Goal: Task Accomplishment & Management: Manage account settings

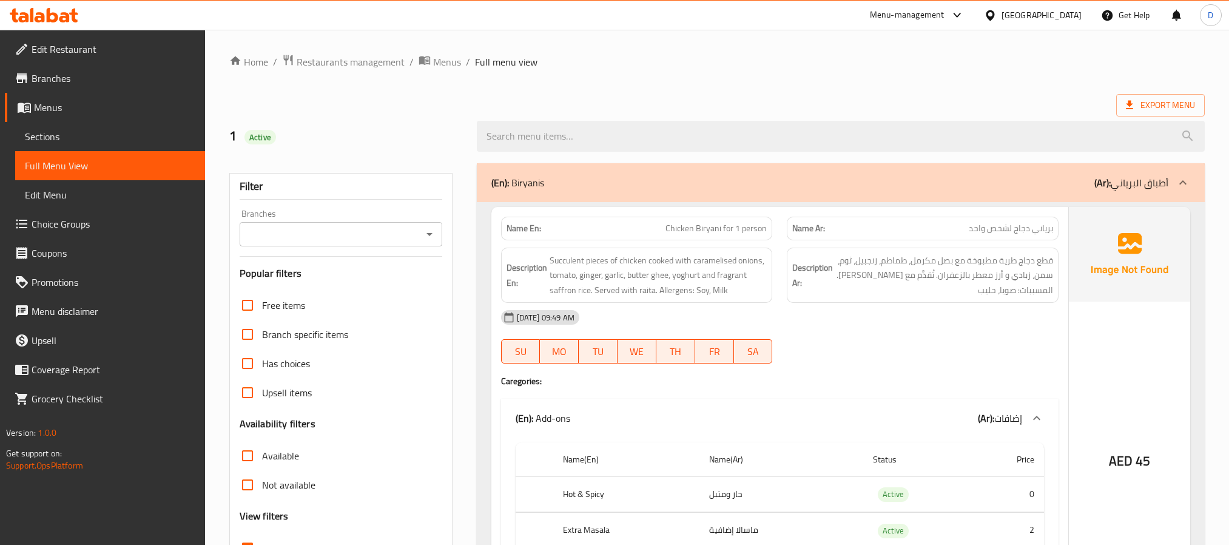
scroll to position [11, 0]
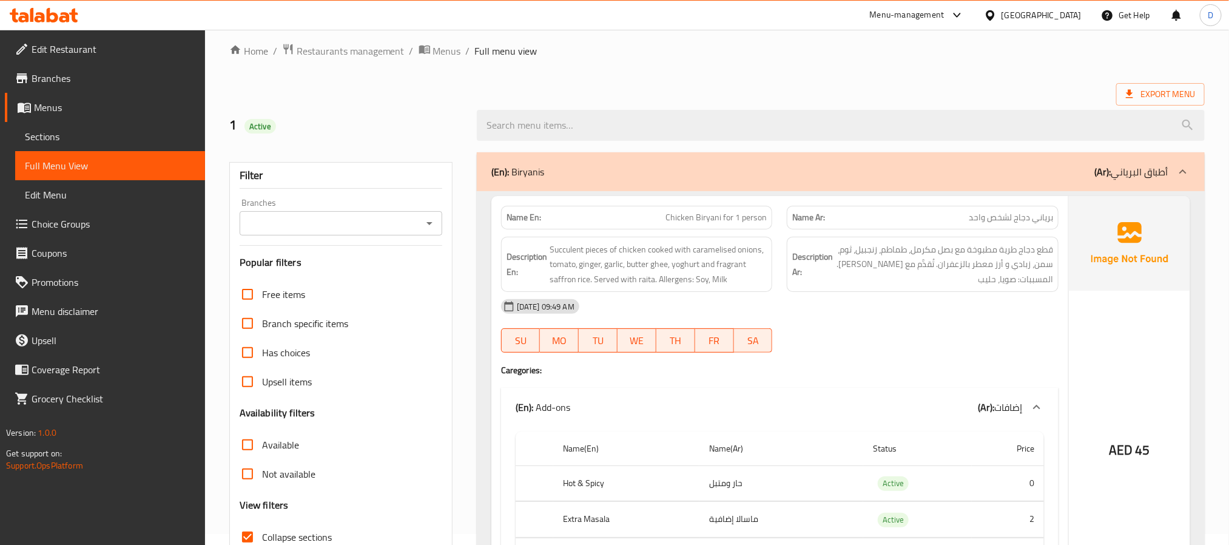
click at [923, 288] on div "Description Ar: قطع دجاج طرية مطبوخة مع بصل مكرمل، طماطم، زنجبيل، ثوم، سمن، زبا…" at bounding box center [923, 265] width 272 height 56
click at [880, 308] on div "[DATE] 09:49 AM" at bounding box center [780, 306] width 572 height 29
click at [675, 278] on span "Succulent pieces of chicken cooked with caramelised onions, tomato, ginger, gar…" at bounding box center [659, 264] width 218 height 45
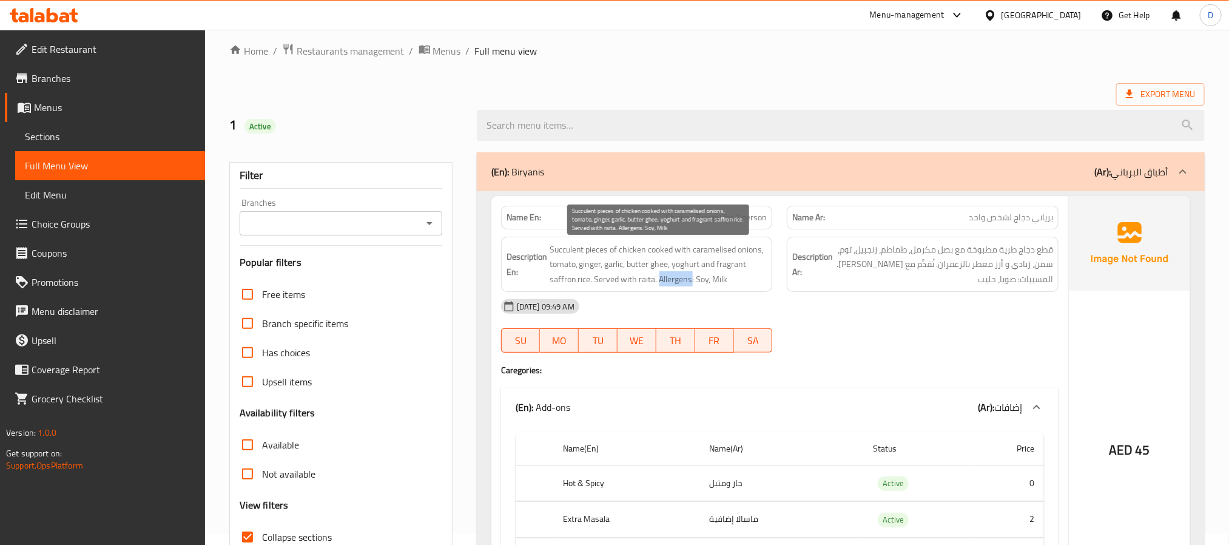
click at [675, 278] on span "Succulent pieces of chicken cooked with caramelised onions, tomato, ginger, gar…" at bounding box center [659, 264] width 218 height 45
copy span "Allergens"
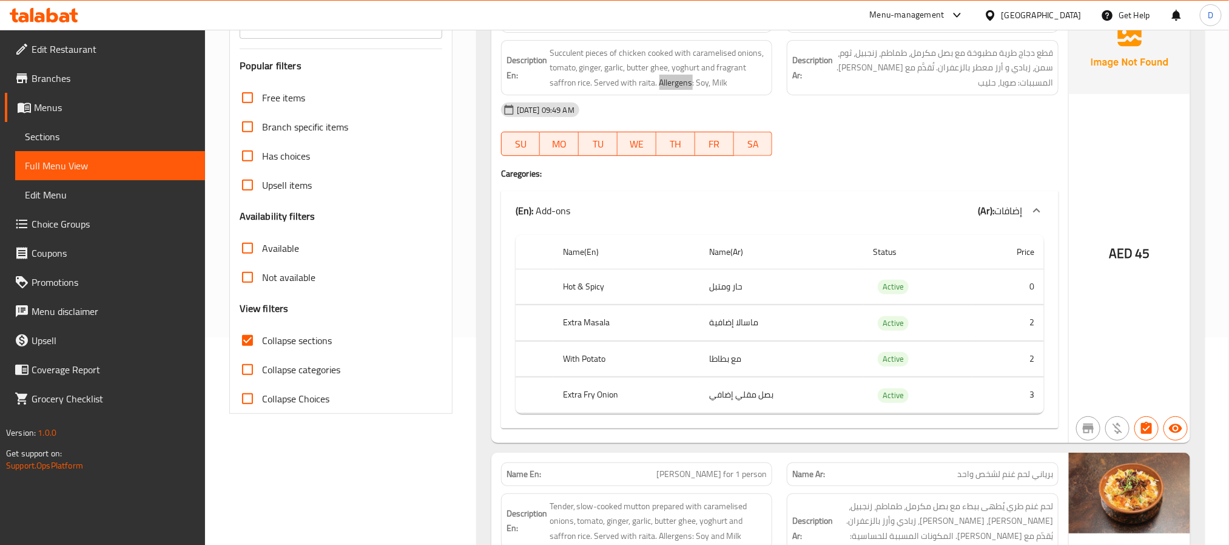
scroll to position [102, 0]
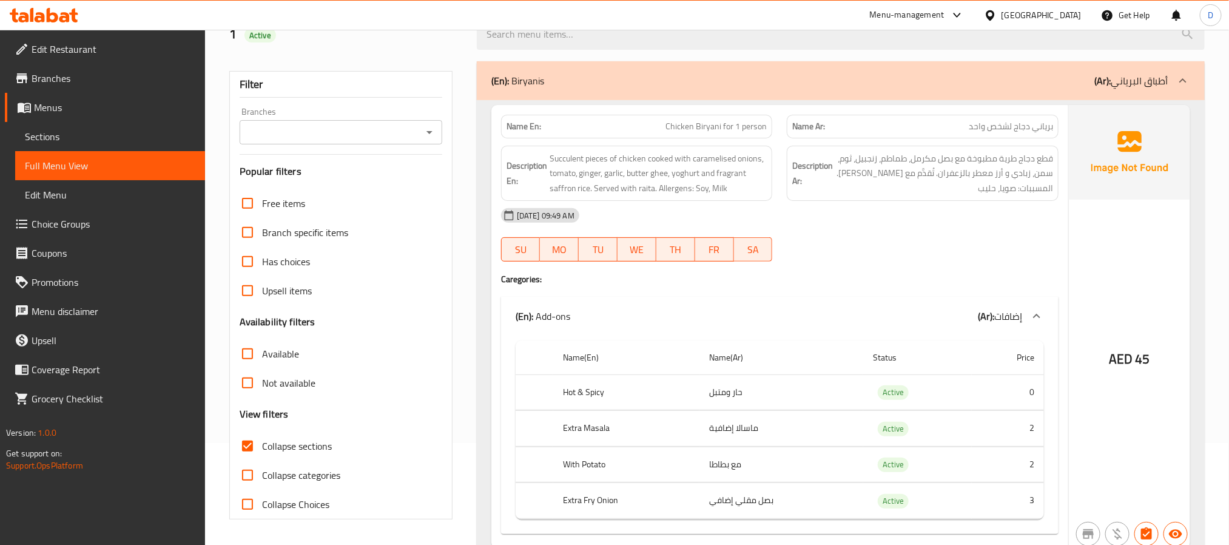
click at [709, 122] on span "Chicken Biryani for 1 person" at bounding box center [715, 126] width 101 height 13
copy span "Chicken Biryani for 1 person"
click at [693, 285] on h4 "Caregories:" at bounding box center [779, 279] width 557 height 12
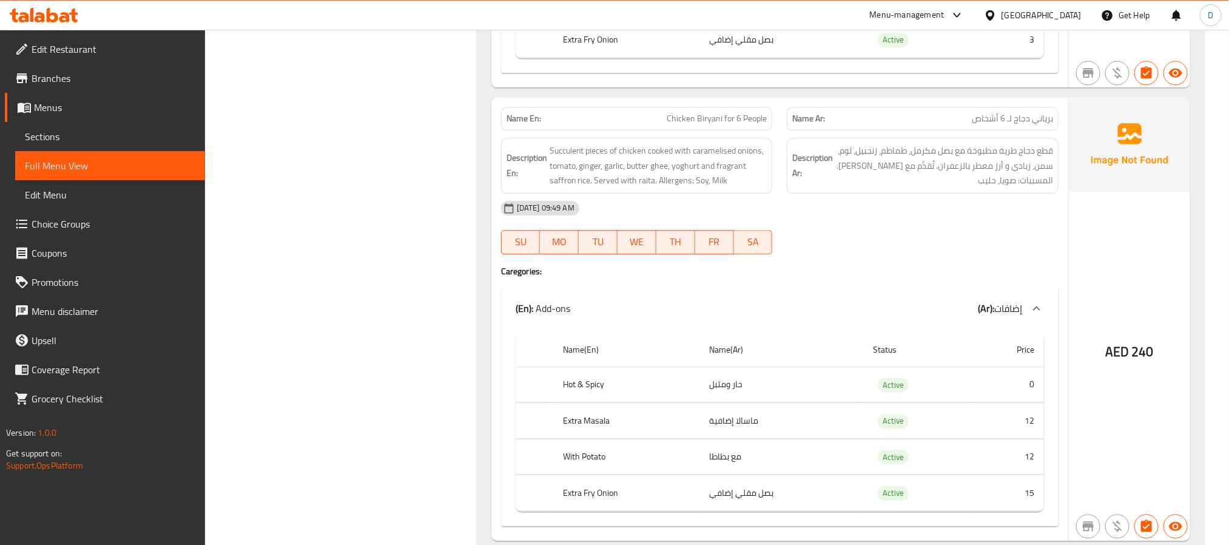
scroll to position [1467, 0]
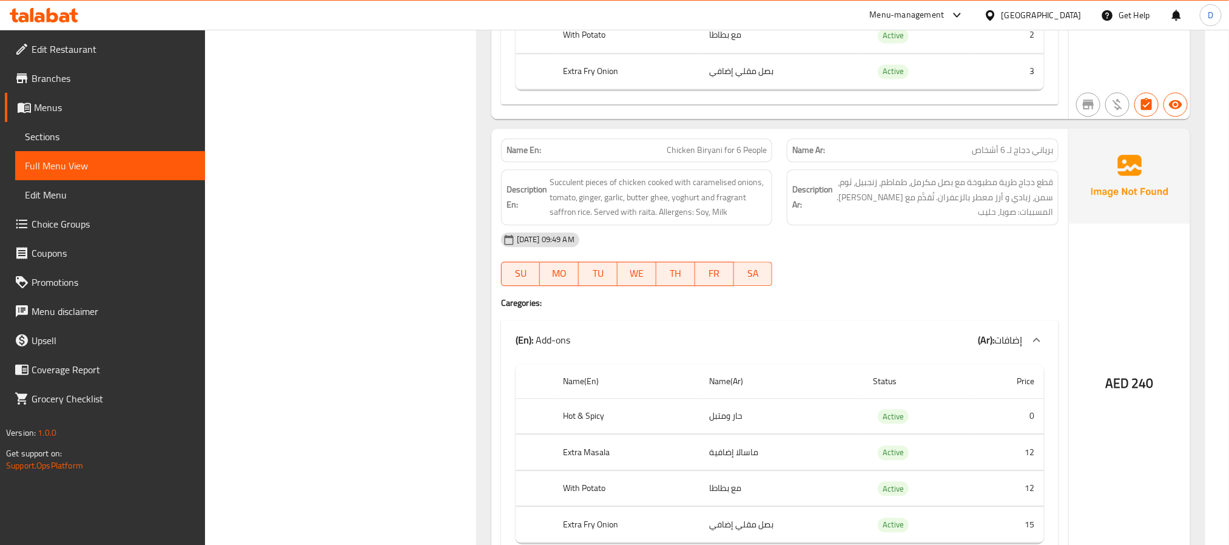
click at [730, 138] on div "Name En: Chicken Biryani for 6 People" at bounding box center [637, 150] width 272 height 24
copy span "Chicken Biryani for 6 People"
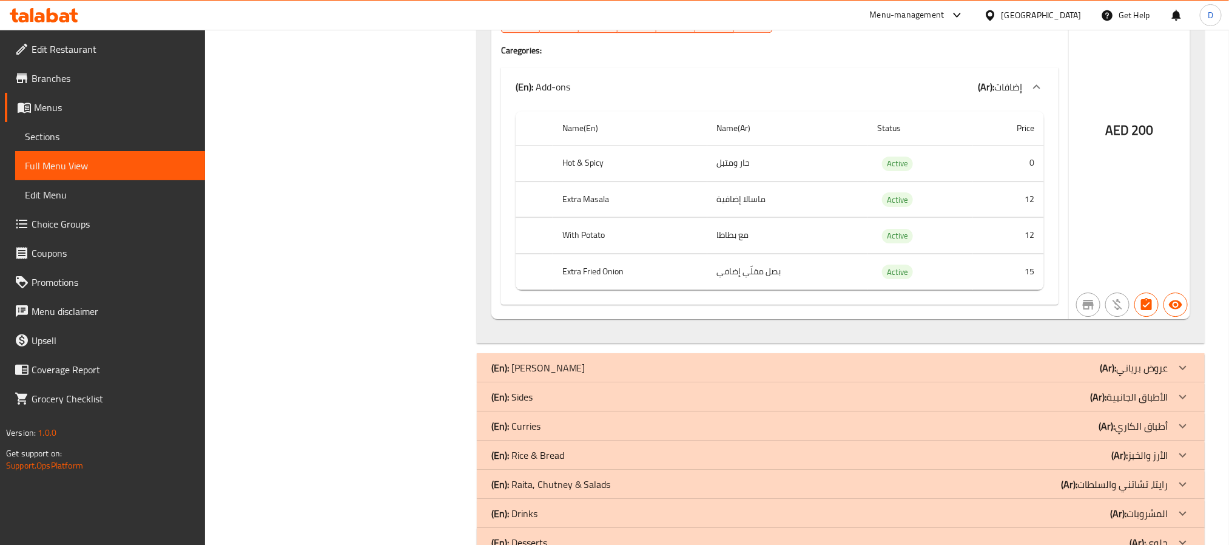
scroll to position [4499, 0]
click at [1149, 212] on div "AED 200" at bounding box center [1129, 94] width 121 height 443
click at [775, 358] on div "(En): Biryani Combos (Ar): عروض برياني" at bounding box center [829, 365] width 677 height 15
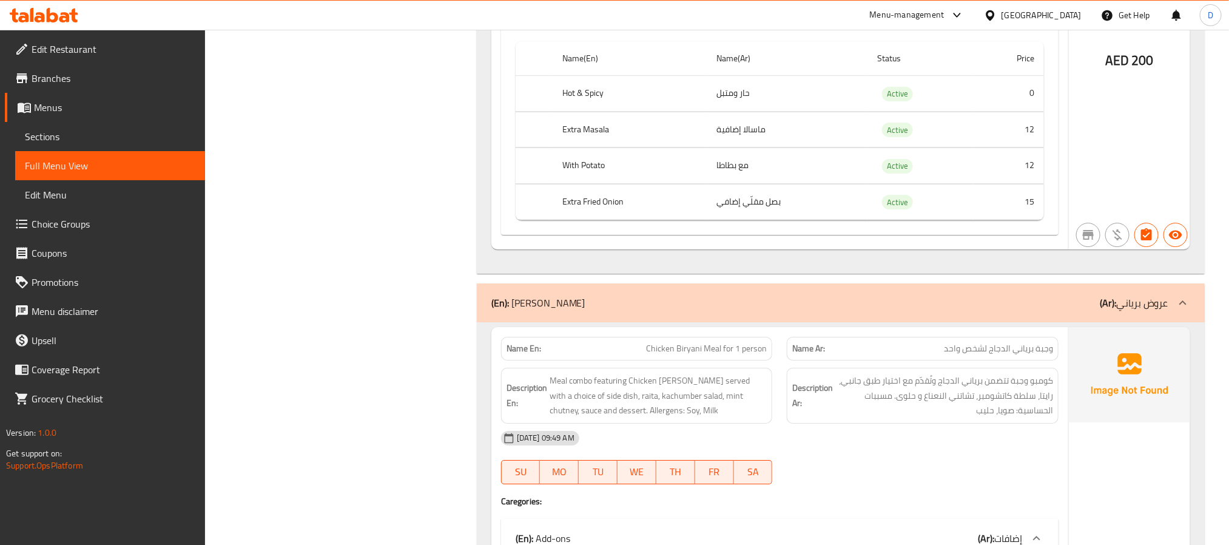
scroll to position [4681, 0]
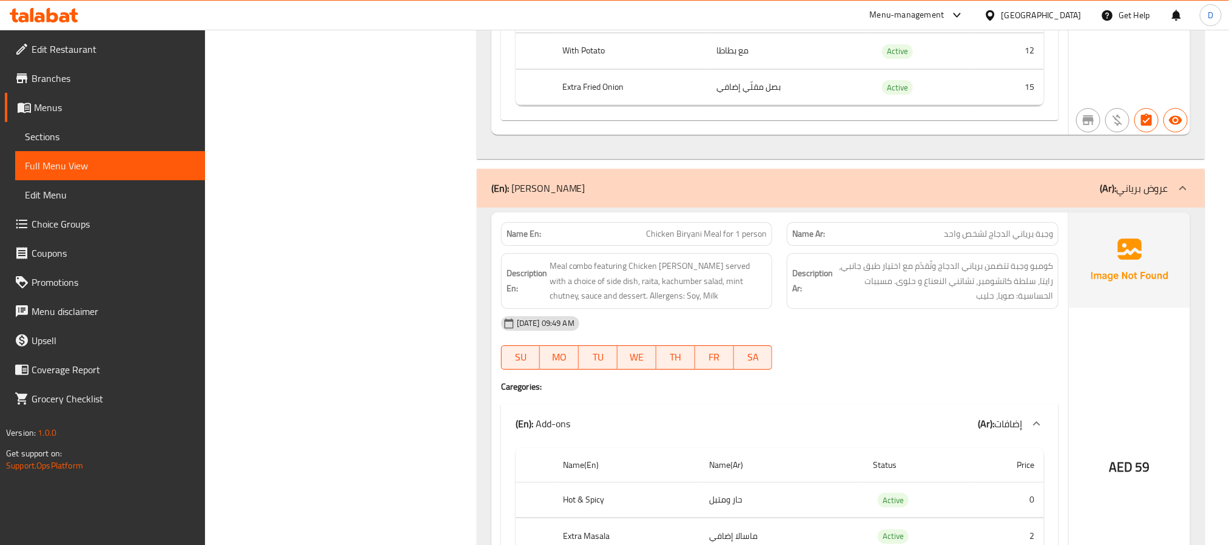
click at [750, 227] on span "Chicken Biryani Meal for 1 person" at bounding box center [706, 233] width 121 height 13
copy span "Chicken Biryani Meal for 1 person"
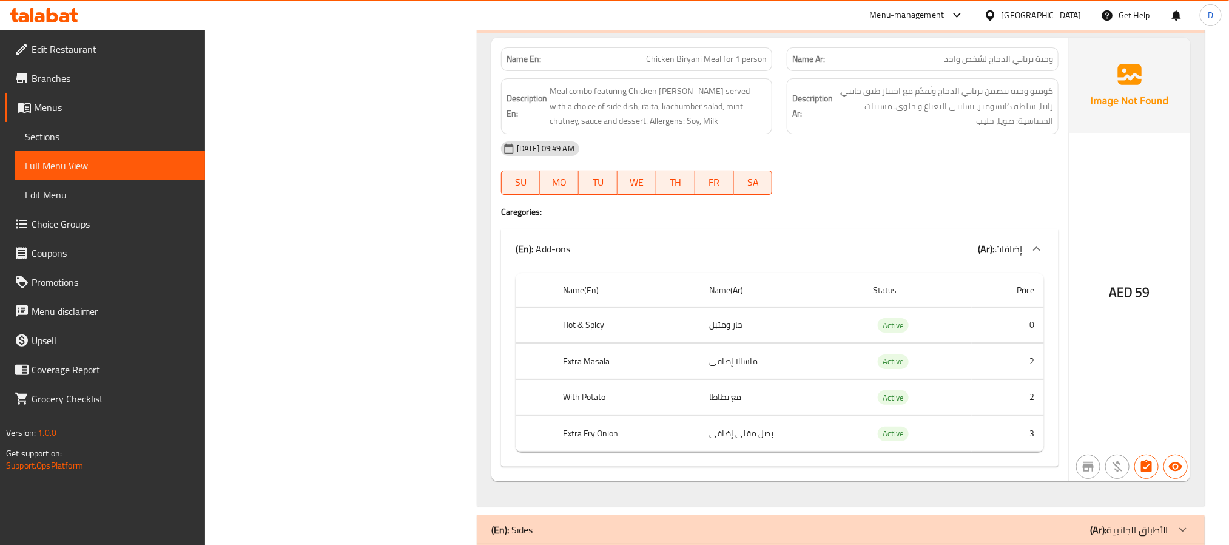
scroll to position [4994, 0]
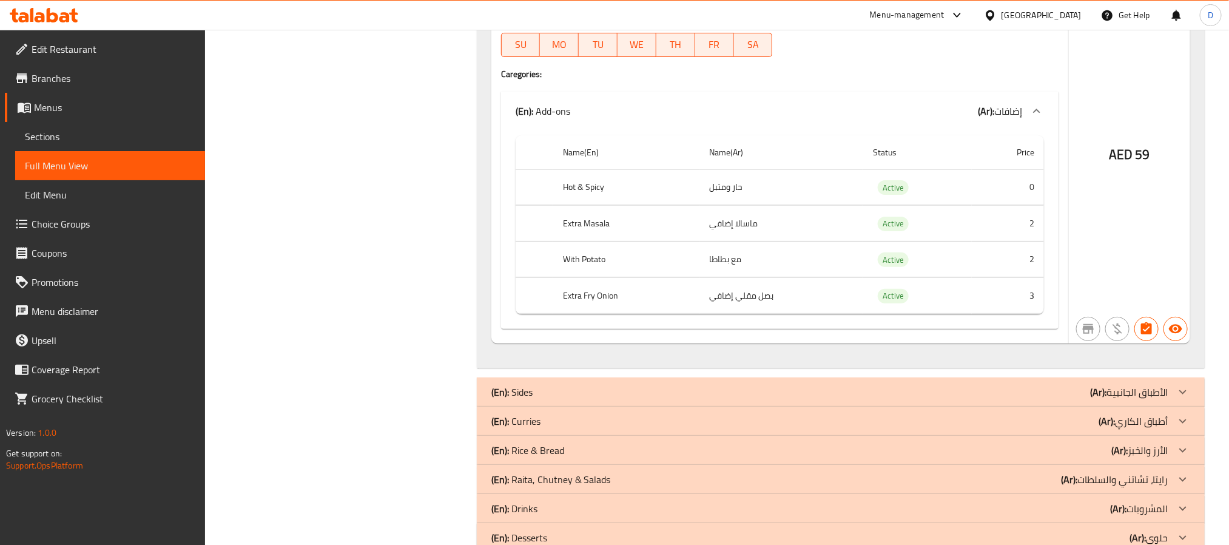
click at [923, 385] on div "(En): Sides (Ar): الأطباق الجانبية" at bounding box center [829, 392] width 677 height 15
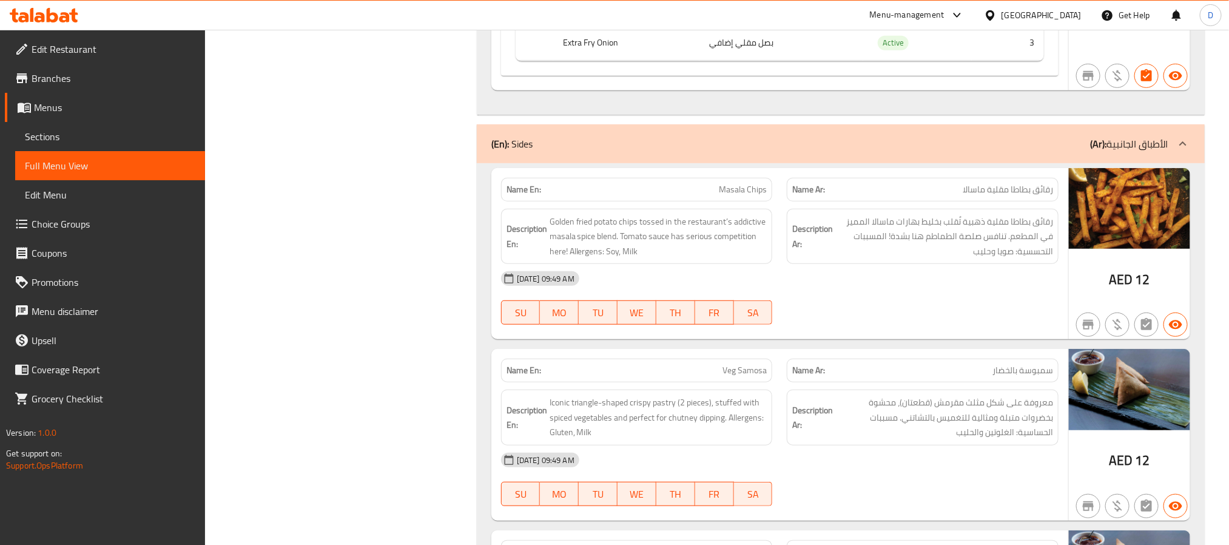
scroll to position [5267, 0]
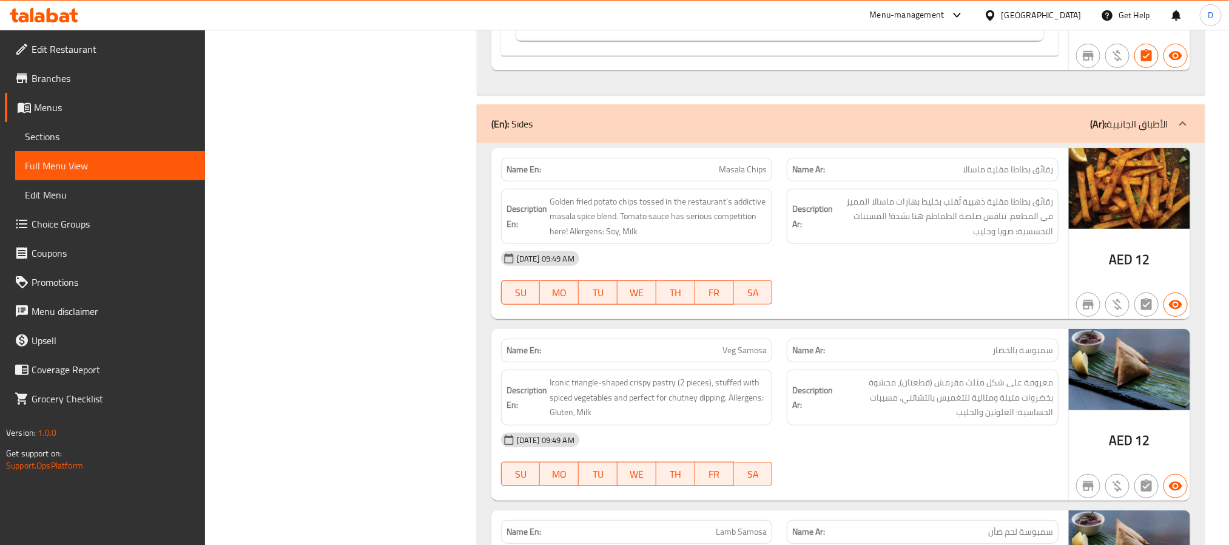
click at [829, 246] on div "13-10-2025 09:49 AM SU MO TU WE TH FR SA" at bounding box center [780, 278] width 572 height 68
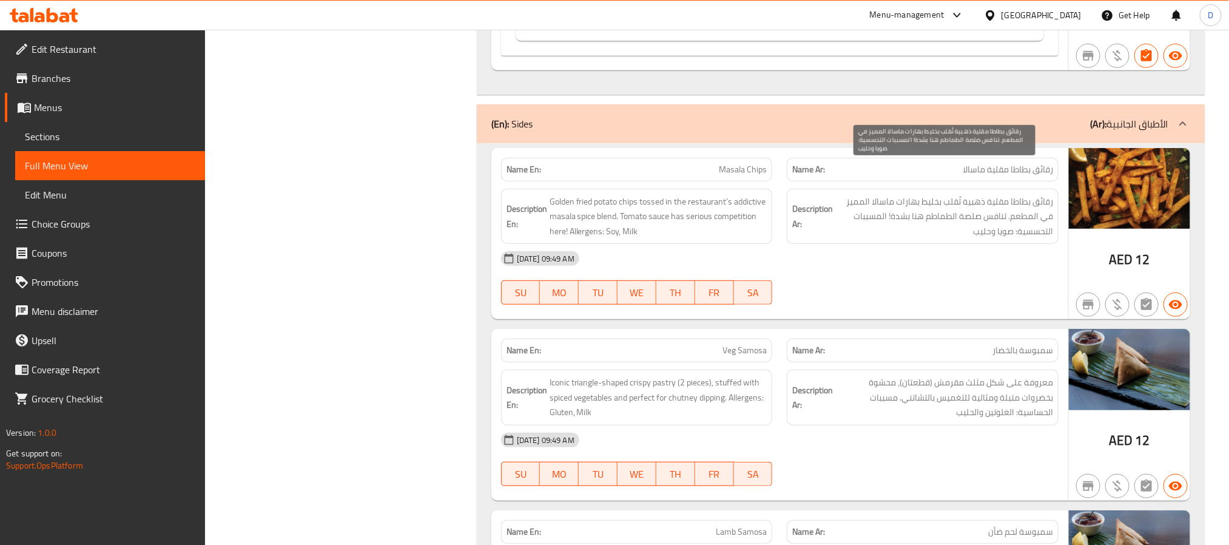
click at [911, 194] on span "رقائق بطاطا مقلية ذهبية تُقلب بخليط بهارات ماسالا المميز في المطعم. تنافس صلصة …" at bounding box center [944, 216] width 218 height 45
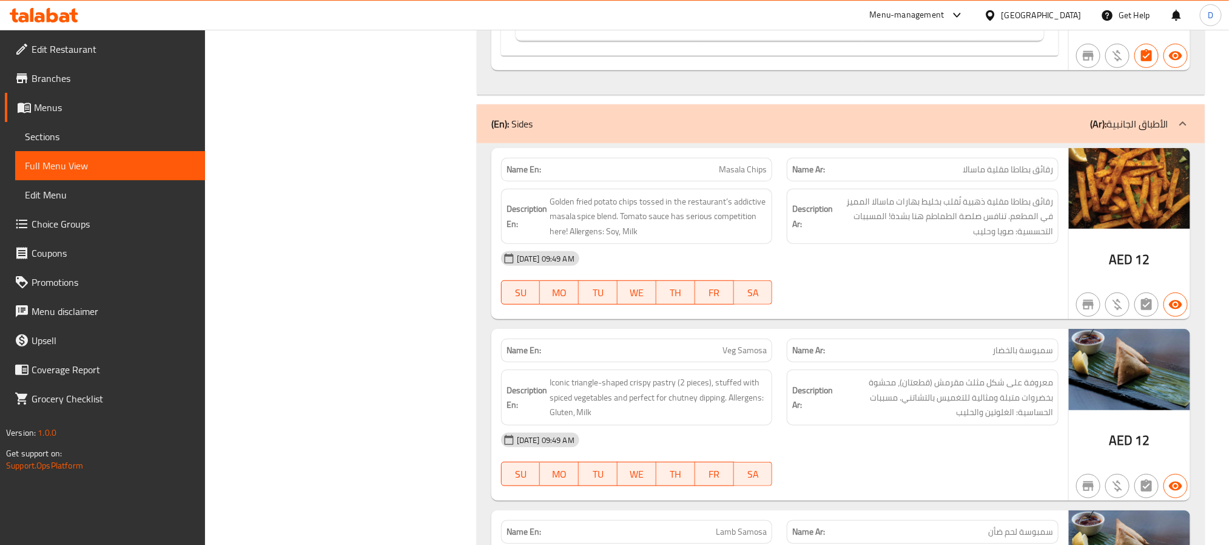
drag, startPoint x: 985, startPoint y: 238, endPoint x: 584, endPoint y: 121, distance: 417.9
click at [985, 244] on div "[DATE] 09:49 AM" at bounding box center [780, 258] width 572 height 29
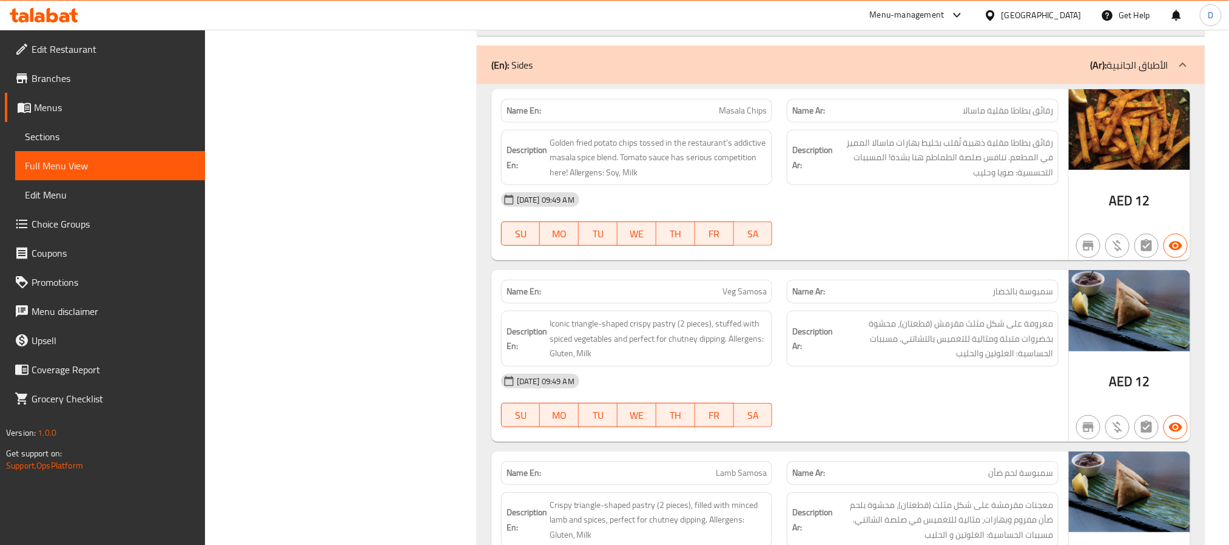
scroll to position [5358, 0]
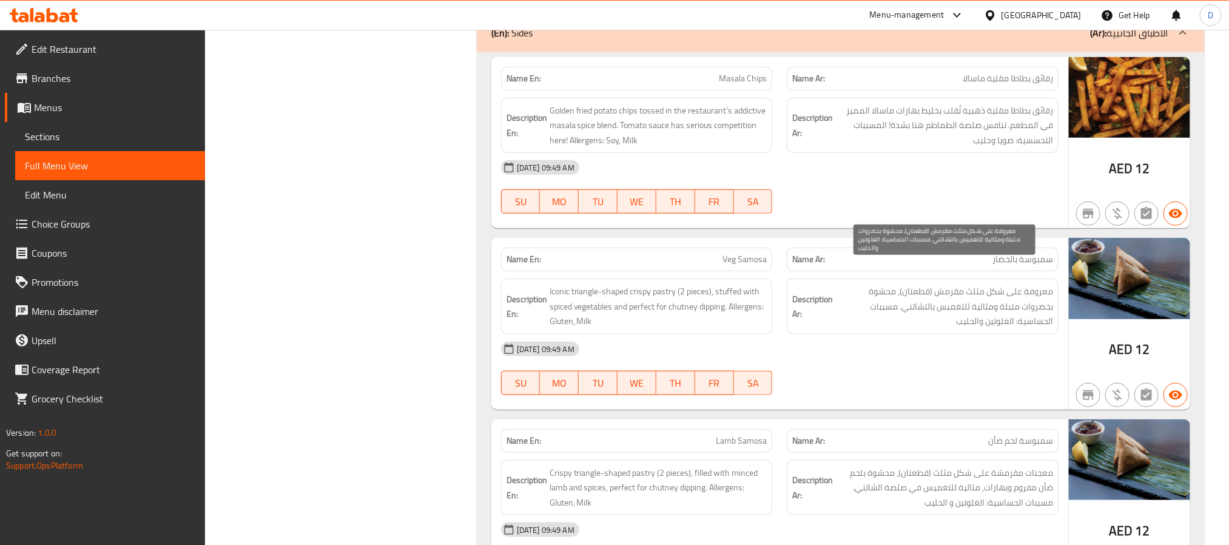
click at [1037, 284] on span "معروفة على شكل مثلث مقرمش (قطعتان)، محشوة بخضروات متبلة ومثالية للتغميس بالتشات…" at bounding box center [944, 306] width 218 height 45
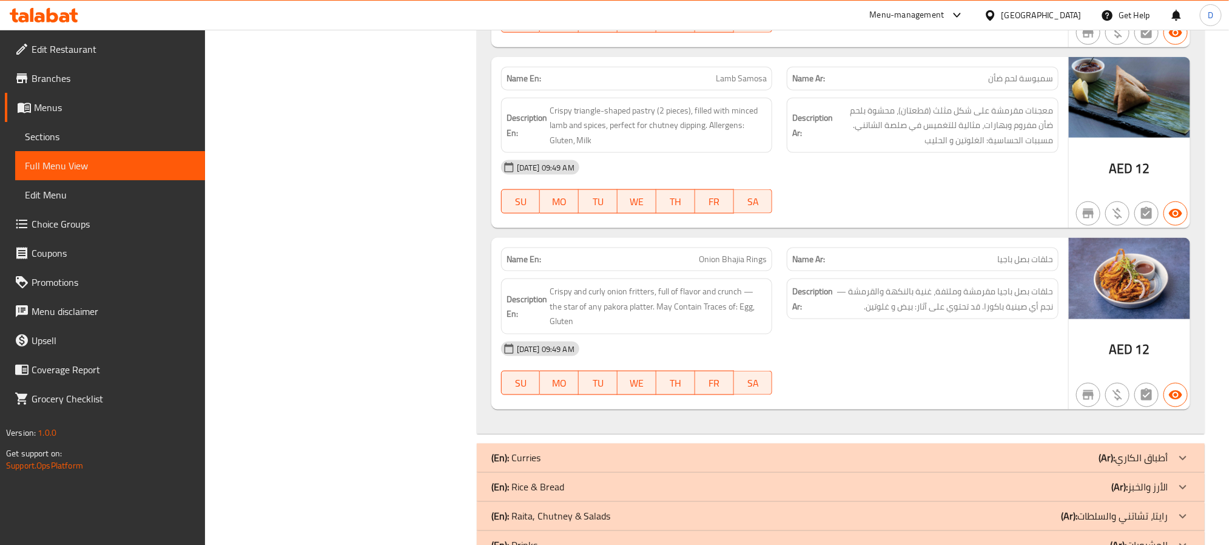
scroll to position [5722, 0]
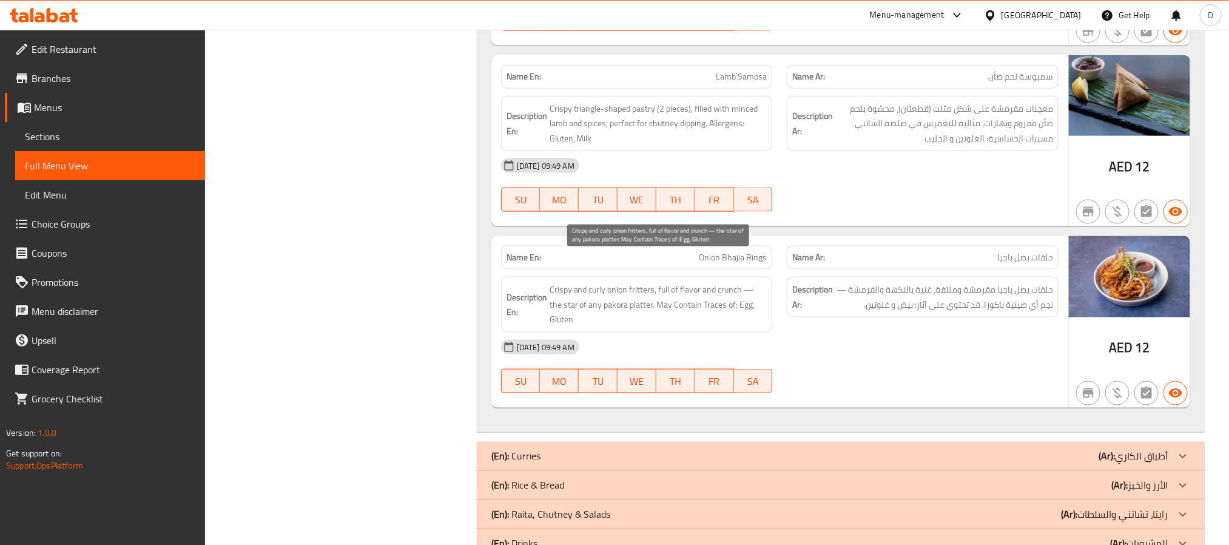
click at [729, 282] on span "Crispy and curly onion fritters, full of flavor and crunch — the star of any pa…" at bounding box center [659, 304] width 218 height 45
copy span "Crispy and curly onion fritters, full of flavor and crunch — the star of any pa…"
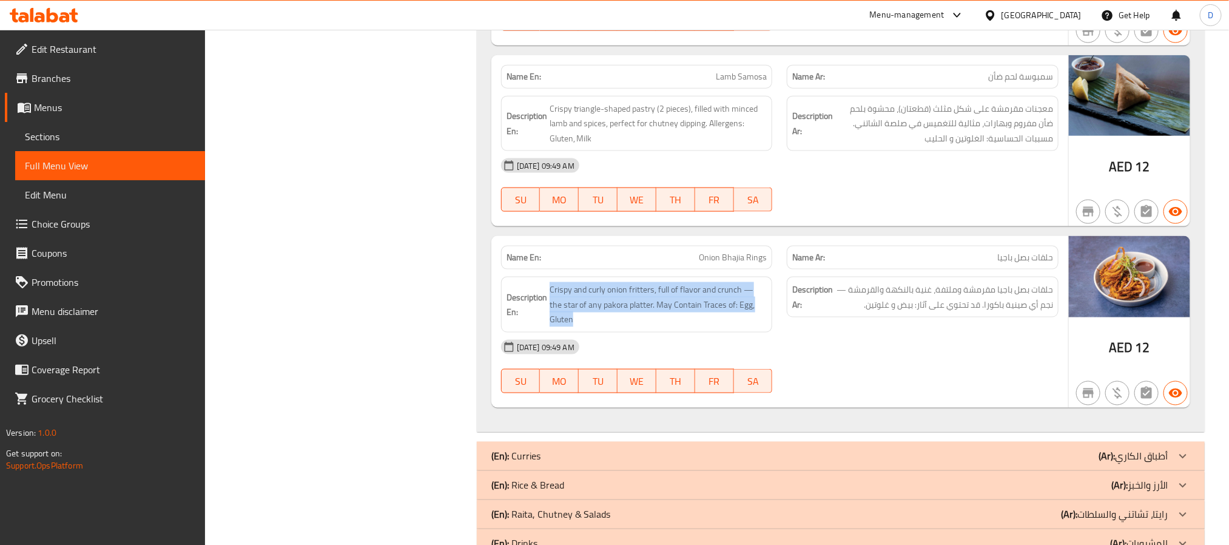
drag, startPoint x: 854, startPoint y: 403, endPoint x: 854, endPoint y: 375, distance: 27.9
click at [854, 442] on div "(En): Curries (Ar): أطباق الكاري" at bounding box center [841, 456] width 728 height 29
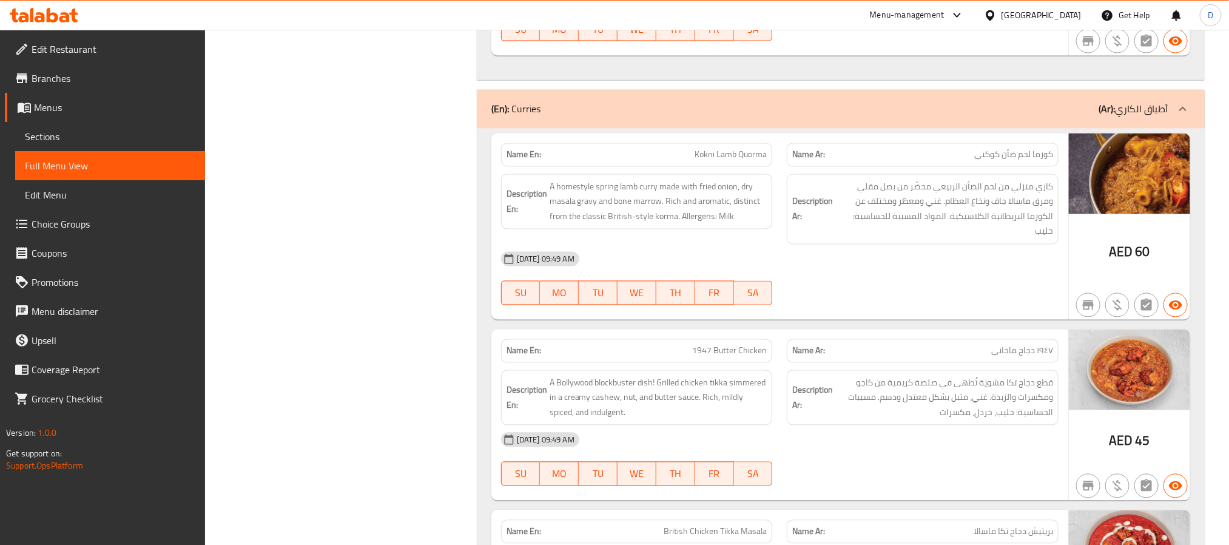
scroll to position [6086, 0]
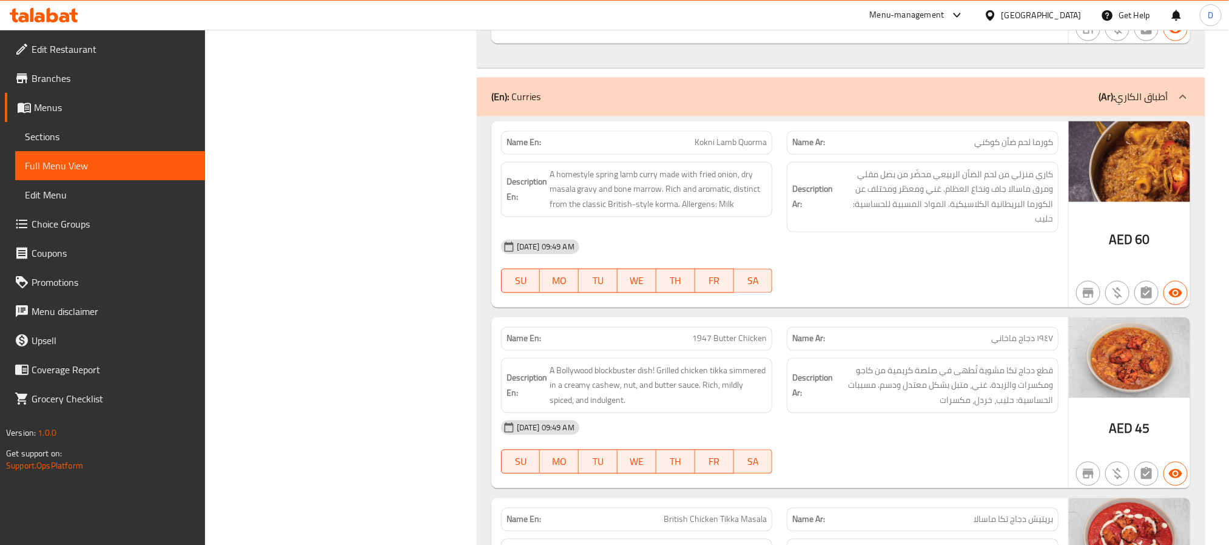
click at [743, 332] on span "1947 Butter Chicken" at bounding box center [729, 338] width 75 height 13
copy span "1947 Butter Chicken"
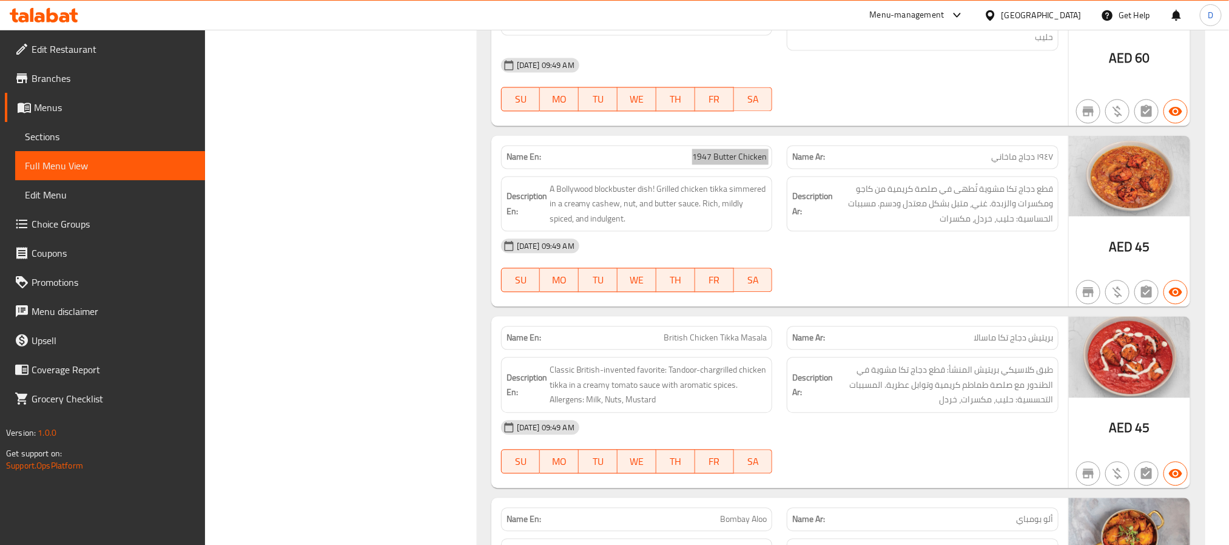
scroll to position [6359, 0]
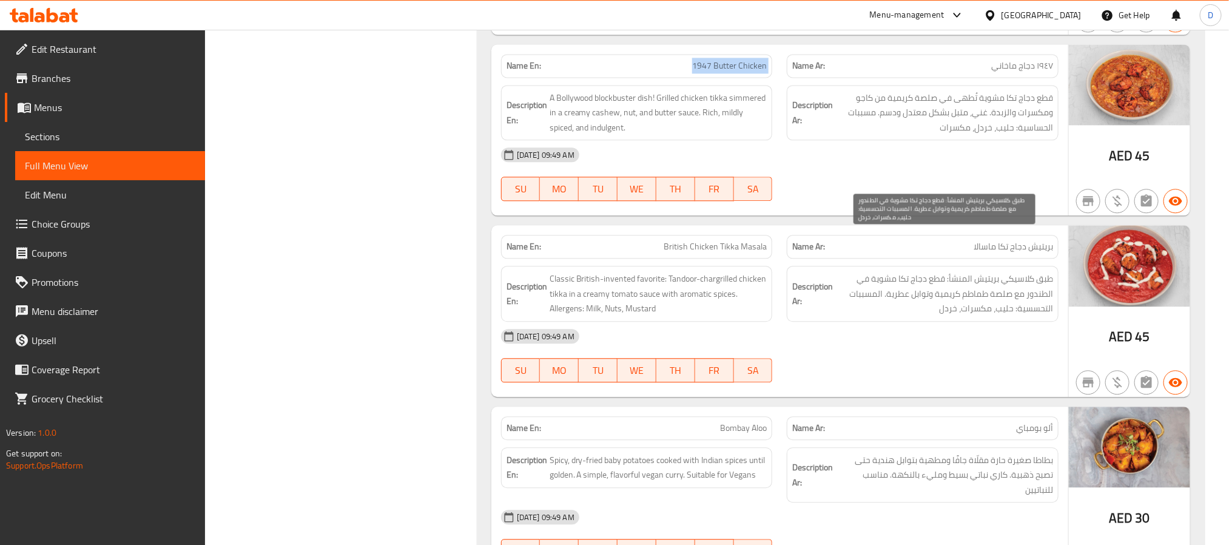
click at [981, 271] on span "طبق كلاسيكي بريتيش المنشأ: قطع دجاج تكا مشوية في الطندور مع صلصة طماطم كريمية و…" at bounding box center [944, 293] width 218 height 45
copy span "بريتيش"
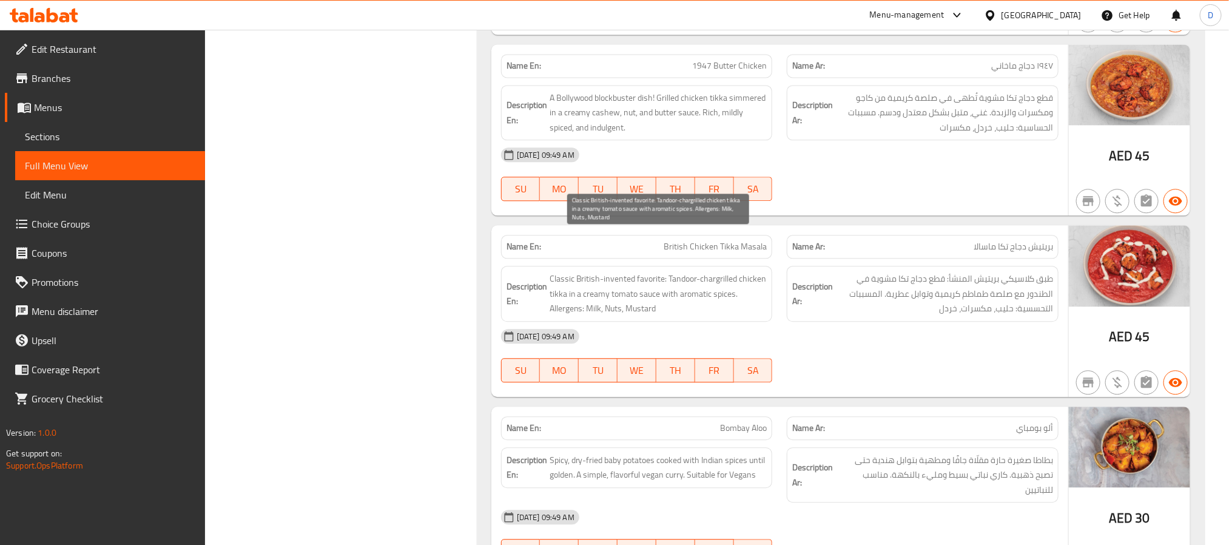
click at [716, 271] on span "Classic British-invented favorite: Tandoor-chargrilled chicken tikka in a cream…" at bounding box center [659, 293] width 218 height 45
copy span "chargrilled"
drag, startPoint x: 419, startPoint y: 297, endPoint x: 446, endPoint y: 297, distance: 26.7
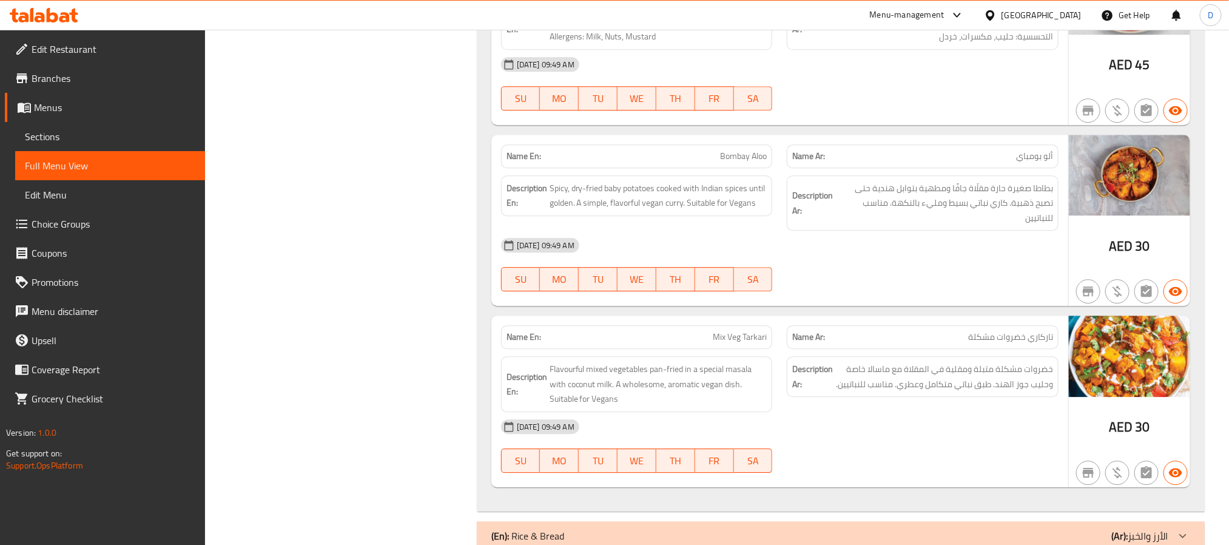
scroll to position [6632, 0]
click at [844, 527] on div "(En): Rice & Bread (Ar): الأرز والخبز" at bounding box center [829, 534] width 677 height 15
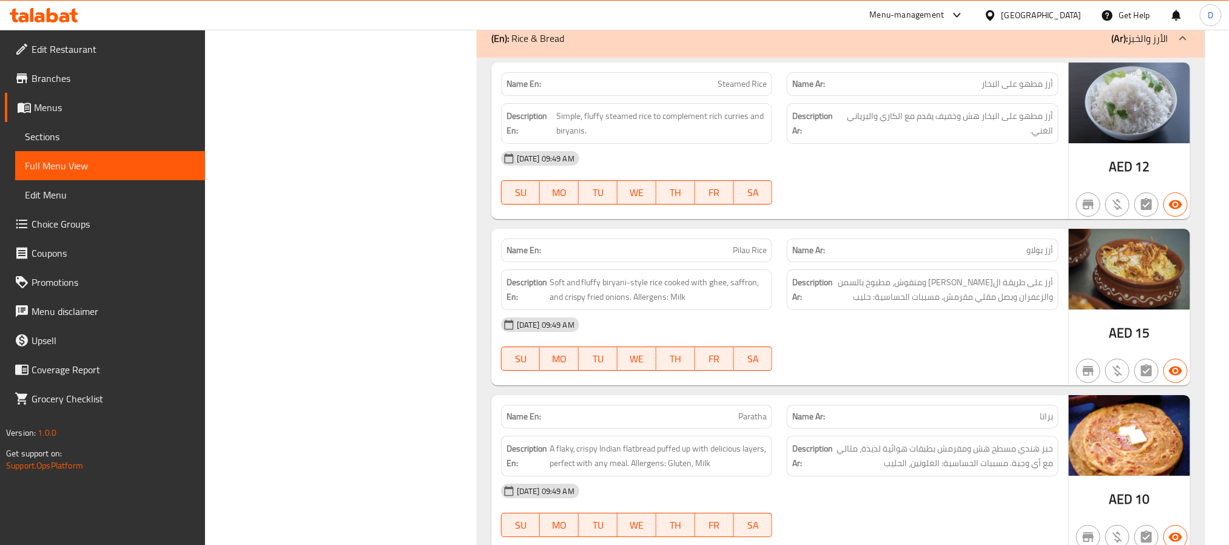
scroll to position [7178, 0]
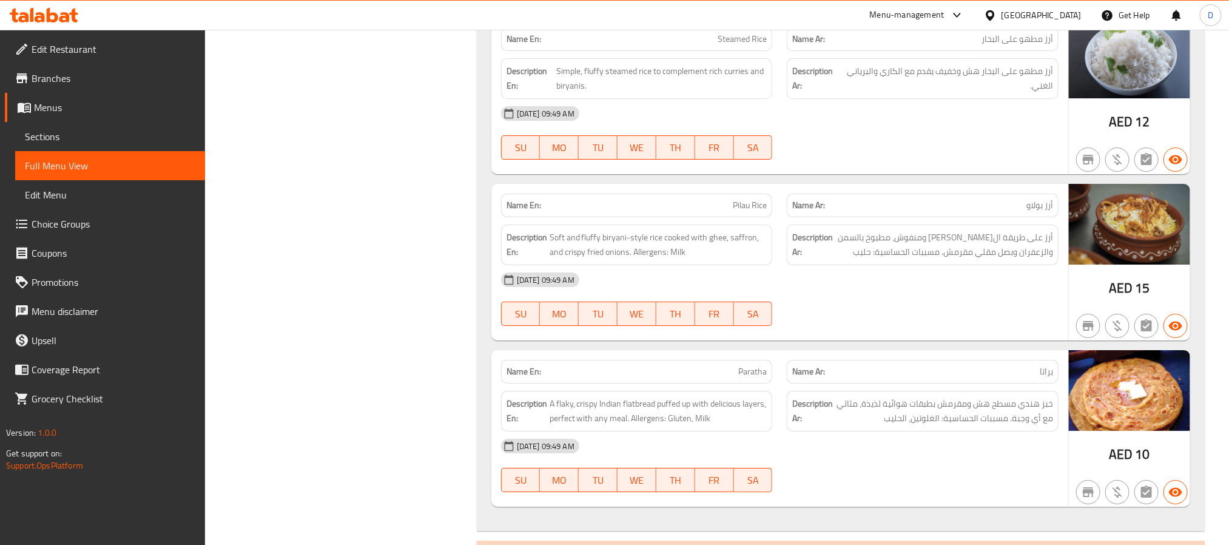
click at [977, 544] on div "(En): Raita, Chutney & Salads (Ar): رايتا، تشاتني والسلطات" at bounding box center [829, 555] width 677 height 15
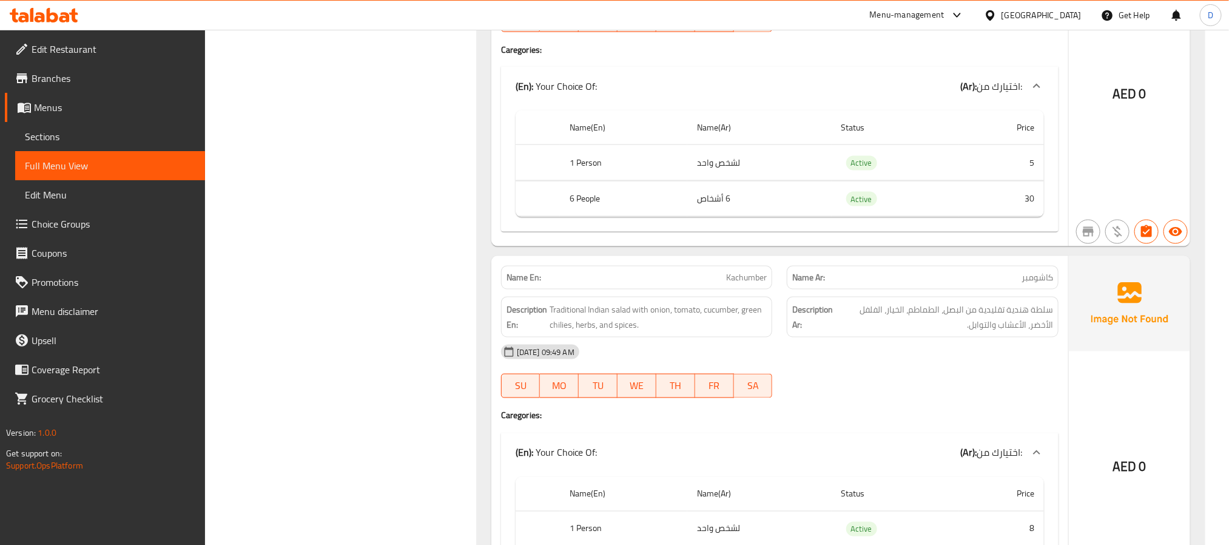
scroll to position [8270, 0]
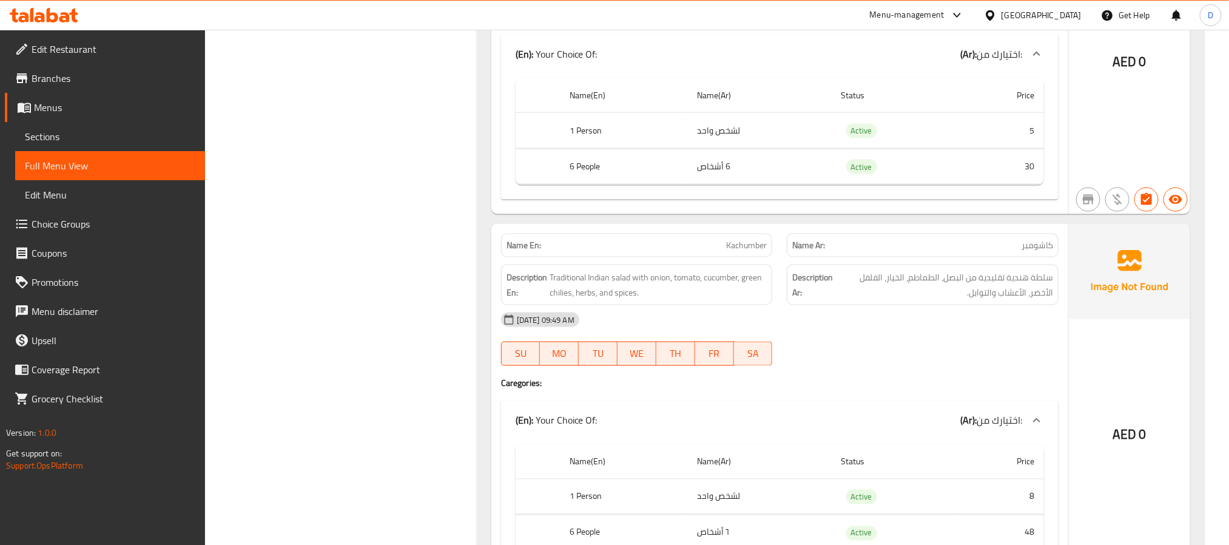
click at [750, 239] on span "Kachumber" at bounding box center [746, 245] width 41 height 13
copy span "Kachumber"
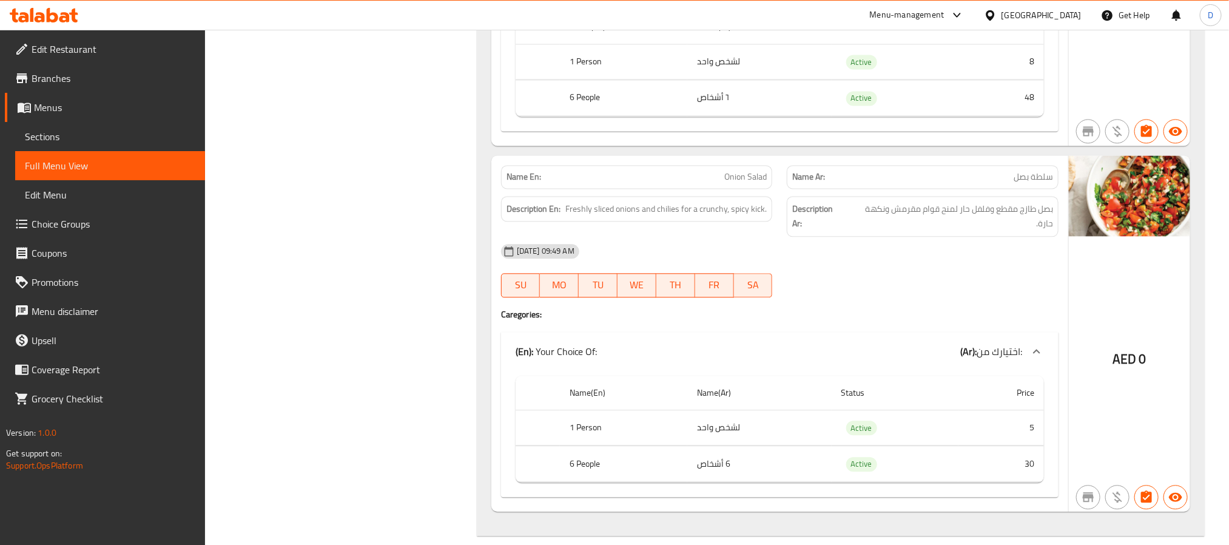
scroll to position [8725, 0]
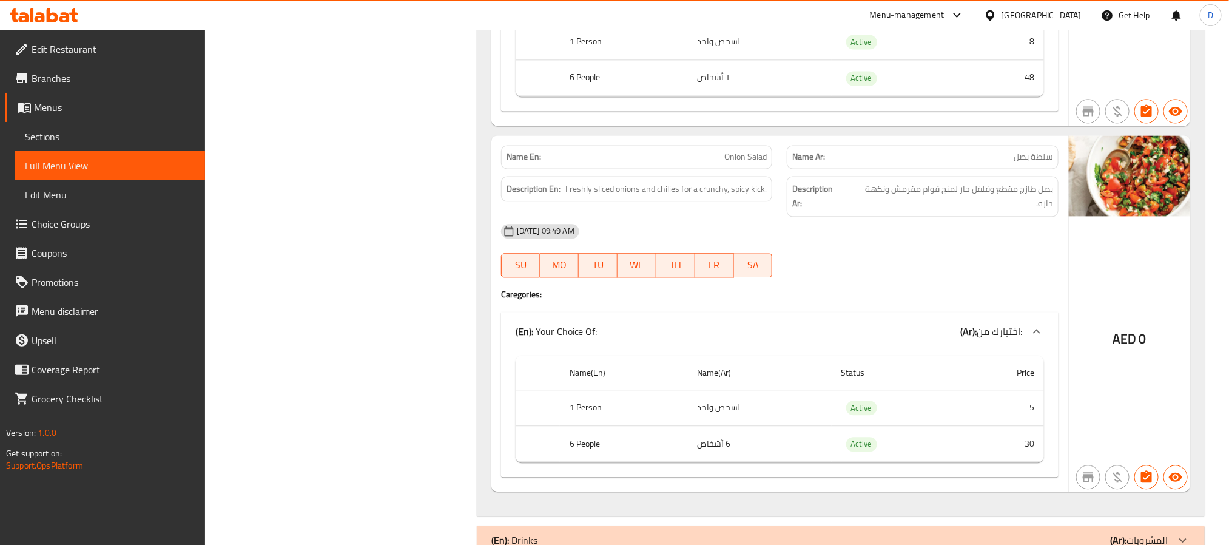
click at [750, 525] on div "(En): Drinks (Ar): المشروبات" at bounding box center [841, 539] width 728 height 29
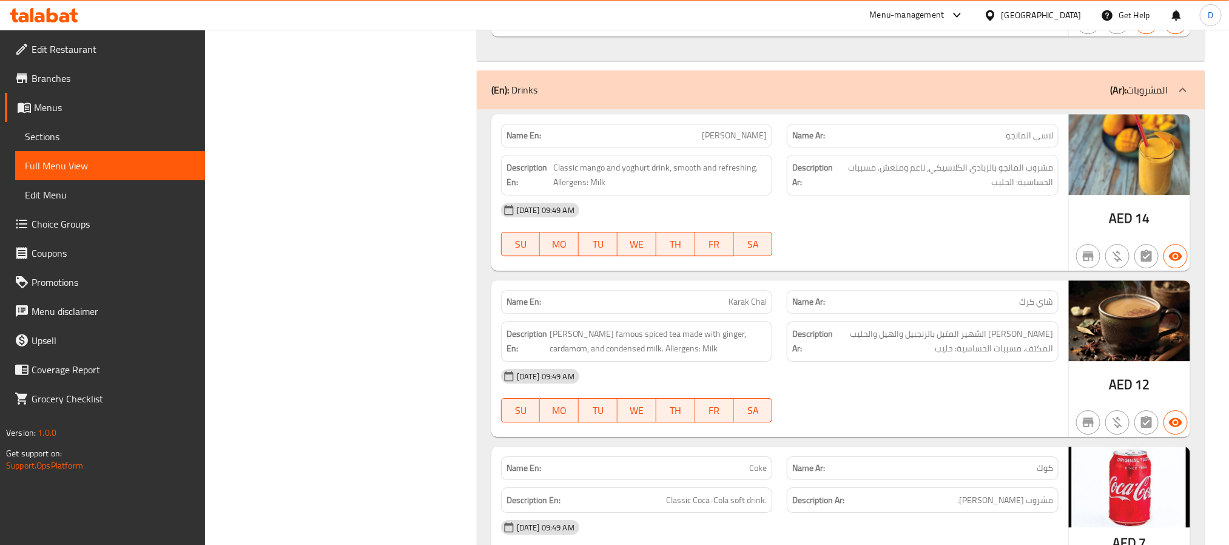
scroll to position [9362, 0]
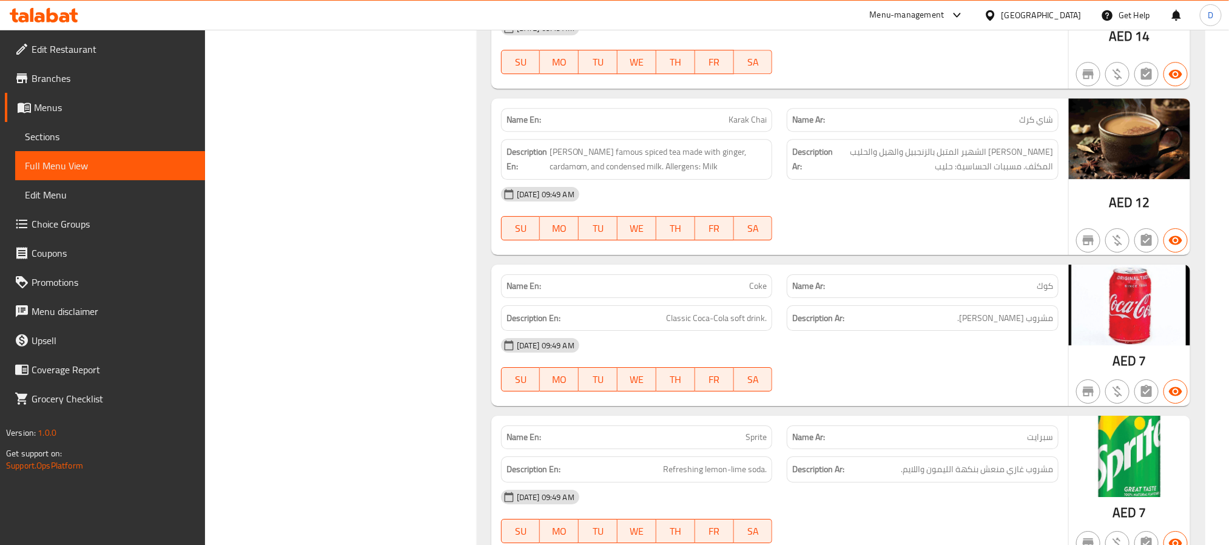
click at [1041, 280] on span "كوك" at bounding box center [1045, 286] width 16 height 13
drag, startPoint x: 1098, startPoint y: 2, endPoint x: 768, endPoint y: 244, distance: 409.3
click at [768, 274] on div "Name En: Coke" at bounding box center [637, 286] width 272 height 24
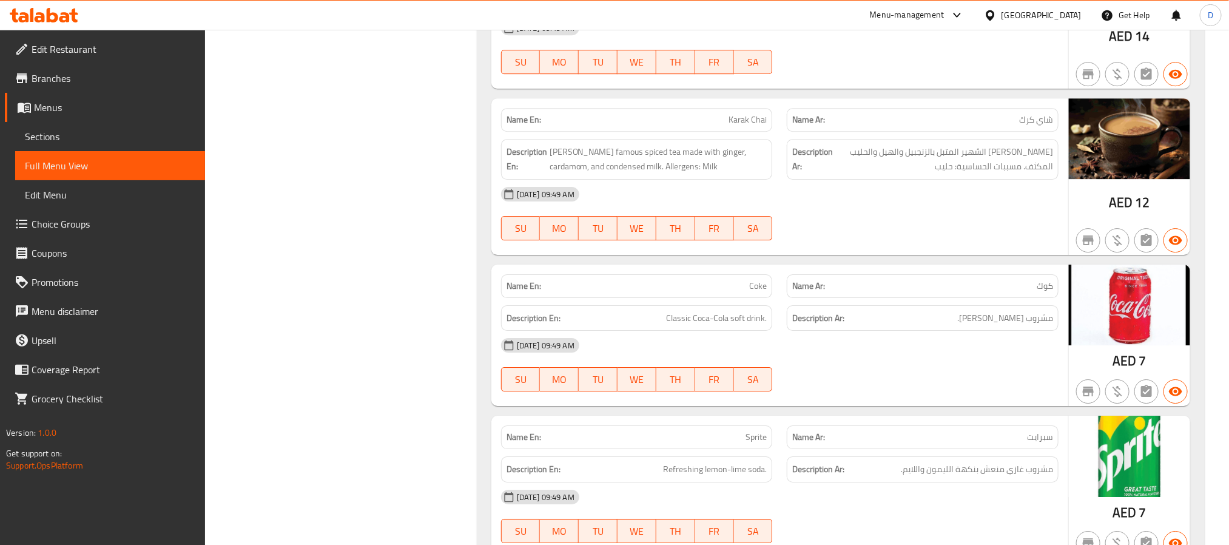
click at [761, 280] on span "Coke" at bounding box center [758, 286] width 18 height 13
copy span "Coke"
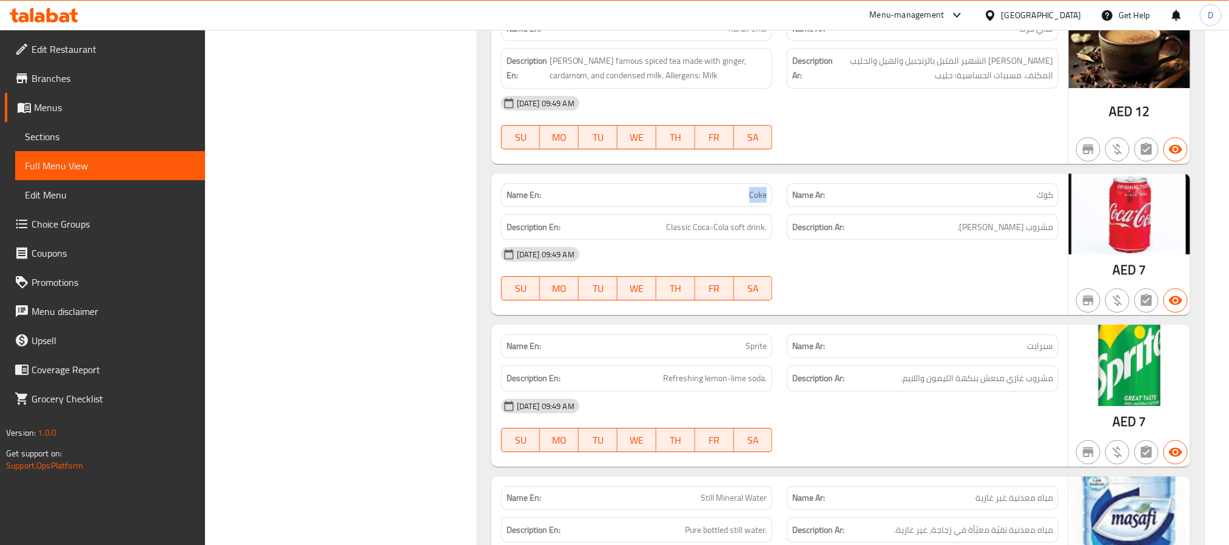
click at [756, 371] on span "Refreshing lemon-lime soda." at bounding box center [715, 378] width 104 height 15
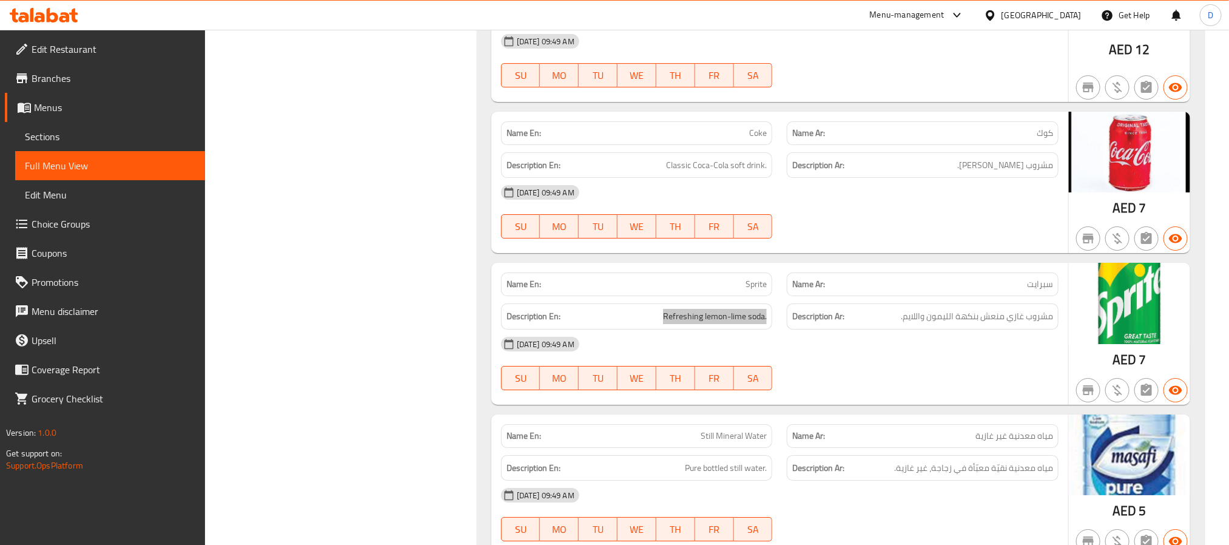
scroll to position [9544, 0]
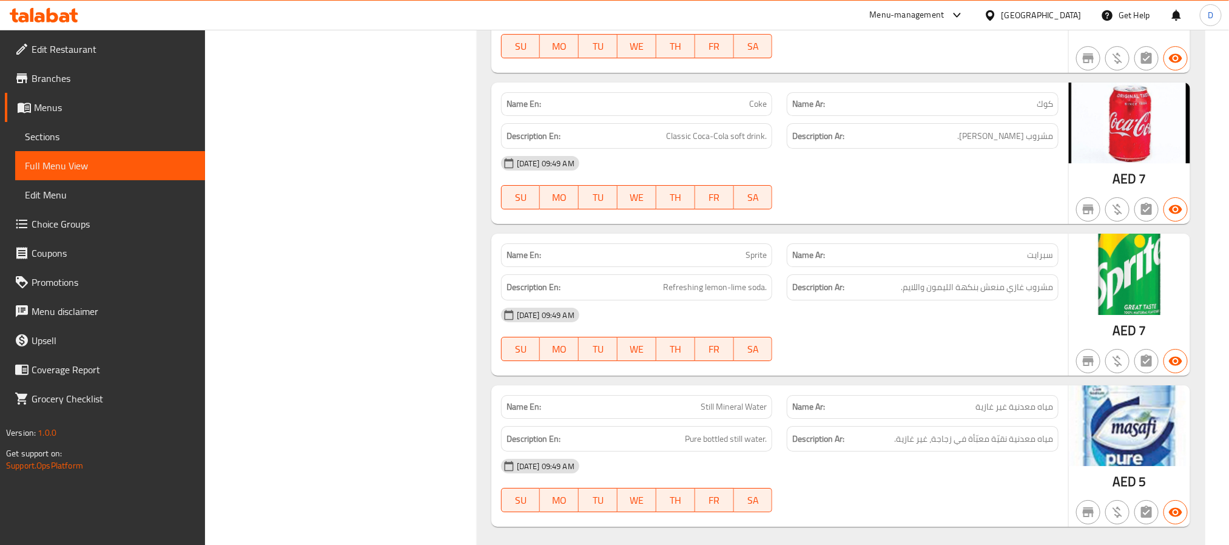
click at [741, 431] on span "Pure bottled still water." at bounding box center [726, 438] width 82 height 15
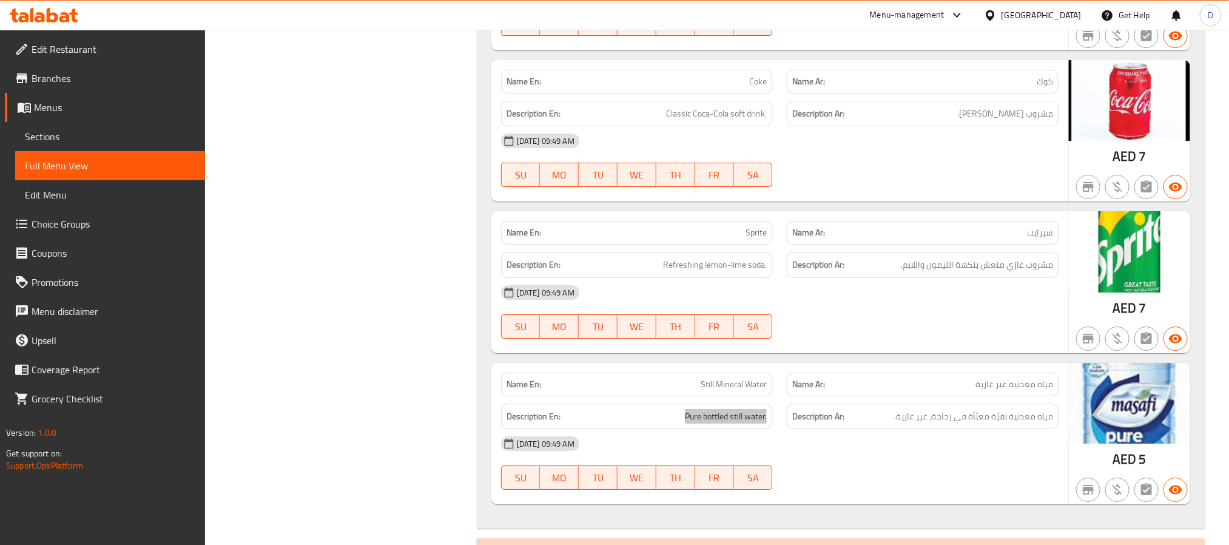
scroll to position [9578, 0]
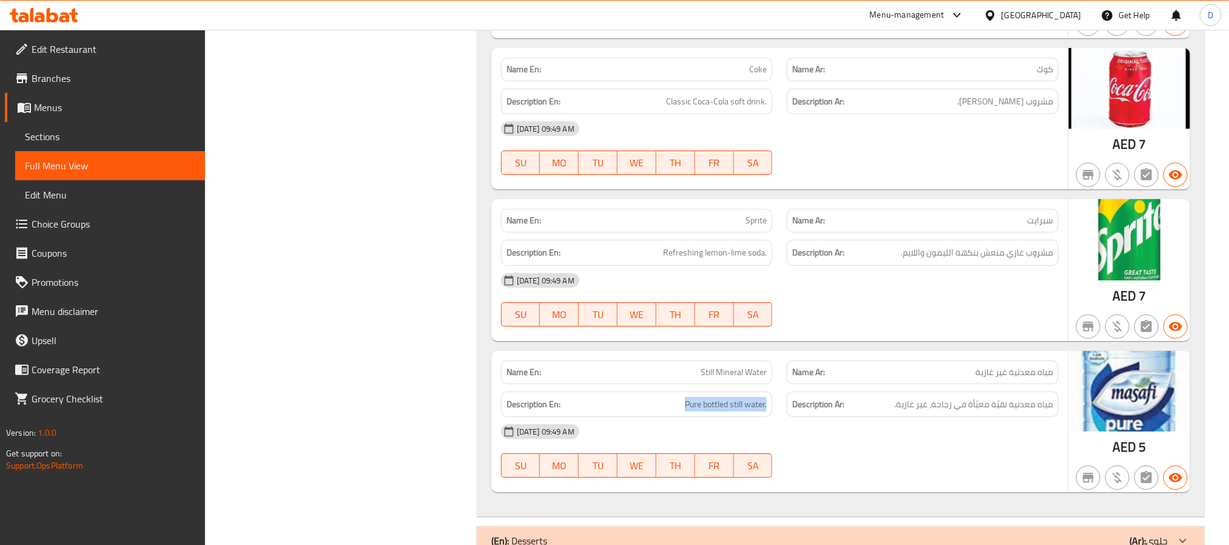
click at [943, 526] on div "(En): Desserts (Ar): حلوى" at bounding box center [841, 540] width 728 height 29
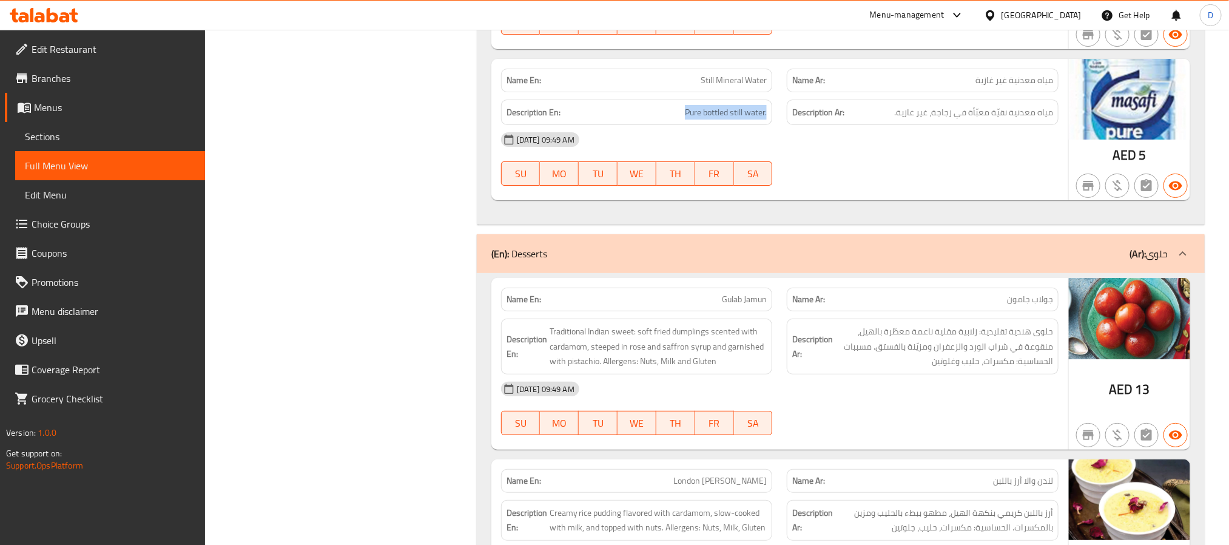
scroll to position [9886, 0]
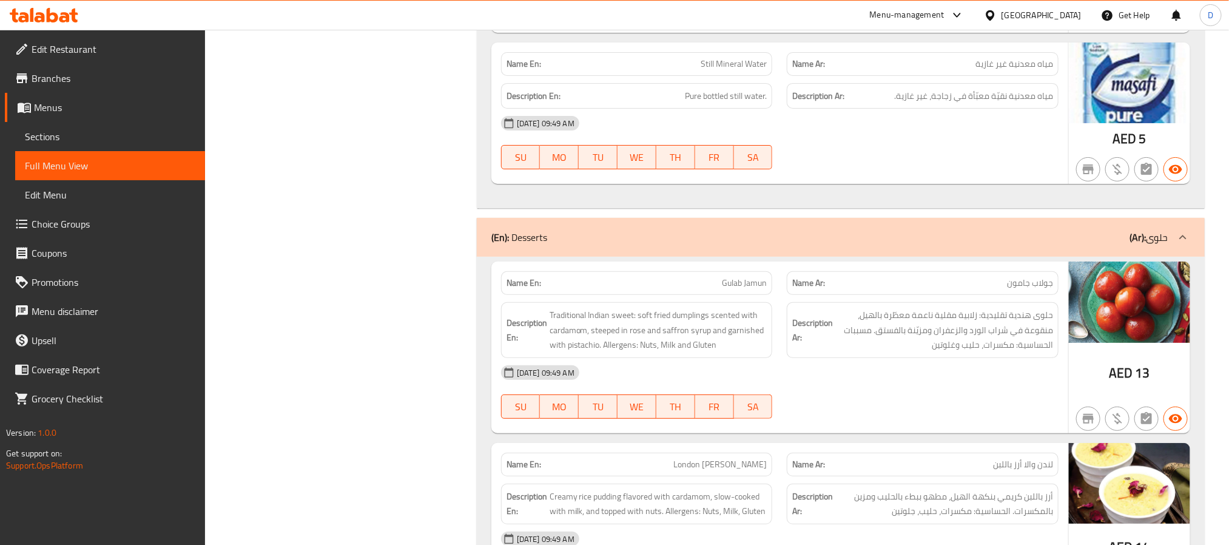
click at [737, 458] on span "London [PERSON_NAME]" at bounding box center [719, 464] width 93 height 13
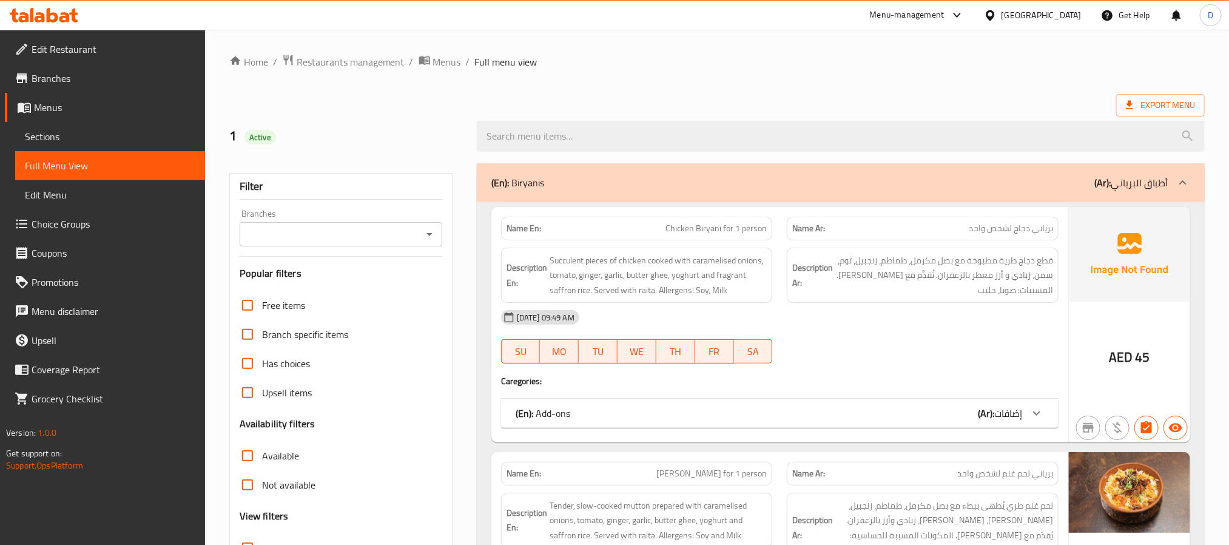
click at [73, 139] on span "Sections" at bounding box center [110, 136] width 170 height 15
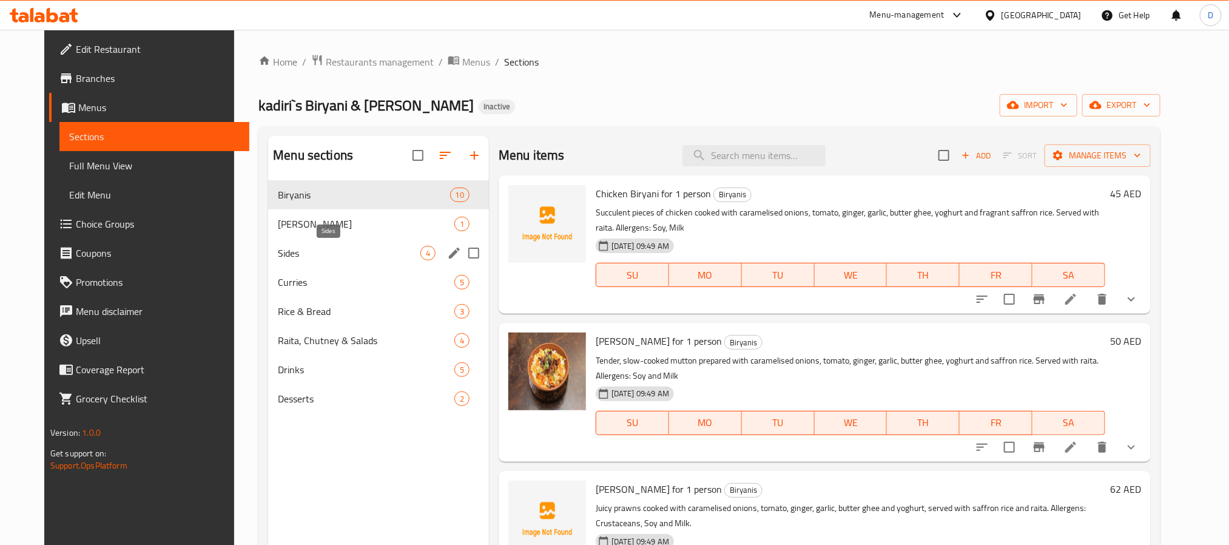
click at [328, 252] on span "Sides" at bounding box center [349, 253] width 143 height 15
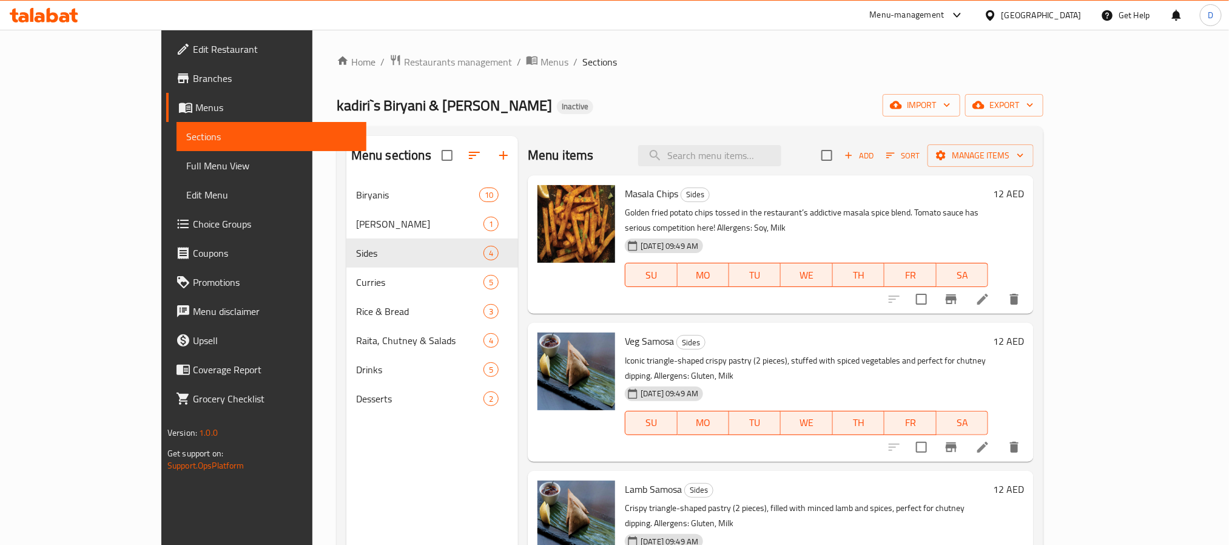
click at [1000, 291] on li at bounding box center [983, 299] width 34 height 22
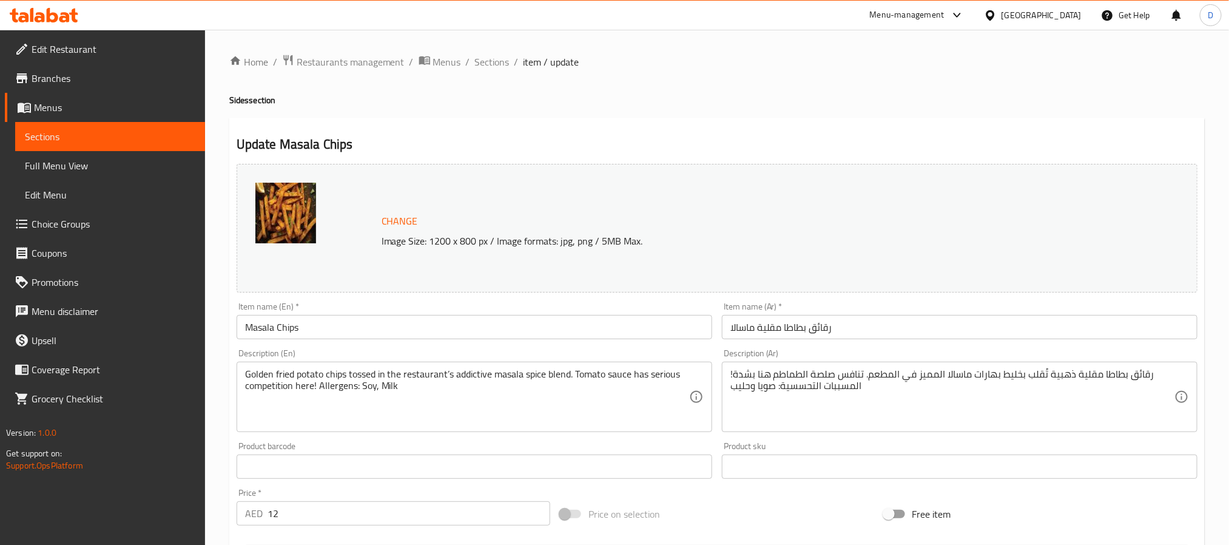
click at [772, 329] on input "رقائق بطاطا مقلية ماسالا" at bounding box center [960, 327] width 476 height 24
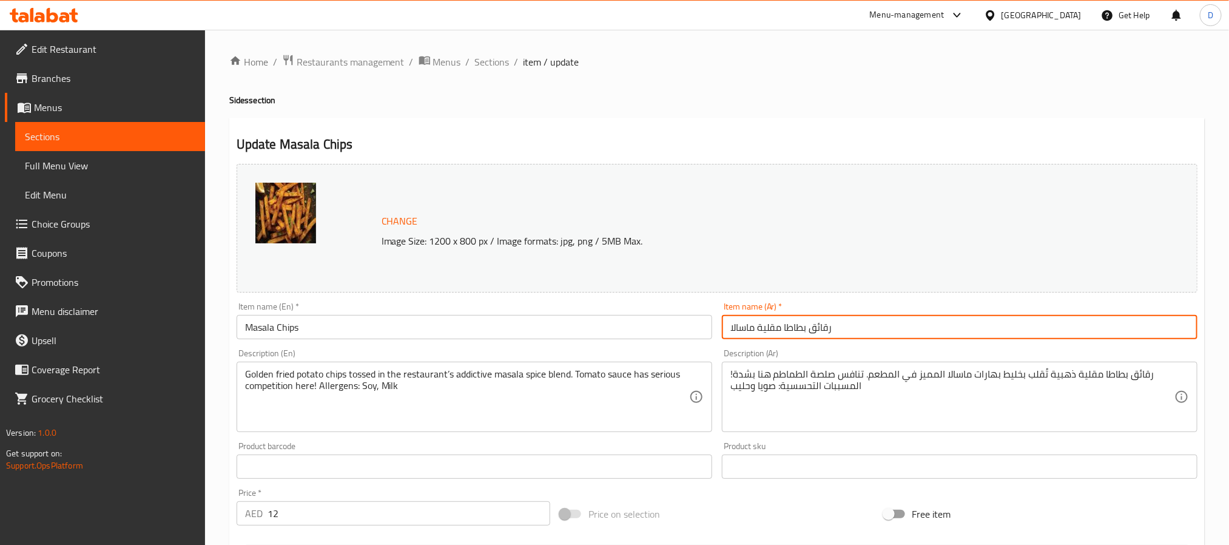
click at [772, 329] on input "رقائق بطاطا مقلية ماسالا" at bounding box center [960, 327] width 476 height 24
type input "رقائق بطاطا ماسالا"
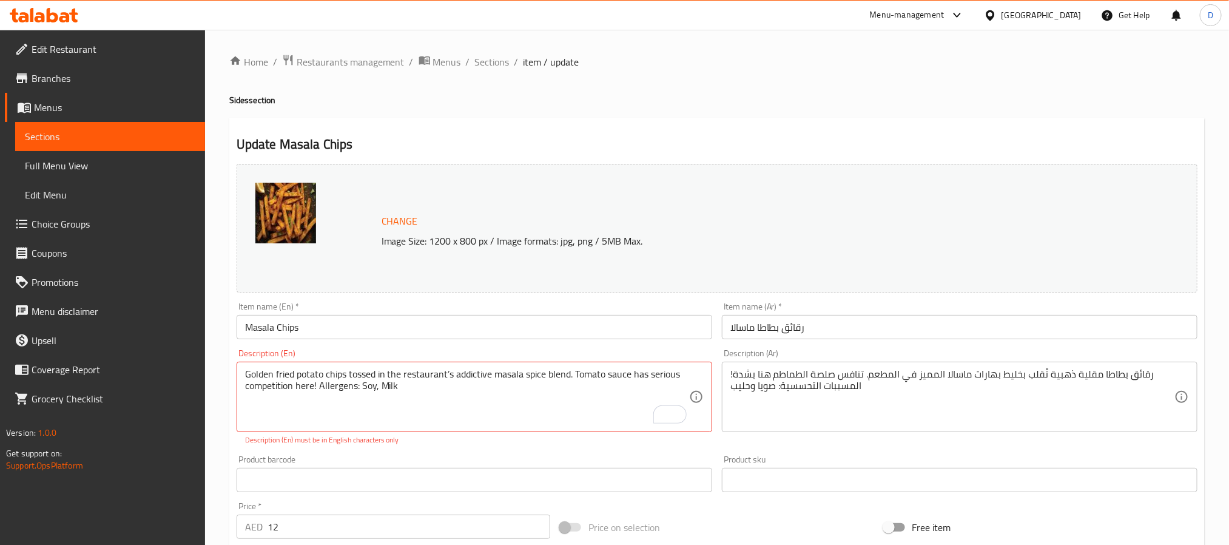
click at [453, 366] on div "Golden fried potato chips tossed in the restaurant’s addictive masala spice ble…" at bounding box center [475, 397] width 476 height 70
click at [448, 375] on textarea "Golden fried potato chips tossed in the restaurant’s addictive masala spice ble…" at bounding box center [467, 397] width 444 height 58
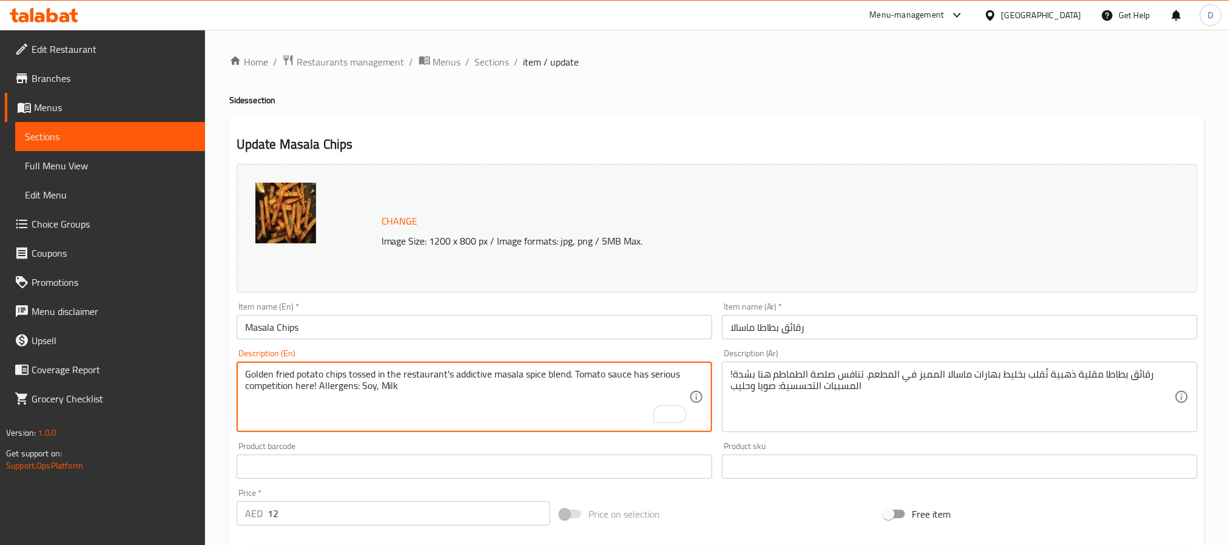
type textarea "Golden fried potato chips tossed in the restaurant's addictive masala spice ble…"
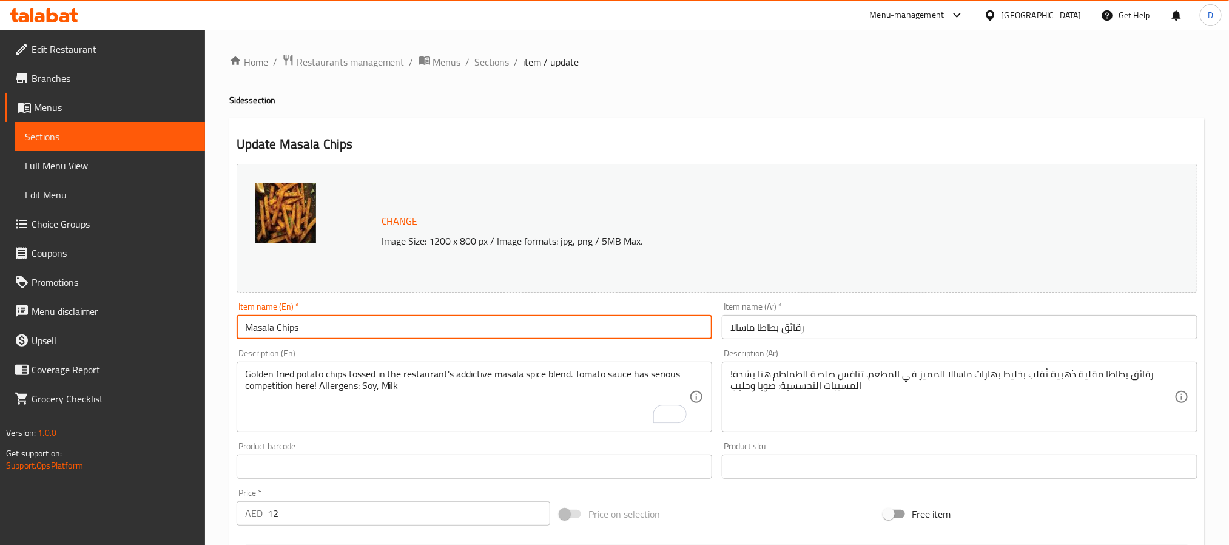
click at [475, 331] on input "Masala Chips" at bounding box center [475, 327] width 476 height 24
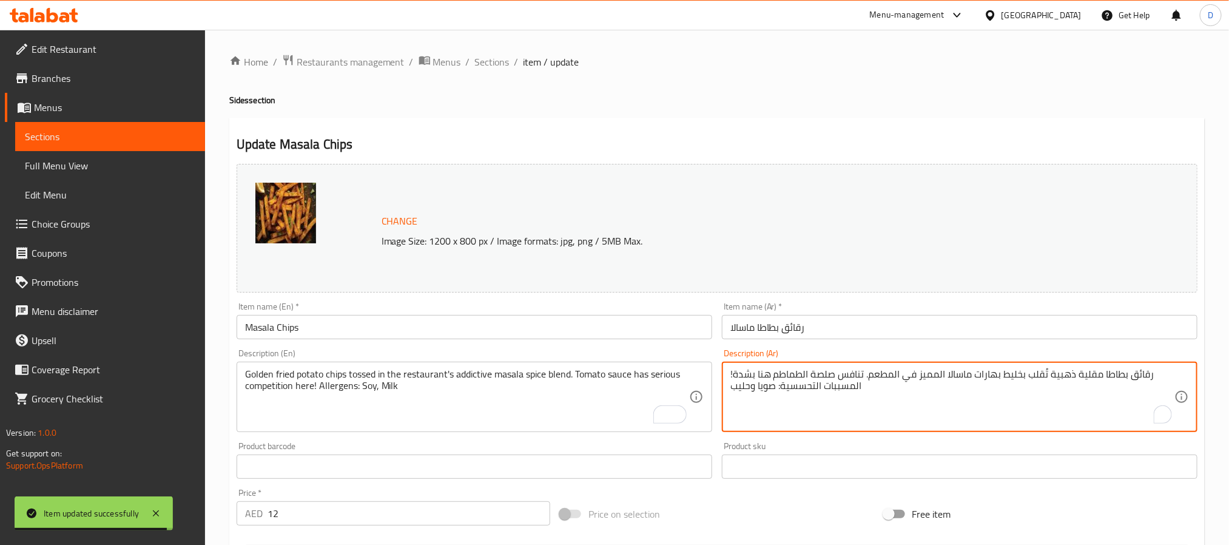
click at [911, 374] on textarea "رقائق بطاطا مقلية ذهبية تُقلب بخليط بهارات ماسالا المميز في المطعم. تنافس صلصة …" at bounding box center [952, 397] width 444 height 58
click at [912, 331] on input "رقائق بطاطا ماسالا" at bounding box center [960, 327] width 476 height 24
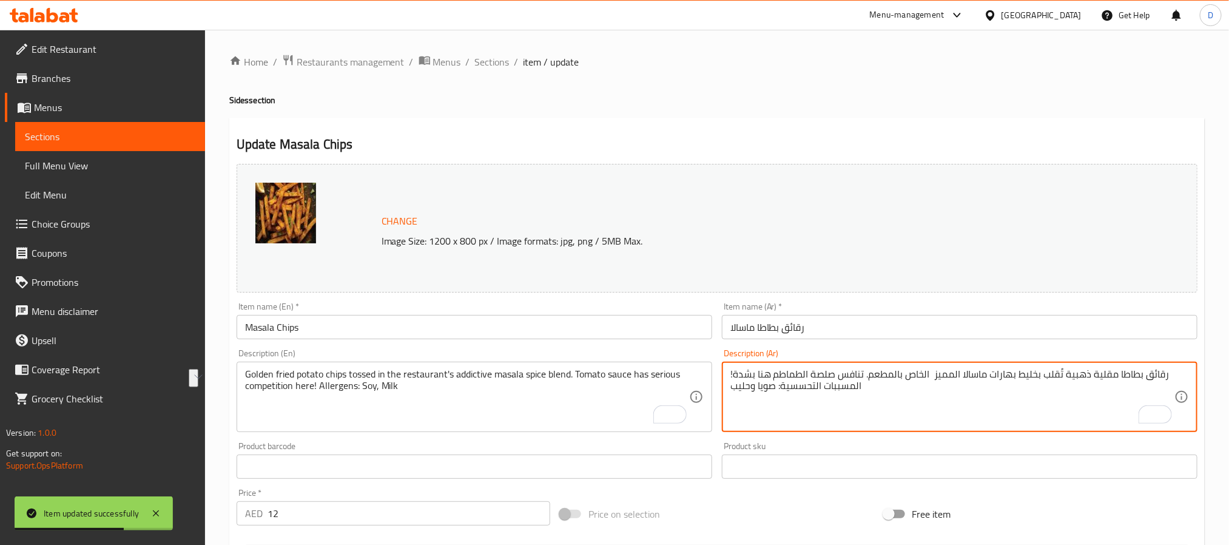
drag, startPoint x: 861, startPoint y: 376, endPoint x: 732, endPoint y: 368, distance: 129.5
click at [855, 377] on textarea "رقائق بطاطا مقلية ذهبية تُقلب بخليط بهارات ماسالا المميز الخاص بالمطعم. تنافس ص…" at bounding box center [952, 397] width 444 height 58
drag, startPoint x: 769, startPoint y: 374, endPoint x: 729, endPoint y: 375, distance: 40.1
click at [729, 375] on div "رقائق بطاطا مقلية ذهبية تُقلب بخليط بهارات ماسالا المميز الخاص بالمطعم. صلصة ال…" at bounding box center [960, 397] width 476 height 70
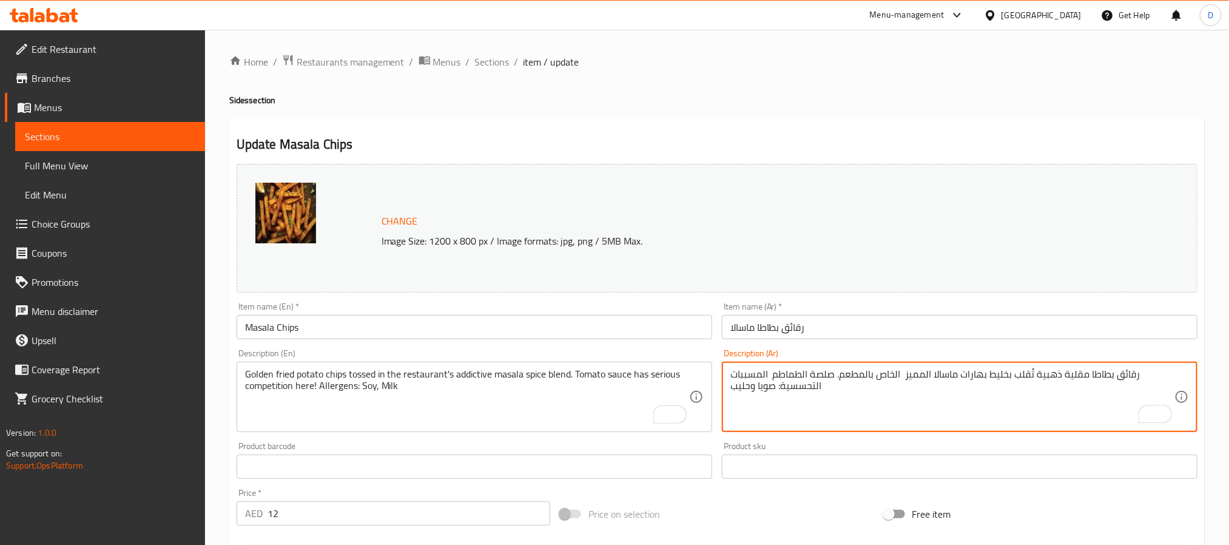
type textarea "رقائق بطاطا مقلية ذهبية تُقلب بخليط بهارات ماسالا المميز الخاص بالمطعم. صلصة ال…"
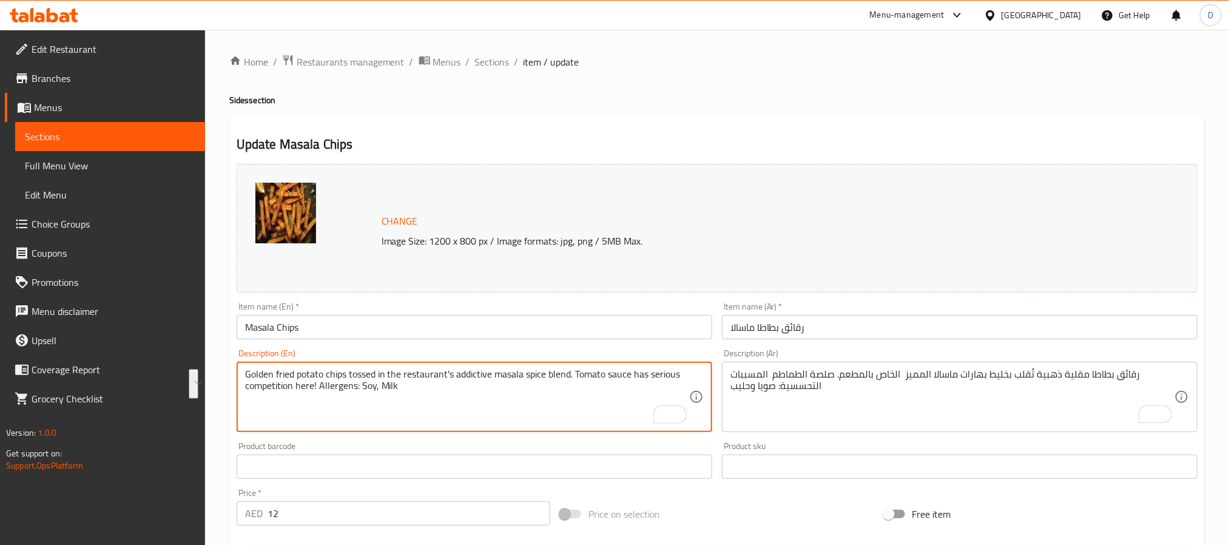
drag, startPoint x: 632, startPoint y: 373, endPoint x: 317, endPoint y: 392, distance: 316.0
type textarea "Golden fried potato chips tossed in the restaurant's addictive masala spice ble…"
click at [394, 324] on input "Masala Chips" at bounding box center [475, 327] width 476 height 24
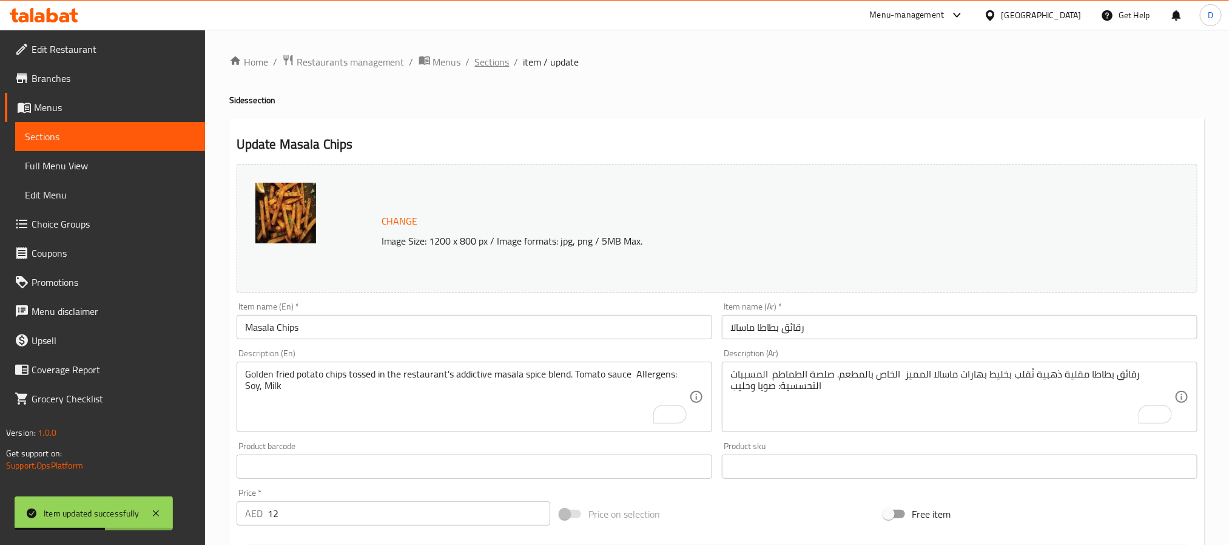
click at [497, 62] on span "Sections" at bounding box center [492, 62] width 35 height 15
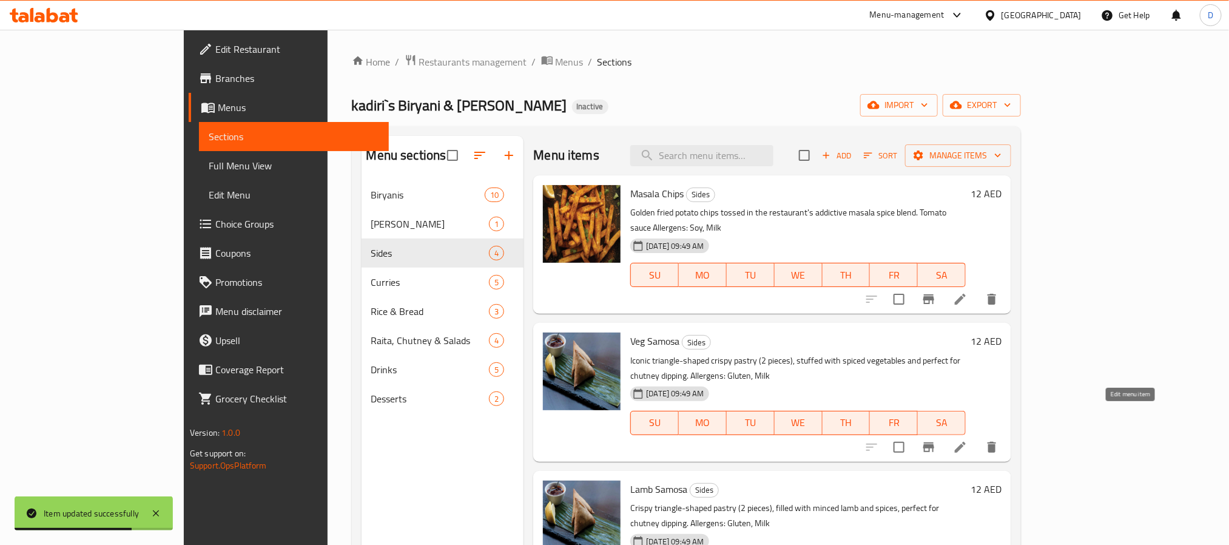
click at [966, 442] on icon at bounding box center [960, 447] width 11 height 11
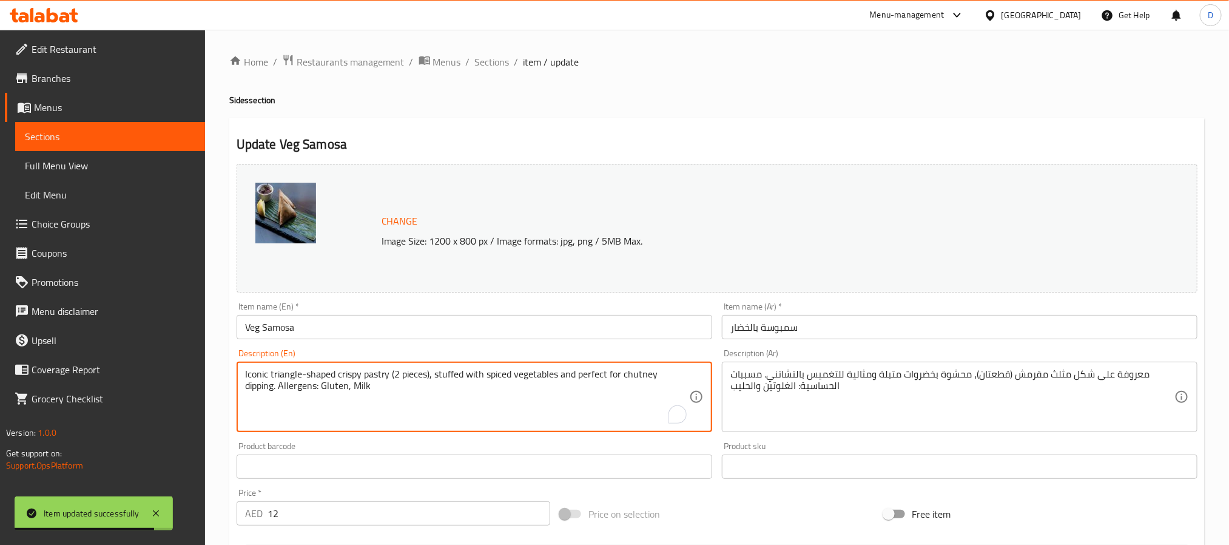
click at [493, 385] on textarea "Iconic triangle-shaped crispy pastry (2 pieces), stuffed with spiced vegetables…" at bounding box center [467, 397] width 444 height 58
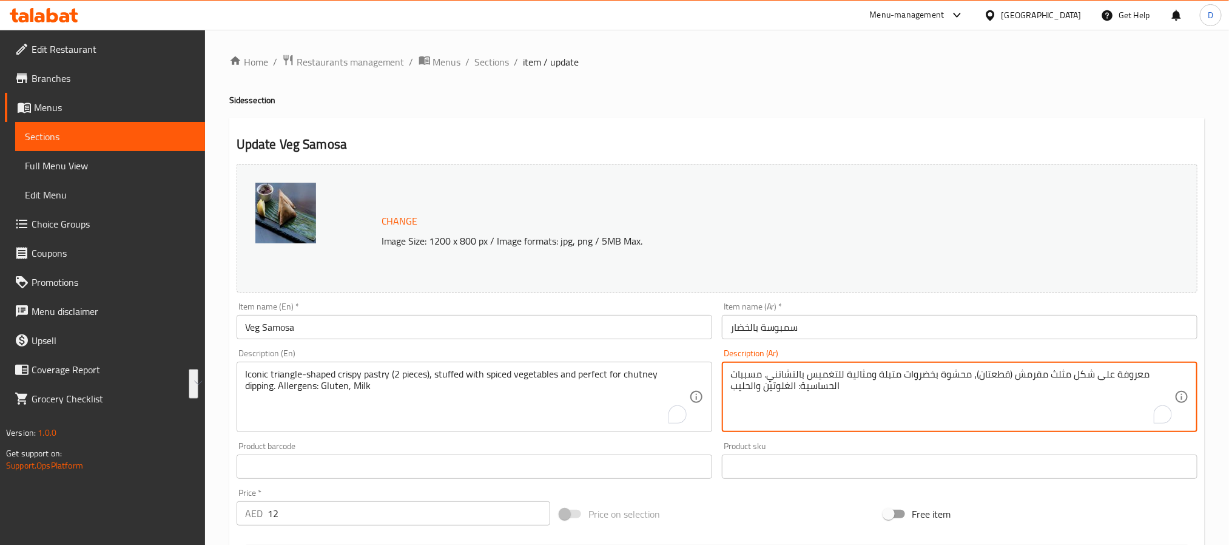
click at [1133, 376] on textarea "معروفة على شكل مثلث مقرمش (قطعتان)، محشوة بخضروات متبلة ومثالية للتغميس بالتشات…" at bounding box center [952, 397] width 444 height 58
paste textarea "نات"
type textarea "معجنات على شكل مثلث مقرمش (قطعتان)، محشوة بخضروات متبلة ومثالية للتغميس بالتشات…"
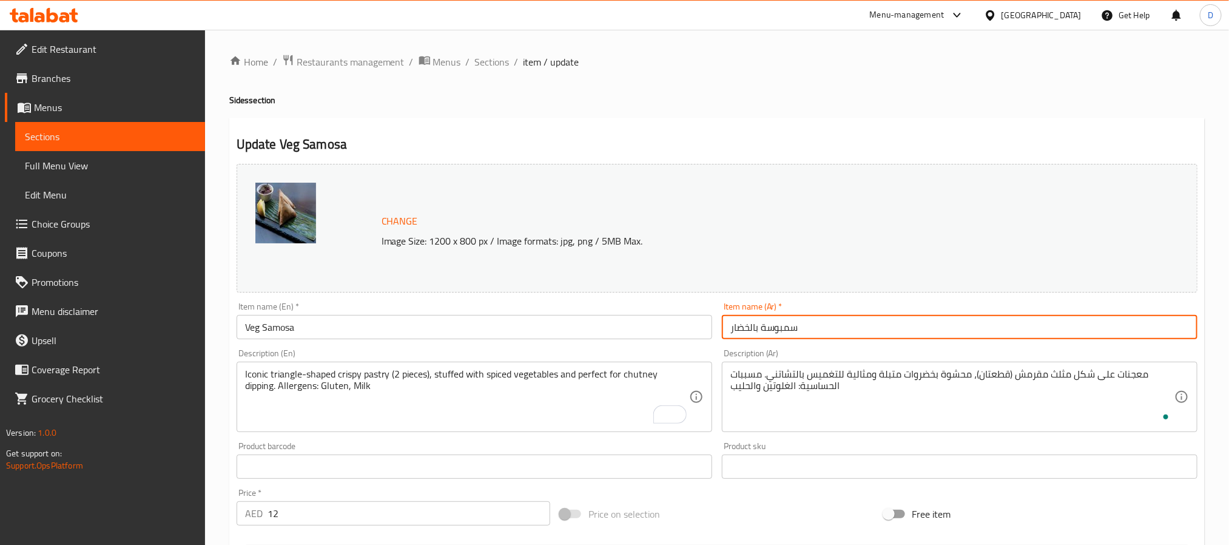
click at [1116, 337] on input "سمبوسة بالخضار" at bounding box center [960, 327] width 476 height 24
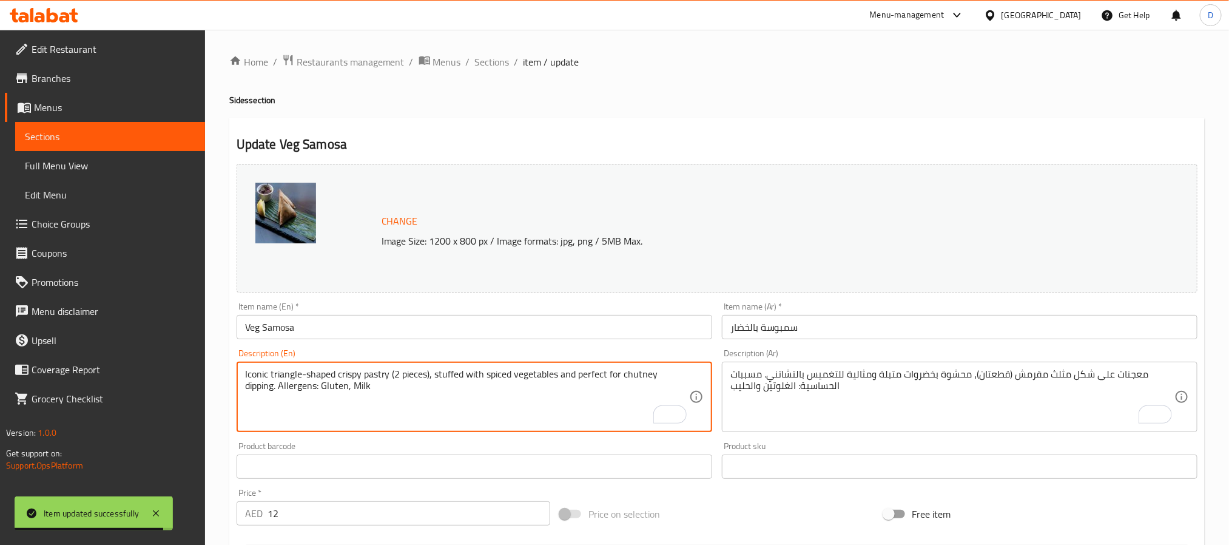
click at [253, 376] on textarea "Iconic triangle-shaped crispy pastry (2 pieces), stuffed with spiced vegetables…" at bounding box center [467, 397] width 444 height 58
type textarea "triangle-shaped crispy pastry (2 pieces), stuffed with spiced vegetables and pe…"
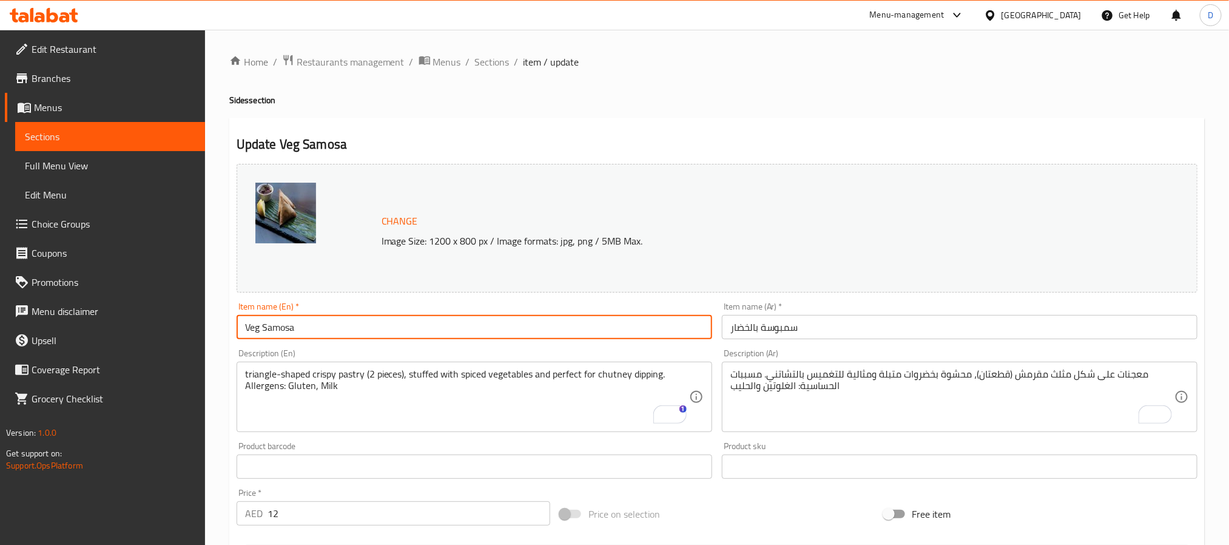
click at [559, 324] on input "Veg Samosa" at bounding box center [475, 327] width 476 height 24
click at [456, 325] on input "Veg Samosa" at bounding box center [475, 327] width 476 height 24
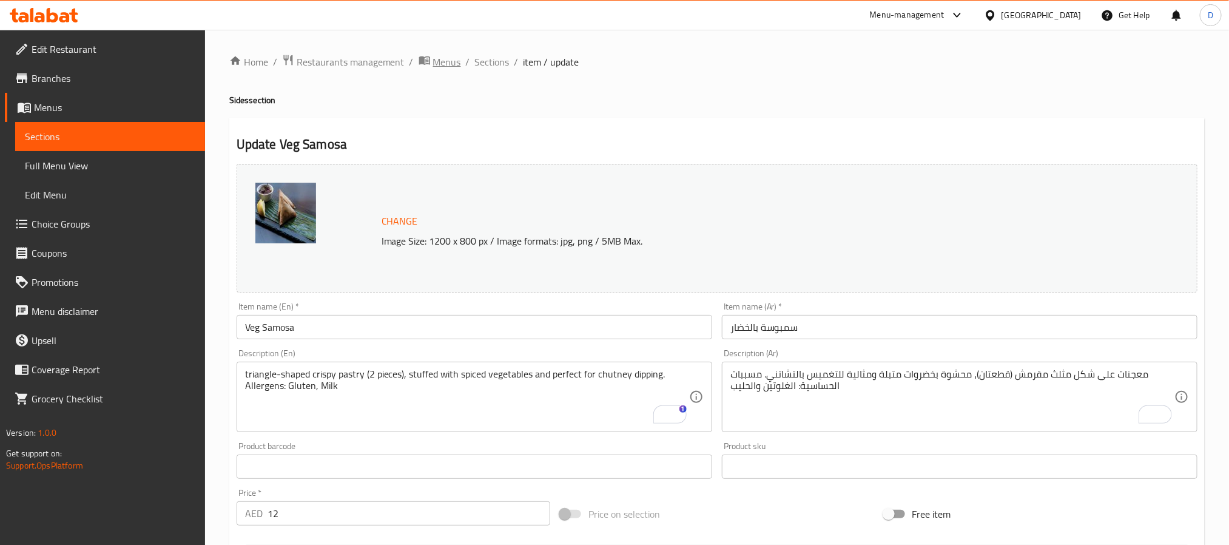
drag, startPoint x: 561, startPoint y: 132, endPoint x: 451, endPoint y: 67, distance: 127.2
click at [562, 132] on div "Update Veg Samosa Change Image Size: 1200 x 800 px / Image formats: jpg, png / …" at bounding box center [716, 480] width 975 height 724
click at [506, 64] on span "Sections" at bounding box center [492, 62] width 35 height 15
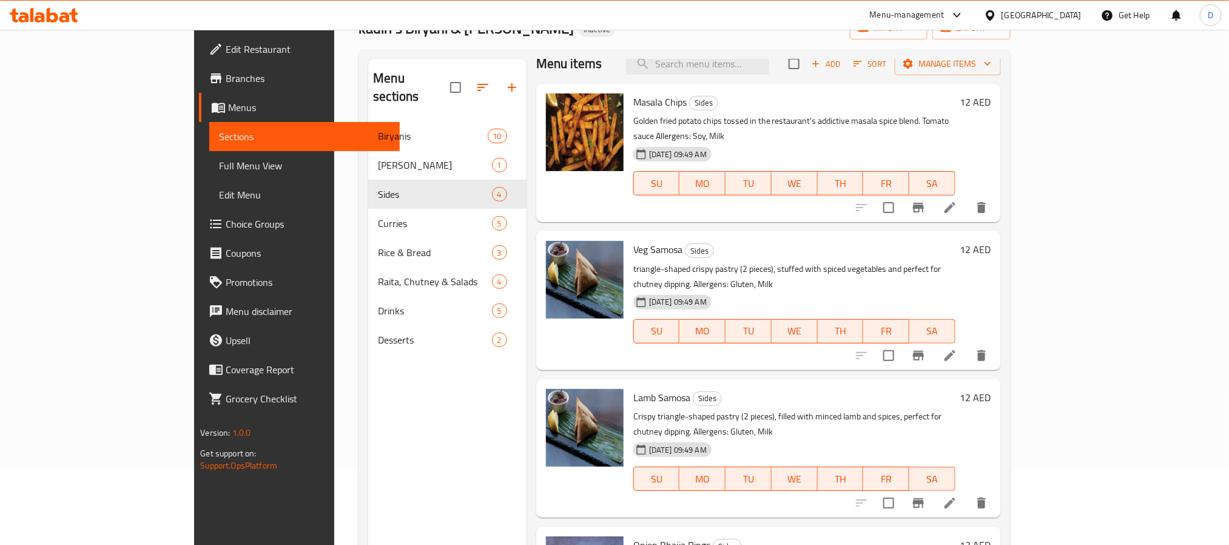
scroll to position [170, 0]
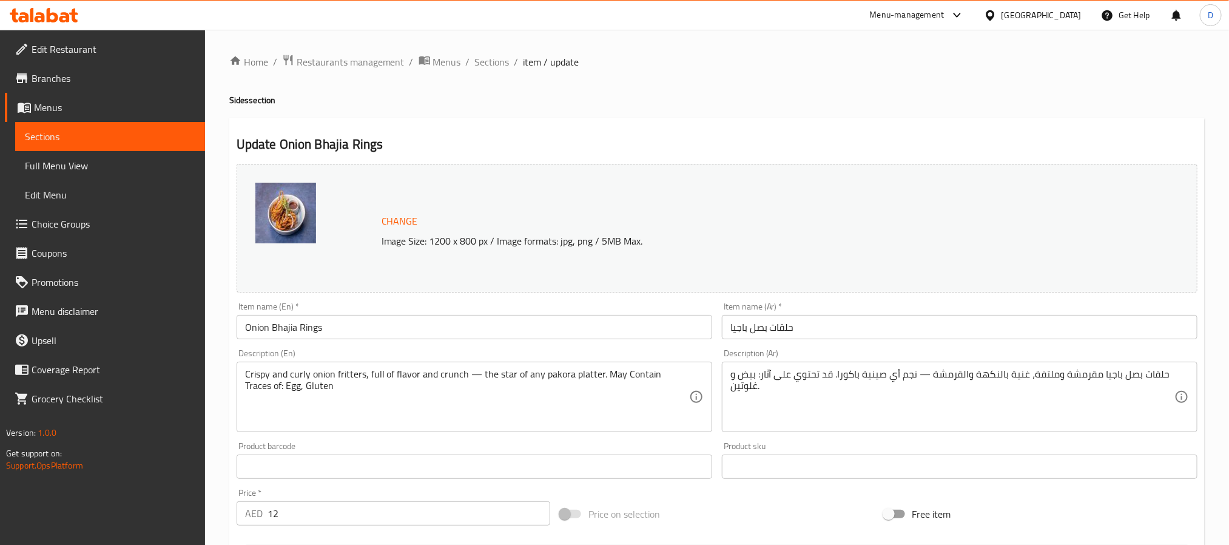
click at [770, 379] on textarea "حلقات بصل باجيا مقرمشة وملتفة، غنية بالنكهة والقرمشة — نجم أي صينية باكورا. قد …" at bounding box center [952, 397] width 444 height 58
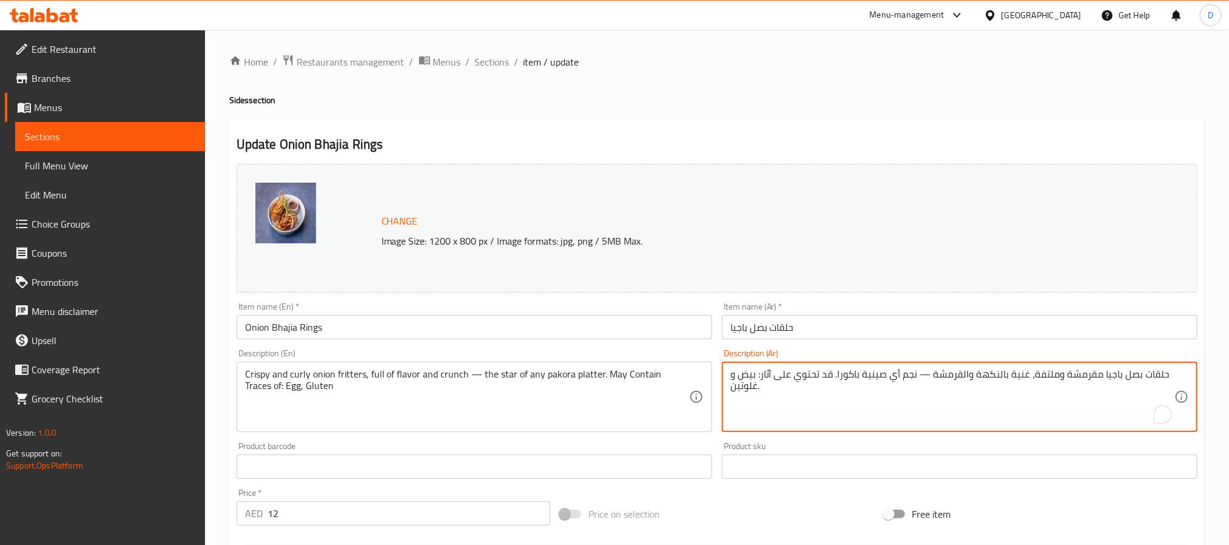
click at [770, 379] on textarea "حلقات بصل باجيا مقرمشة وملتفة، غنية بالنكهة والقرمشة — نجم أي صينية باكورا. قد …" at bounding box center [952, 397] width 444 height 58
paste textarea "فطائر البصل المقرمشة والمجعّدة، غنية بالنكهة والقرمشة - نجمة أي طبق باكورا. قد …"
type textarea "فطائر البصل المقرمشة والمجعّدة، غنية بالنكهة والقرمشة - نجمة أي طبق باكورا. قد …"
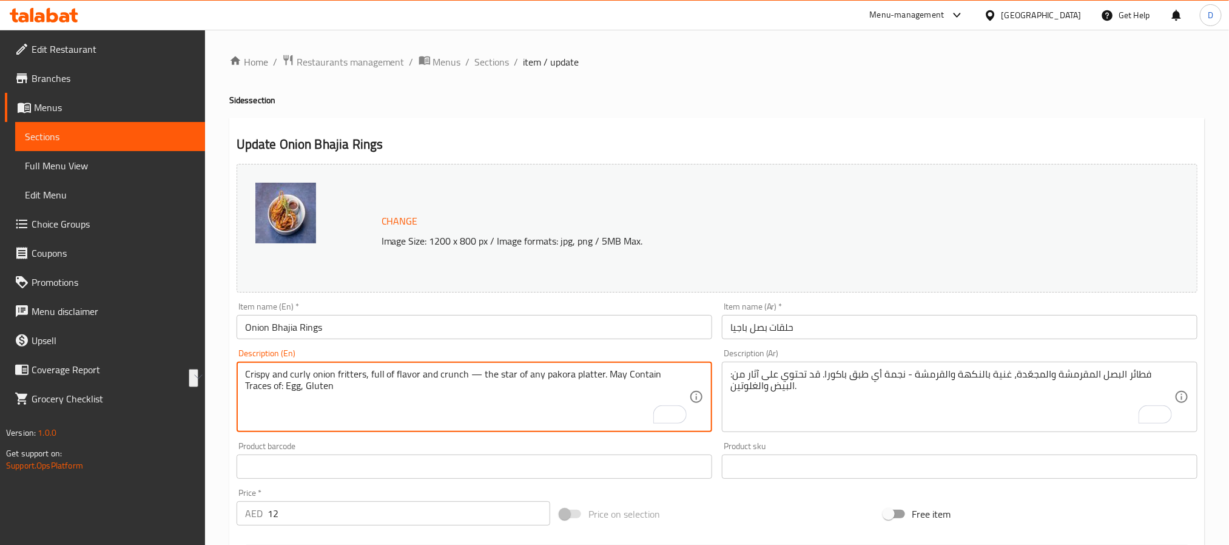
drag, startPoint x: 479, startPoint y: 374, endPoint x: 594, endPoint y: 373, distance: 115.3
click at [594, 373] on textarea "Crispy and curly onion fritters, full of flavor and crunch — the star of any pa…" at bounding box center [467, 397] width 444 height 58
click at [899, 329] on input "حلقات بصل باجيا" at bounding box center [960, 327] width 476 height 24
type textarea "Crispy and curly onion fritters, full of flavor and crunch the star of any pako…"
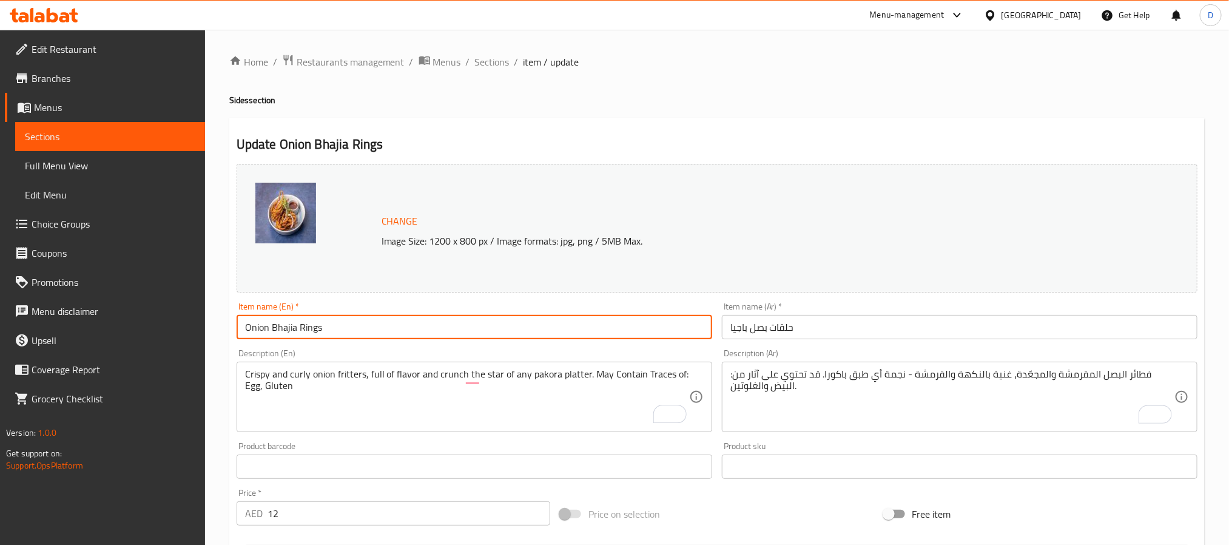
click at [492, 337] on input "Onion Bhajia Rings" at bounding box center [475, 327] width 476 height 24
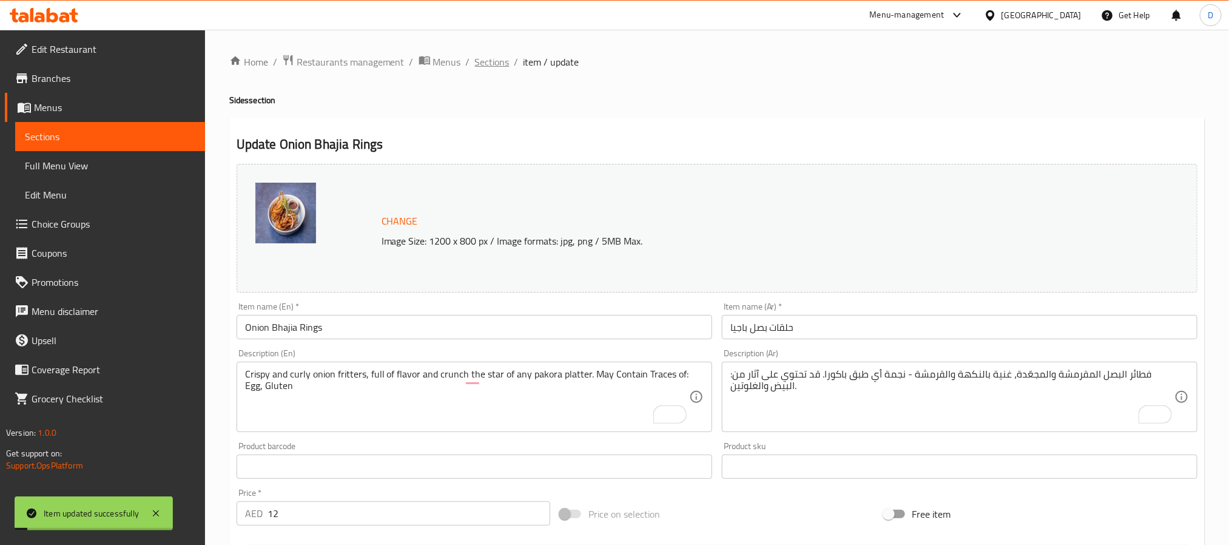
click at [483, 62] on span "Sections" at bounding box center [492, 62] width 35 height 15
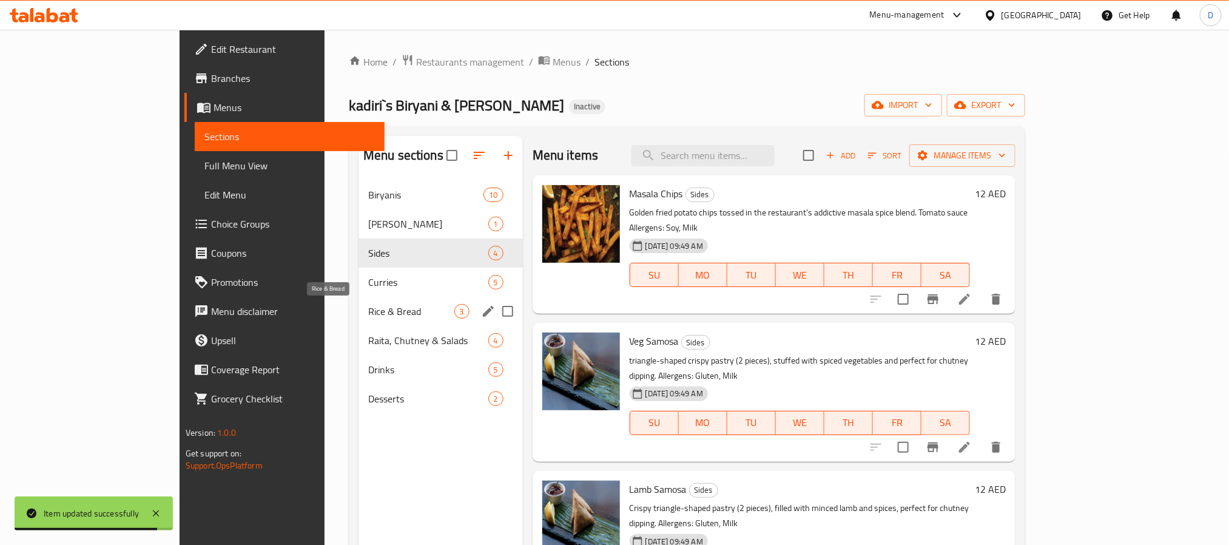
drag, startPoint x: 366, startPoint y: 309, endPoint x: 395, endPoint y: 317, distance: 29.4
click at [368, 309] on span "Rice & Bread" at bounding box center [411, 311] width 86 height 15
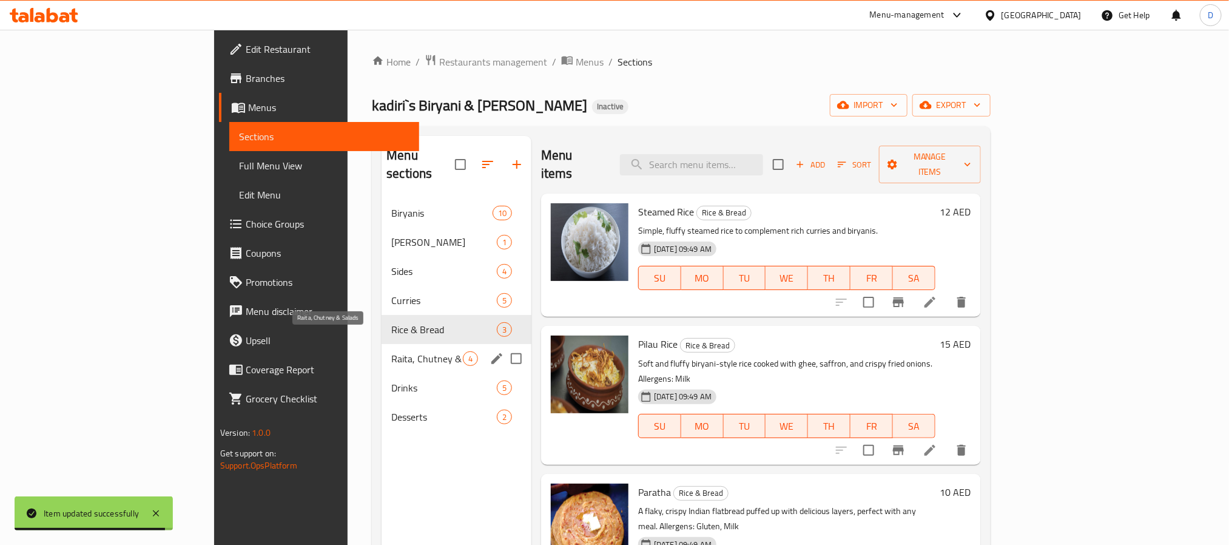
click at [391, 351] on span "Raita, Chutney & Salads" at bounding box center [427, 358] width 72 height 15
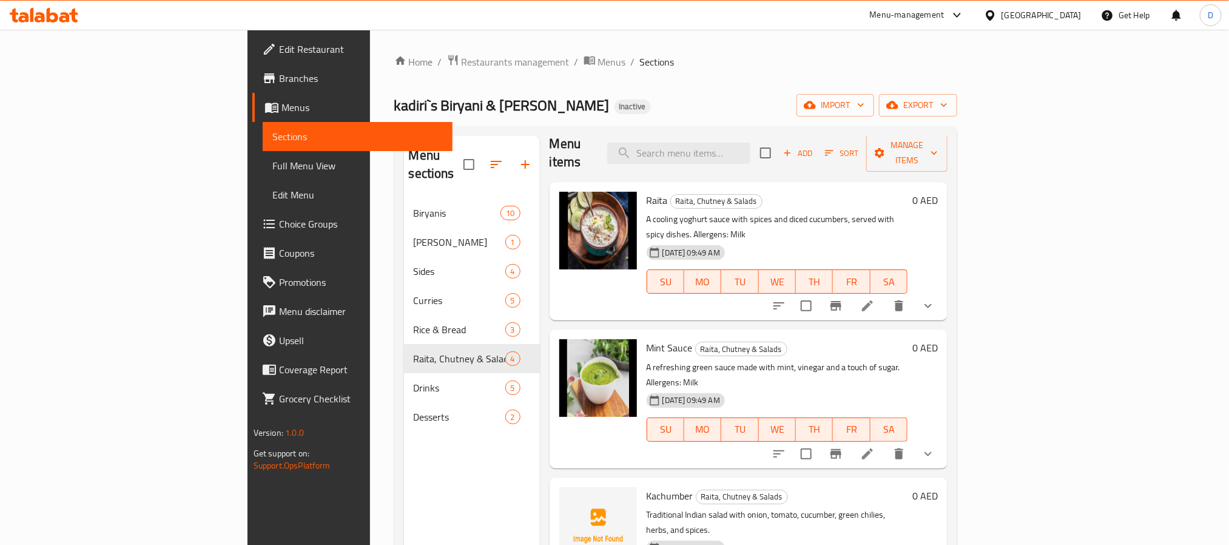
scroll to position [15, 0]
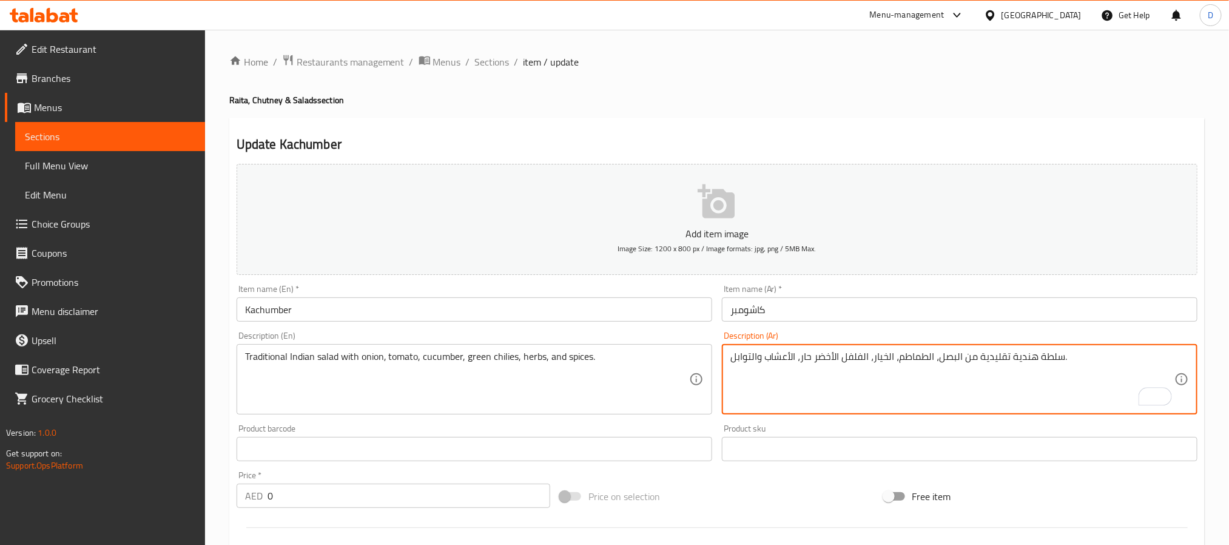
type textarea "سلطة هندية تقليدية من البصل، الطماطم، الخيار، الفلفل الأخضر حار، الأعشاب والتوا…"
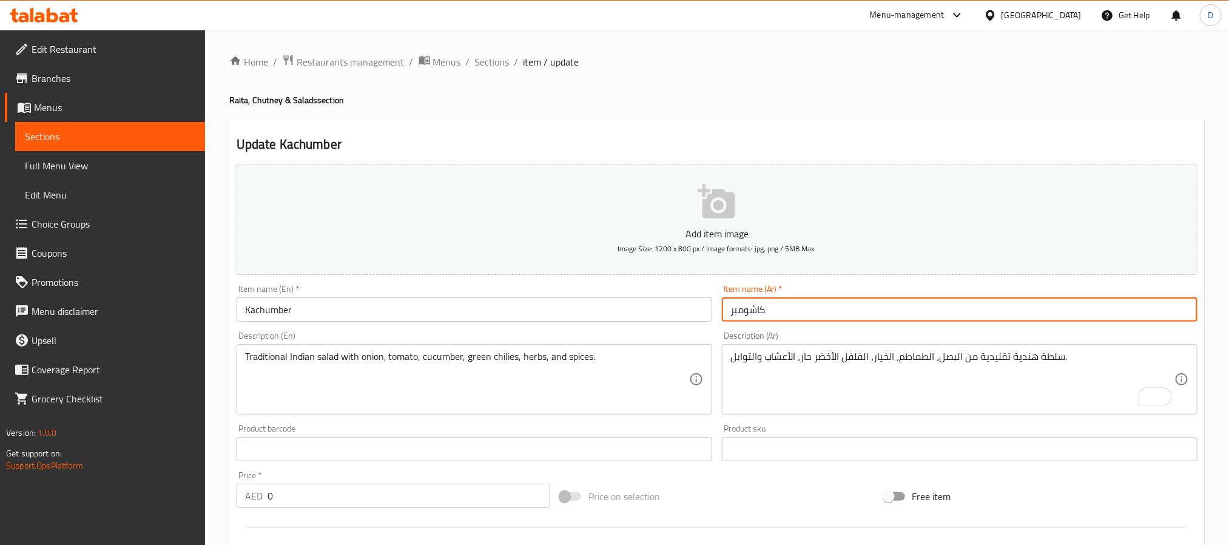
click at [861, 297] on input "كاشومبر" at bounding box center [960, 309] width 476 height 24
click at [496, 60] on span "Sections" at bounding box center [492, 62] width 35 height 15
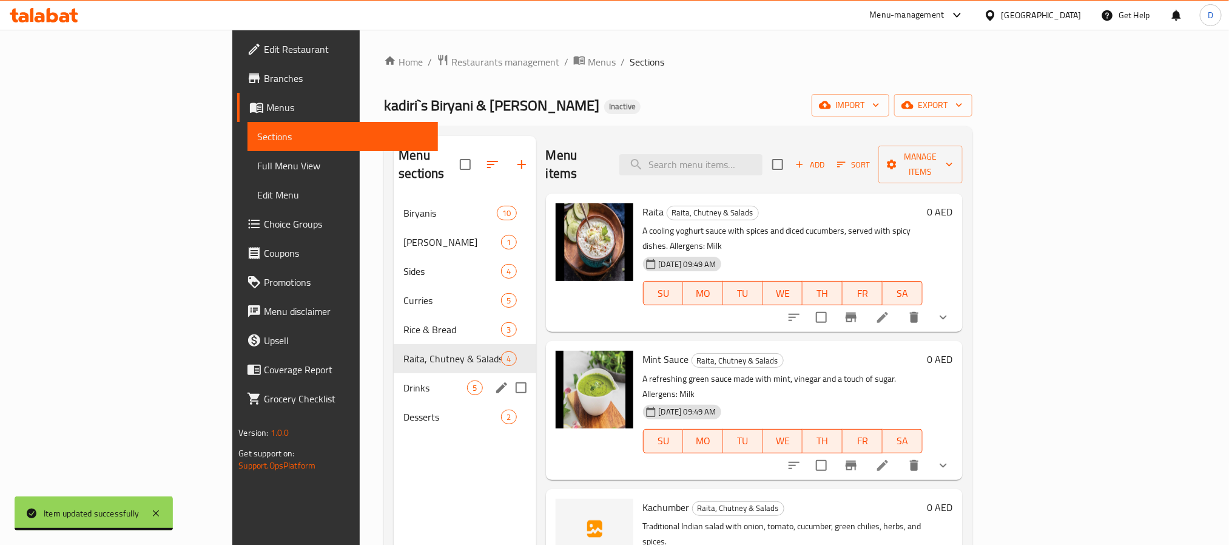
click at [394, 380] on div "Drinks 5" at bounding box center [465, 387] width 142 height 29
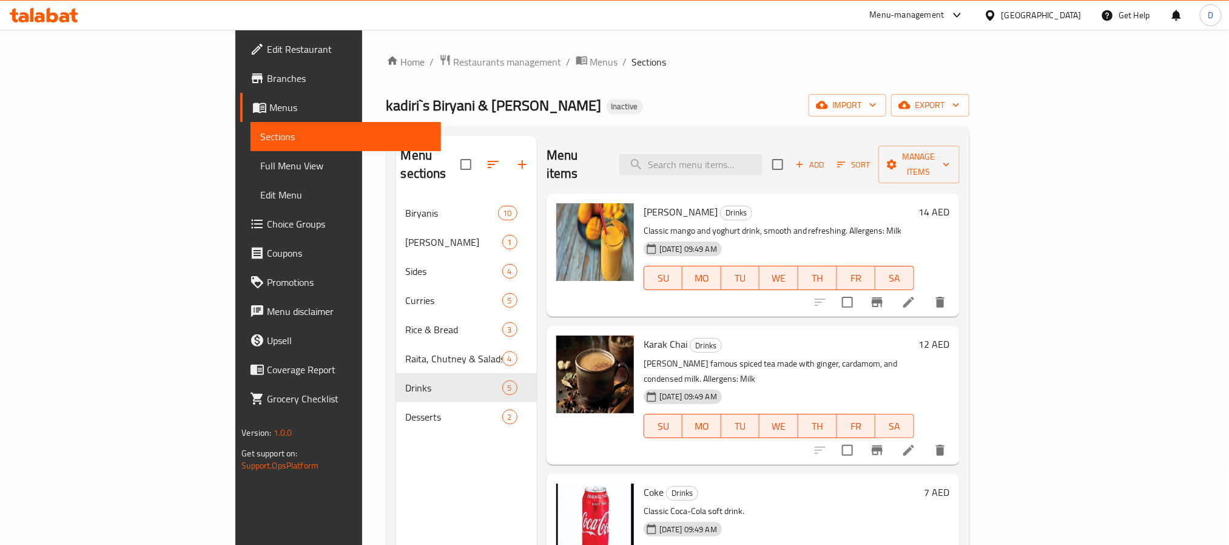
scroll to position [91, 0]
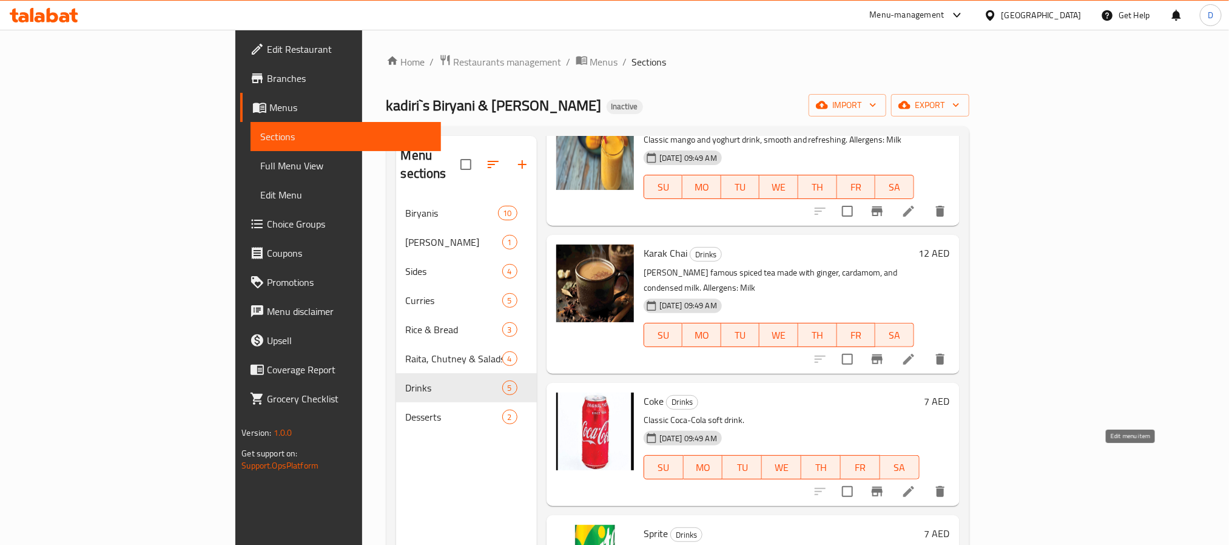
click at [916, 484] on icon at bounding box center [908, 491] width 15 height 15
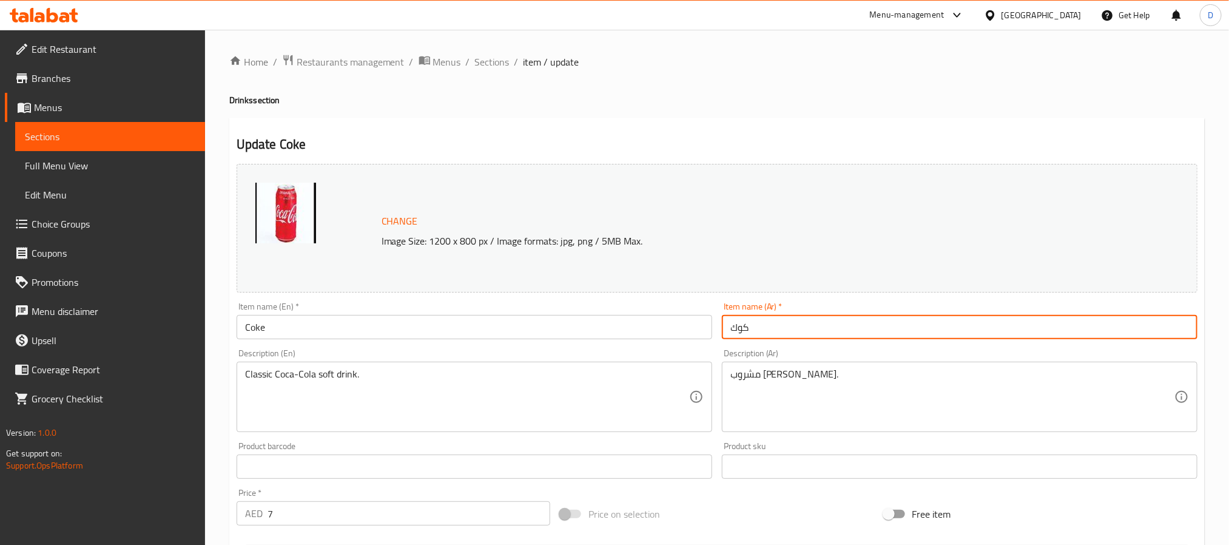
click at [803, 332] on input "كوك" at bounding box center [960, 327] width 476 height 24
paste input "اكولا"
type input "كوكاكولا"
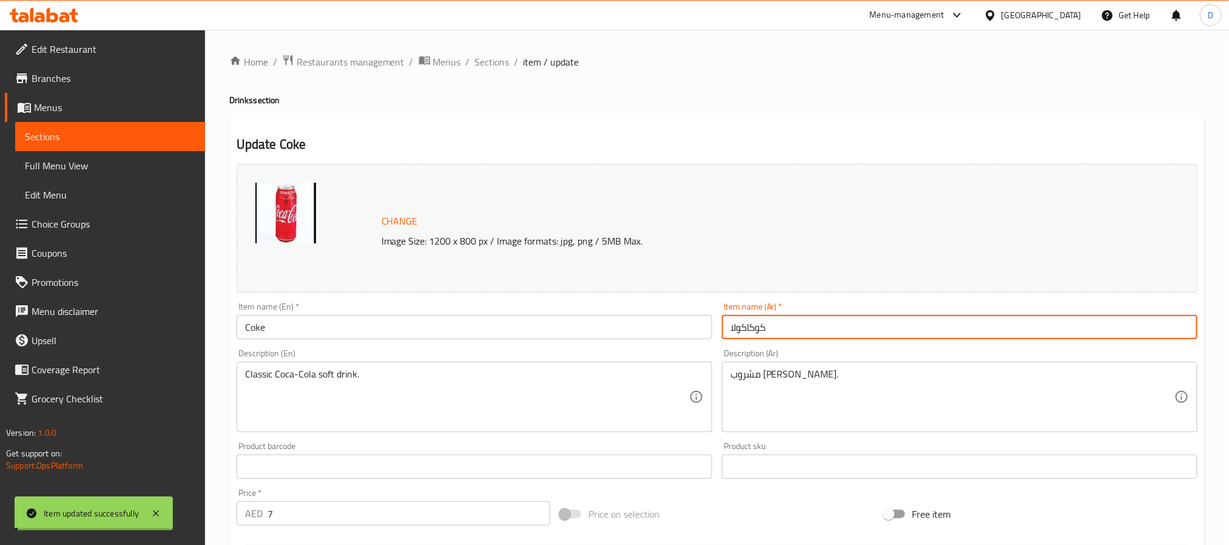
click at [396, 324] on input "Coke" at bounding box center [475, 327] width 476 height 24
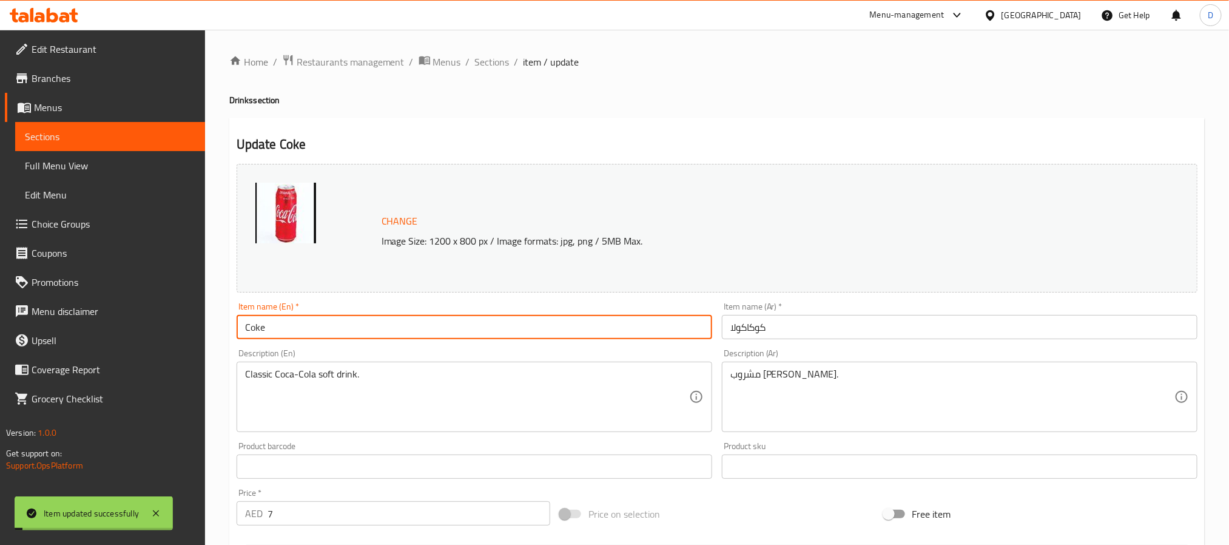
click at [396, 324] on input "Coke" at bounding box center [475, 327] width 476 height 24
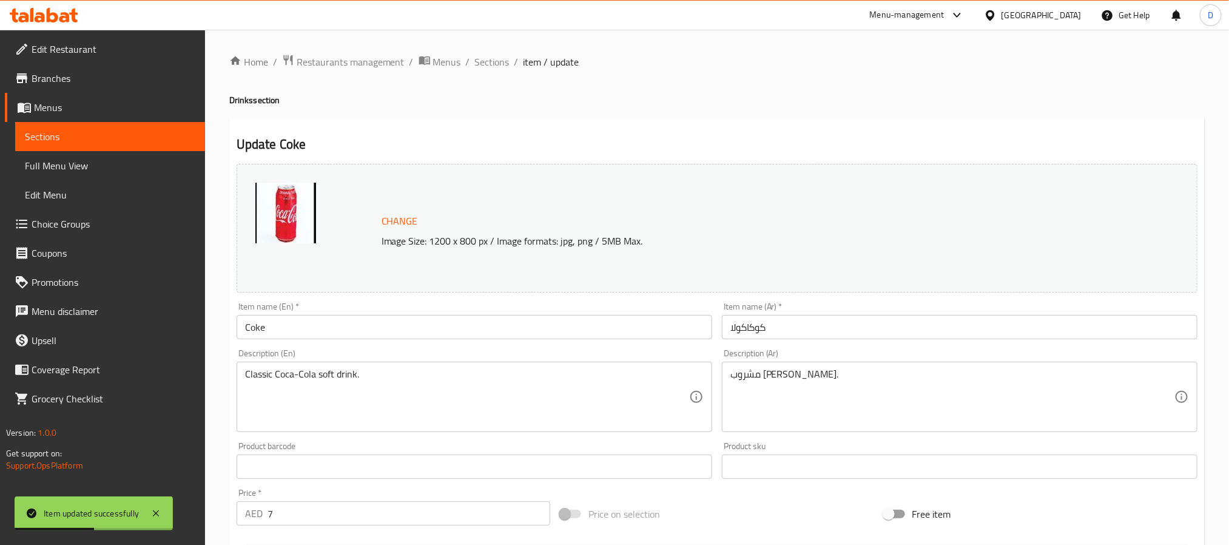
click at [763, 328] on input "كوكاكولا" at bounding box center [960, 327] width 476 height 24
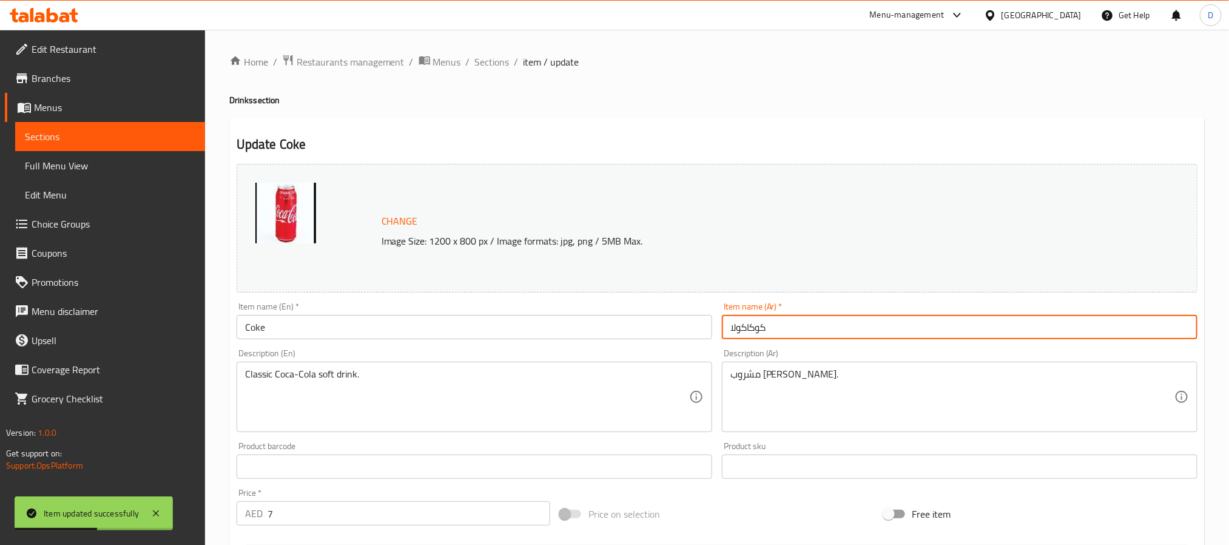
click at [763, 328] on input "كوكاكولا" at bounding box center [960, 327] width 476 height 24
click at [494, 51] on div "Home / Restaurants management / Menus / Sections / item / update Drinks section…" at bounding box center [717, 452] width 1024 height 845
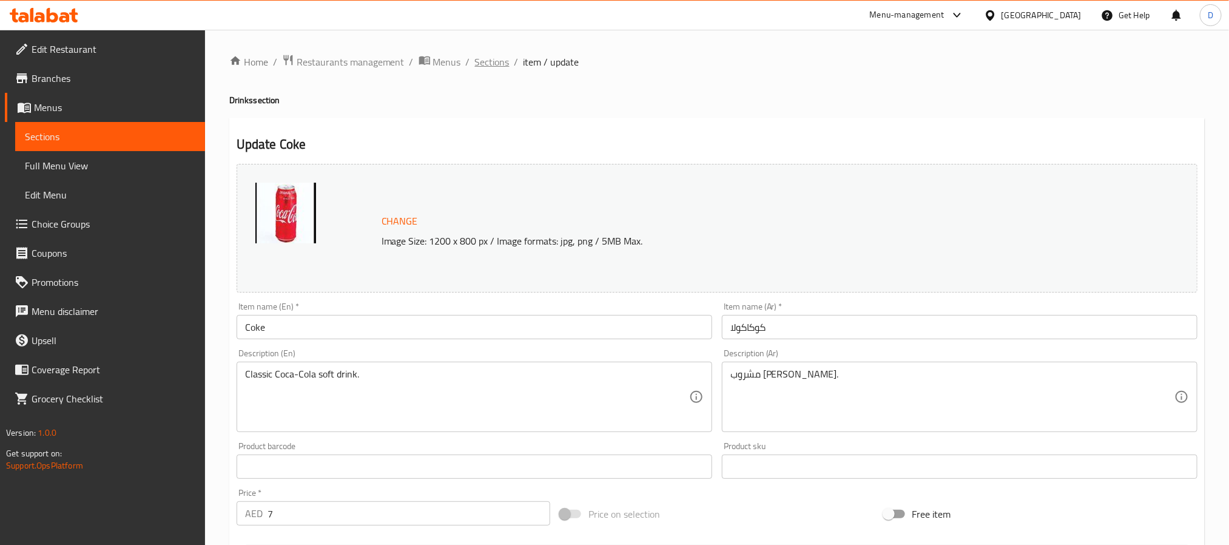
click at [495, 60] on span "Sections" at bounding box center [492, 62] width 35 height 15
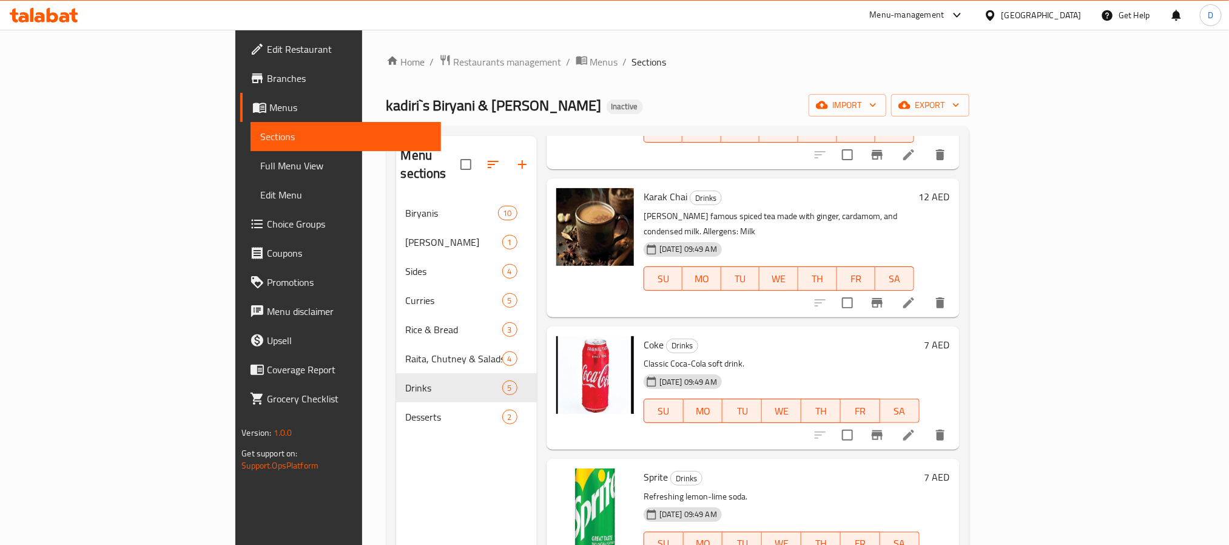
scroll to position [91, 0]
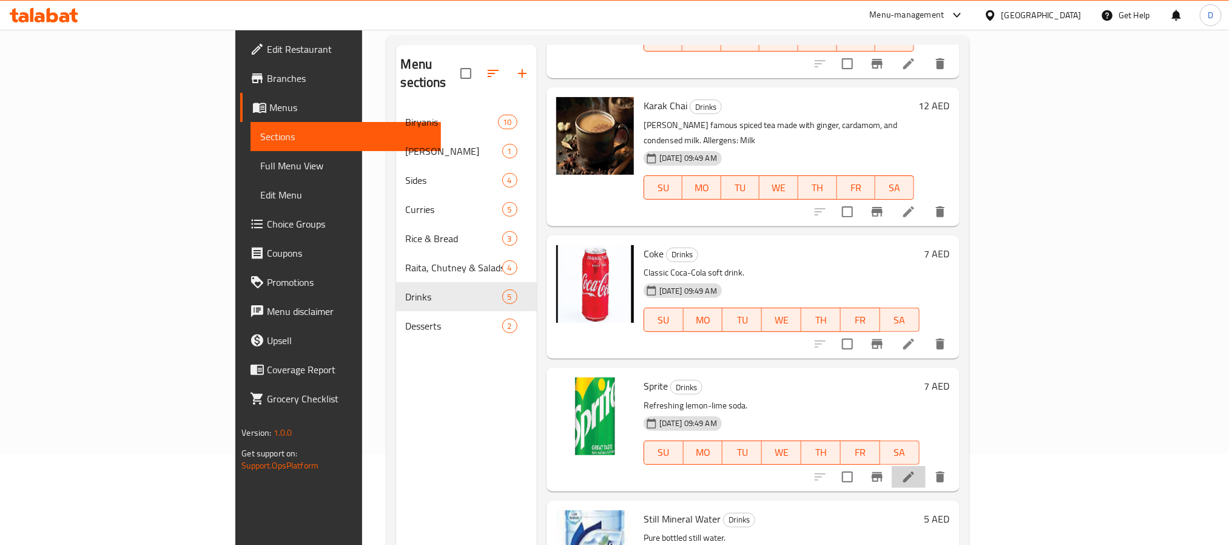
click at [926, 466] on li at bounding box center [909, 477] width 34 height 22
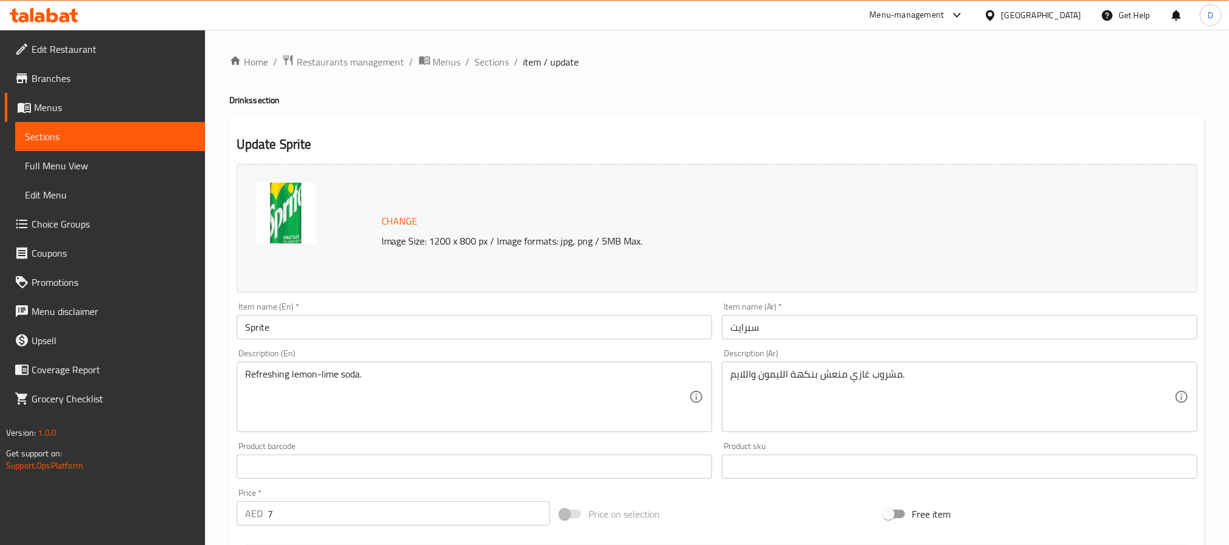
click at [818, 371] on textarea "مشروب غازي منعش بنكهة الليمون واللايم." at bounding box center [952, 397] width 444 height 58
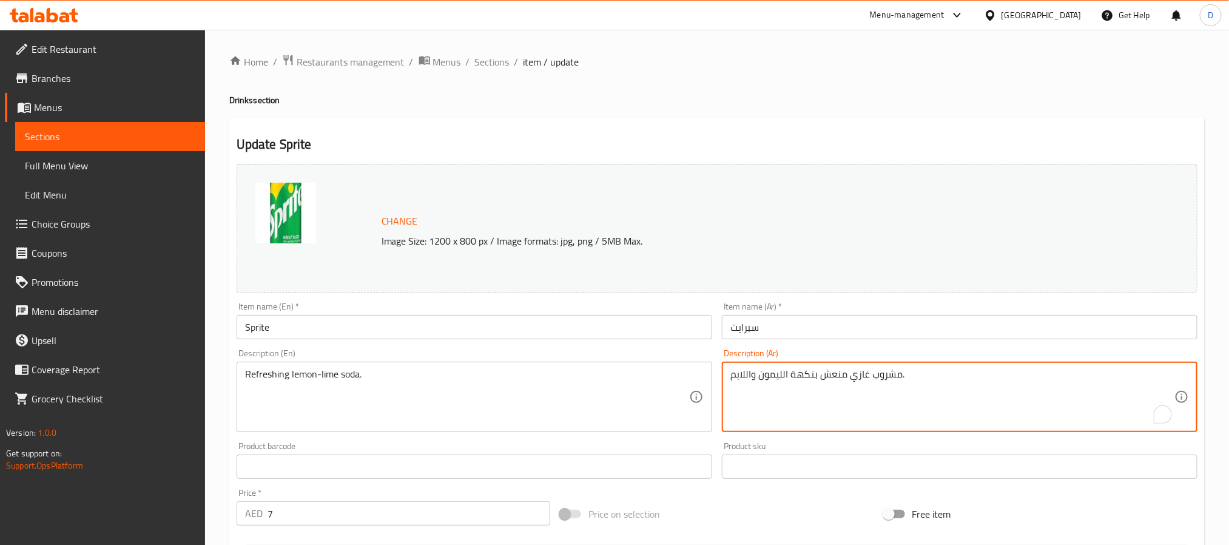
click at [818, 371] on textarea "مشروب غازي منعش بنكهة الليمون واللايم." at bounding box center [952, 397] width 444 height 58
paste textarea "صودا الليمون والليمون الحامض المنعشة"
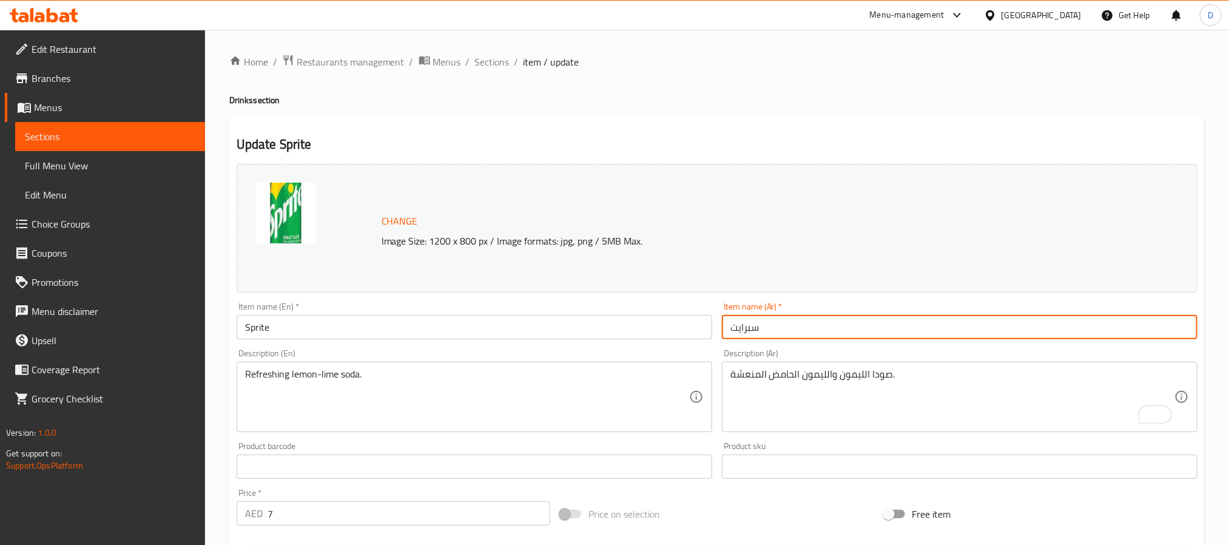
click at [857, 328] on input "سبرايت" at bounding box center [960, 327] width 476 height 24
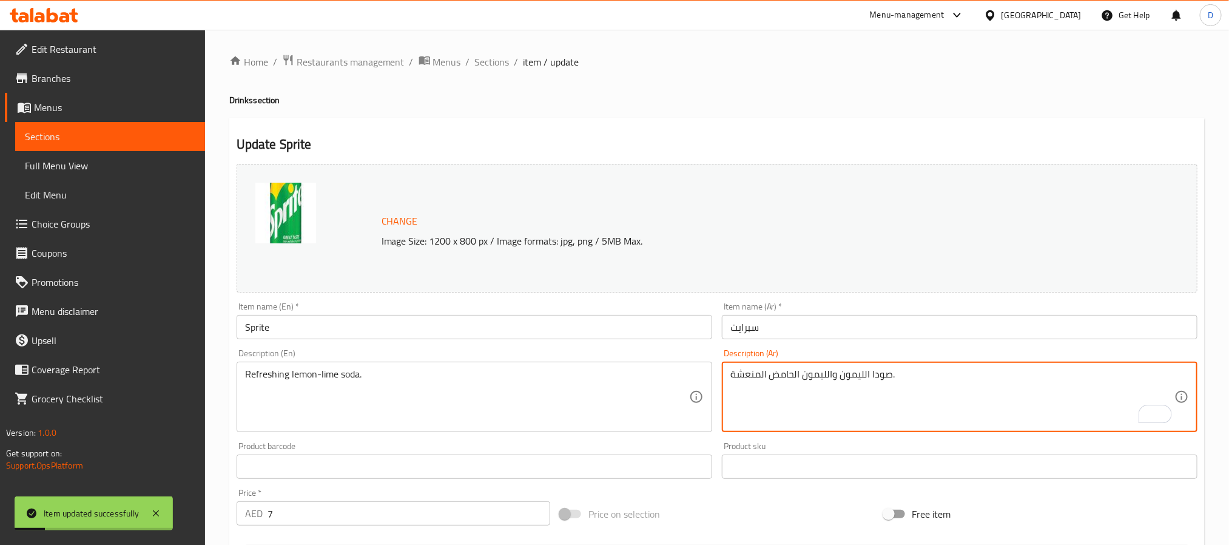
click at [821, 371] on textarea "صودا الليمون والليمون الحامض المنعشة." at bounding box center [952, 397] width 444 height 58
click at [821, 376] on textarea "صودا الليمون والليمون الحامض المنعشة." at bounding box center [952, 397] width 444 height 58
click at [798, 377] on textarea "صودا الليمون والليمون الحامض المنعشة." at bounding box center [952, 397] width 444 height 58
click at [803, 379] on textarea "صودا الليمون والليمون الحامض المنعشة." at bounding box center [952, 397] width 444 height 58
type textarea "صودا الليمون و الحامض المنعشة."
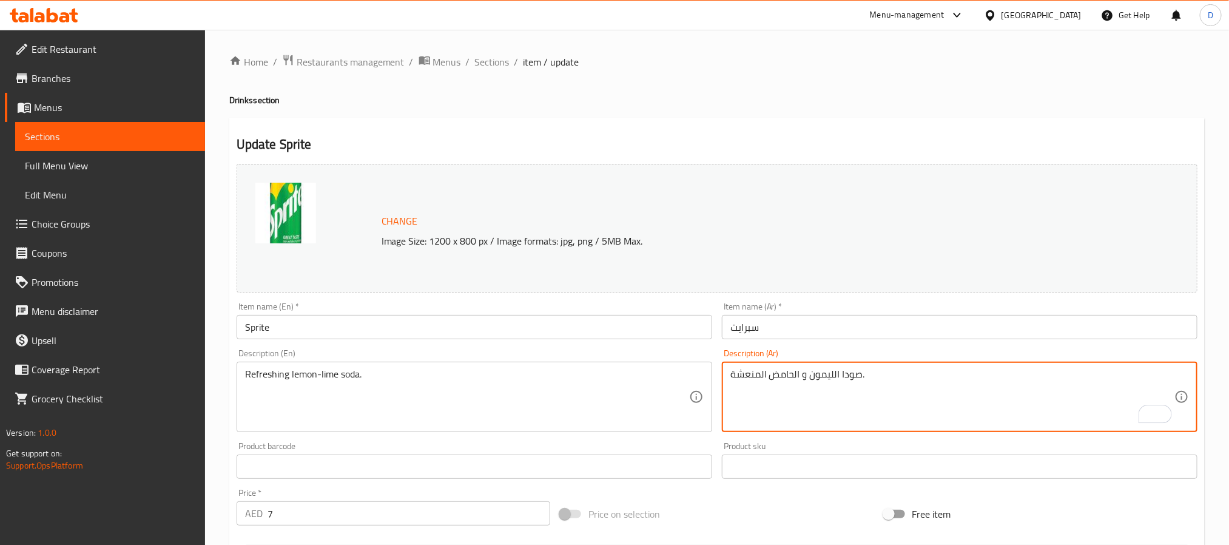
click at [593, 326] on input "Sprite" at bounding box center [475, 327] width 476 height 24
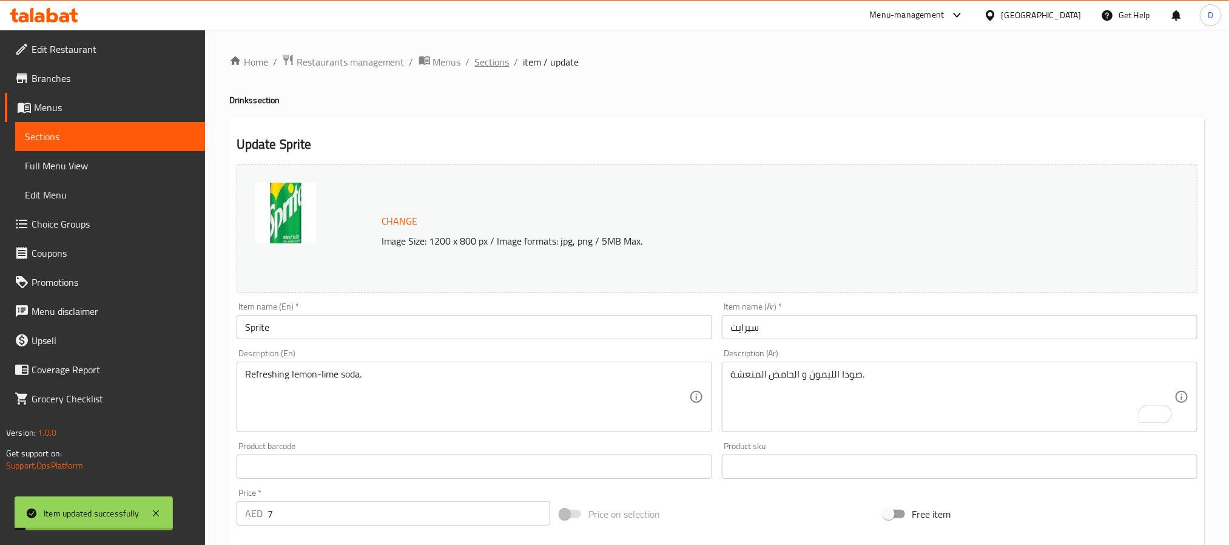
click at [490, 59] on span "Sections" at bounding box center [492, 62] width 35 height 15
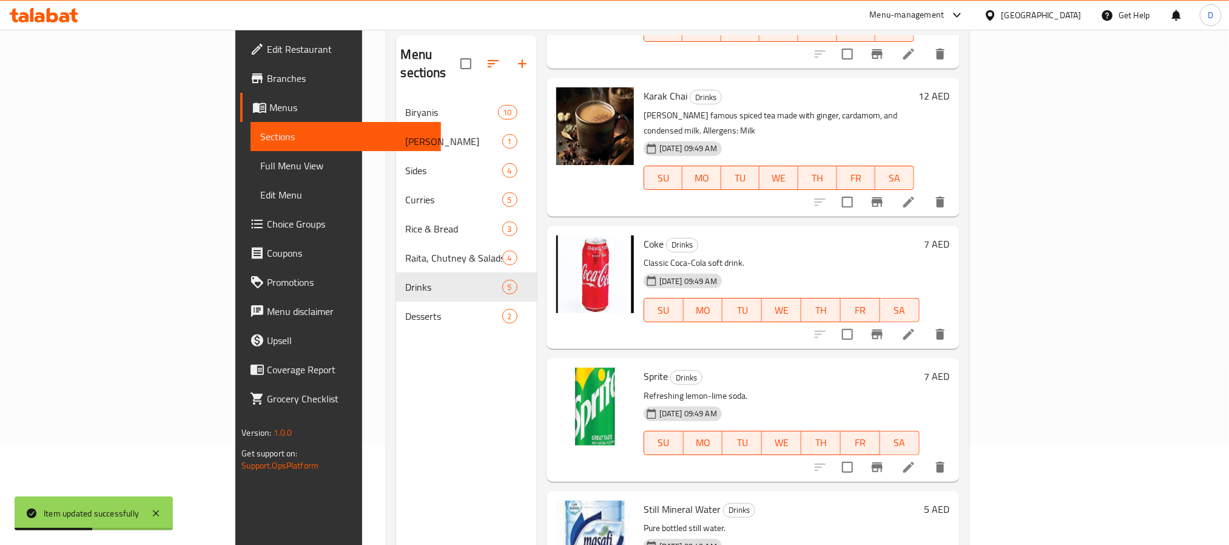
scroll to position [170, 0]
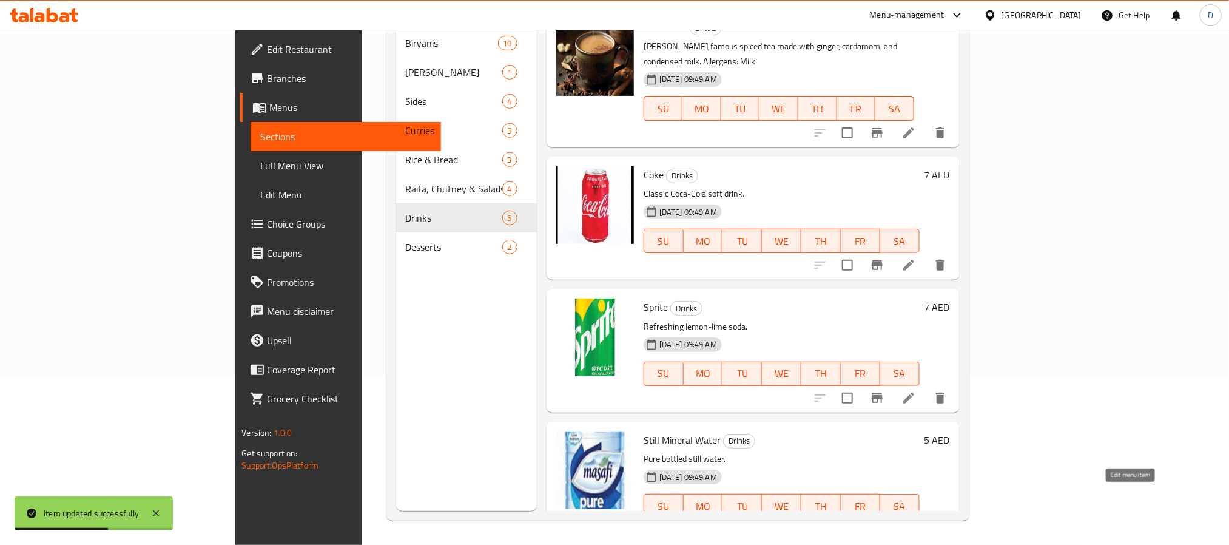
click at [916, 523] on icon at bounding box center [908, 530] width 15 height 15
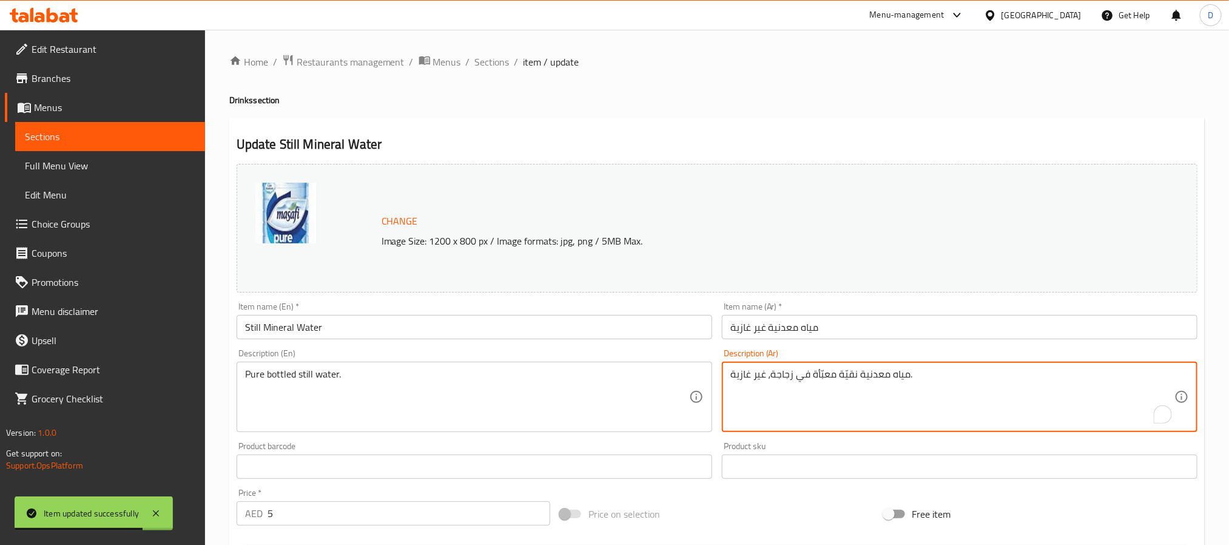
click at [783, 371] on textarea "مياه معدنية نقيّة معبّأة في زجاجة، غير غازية." at bounding box center [952, 397] width 444 height 58
paste textarea "ة معبأة في زجاجات"
type textarea "مياه معدنية نقية معبأة في زجاجات."
click at [877, 329] on input "مياه معدنية غير غازية" at bounding box center [960, 327] width 476 height 24
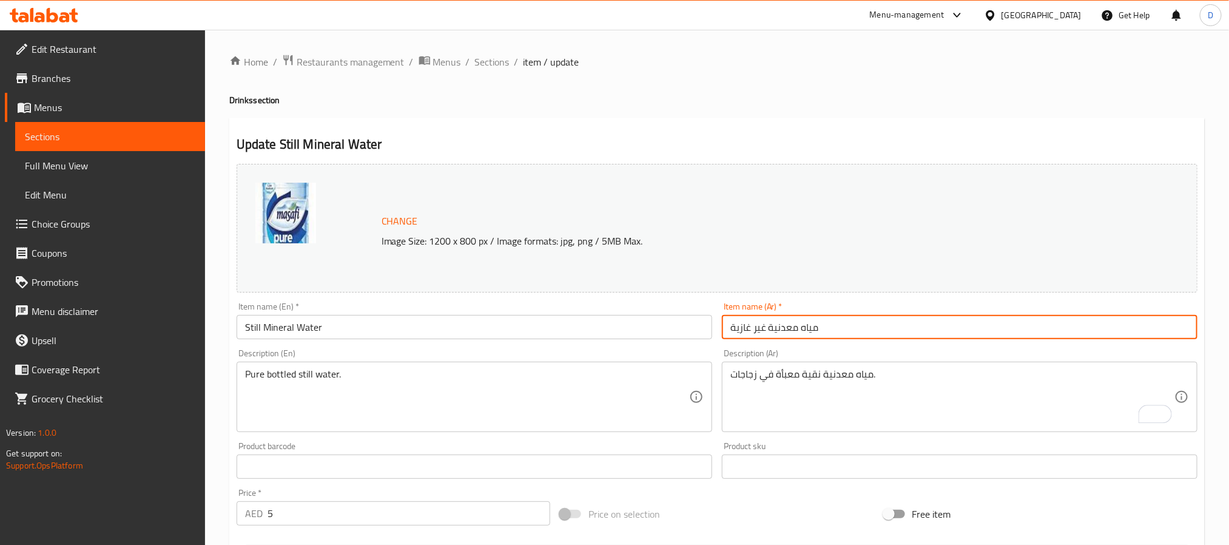
click at [550, 318] on input "Still Mineral Water" at bounding box center [475, 327] width 476 height 24
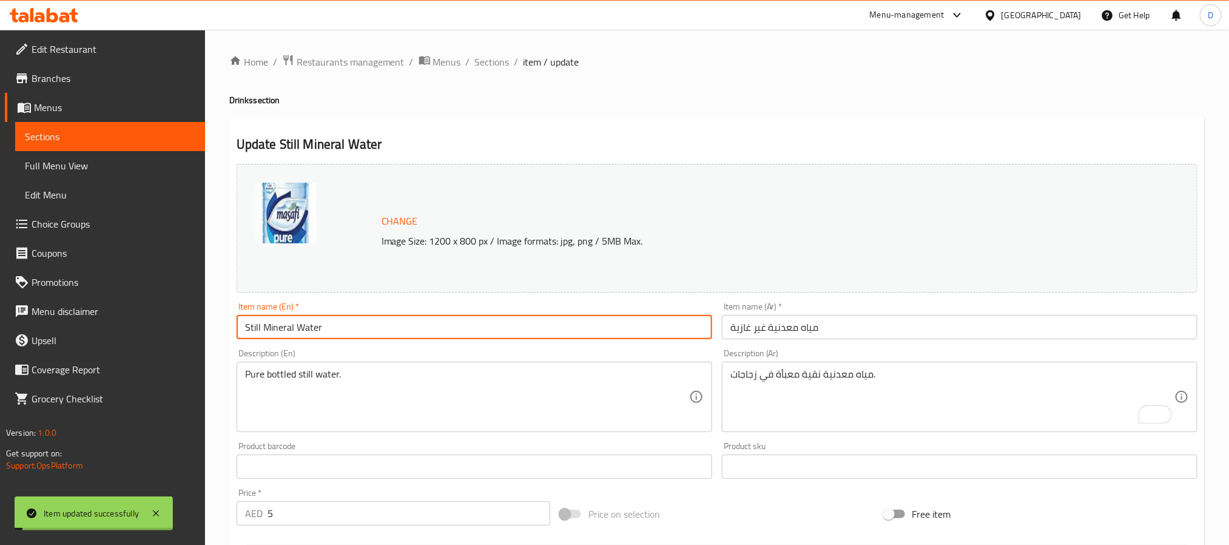
click at [550, 318] on input "Still Mineral Water" at bounding box center [475, 327] width 476 height 24
click at [499, 59] on span "Sections" at bounding box center [492, 62] width 35 height 15
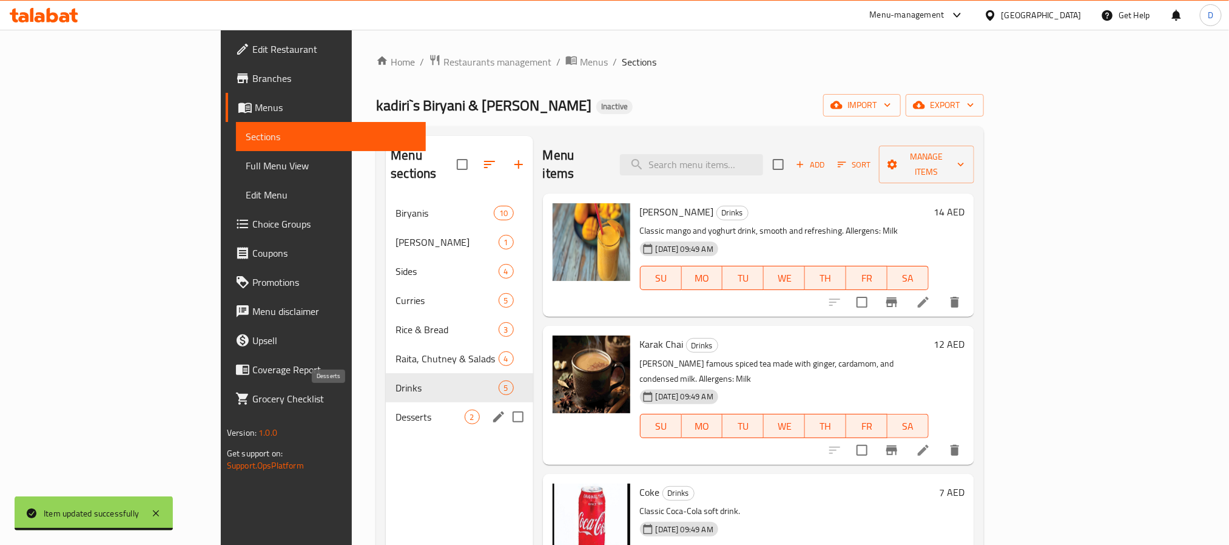
click at [396, 409] on span "Desserts" at bounding box center [430, 416] width 69 height 15
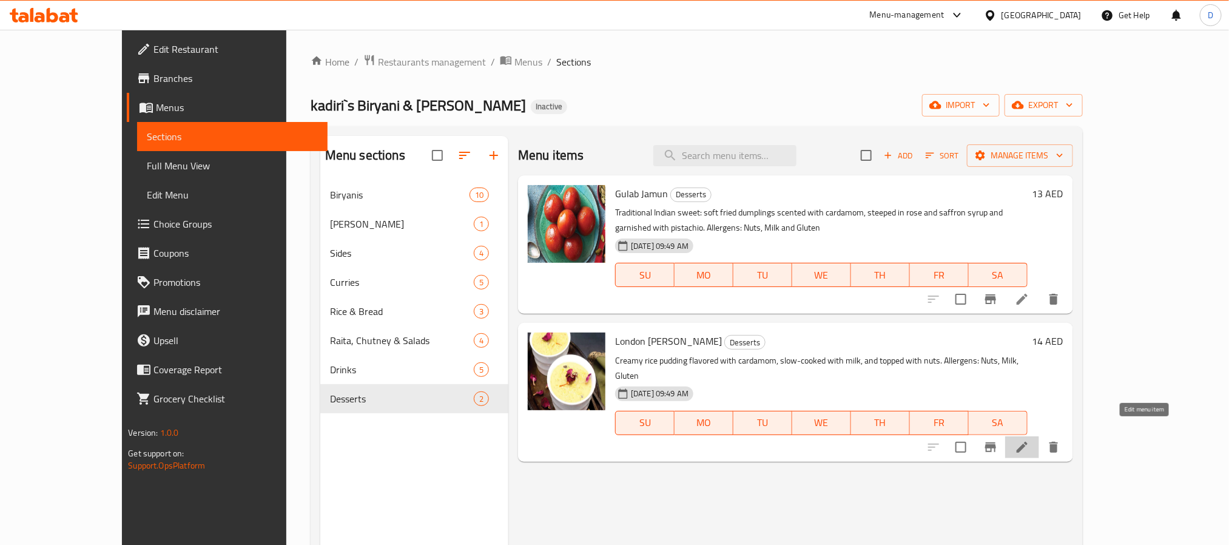
click at [1028, 442] on icon at bounding box center [1022, 447] width 11 height 11
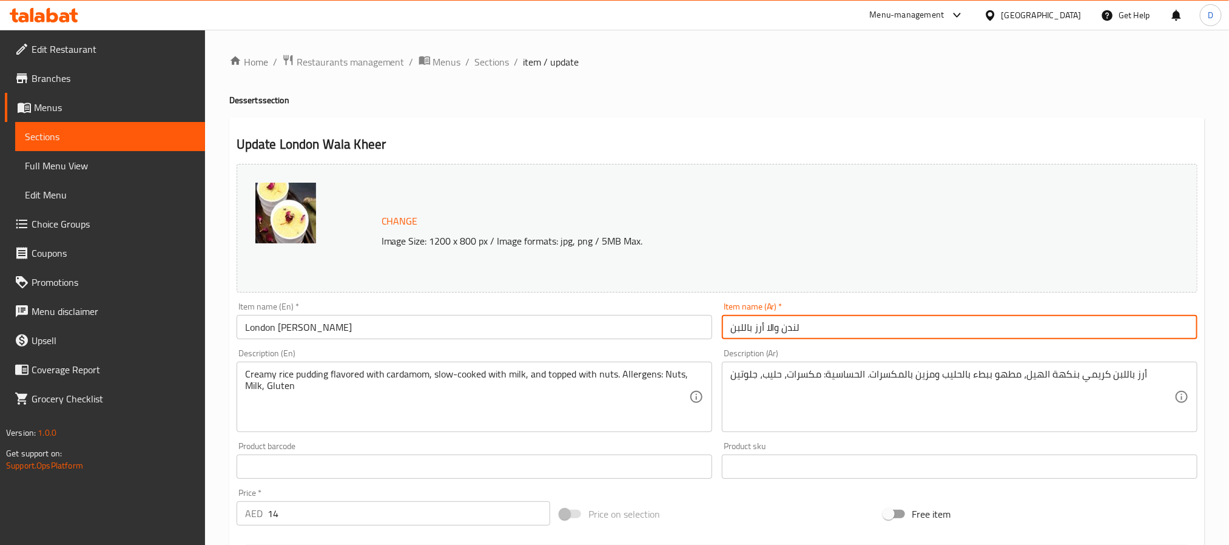
click at [1003, 330] on input "لندن والا أرز باللبن" at bounding box center [960, 327] width 476 height 24
click at [1001, 330] on input "لندن والا أرز باللبن" at bounding box center [960, 327] width 476 height 24
paste input "لا خير"
type input "لندن ولا خير"
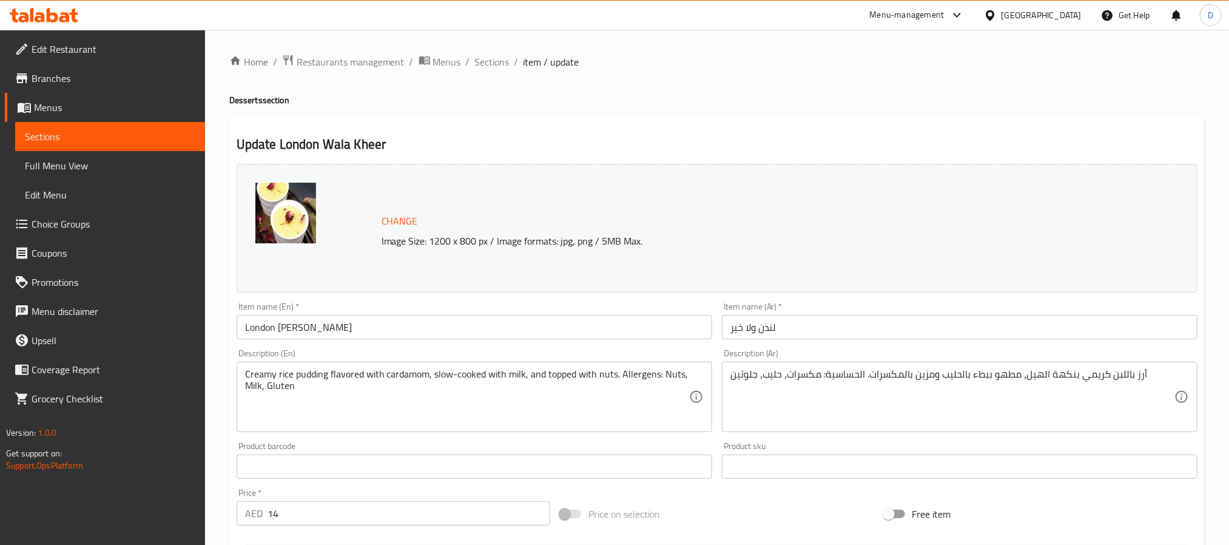
click at [823, 150] on h2 "Update London Wala Kheer" at bounding box center [717, 144] width 961 height 18
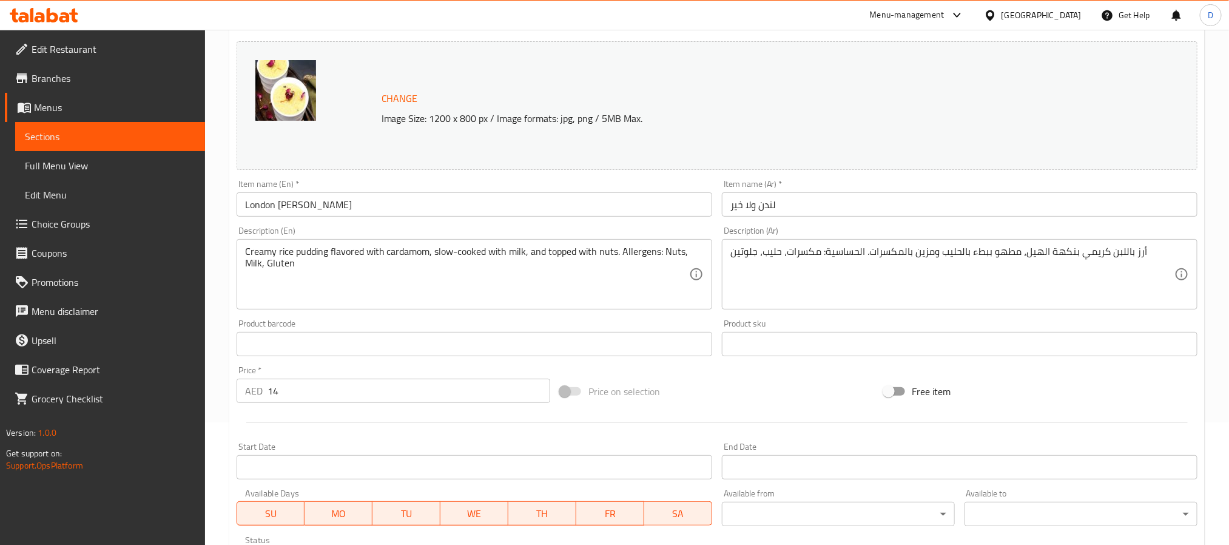
scroll to position [91, 0]
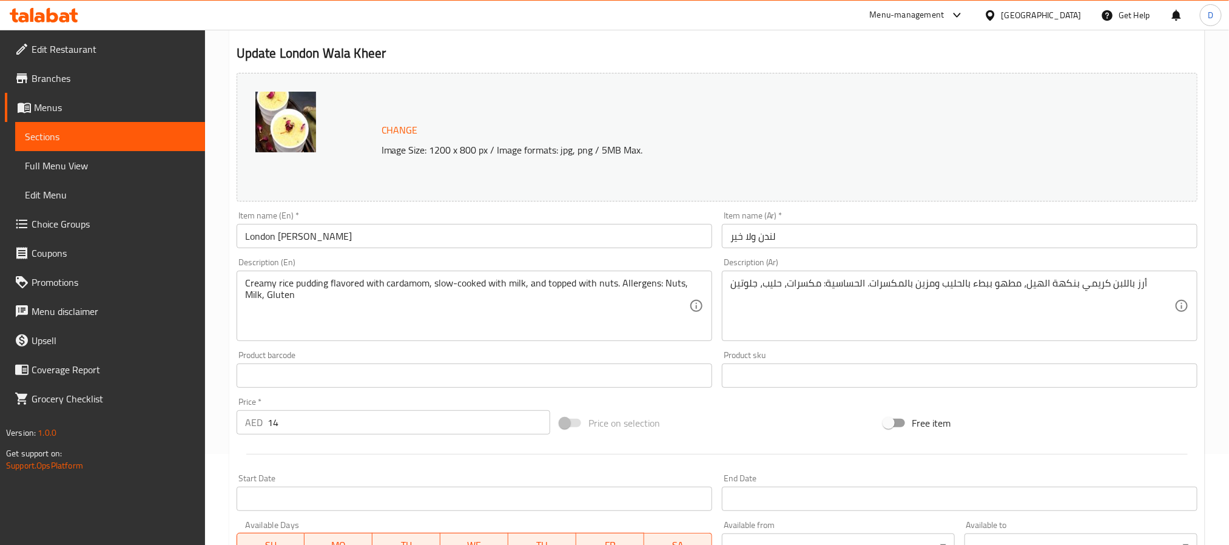
click at [835, 229] on input "لندن ولا خير" at bounding box center [960, 236] width 476 height 24
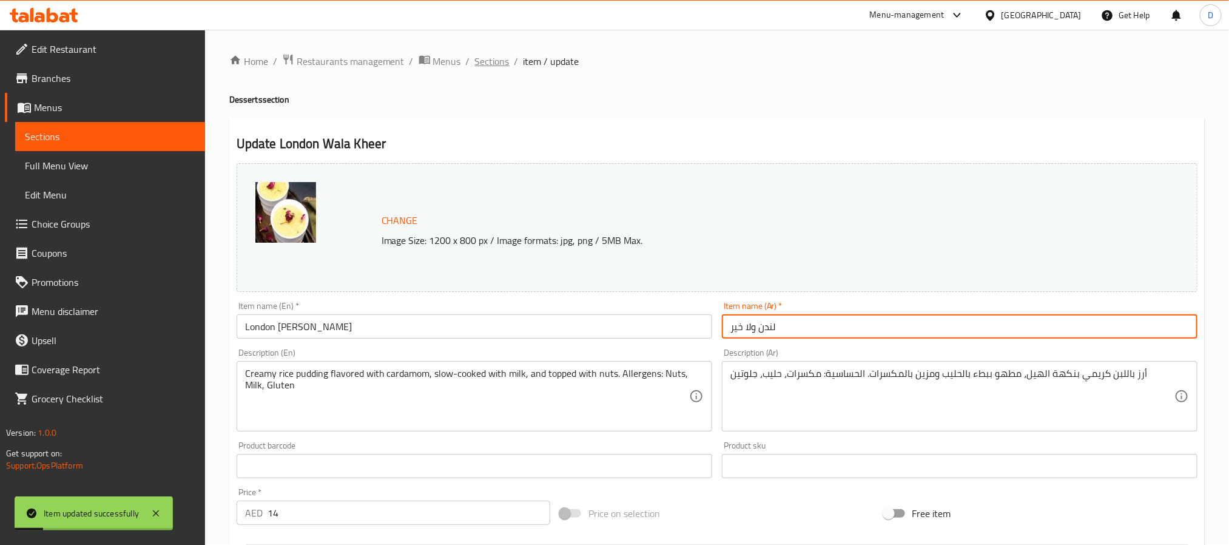
scroll to position [0, 0]
drag, startPoint x: 503, startPoint y: 53, endPoint x: 551, endPoint y: 73, distance: 52.5
click at [503, 55] on span "Sections" at bounding box center [492, 62] width 35 height 15
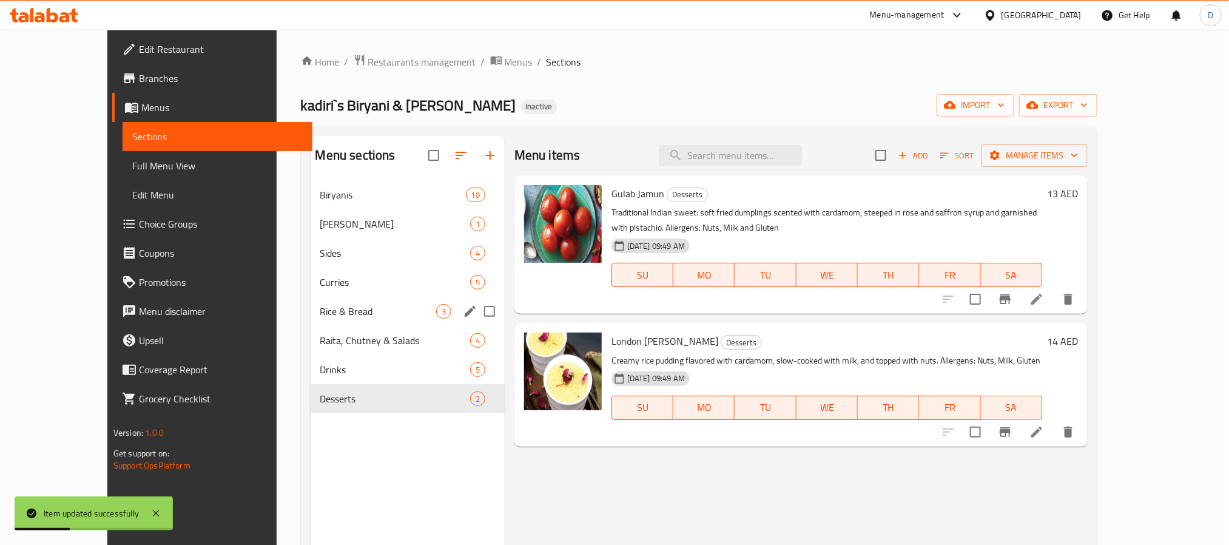
click at [374, 324] on div "Rice & Bread 3" at bounding box center [408, 311] width 194 height 29
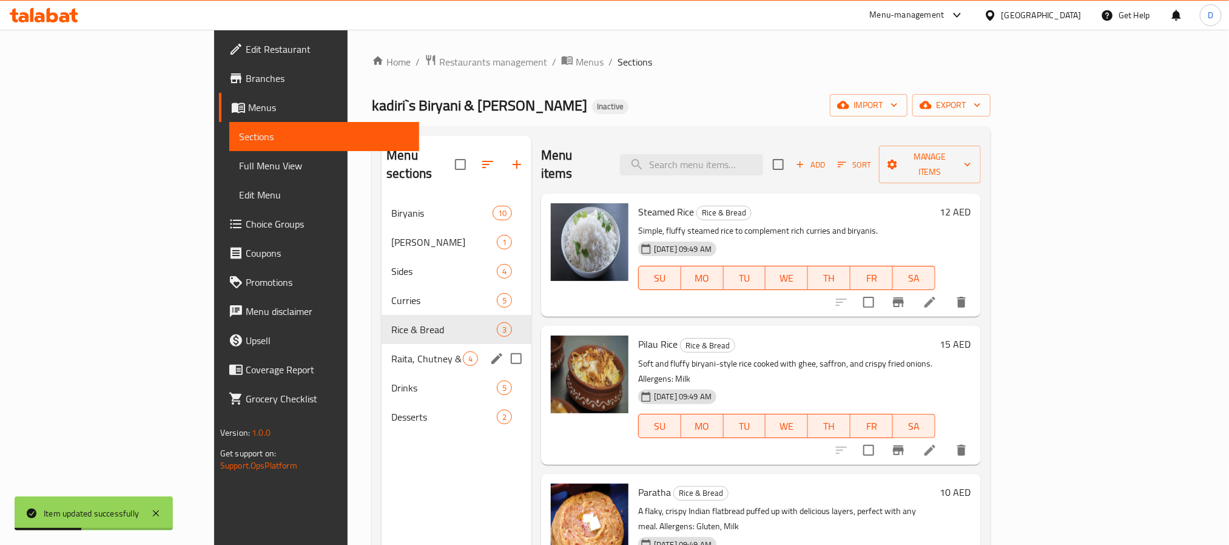
click at [382, 344] on div "Raita, Chutney & Salads 4" at bounding box center [457, 358] width 150 height 29
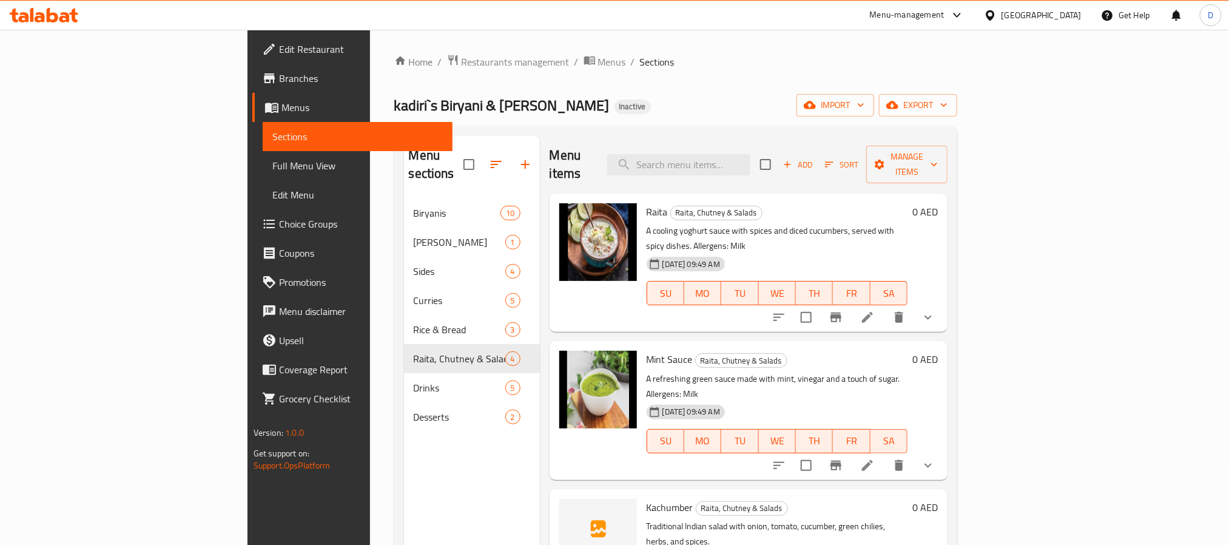
click at [272, 159] on span "Full Menu View" at bounding box center [357, 165] width 170 height 15
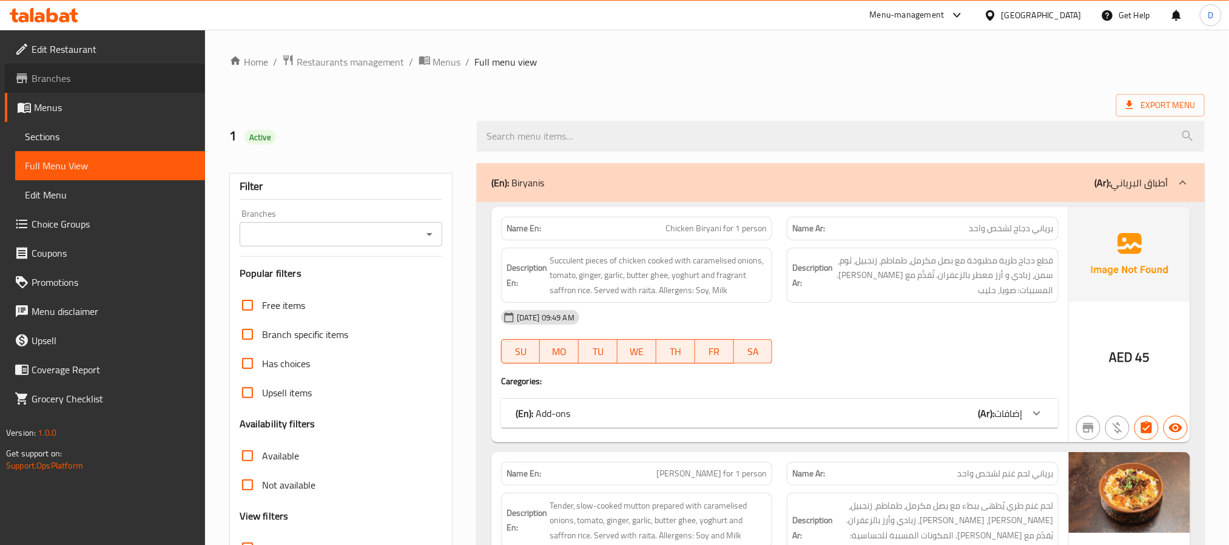
click at [112, 82] on span "Branches" at bounding box center [114, 78] width 164 height 15
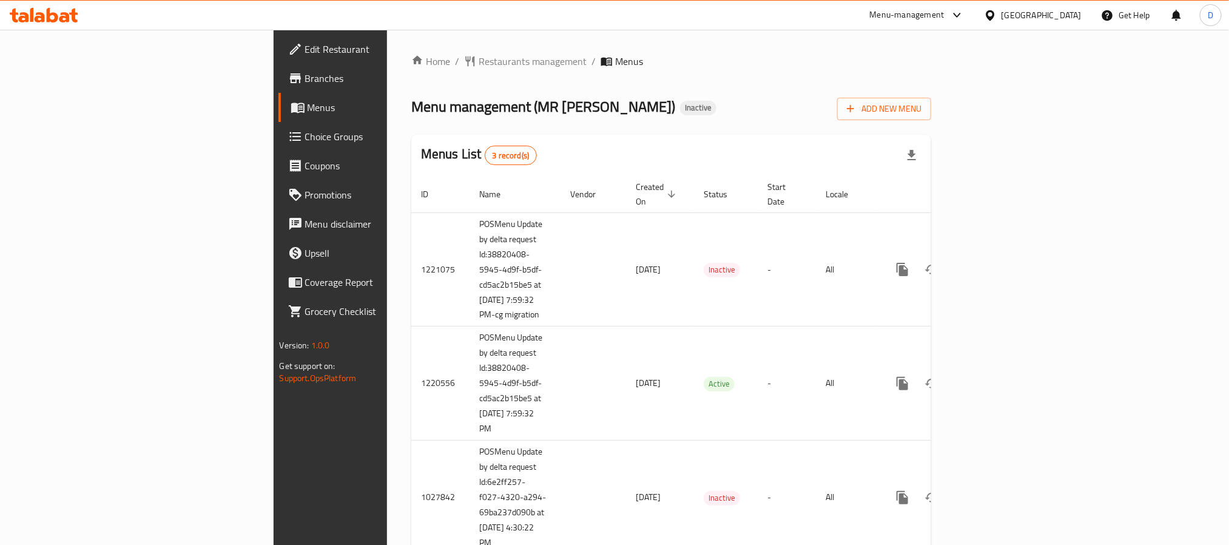
click at [305, 77] on span "Branches" at bounding box center [387, 78] width 164 height 15
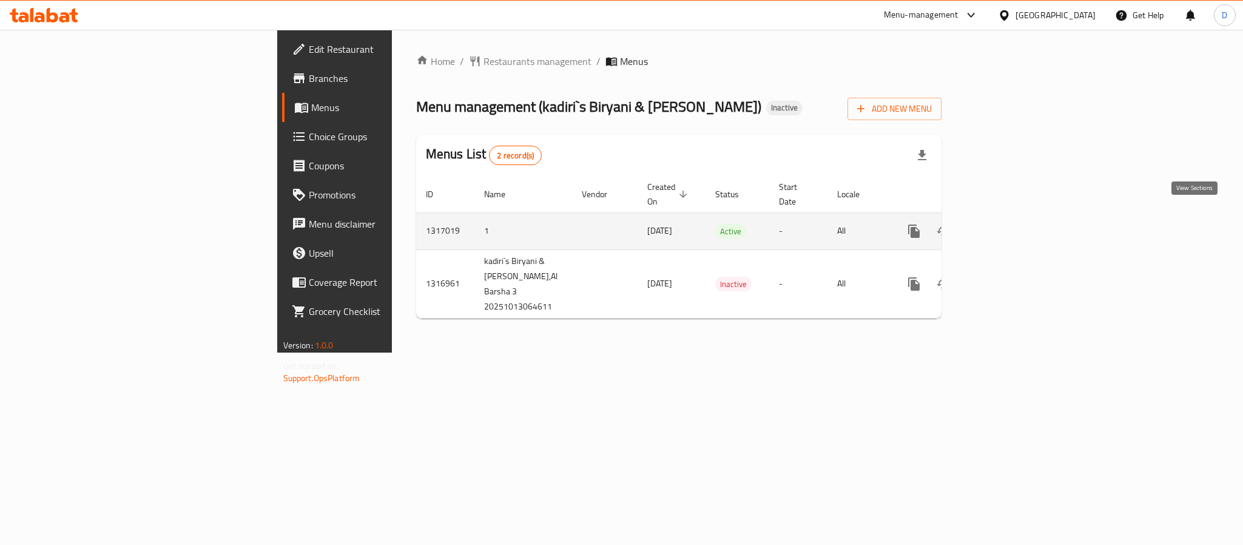
click at [1009, 224] on icon "enhanced table" at bounding box center [1001, 231] width 15 height 15
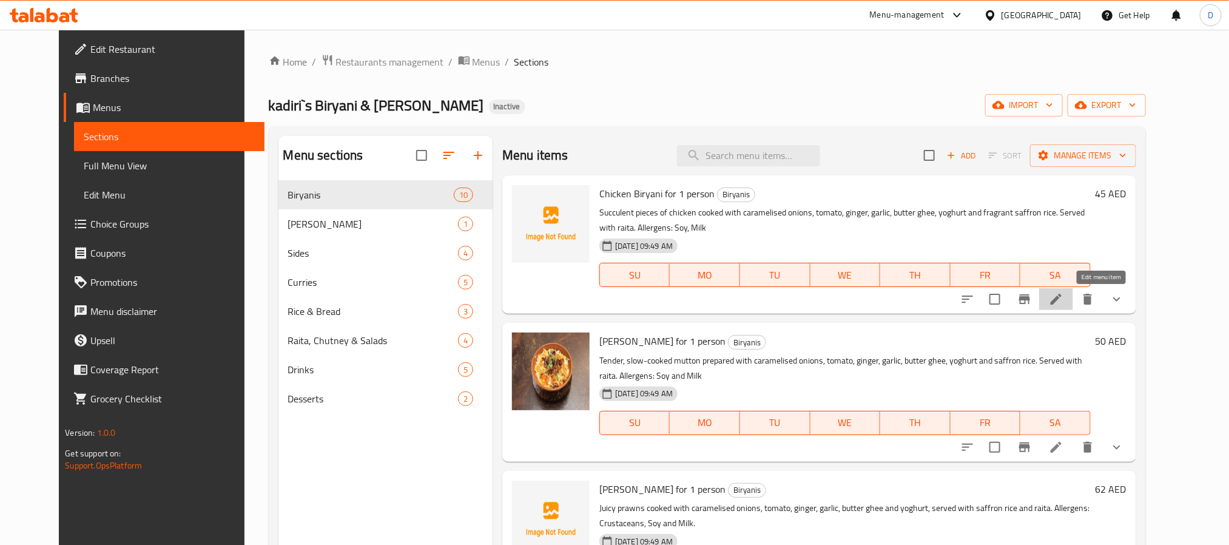
click at [1063, 299] on icon at bounding box center [1056, 299] width 15 height 15
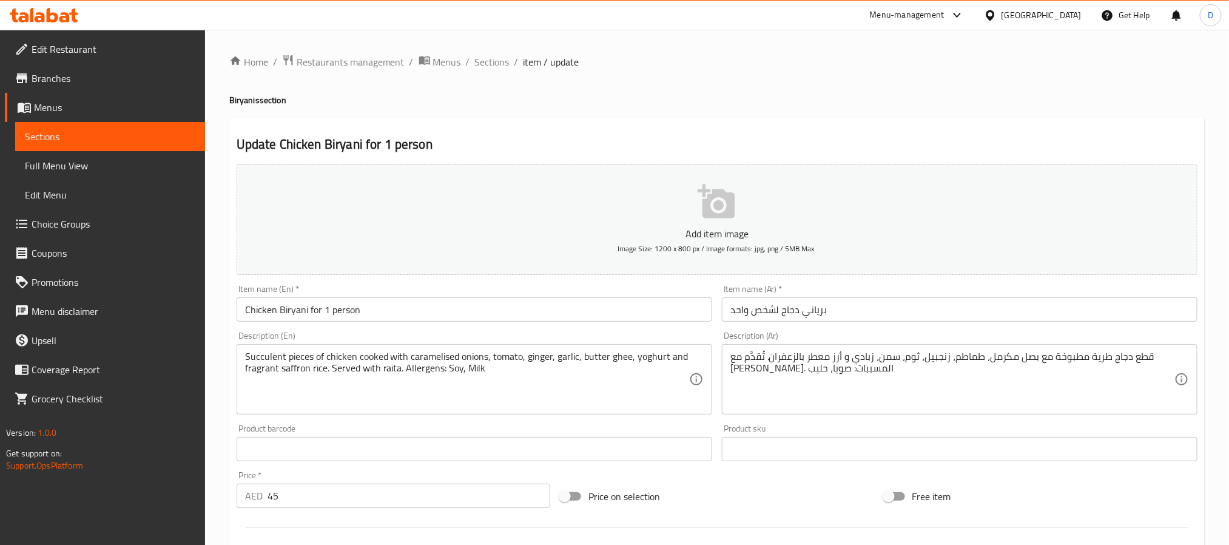
drag, startPoint x: 764, startPoint y: 372, endPoint x: 820, endPoint y: 372, distance: 55.2
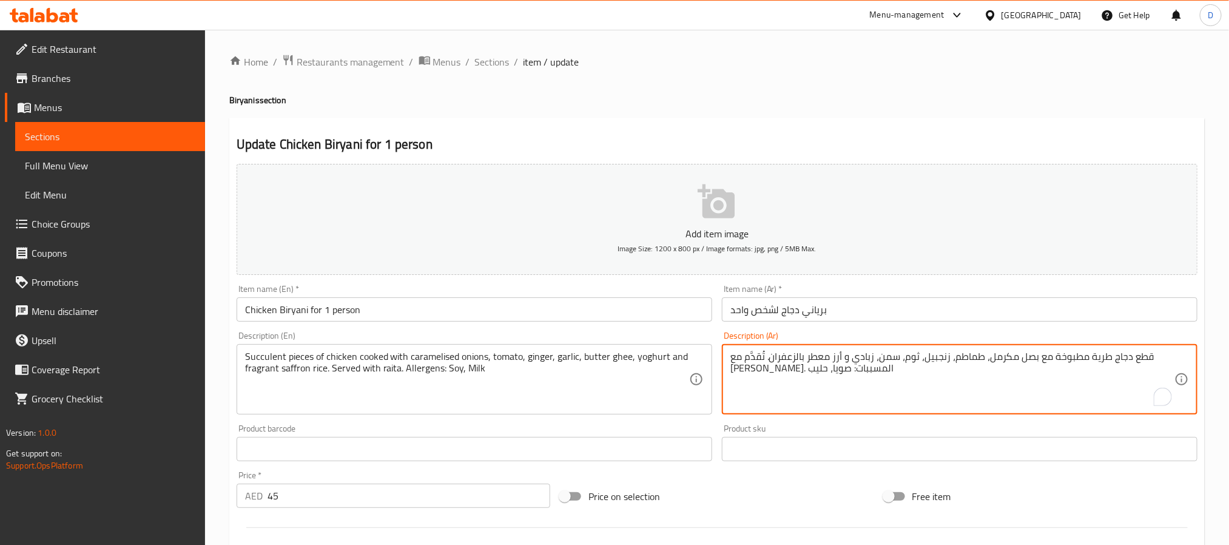
click at [806, 369] on textarea "قطع دجاج طرية مطبوخة مع بصل مكرمل، طماطم، زنجبيل، ثوم، سمن، زبادي و أرز معطر با…" at bounding box center [952, 380] width 444 height 58
paste textarea "مسببات الحساسية"
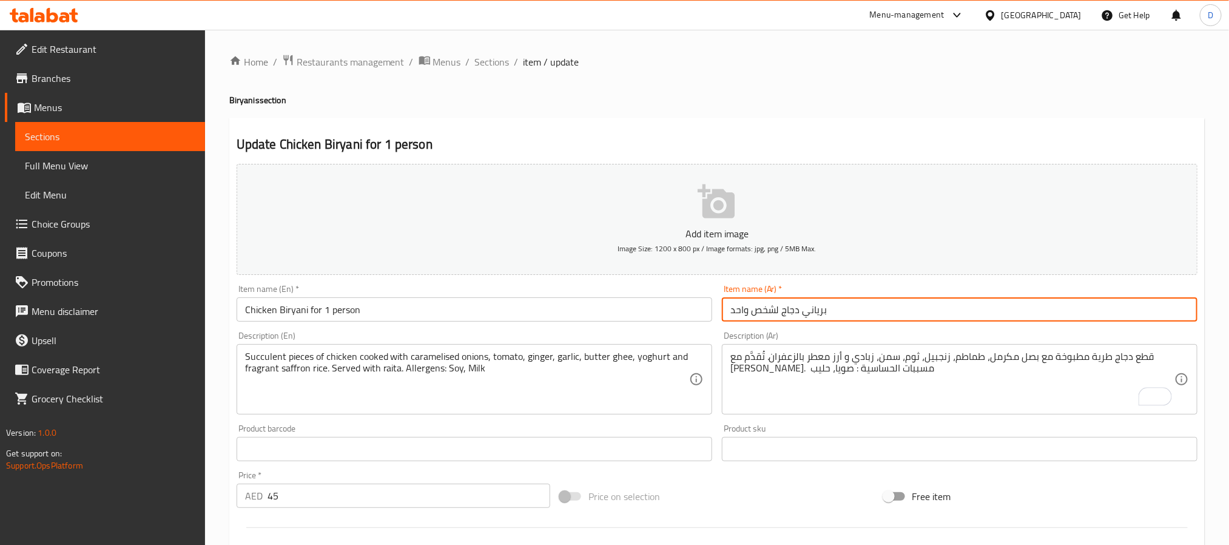
click at [883, 310] on input "برياني دجاج لشخص واحد" at bounding box center [960, 309] width 476 height 24
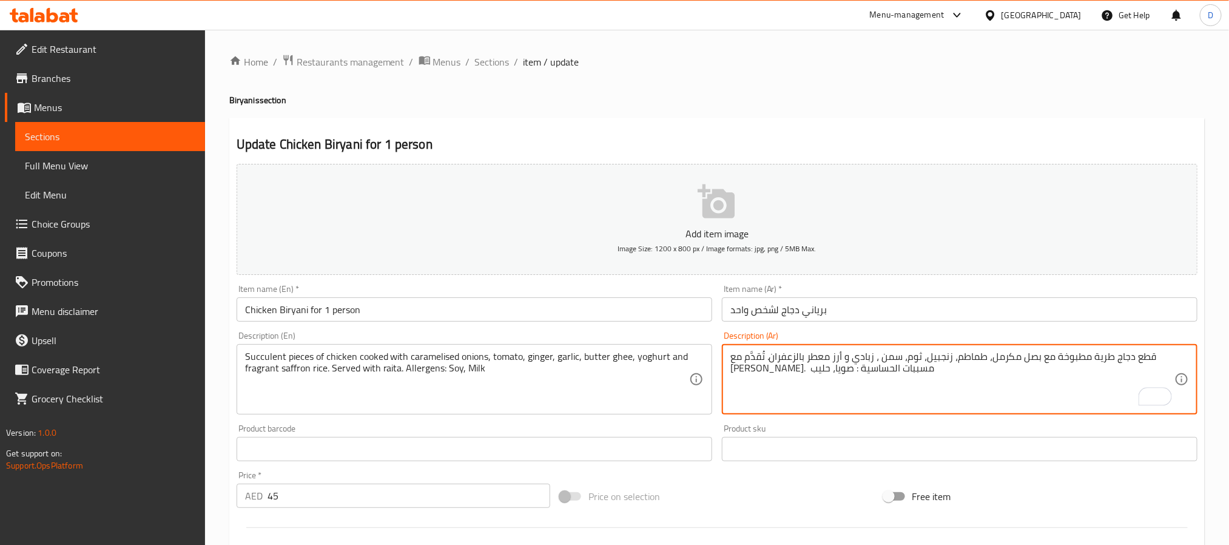
paste textarea "بدي"
type textarea "قطع دجاج طرية مطبوخة مع بصل مكرمل، طماطم، زنجبيل، [PERSON_NAME]، سمن زبدي، زباد…"
click at [982, 303] on input "برياني دجاج لشخص واحد" at bounding box center [960, 309] width 476 height 24
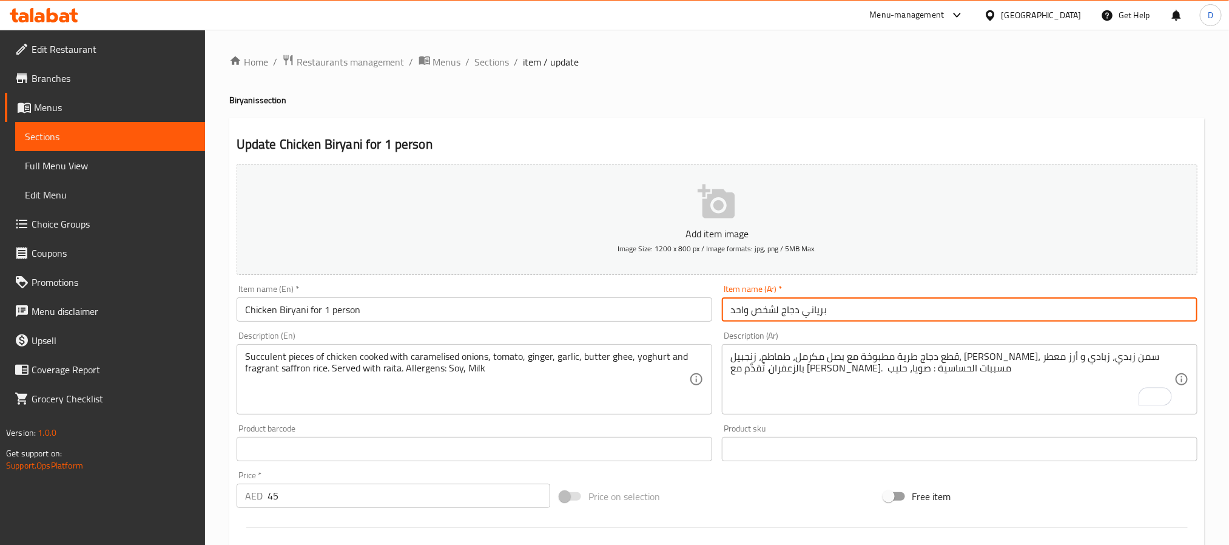
click at [491, 62] on span "Sections" at bounding box center [492, 62] width 35 height 15
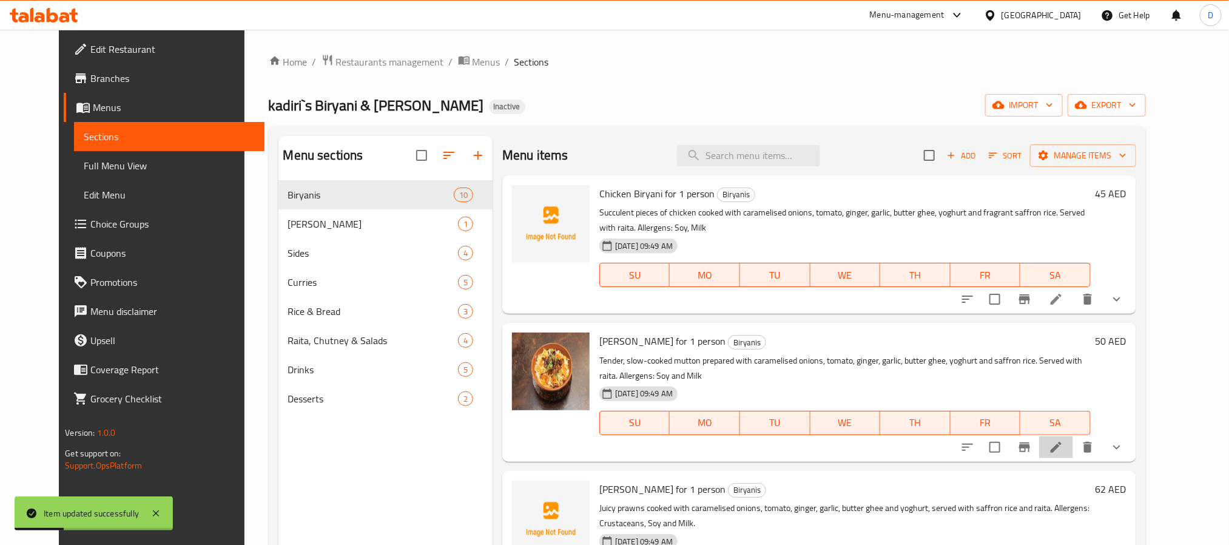
click at [1073, 437] on li at bounding box center [1056, 447] width 34 height 22
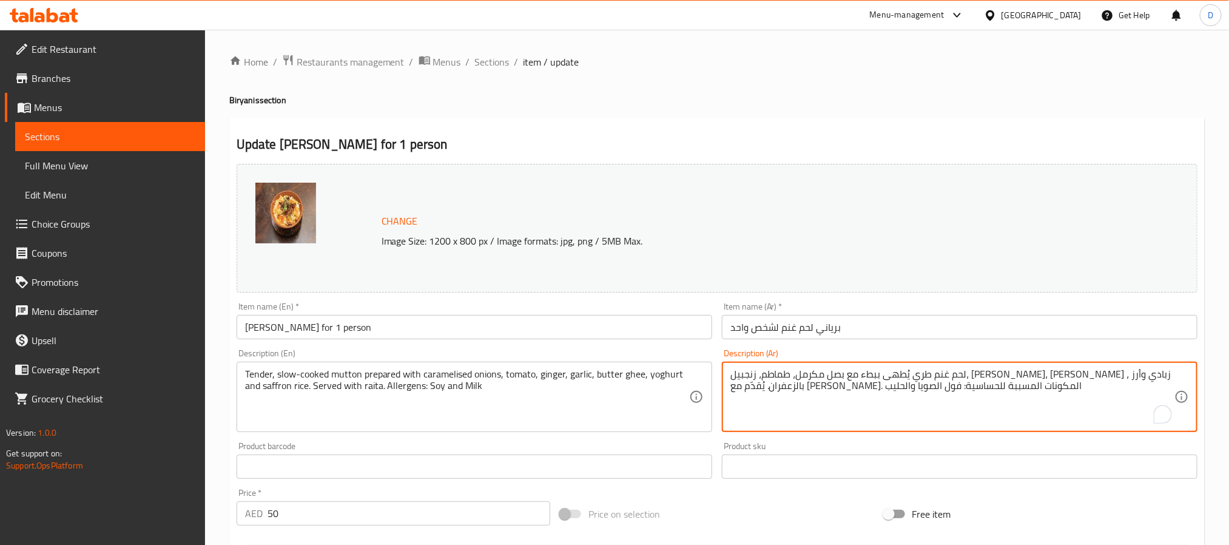
paste textarea "بدي"
type textarea "لحم غنم طري يُطهى ببطء مع بصل مكرمل، طماطم، زنجبيل، [PERSON_NAME]، سمن زبدي، زب…"
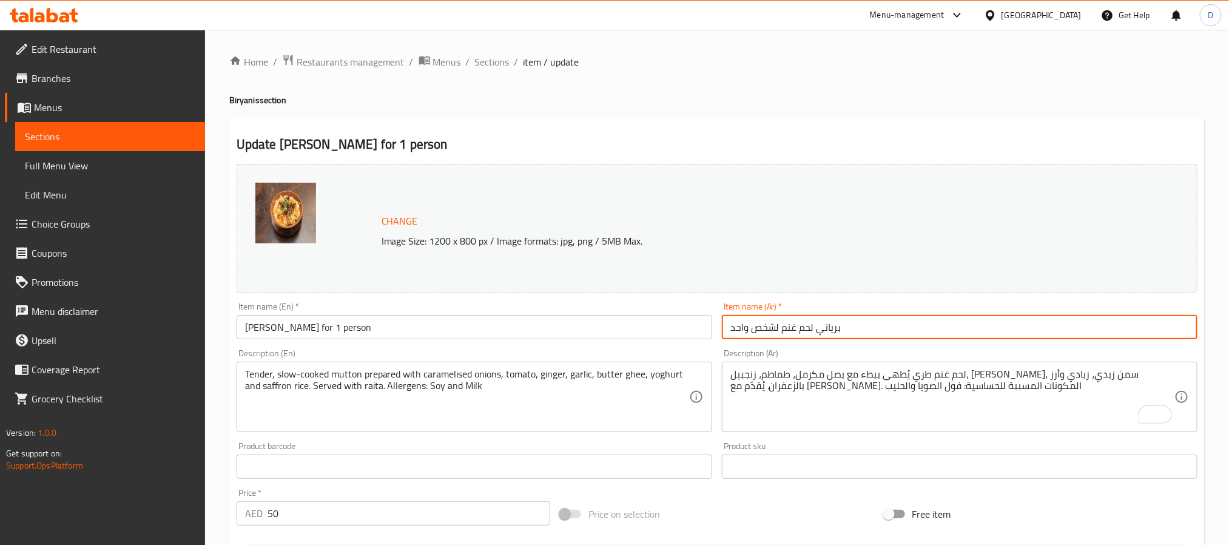
click at [934, 337] on input "برياني لحم غنم لشخص واحد" at bounding box center [960, 327] width 476 height 24
drag, startPoint x: 497, startPoint y: 56, endPoint x: 550, endPoint y: 93, distance: 64.1
click at [497, 56] on span "Sections" at bounding box center [492, 62] width 35 height 15
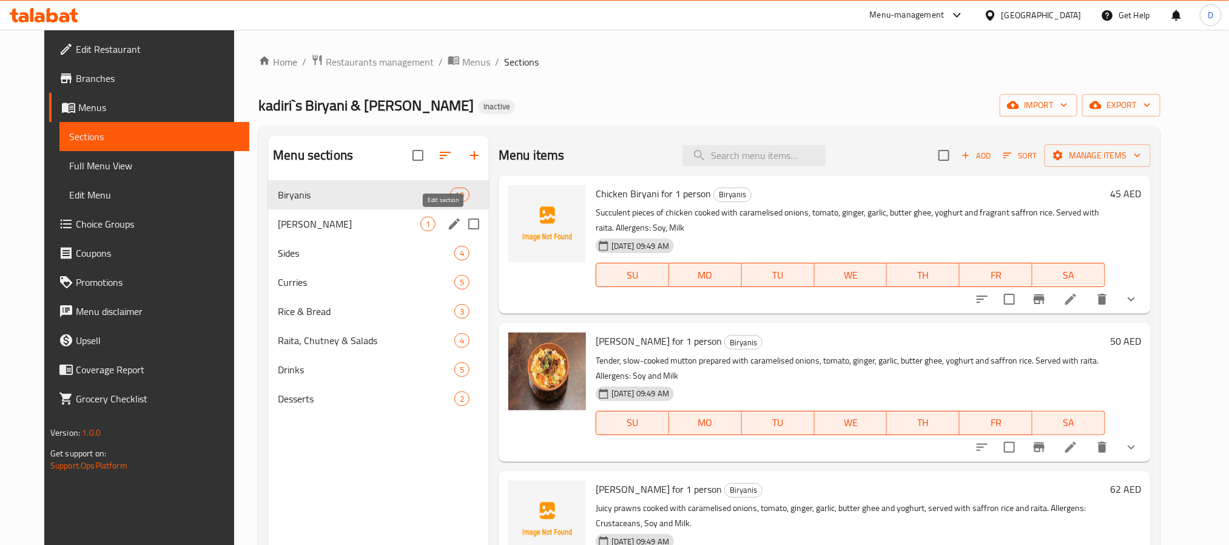
click at [447, 222] on icon "edit" at bounding box center [454, 224] width 15 height 15
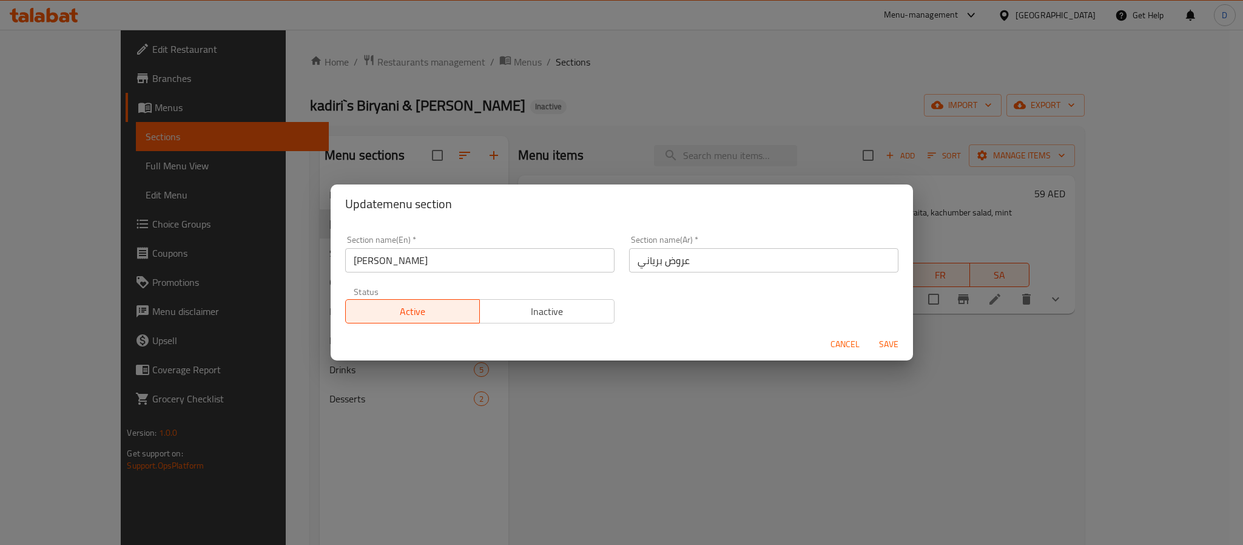
click at [708, 260] on input "عروض برياني" at bounding box center [763, 260] width 269 height 24
paste input "كومبو"
type input "كومبو برياني"
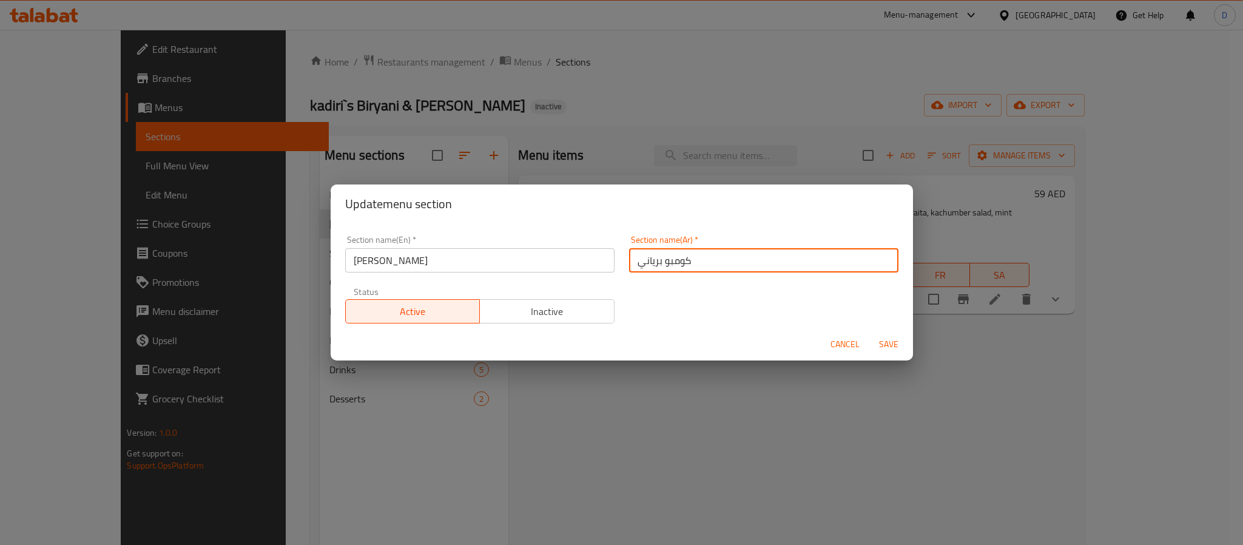
click at [869, 333] on button "Save" at bounding box center [888, 344] width 39 height 22
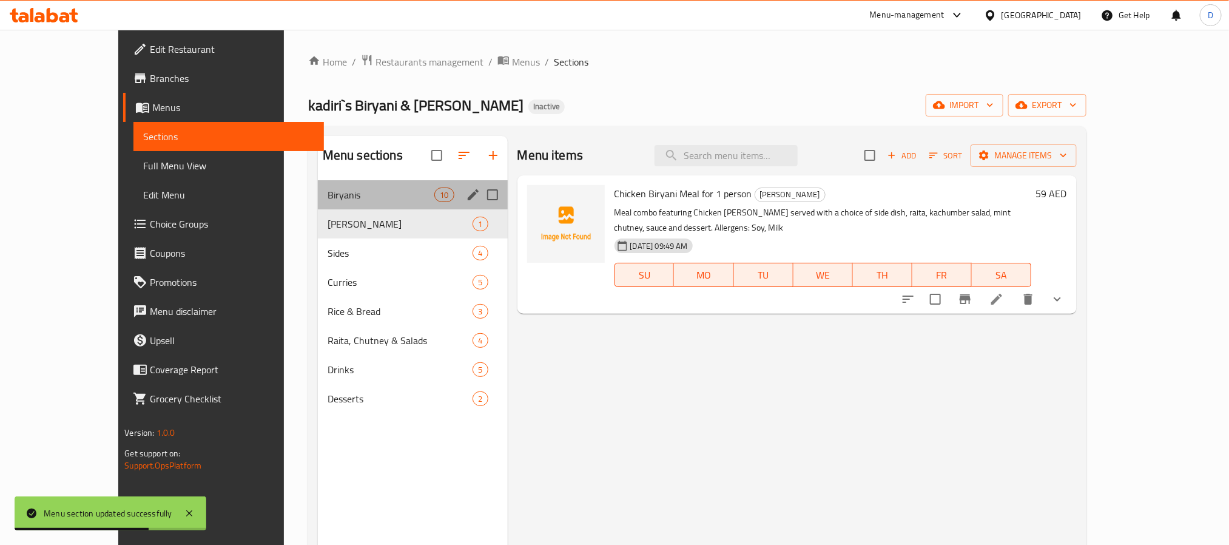
click at [343, 204] on div "Biryanis 10" at bounding box center [413, 194] width 190 height 29
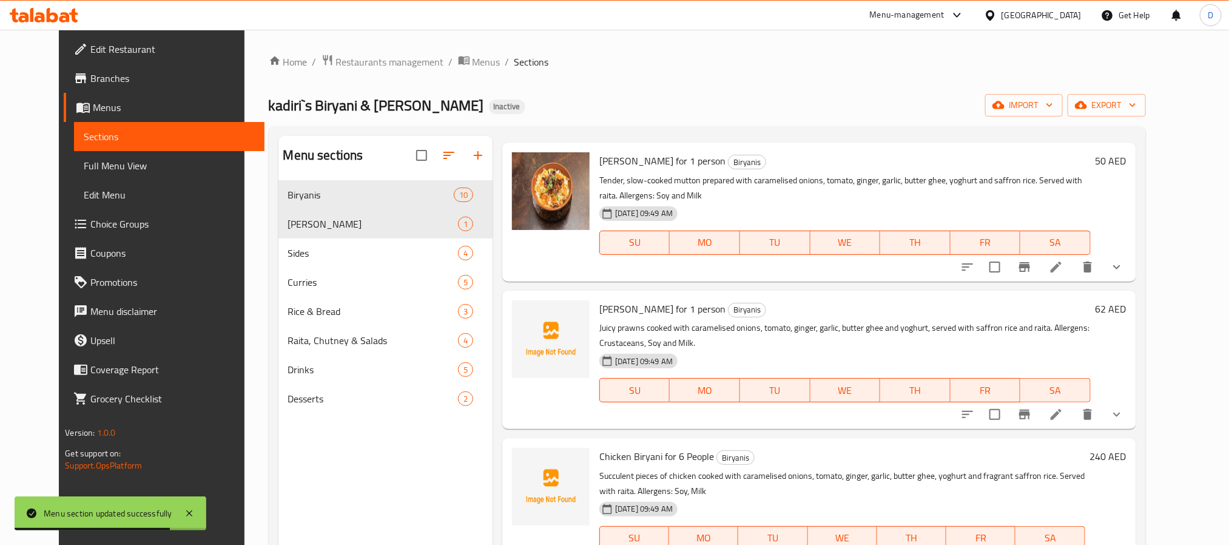
scroll to position [182, 0]
click at [1062, 413] on icon at bounding box center [1056, 412] width 11 height 11
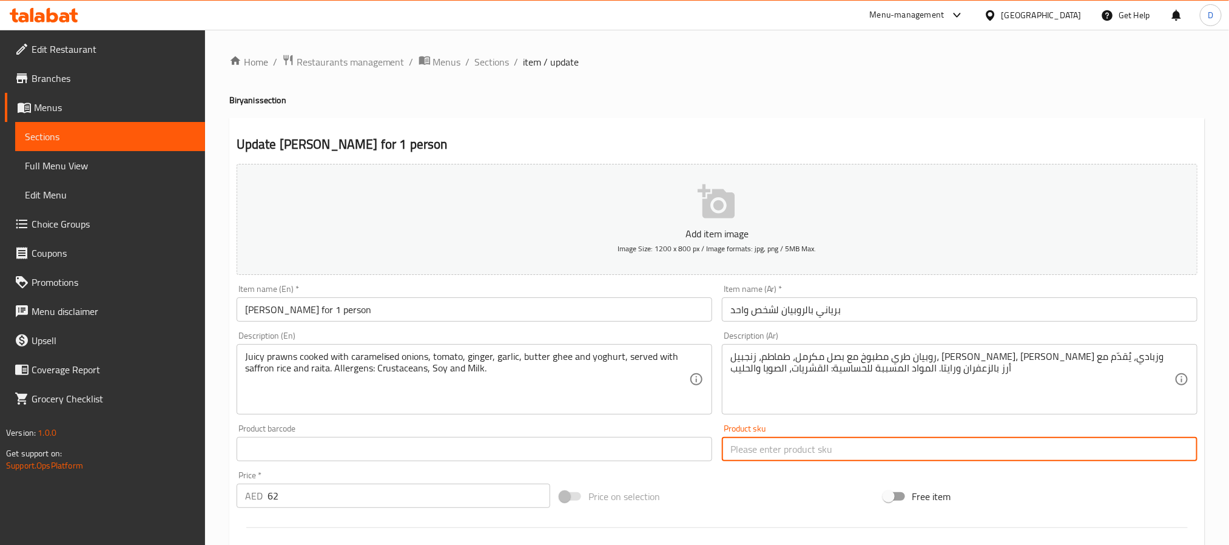
click at [969, 450] on input "text" at bounding box center [960, 449] width 476 height 24
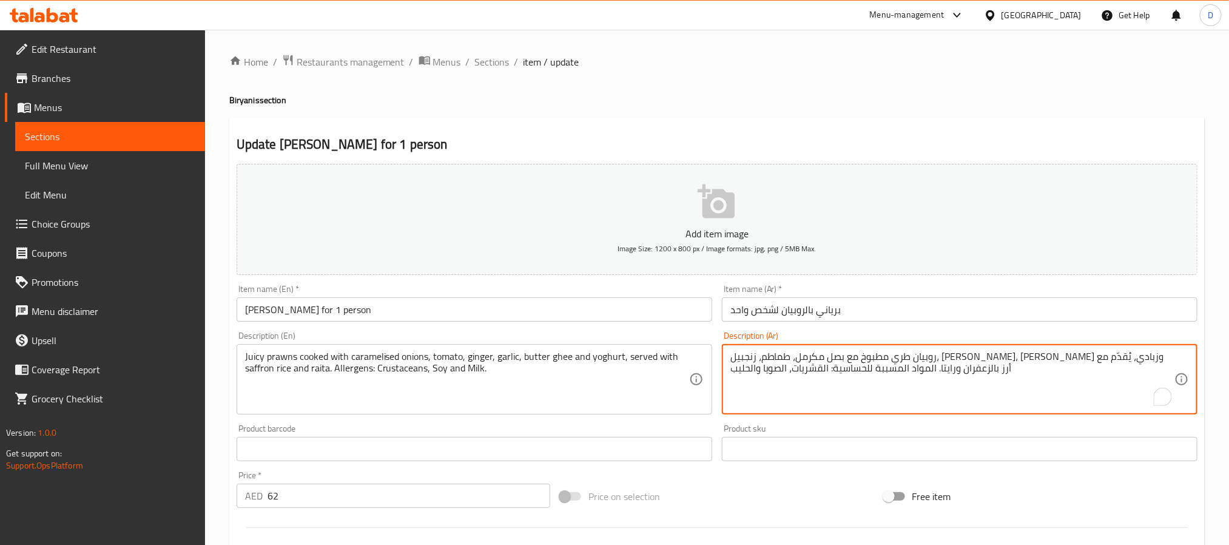
paste textarea "زبدي"
type textarea "روبيان طري مطبوخ مع بصل مكرمل، طماطم، زنجبيل، [PERSON_NAME]، سمن زبدي وزبادي، ي…"
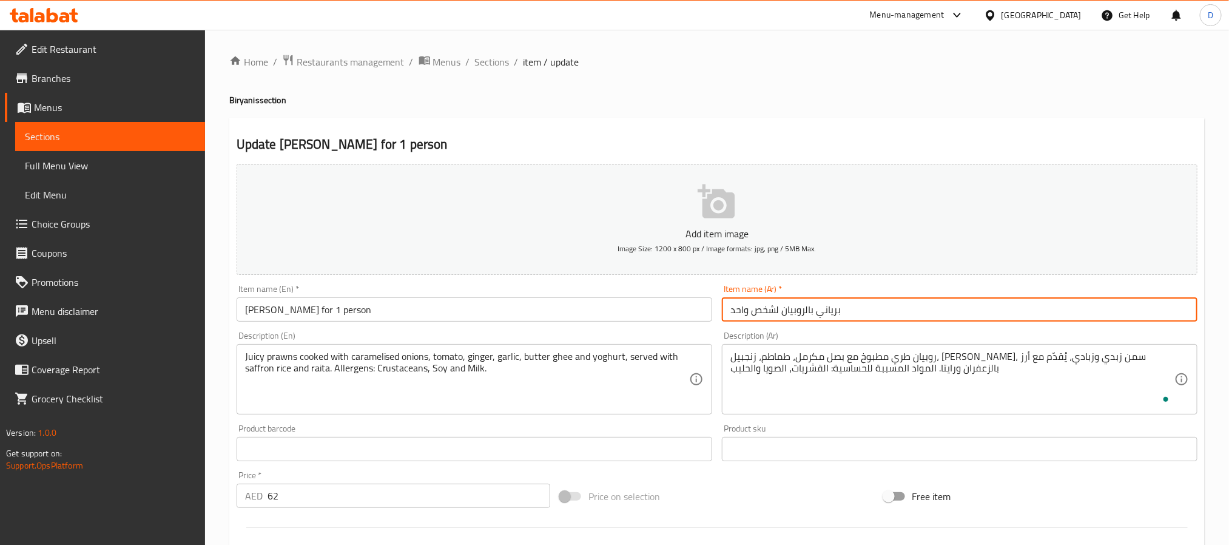
click at [961, 312] on input "برياني بالروبيان لشخص واحد" at bounding box center [960, 309] width 476 height 24
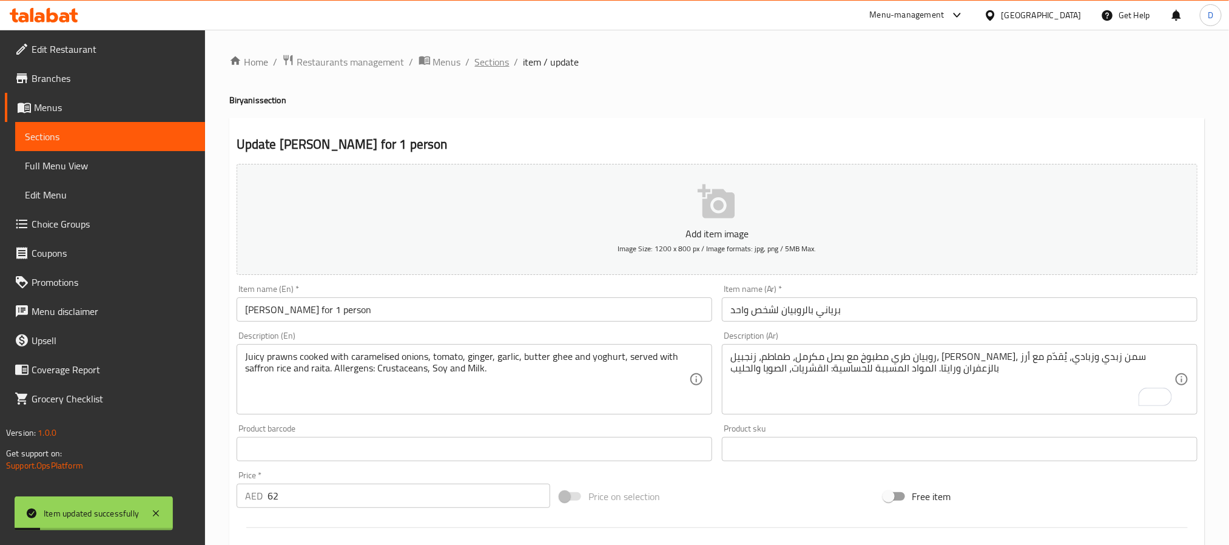
click at [497, 62] on span "Sections" at bounding box center [492, 62] width 35 height 15
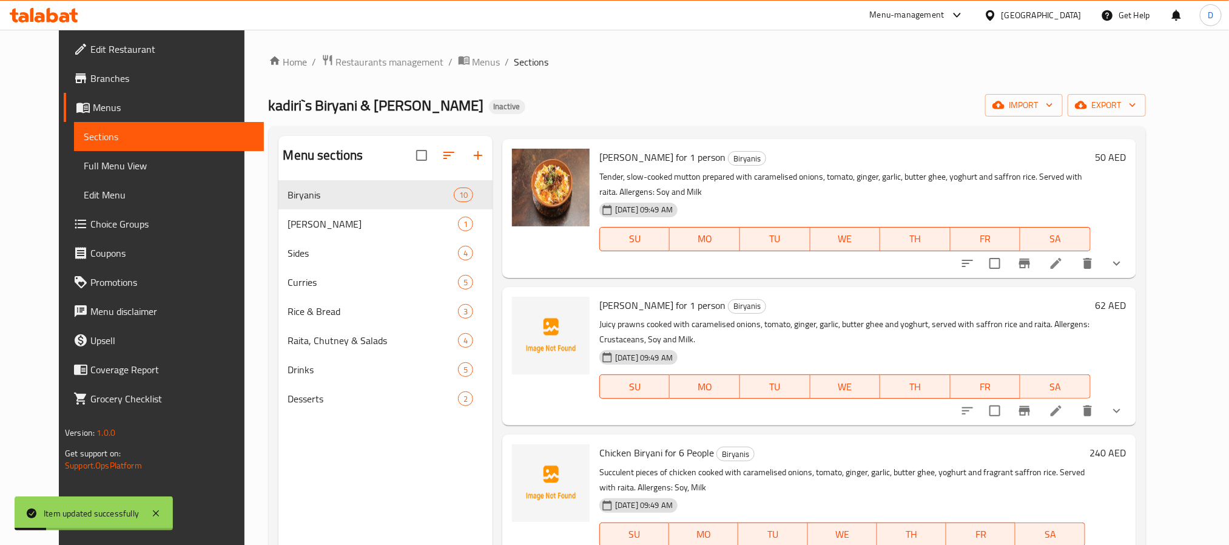
scroll to position [273, 0]
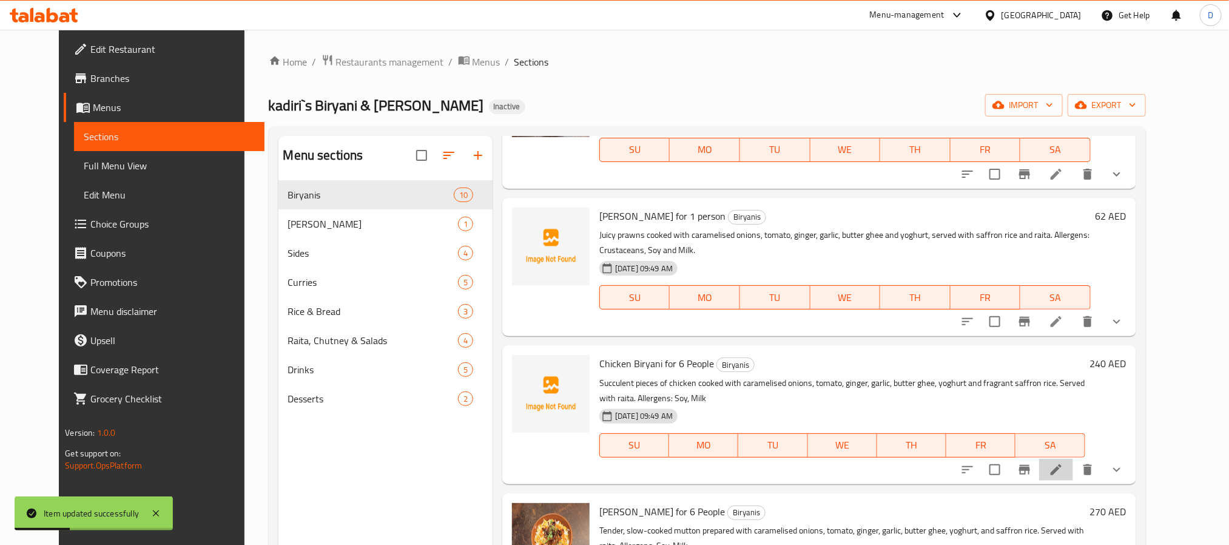
click at [1073, 468] on li at bounding box center [1056, 470] width 34 height 22
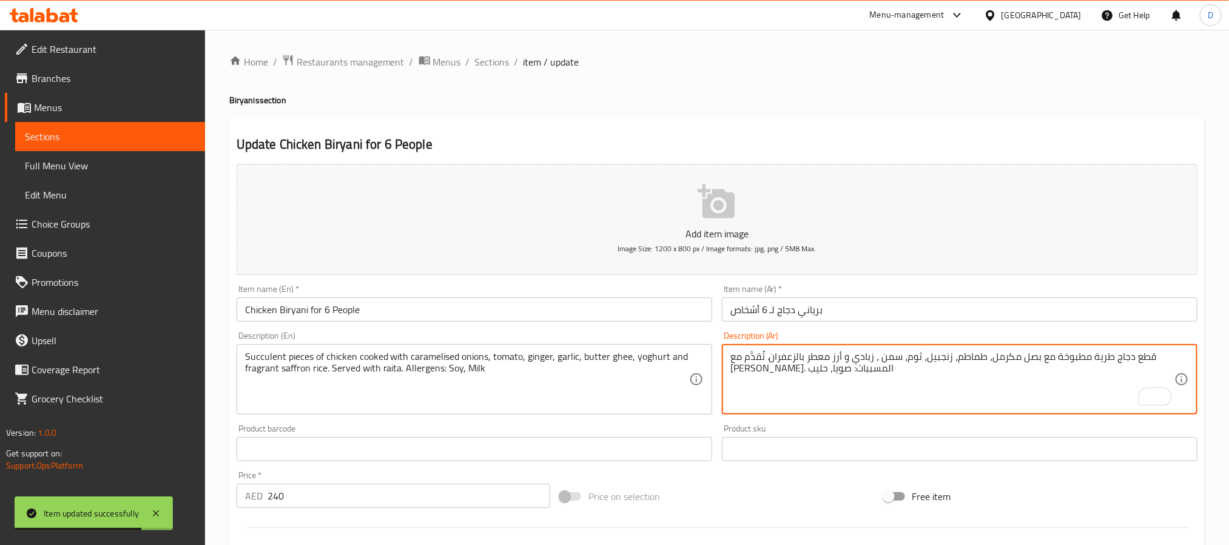
paste textarea "بدي"
type textarea "قطع دجاج طرية مطبوخة مع بصل مكرمل، طماطم، زنجبيل، ثوم، سمن زبدي، زبادي و أرز مع…"
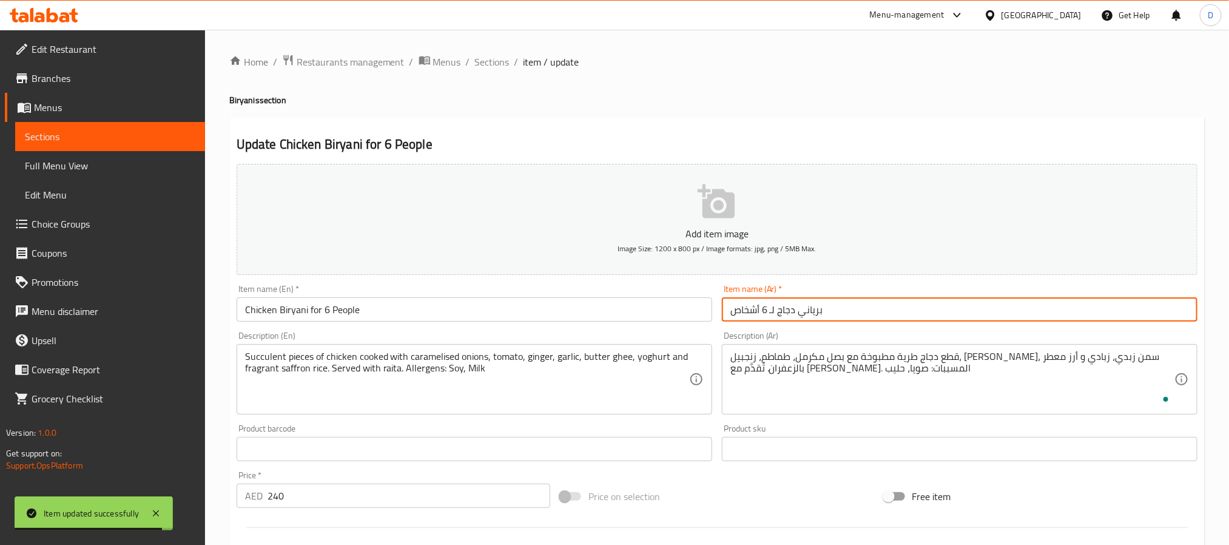
click at [941, 315] on input "برياني دجاج لـ 6 أشخاص" at bounding box center [960, 309] width 476 height 24
click at [493, 66] on span "Sections" at bounding box center [492, 62] width 35 height 15
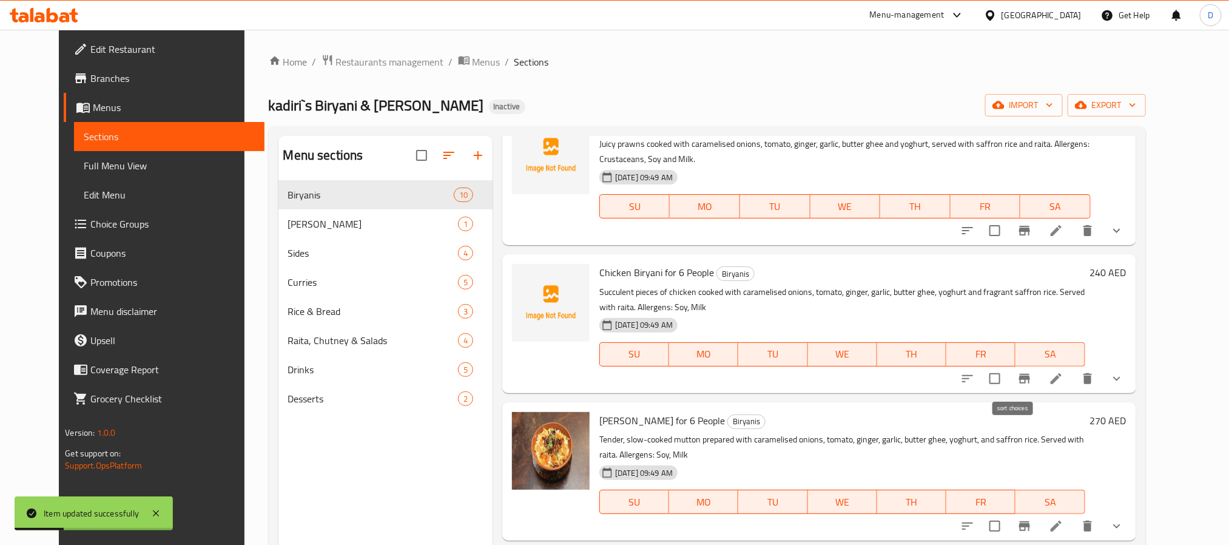
scroll to position [455, 0]
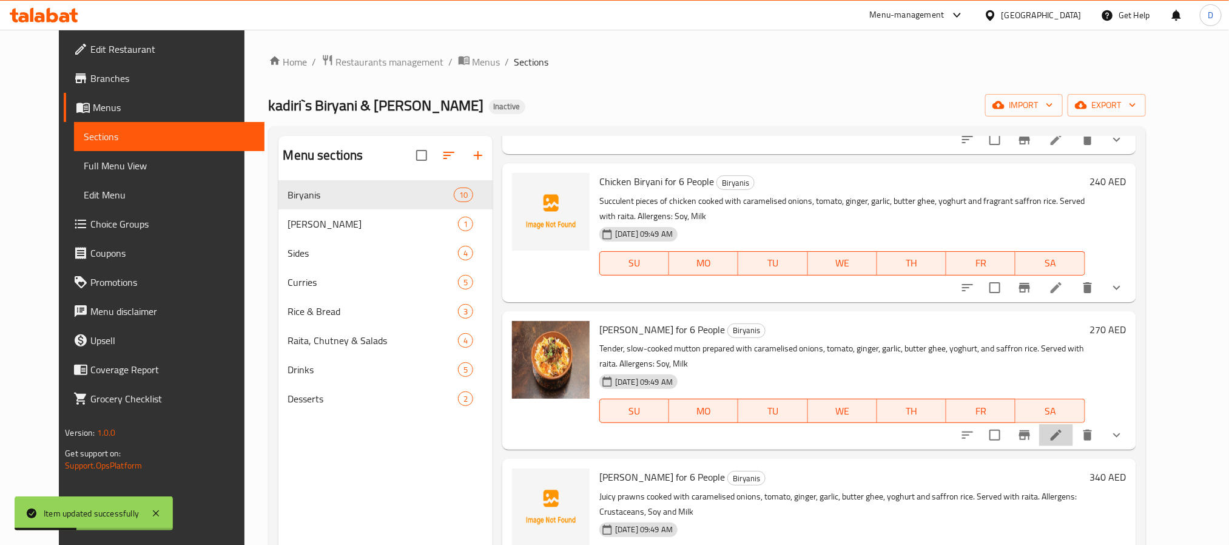
click at [1073, 435] on li at bounding box center [1056, 435] width 34 height 22
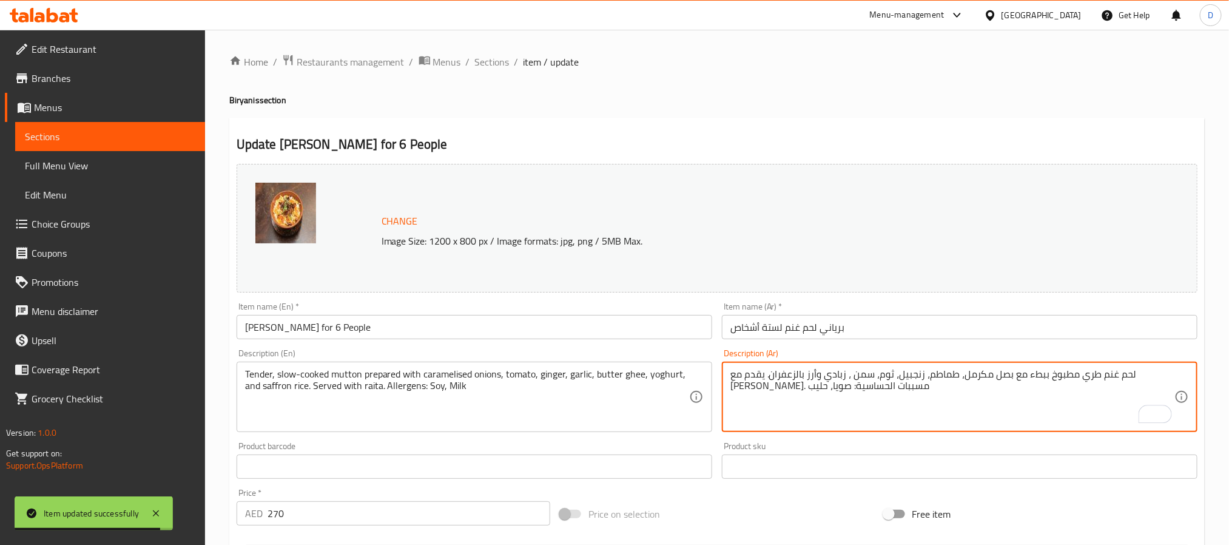
paste textarea "بدي"
type textarea "لحم غنم طري مطبوخ ببطء مع بصل مكرمل، طماطم، زنجبيل، ثوم، سمن زبدي، زبادي وأرز ب…"
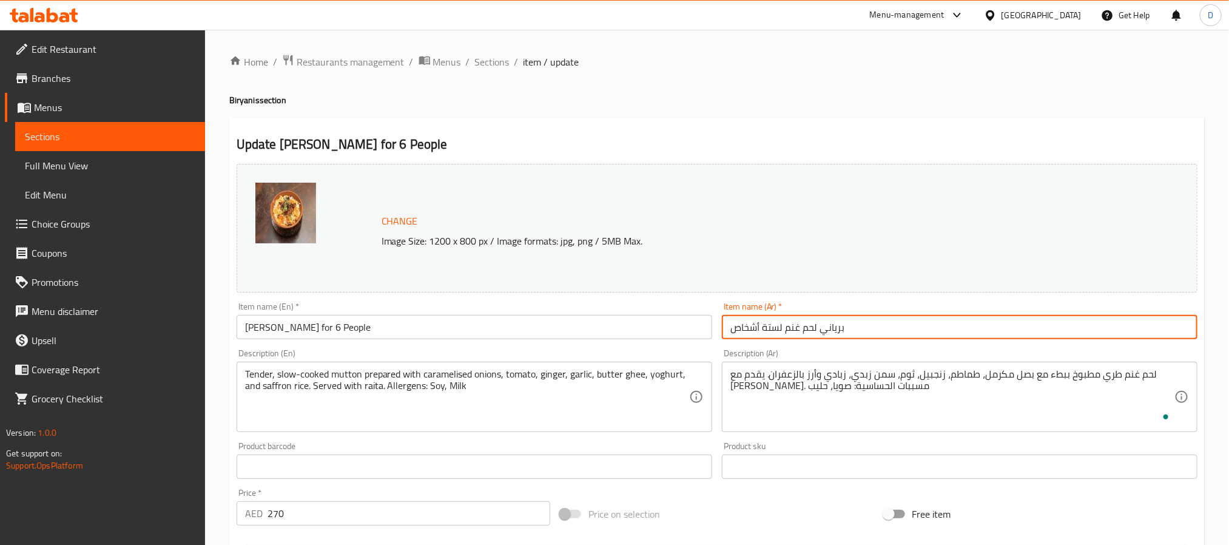
click at [885, 328] on input "برياني لحم غنم لستة أشخاص" at bounding box center [960, 327] width 476 height 24
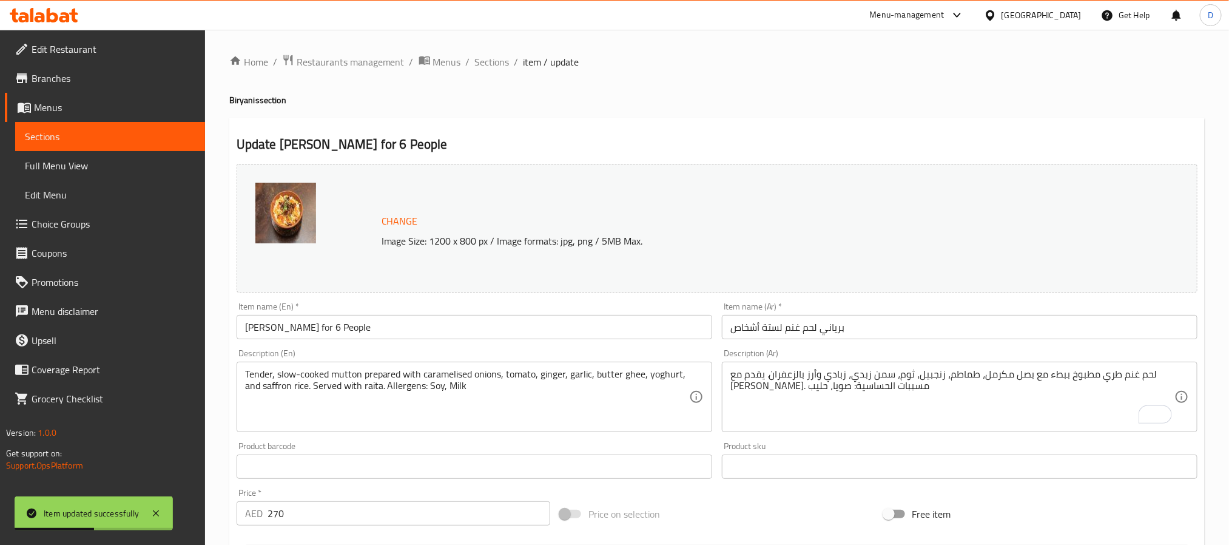
drag, startPoint x: 490, startPoint y: 66, endPoint x: 441, endPoint y: 2, distance: 80.1
click at [490, 66] on span "Sections" at bounding box center [492, 62] width 35 height 15
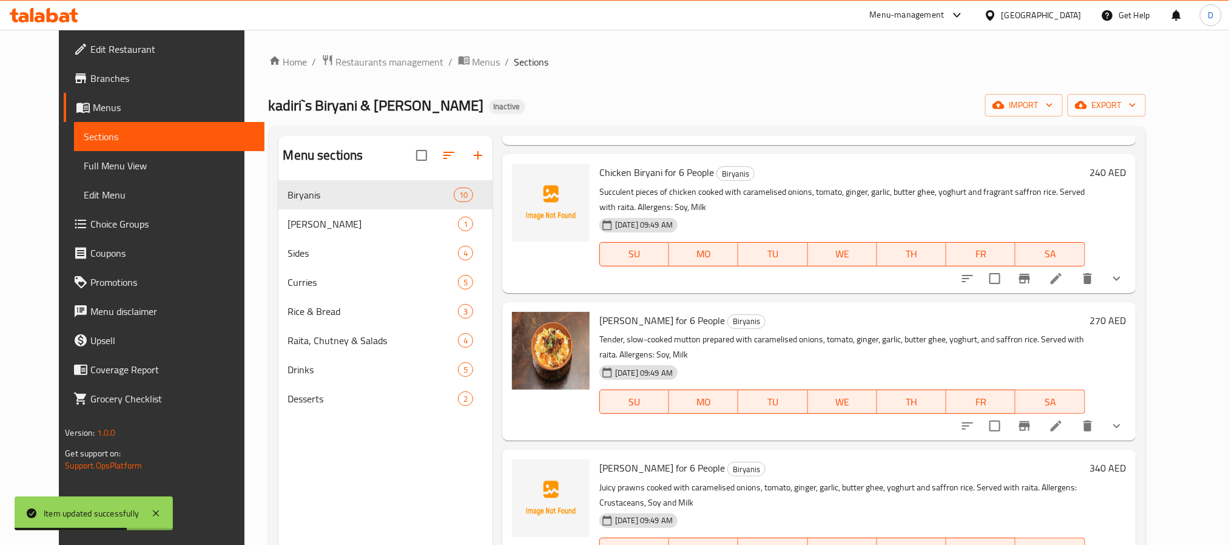
scroll to position [546, 0]
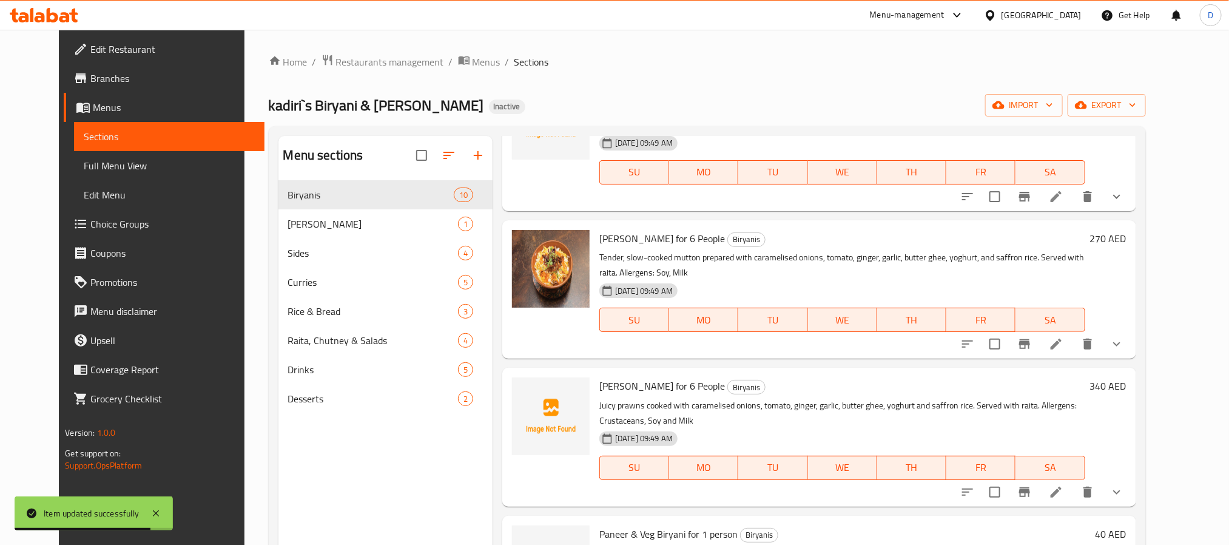
click at [1062, 490] on icon at bounding box center [1056, 492] width 11 height 11
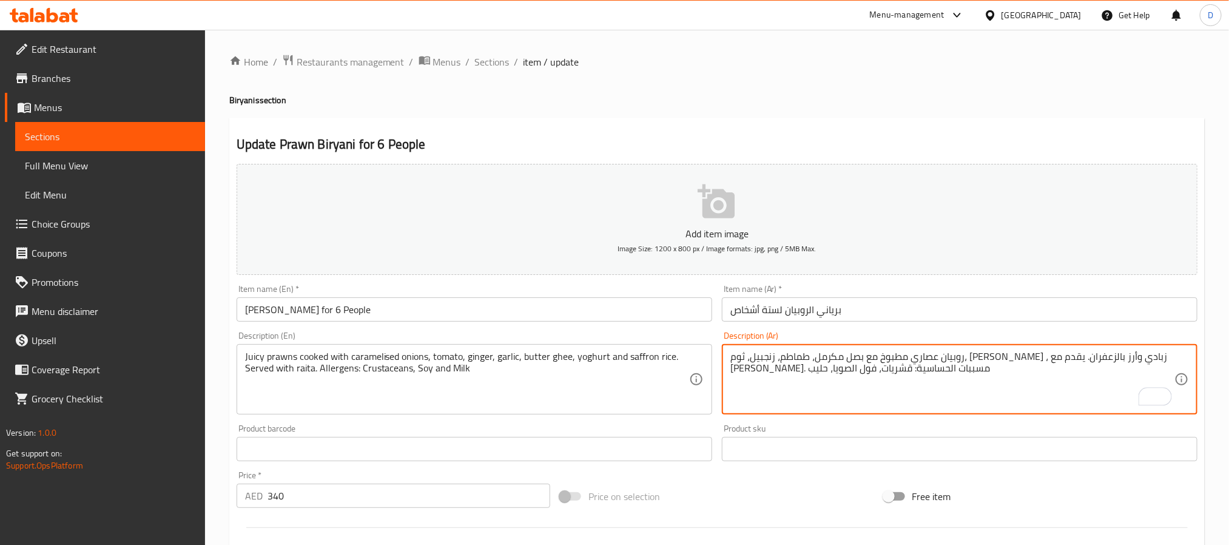
paste textarea "بدي"
type textarea "روبيان عصاري مطبوخ مع بصل مكرمل، طماطم، زنجبيل، ثوم، سمن زبدي، زبادي وأرز بالزع…"
click at [927, 312] on input "برياني الروبيان لستة أشخاص" at bounding box center [960, 309] width 476 height 24
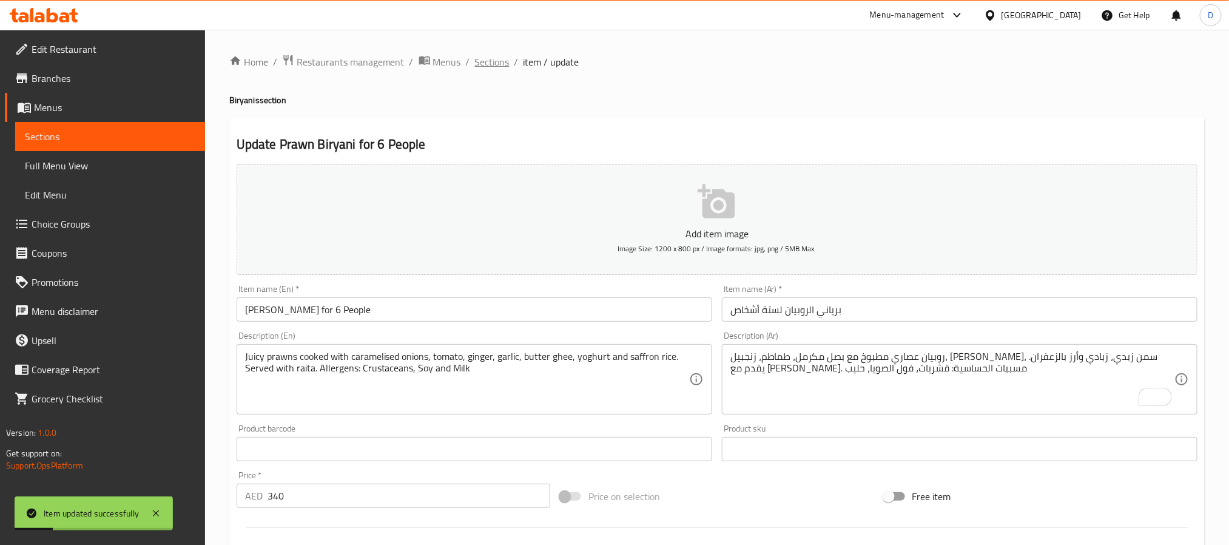
click at [488, 55] on span "Sections" at bounding box center [492, 62] width 35 height 15
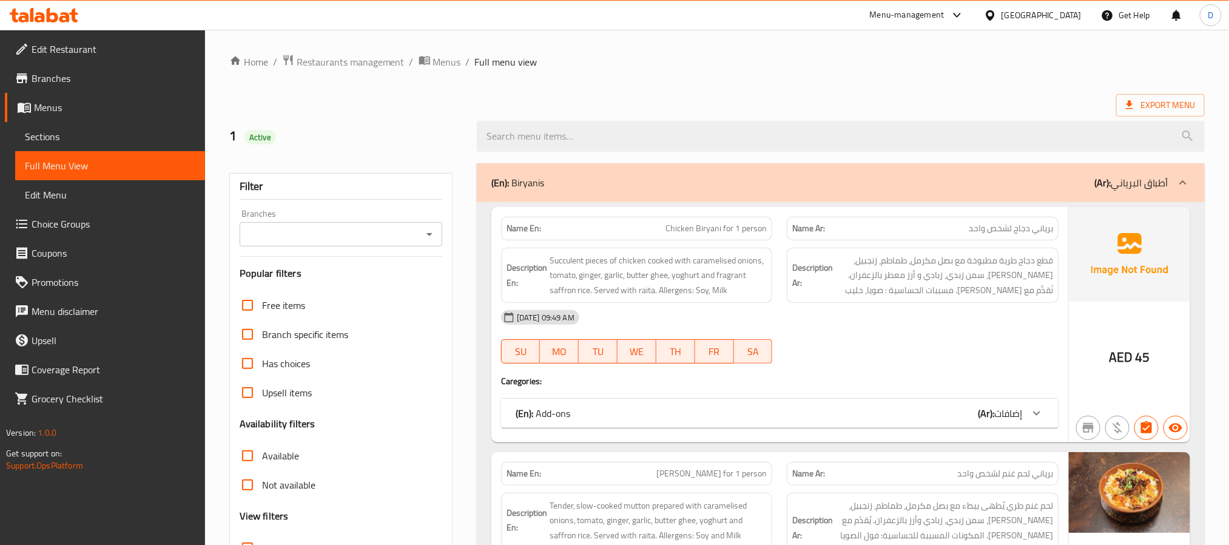
click at [932, 368] on div at bounding box center [923, 363] width 286 height 15
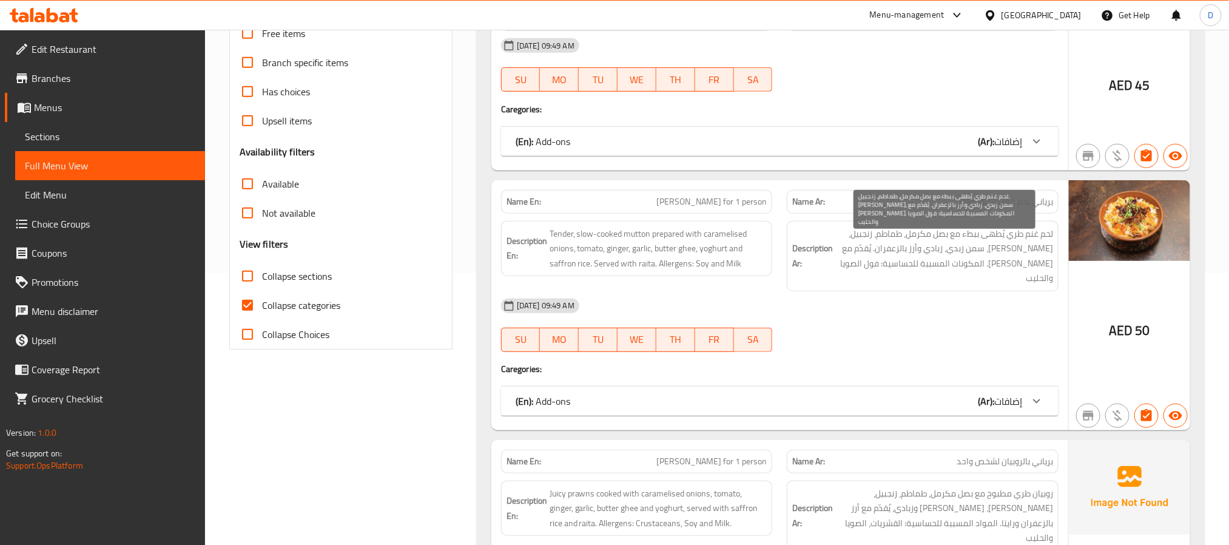
scroll to position [273, 0]
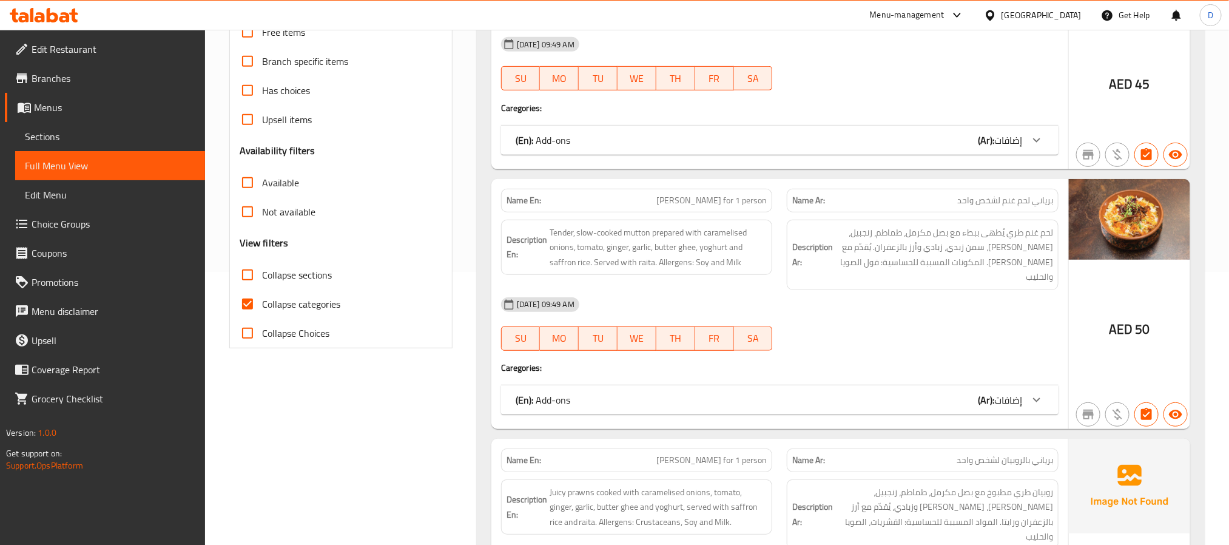
click at [730, 454] on span "[PERSON_NAME] for 1 person" at bounding box center [711, 460] width 110 height 13
copy span "[PERSON_NAME] for 1 person"
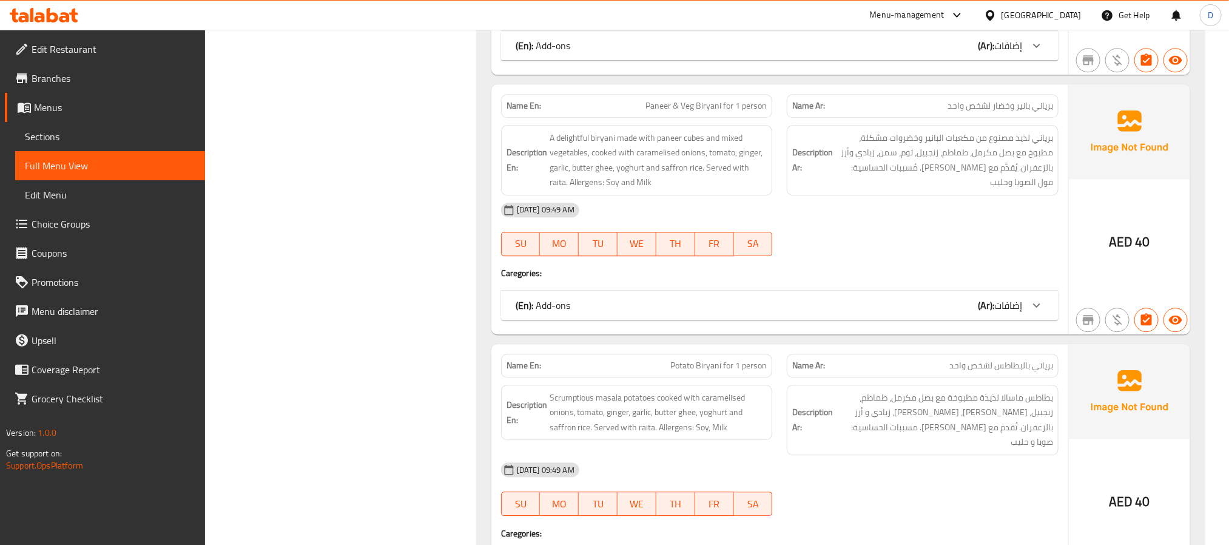
scroll to position [1638, 0]
click at [727, 358] on span "Potato Biryani for 1 person" at bounding box center [718, 364] width 96 height 13
copy span "Potato Biryani for 1 person"
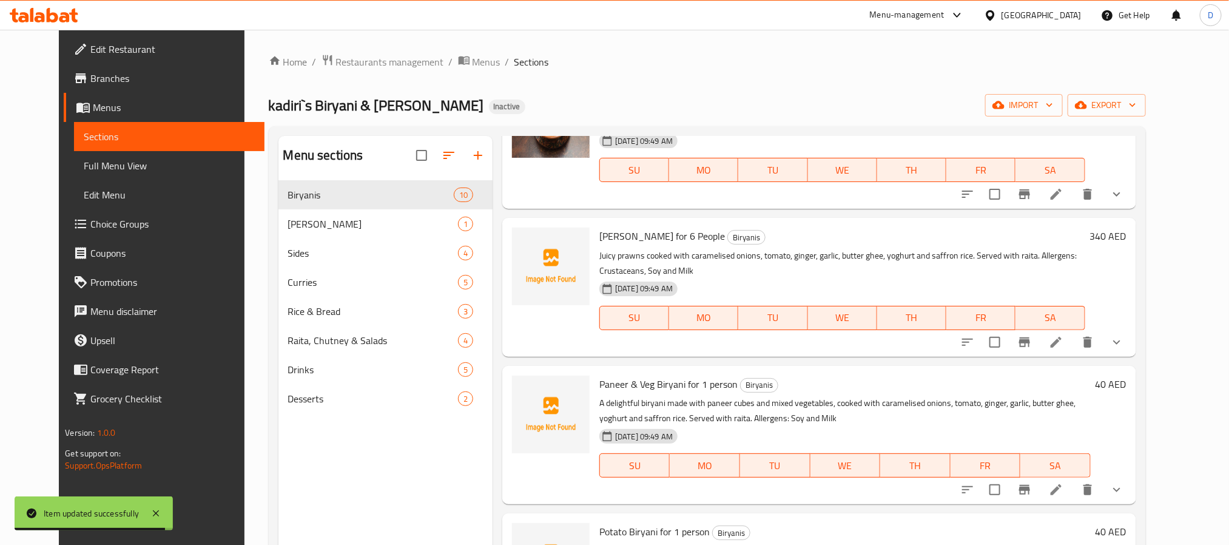
scroll to position [728, 0]
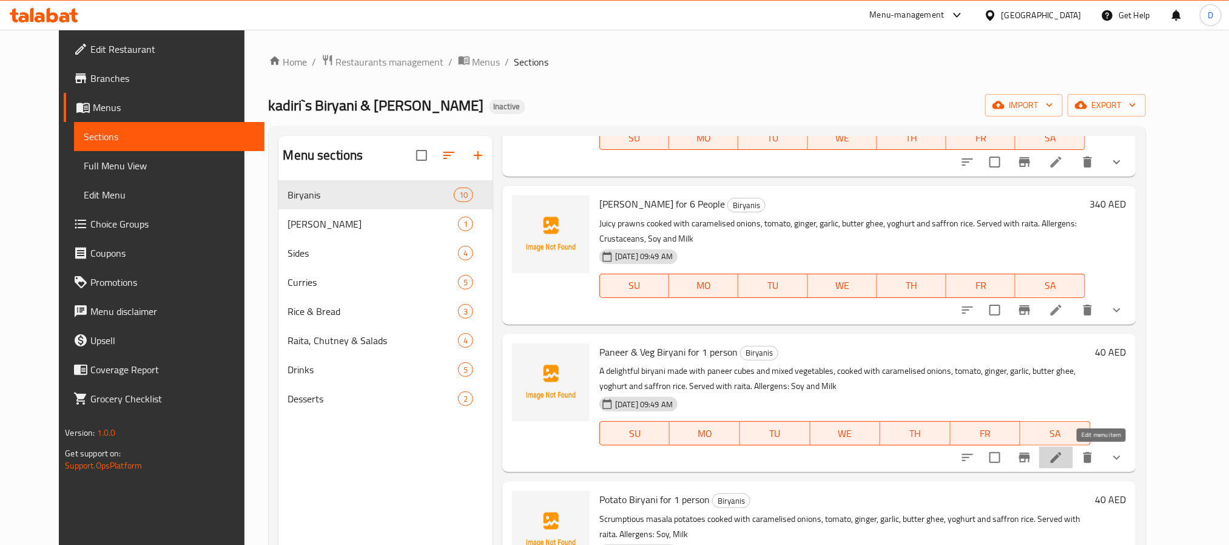
click at [1063, 457] on icon at bounding box center [1056, 457] width 15 height 15
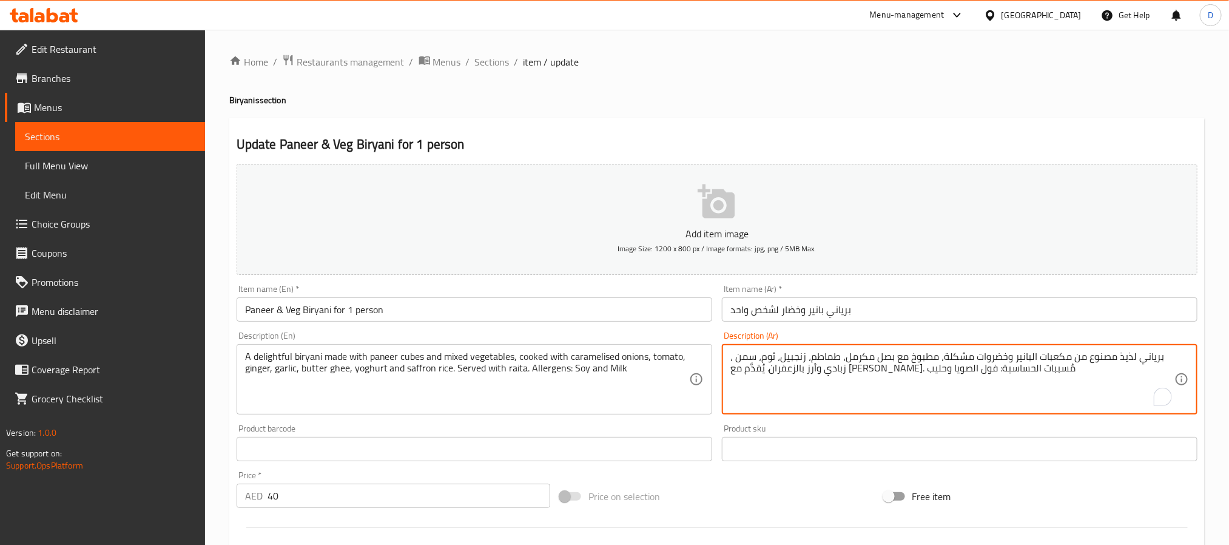
paste textarea "بدي"
type textarea "برياني لذيذ مصنوع من مكعبات البانير وخضروات مشكلة، مطبوخ مع بصل مكرمل، طماطم، ز…"
click at [926, 308] on input "برياني بانير وخضار لشخص واحد" at bounding box center [960, 309] width 476 height 24
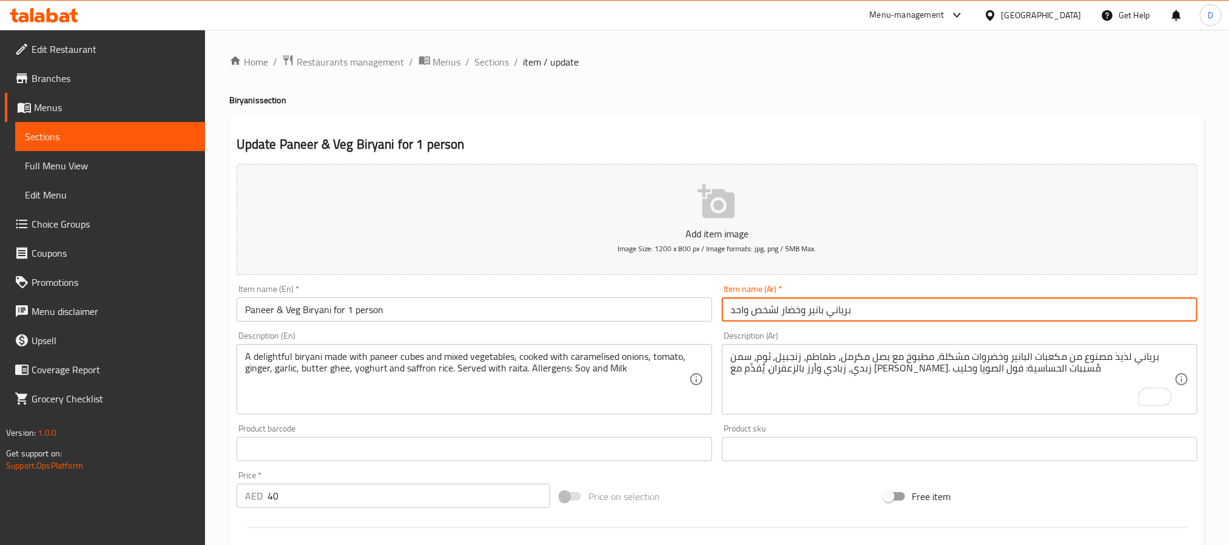
click at [490, 64] on span "Sections" at bounding box center [492, 62] width 35 height 15
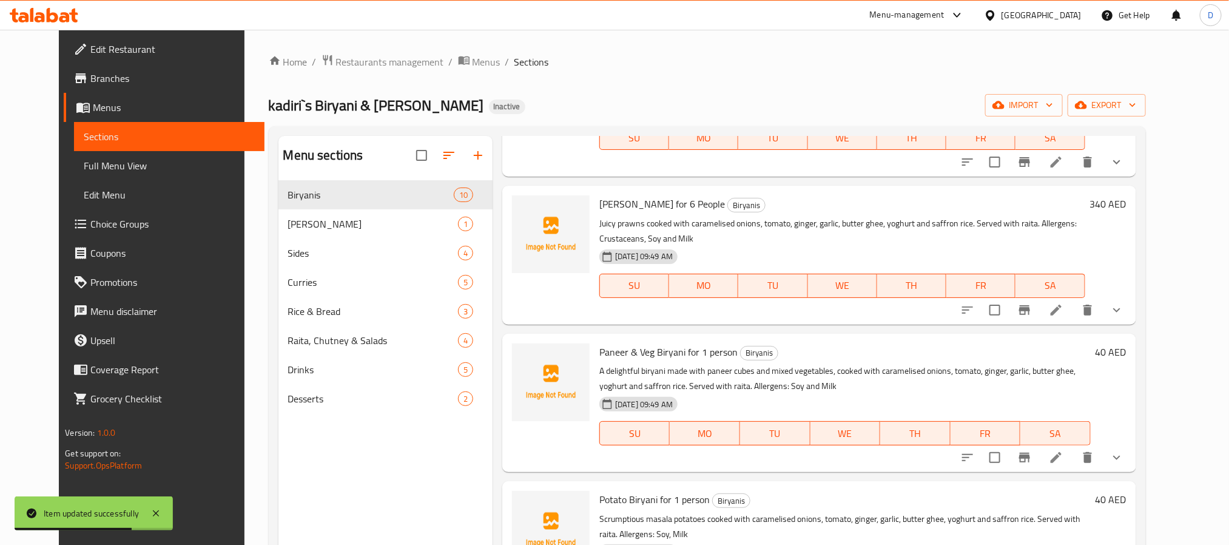
scroll to position [819, 0]
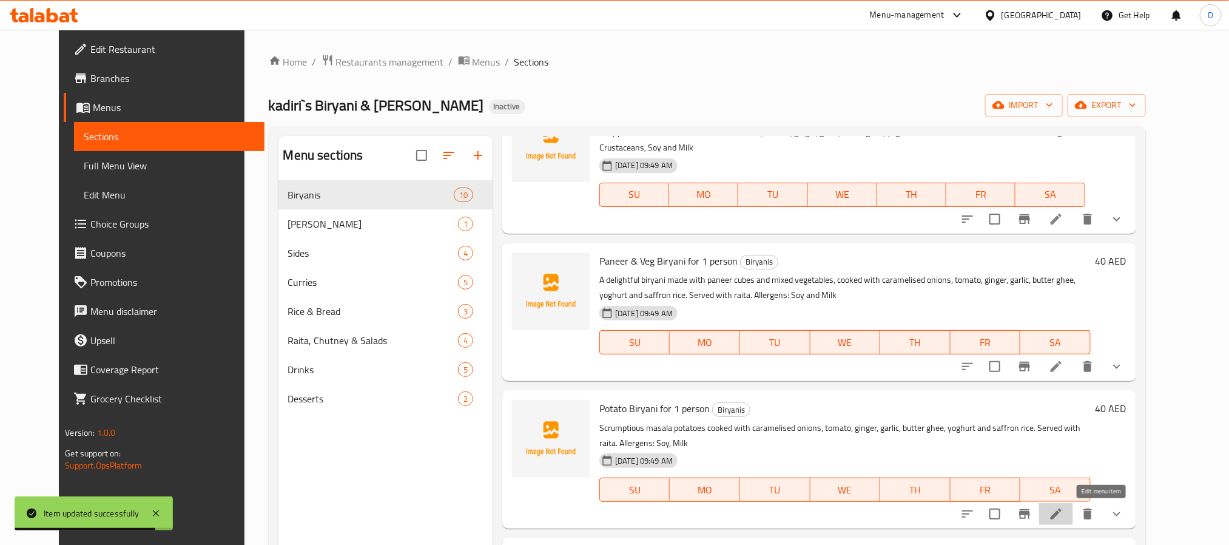
click at [1063, 514] on icon at bounding box center [1056, 514] width 15 height 15
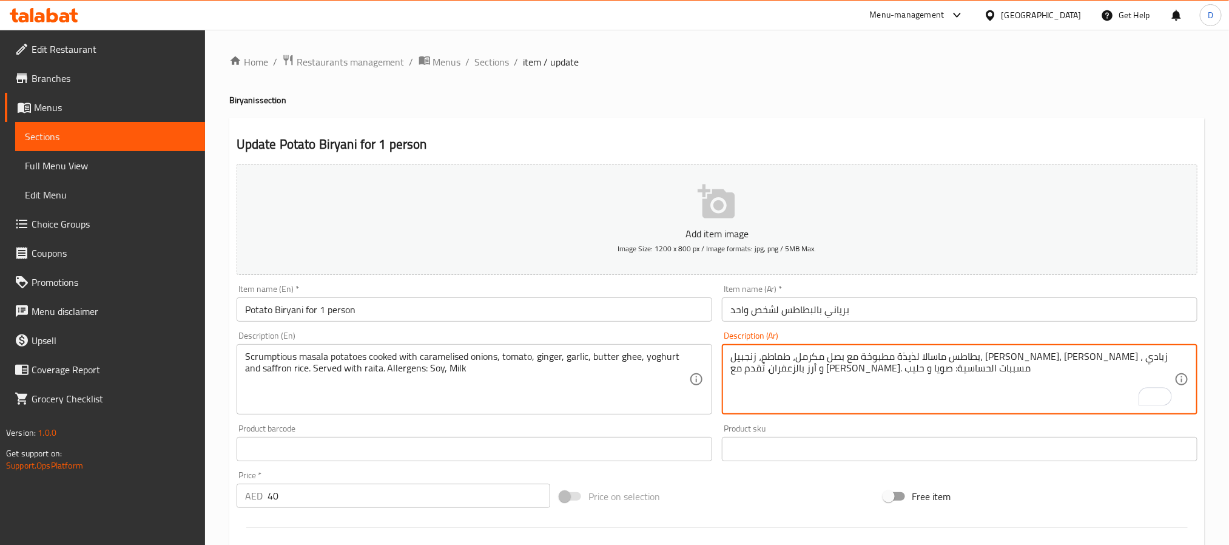
paste textarea "بدي"
type textarea "بطاطس ماسالا لذيذة مطبوخة مع بصل مكرمل، طماطم، زنجبيل، [PERSON_NAME]، [PERSON_N…"
click at [930, 306] on input "برياني بالبطاطس لشخص واحد" at bounding box center [960, 309] width 476 height 24
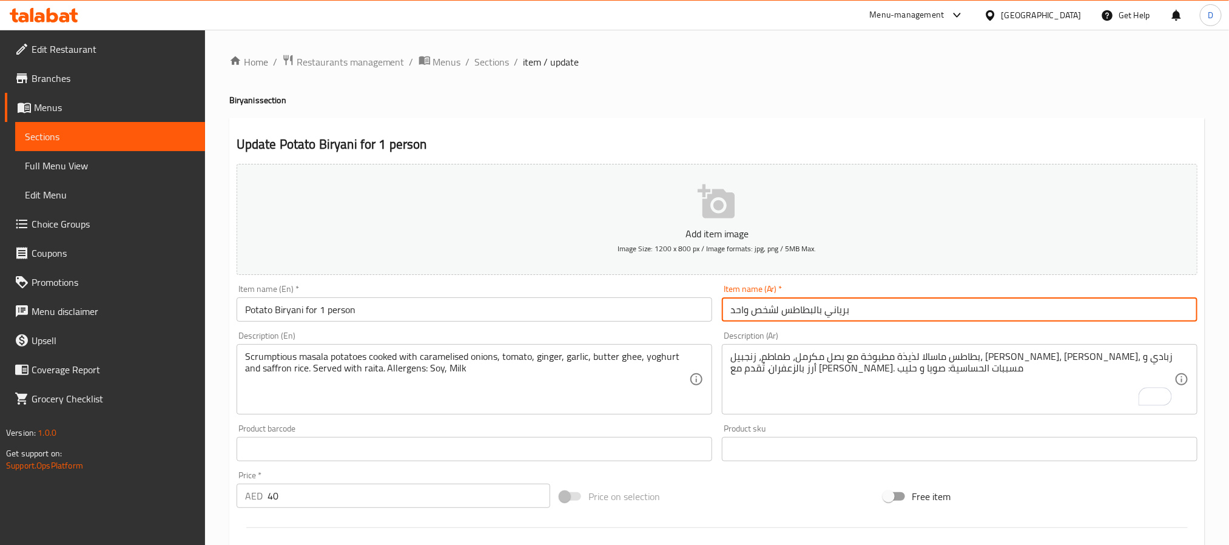
click at [493, 69] on span "Sections" at bounding box center [492, 62] width 35 height 15
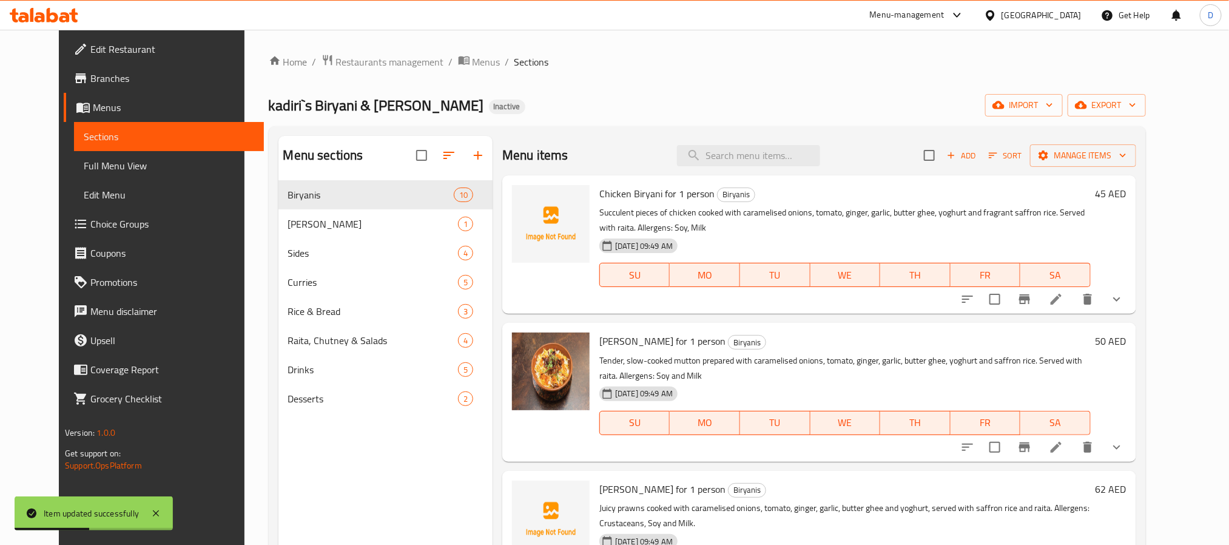
scroll to position [961, 0]
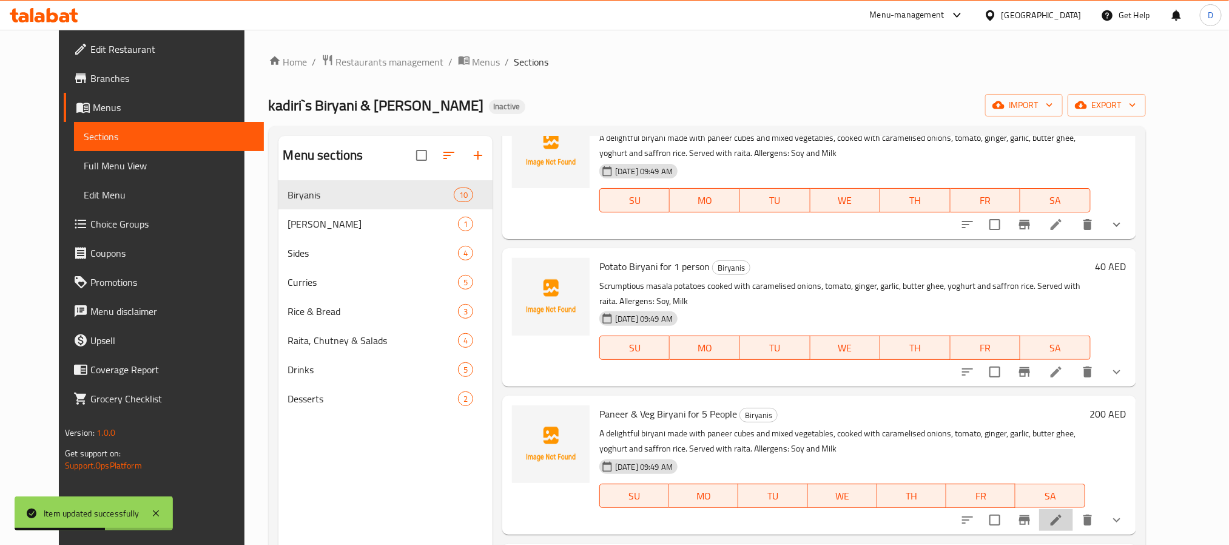
click at [1073, 516] on li at bounding box center [1056, 520] width 34 height 22
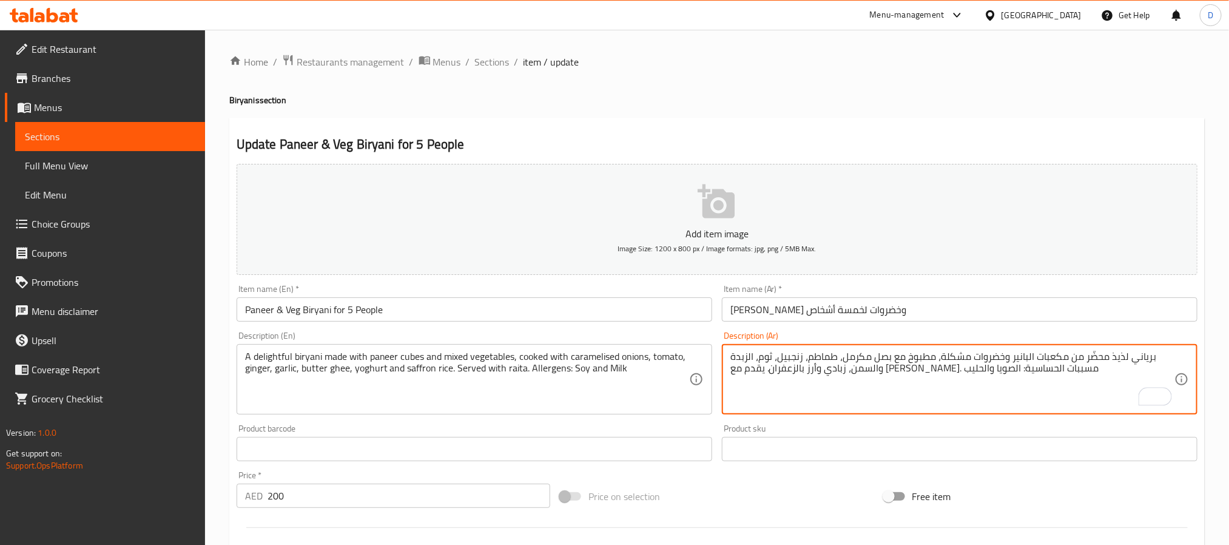
click at [1003, 373] on textarea "برياني لذيذ محضَّر من مكعبات البانير وخضروات مشكلة، مطبوخ مع بصل مكرمل، طماطم، …" at bounding box center [952, 380] width 444 height 58
paste textarea "بدي"
type textarea "برياني لذيذ محضَّر من مكعبات البانير وخضروات مشكلة، مطبوخ مع بصل مكرمل، طماطم، …"
click at [1006, 315] on input "[PERSON_NAME] وخضروات لخمسة أشخاص" at bounding box center [960, 309] width 476 height 24
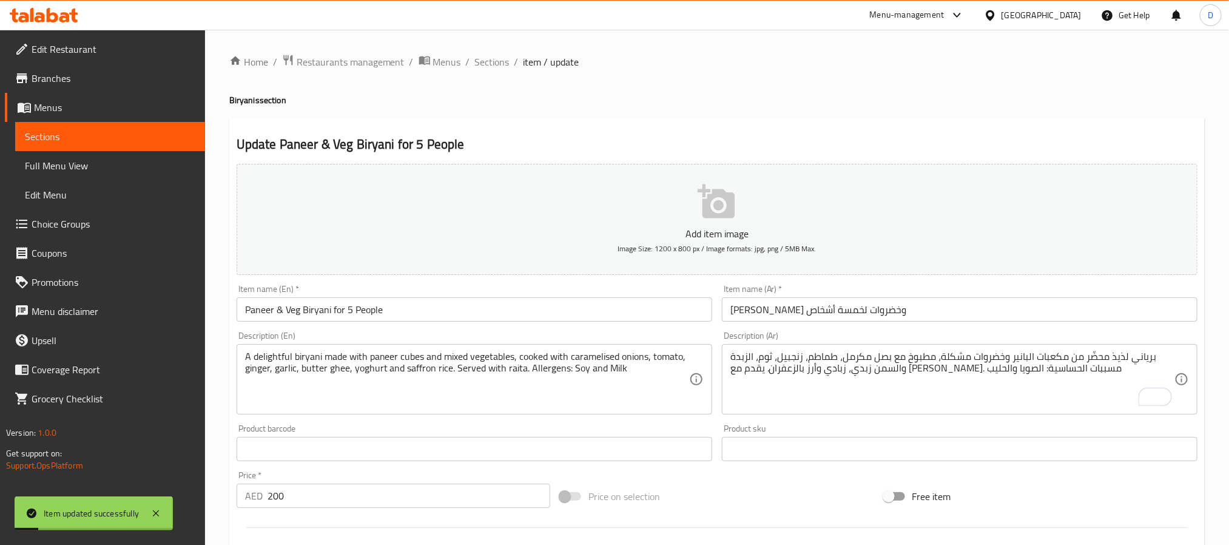
click at [490, 48] on div "Home / Restaurants management / Menus / Sections / item / update Biryanis secti…" at bounding box center [717, 453] width 1024 height 847
click at [491, 57] on span "Sections" at bounding box center [492, 62] width 35 height 15
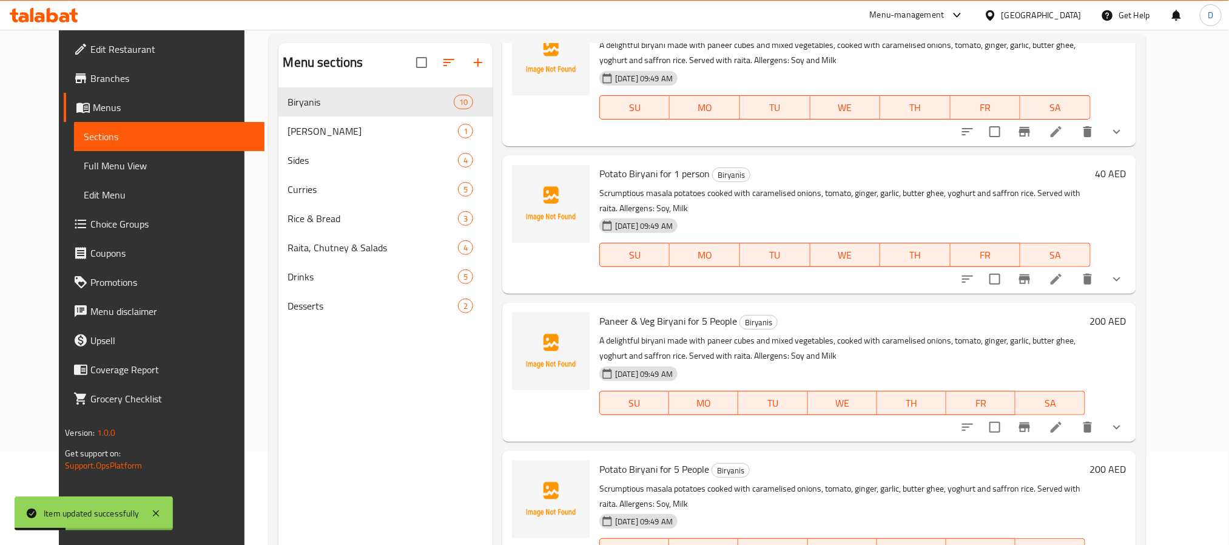
scroll to position [170, 0]
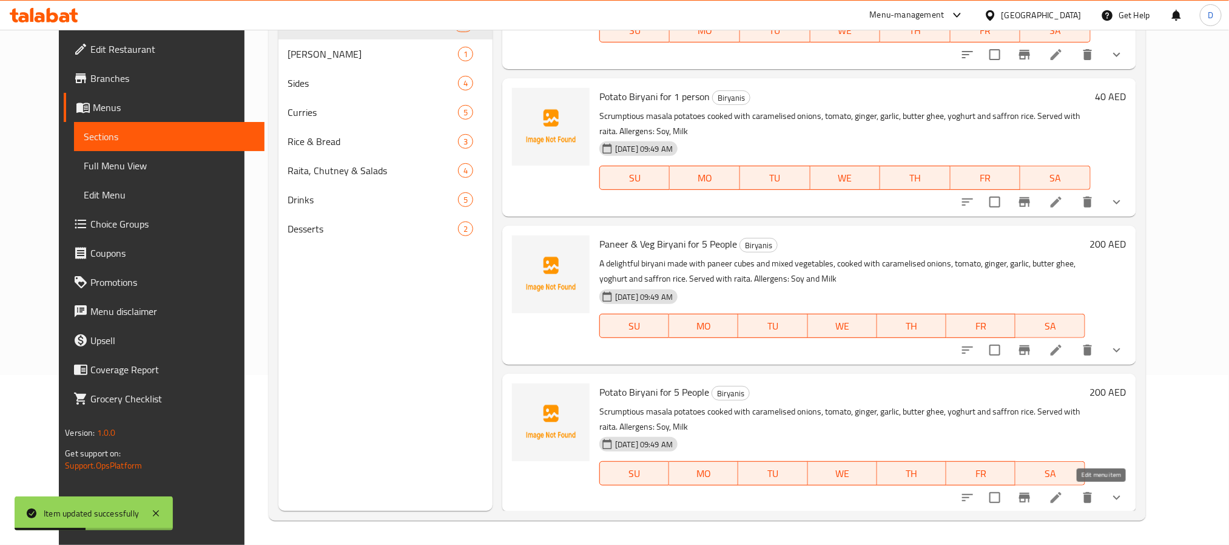
click at [1062, 495] on icon at bounding box center [1056, 497] width 11 height 11
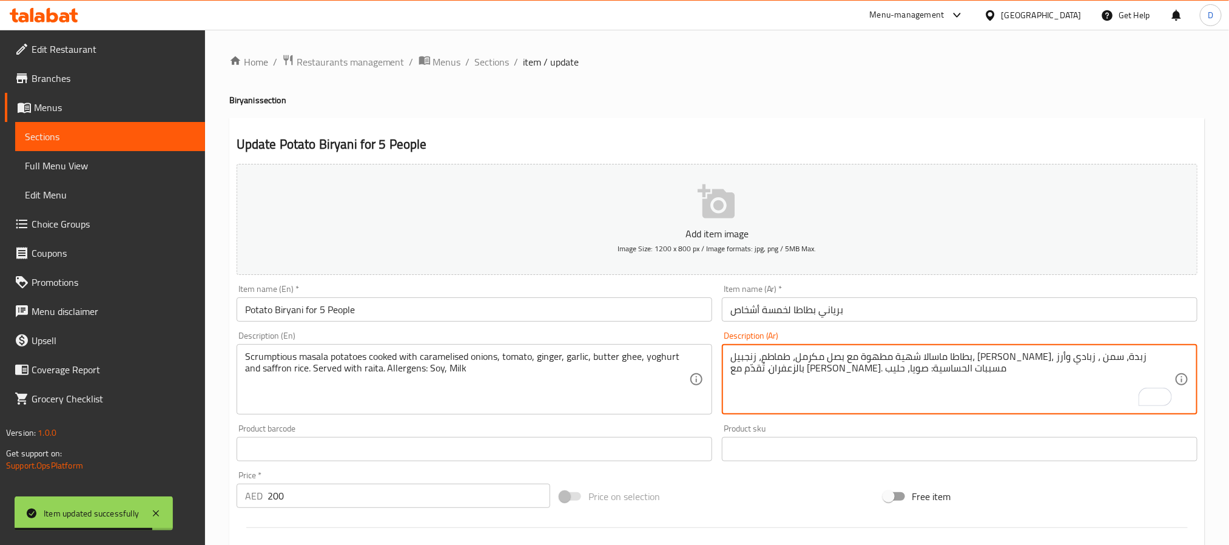
paste textarea "بدي"
type textarea "بطاطا ماسالا شهية مطهوة مع بصل مكرمل، طماطم، زنجبيل، ثوم، زبدة، سمن زبدي، زبادي…"
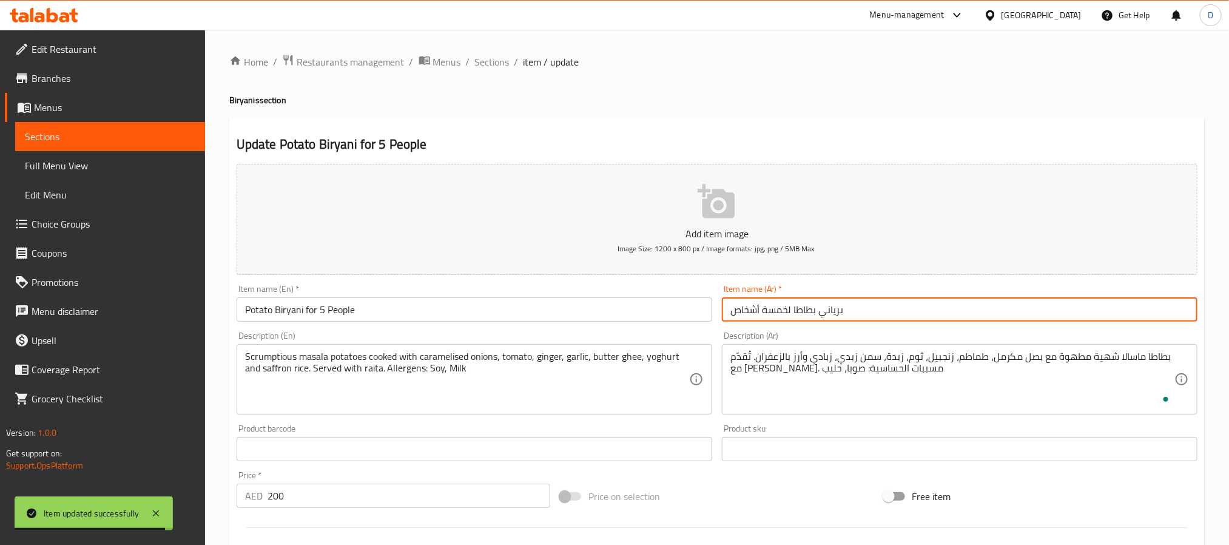
click at [919, 314] on input "برياني بطاطا لخمسة أشخاص" at bounding box center [960, 309] width 476 height 24
click at [494, 66] on span "Sections" at bounding box center [492, 62] width 35 height 15
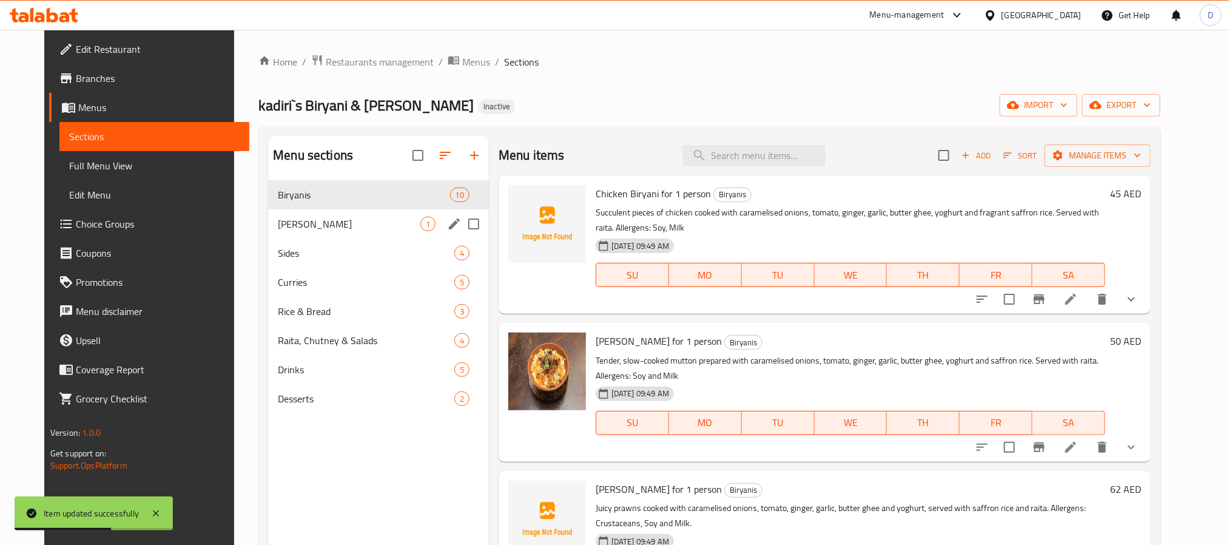
drag, startPoint x: 332, startPoint y: 237, endPoint x: 439, endPoint y: 226, distance: 107.3
click at [332, 237] on div "Biryani Combos 1" at bounding box center [378, 223] width 221 height 29
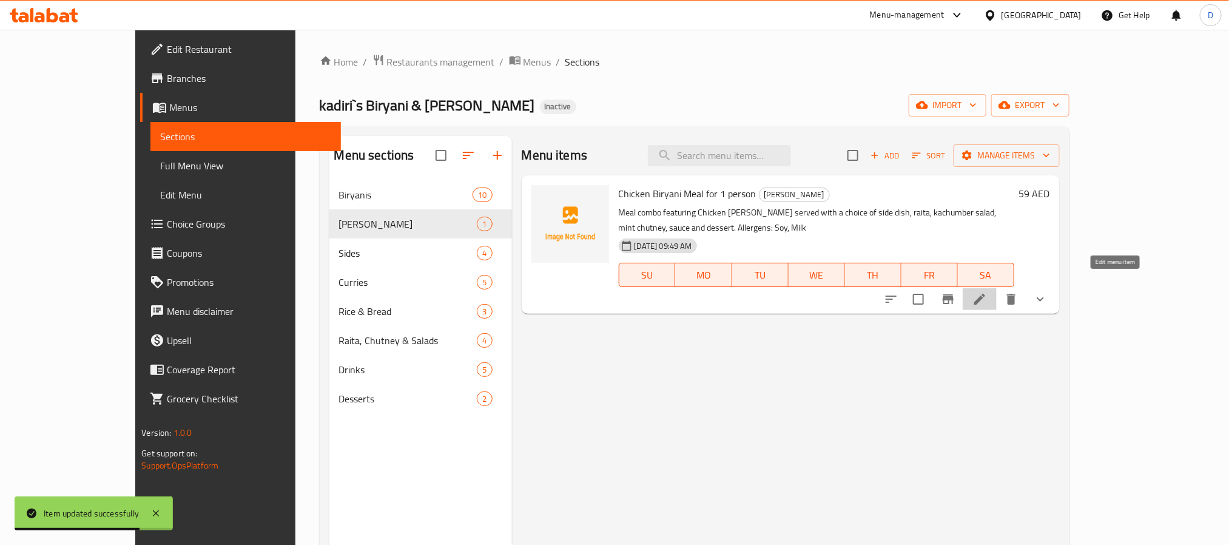
click at [987, 292] on icon at bounding box center [979, 299] width 15 height 15
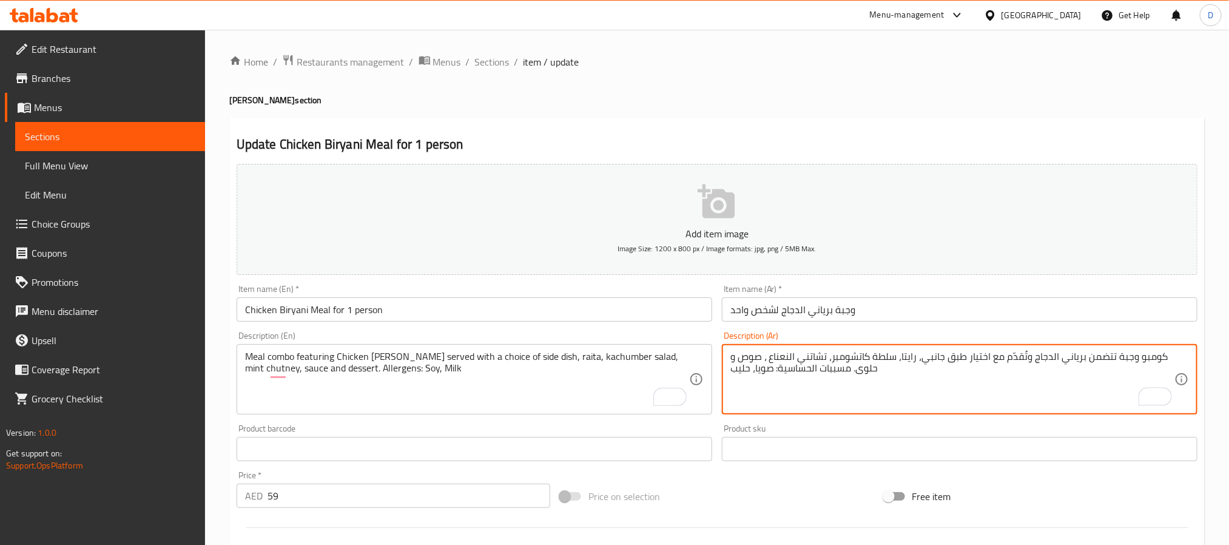
type textarea "كومبو وجبة تتضمن برياني الدجاج وتُقدّم مع اختيار طبق جانبي، رايتا، سلطة كاتشومب…"
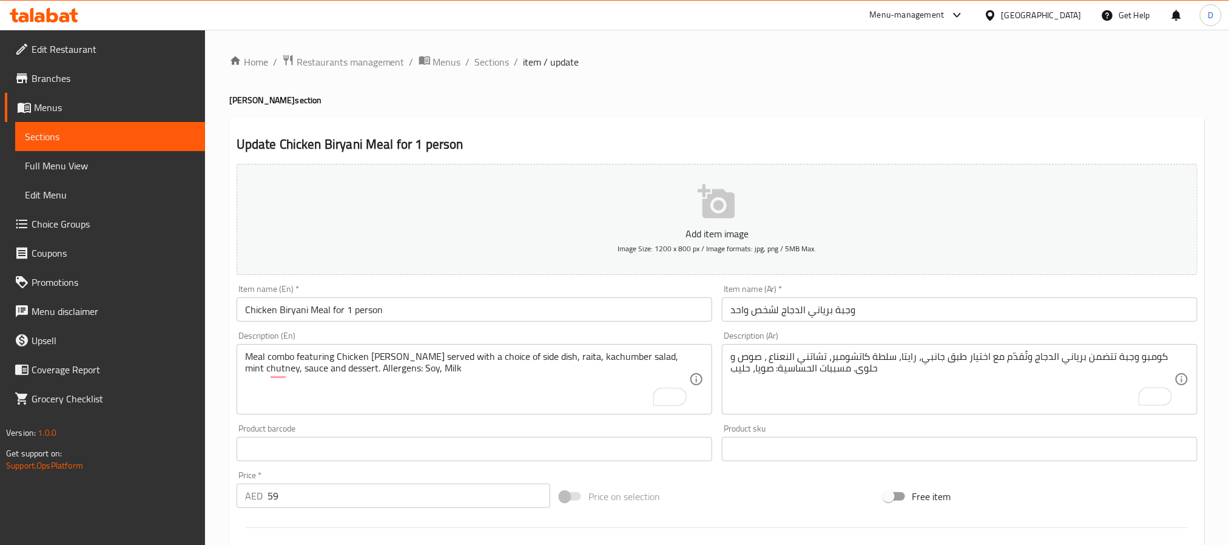
click at [490, 300] on input "Chicken Biryani Meal for 1 person" at bounding box center [475, 309] width 476 height 24
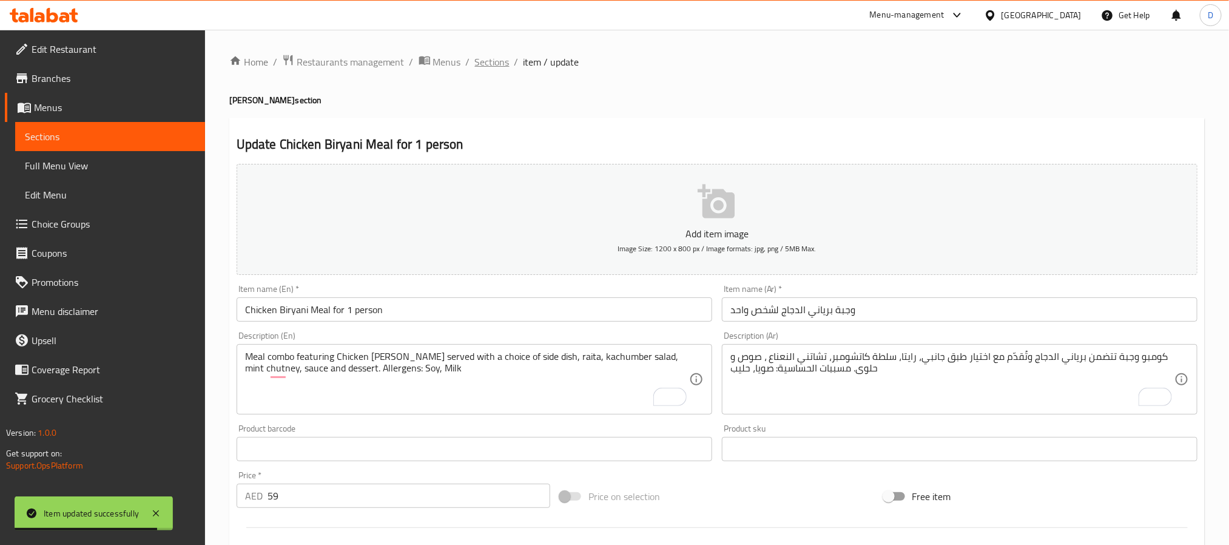
click at [494, 67] on span "Sections" at bounding box center [492, 62] width 35 height 15
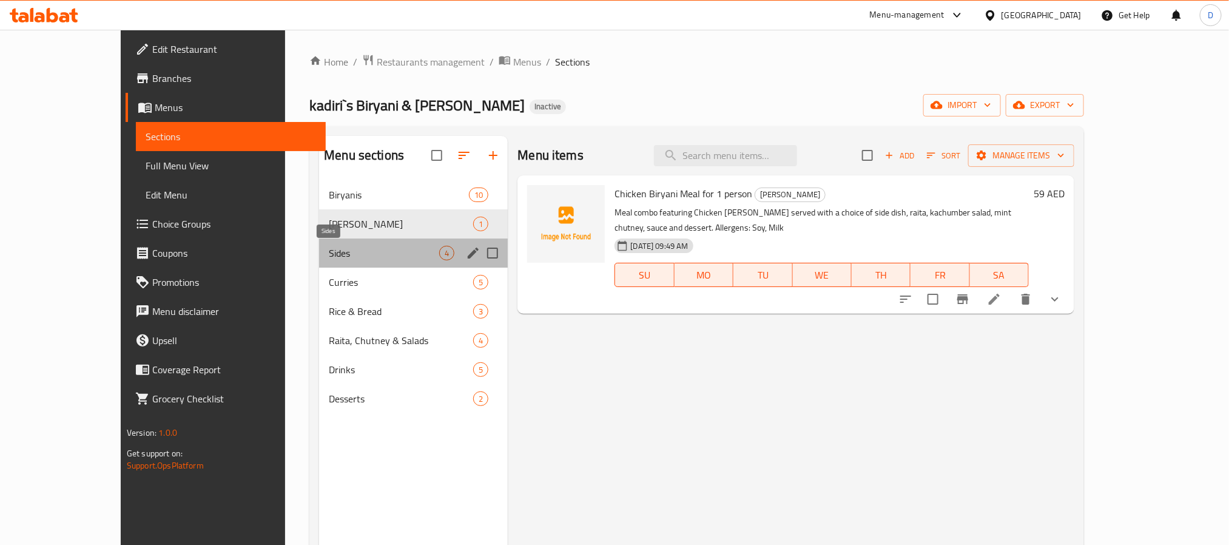
click at [329, 260] on span "Sides" at bounding box center [384, 253] width 110 height 15
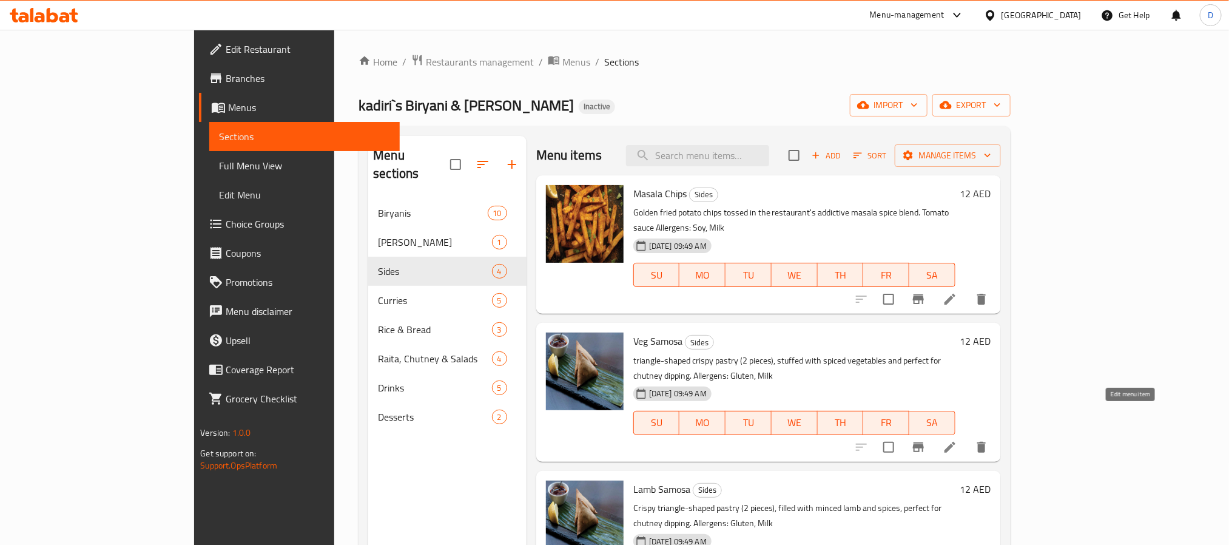
click at [957, 440] on icon at bounding box center [950, 447] width 15 height 15
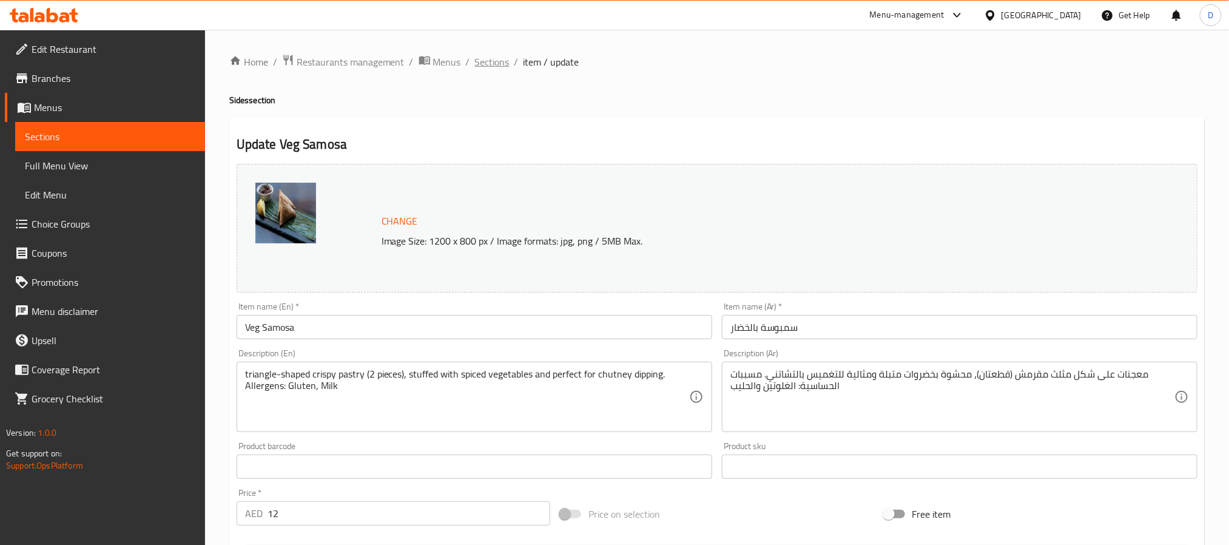
click at [502, 64] on span "Sections" at bounding box center [492, 62] width 35 height 15
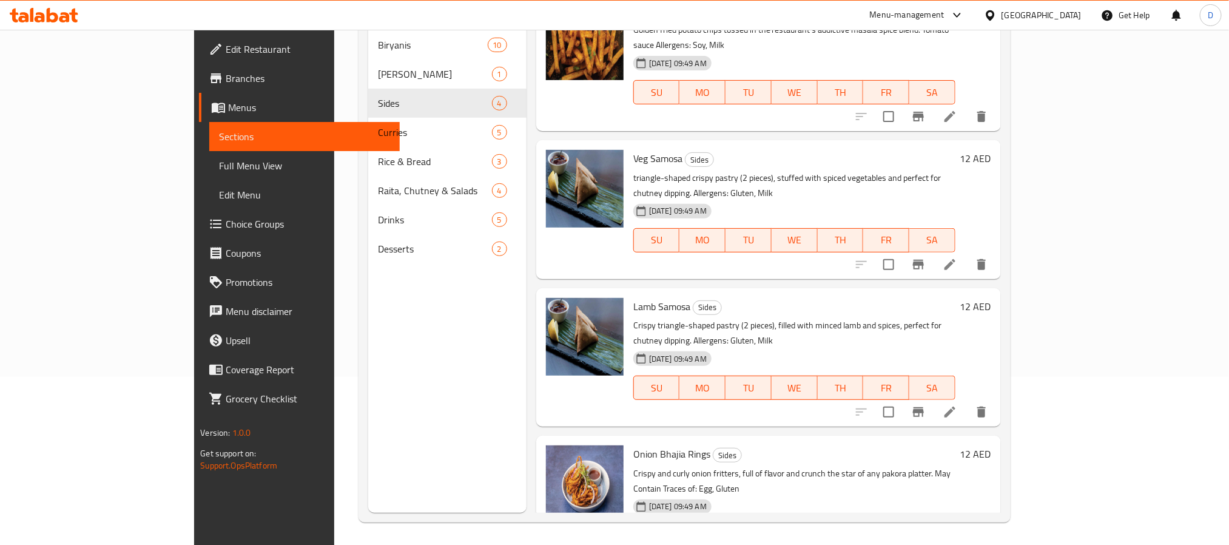
scroll to position [170, 0]
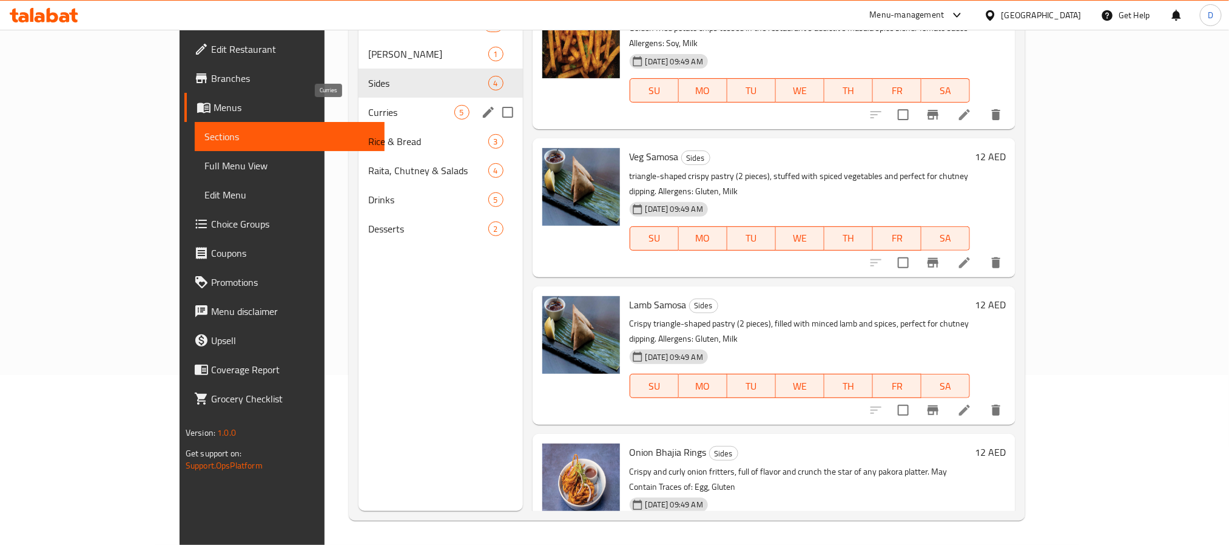
click at [368, 106] on span "Curries" at bounding box center [411, 112] width 86 height 15
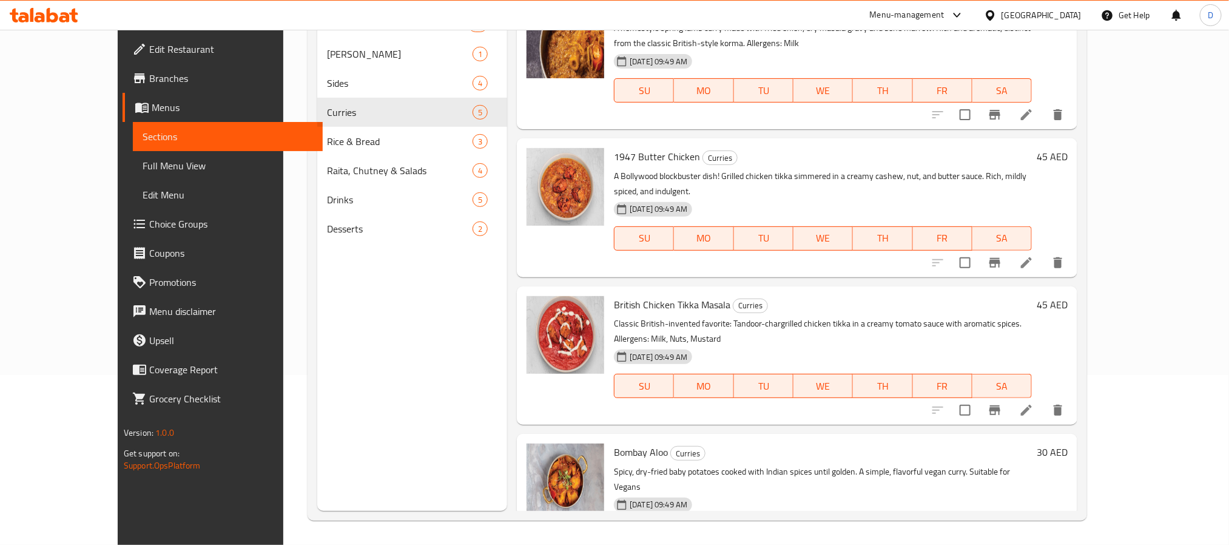
click at [1043, 255] on li at bounding box center [1026, 263] width 34 height 22
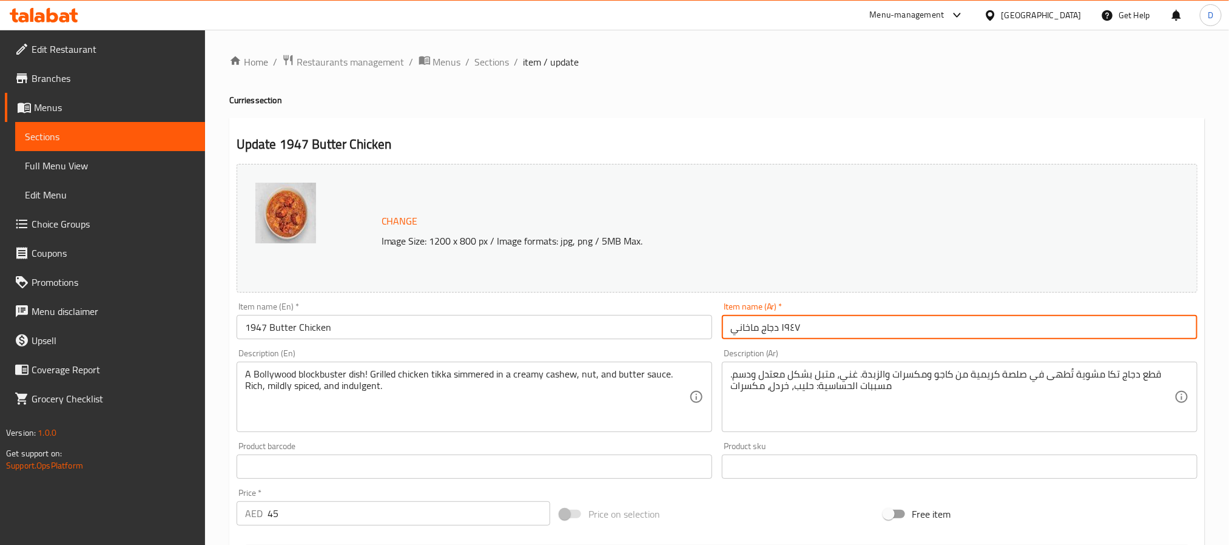
click at [777, 326] on input "١٩٤٧ دجاج ماخاني" at bounding box center [960, 327] width 476 height 24
paste input "دجاج بالزبدة 1947"
type input "دجاج بالزبدة 1947"
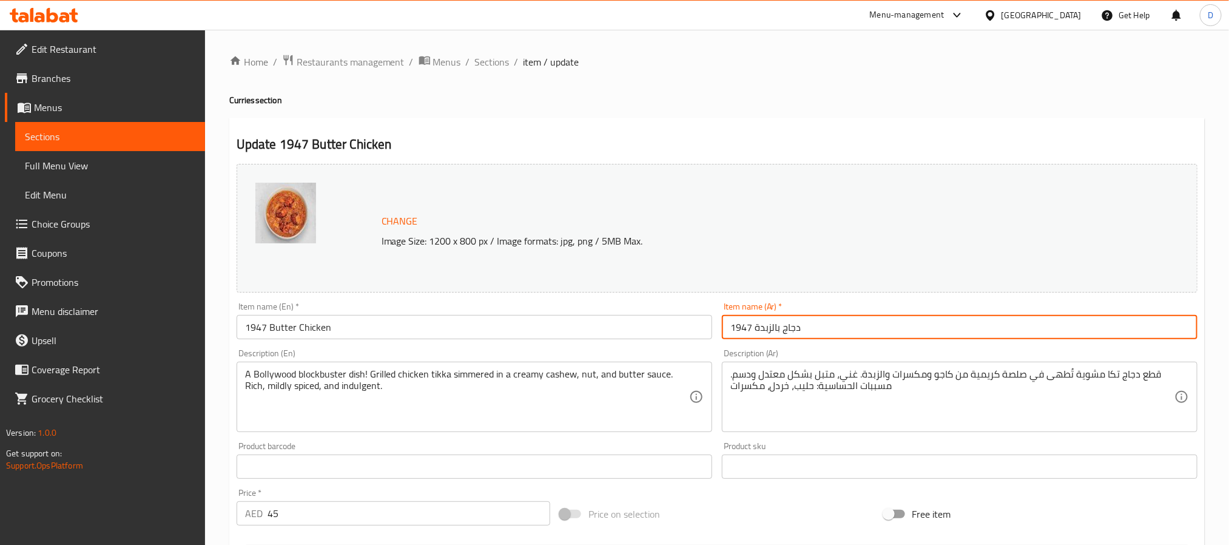
click at [508, 64] on span "Sections" at bounding box center [492, 62] width 35 height 15
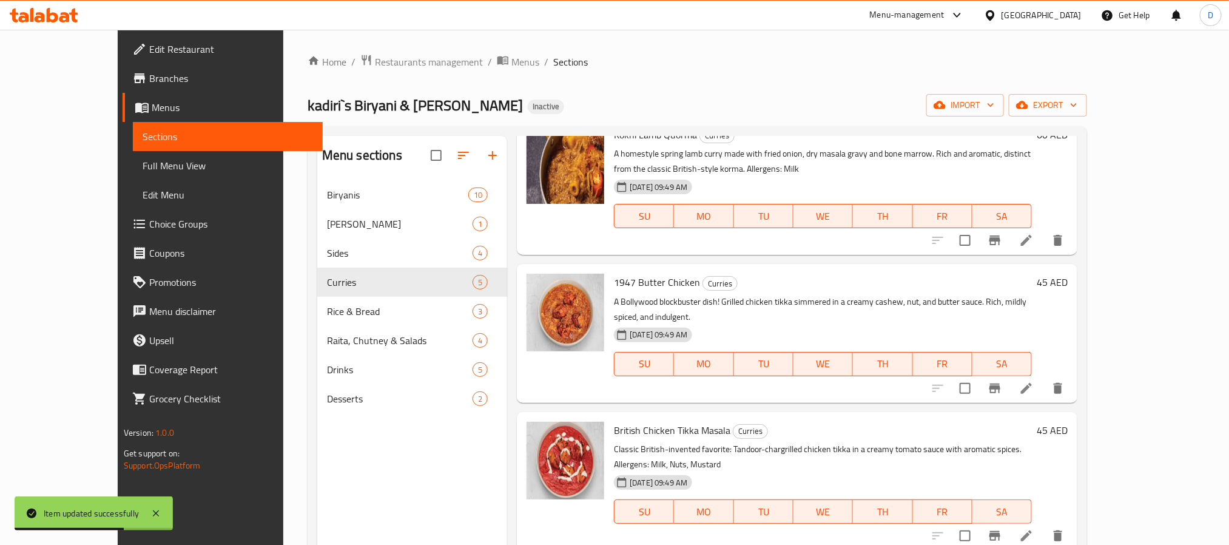
scroll to position [91, 0]
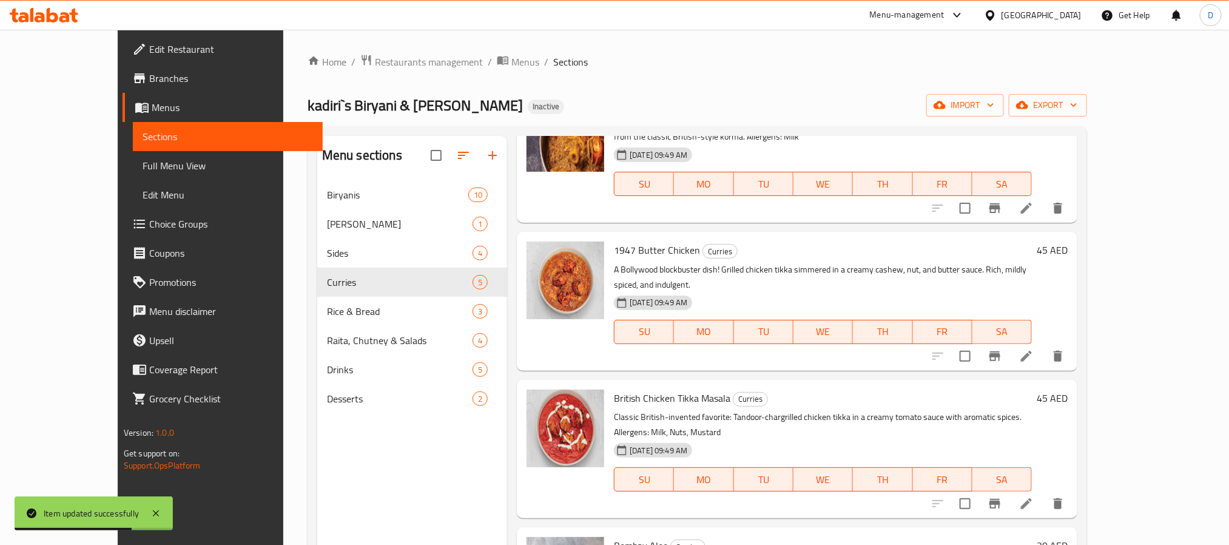
click at [1032, 498] on icon at bounding box center [1026, 503] width 11 height 11
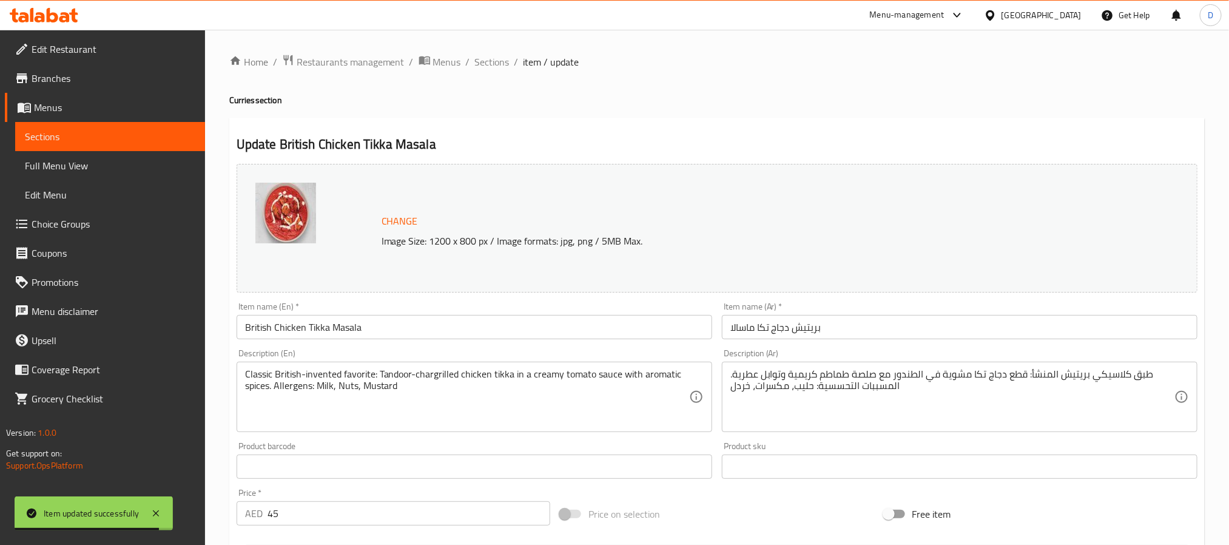
click at [741, 342] on div "Item name (Ar)   * بريتيش دجاج تكا ماسالا Item name (Ar) *" at bounding box center [959, 320] width 485 height 47
click at [813, 330] on input "بريتيش دجاج تكا ماسالا" at bounding box center [960, 327] width 476 height 24
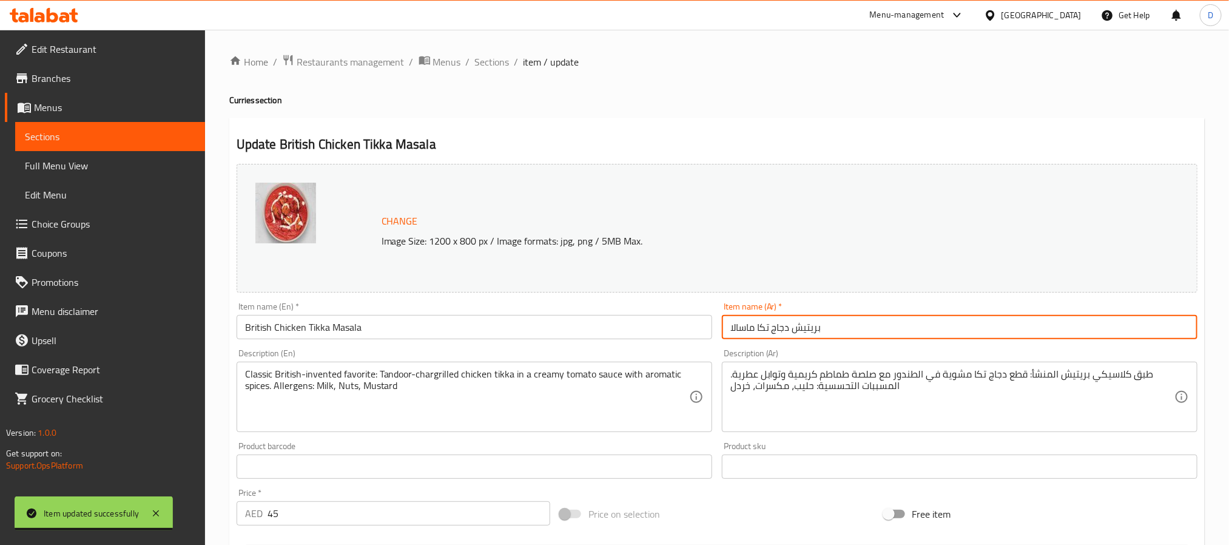
click at [813, 330] on input "بريتيش دجاج تكا ماسالا" at bounding box center [960, 327] width 476 height 24
paste input "اني"
click at [769, 333] on input "دجاج تكا ماسالا" at bounding box center [960, 327] width 476 height 24
paste input "ريطاني"
type input "دجاج بريطاني [PERSON_NAME]"
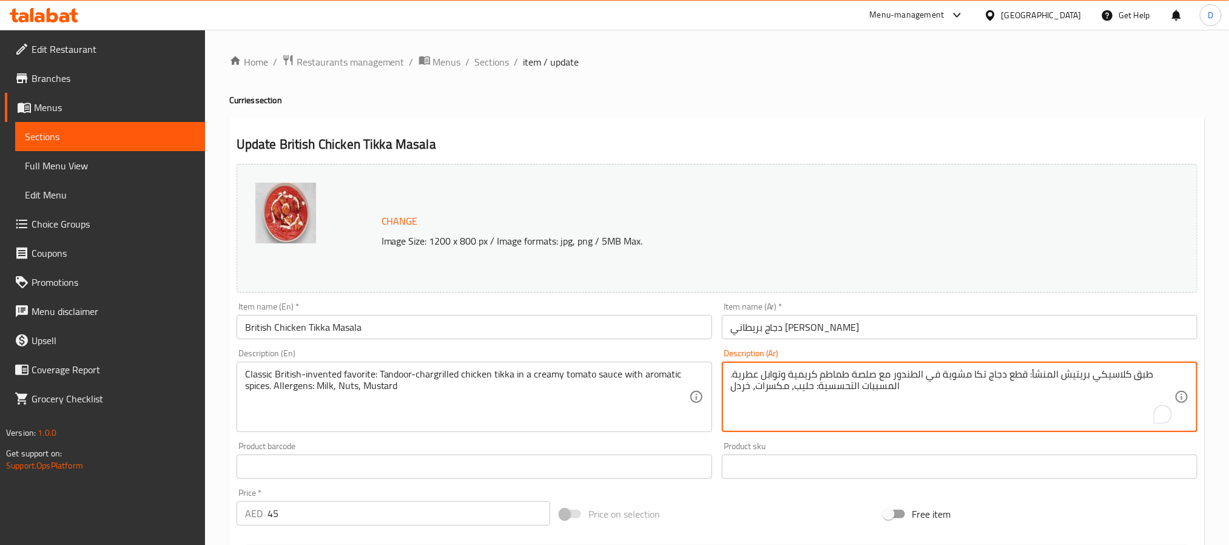
click at [1076, 376] on textarea "طبق كلاسيكي بريتيش المنشأ: قطع دجاج تكا مشوية في الطندور مع صلصة طماطم كريمية و…" at bounding box center [952, 397] width 444 height 58
paste textarea "اني"
type textarea "طبق كلاسيكي بريطاني المنشأ: قطع دجاج تكا مشوية في الطندور مع صلصة طماطم كريمية …"
click at [1076, 328] on input "دجاج بريطاني [PERSON_NAME]" at bounding box center [960, 327] width 476 height 24
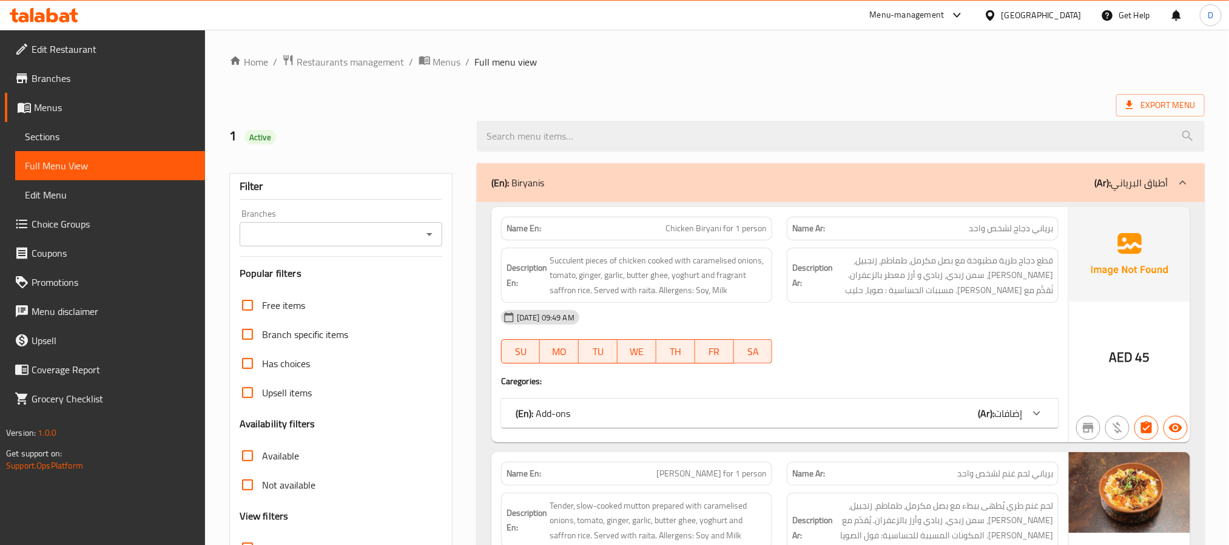
click at [923, 317] on div "[DATE] 09:49 AM" at bounding box center [780, 317] width 572 height 29
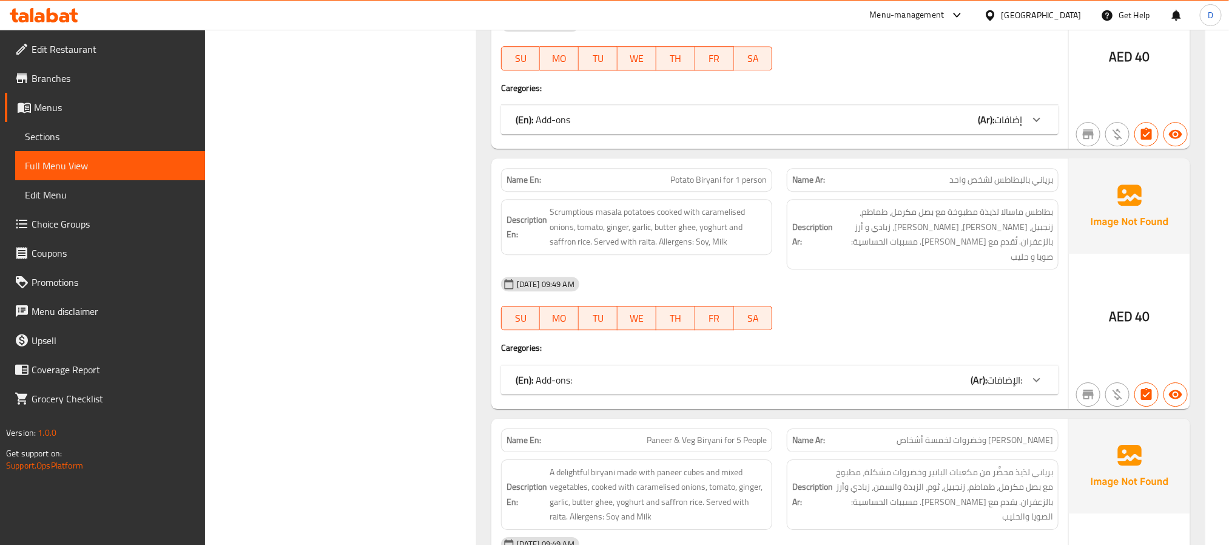
scroll to position [1966, 0]
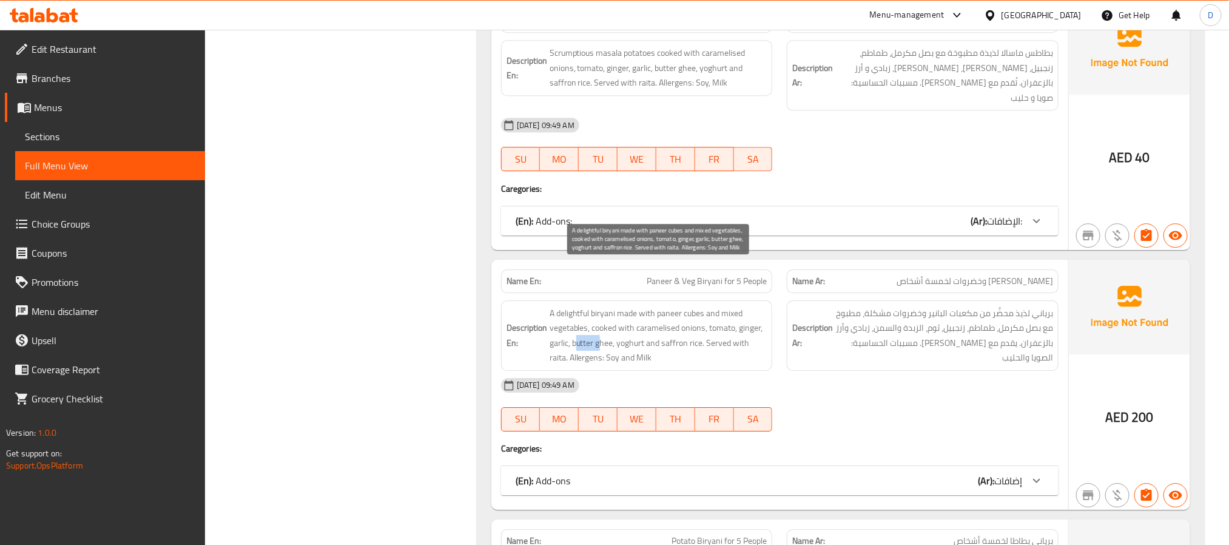
drag, startPoint x: 577, startPoint y: 311, endPoint x: 601, endPoint y: 310, distance: 23.7
click at [601, 310] on span "A delightful biryani made with paneer cubes and mixed vegetables, cooked with c…" at bounding box center [659, 335] width 218 height 59
click at [654, 306] on span "A delightful biryani made with paneer cubes and mixed vegetables, cooked with c…" at bounding box center [659, 335] width 218 height 59
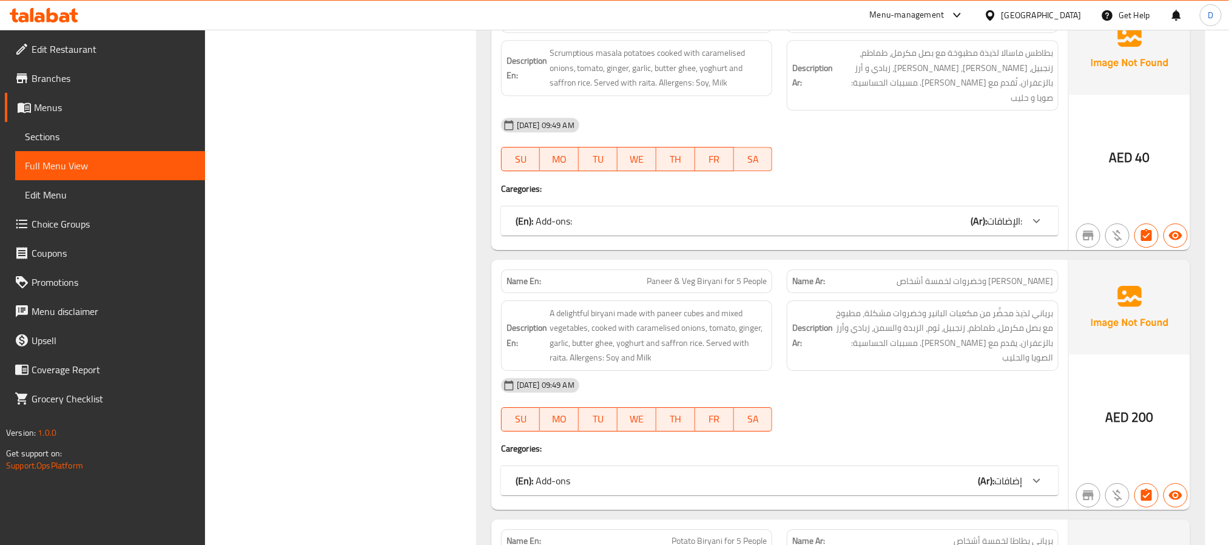
click at [706, 275] on span "Paneer & Veg Biryani for 5 People" at bounding box center [707, 281] width 120 height 13
copy span "Paneer & Veg Biryani for 5 People"
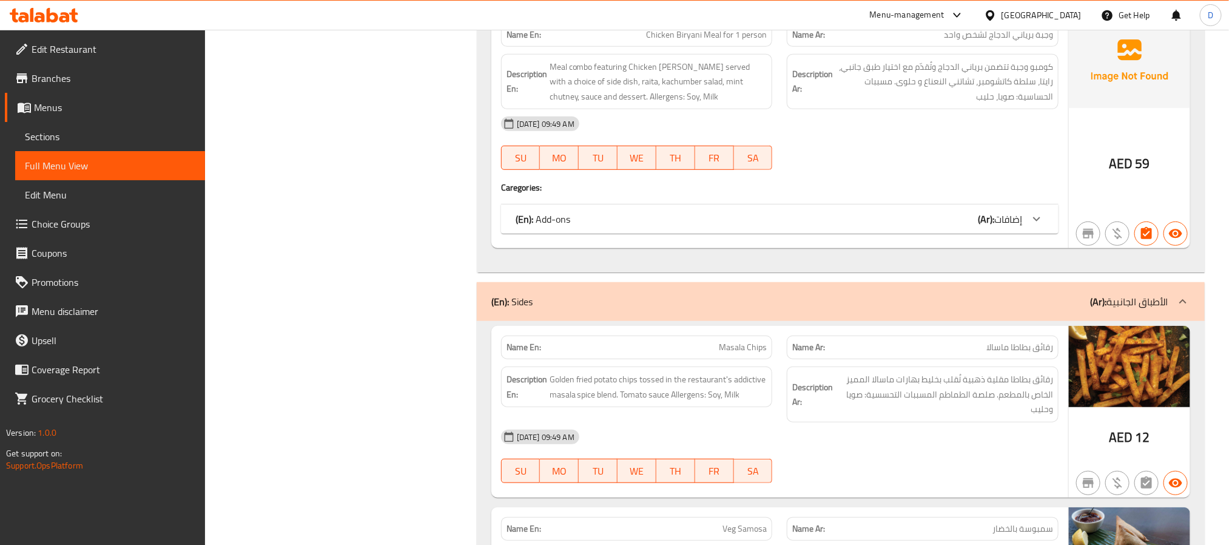
scroll to position [3989, 0]
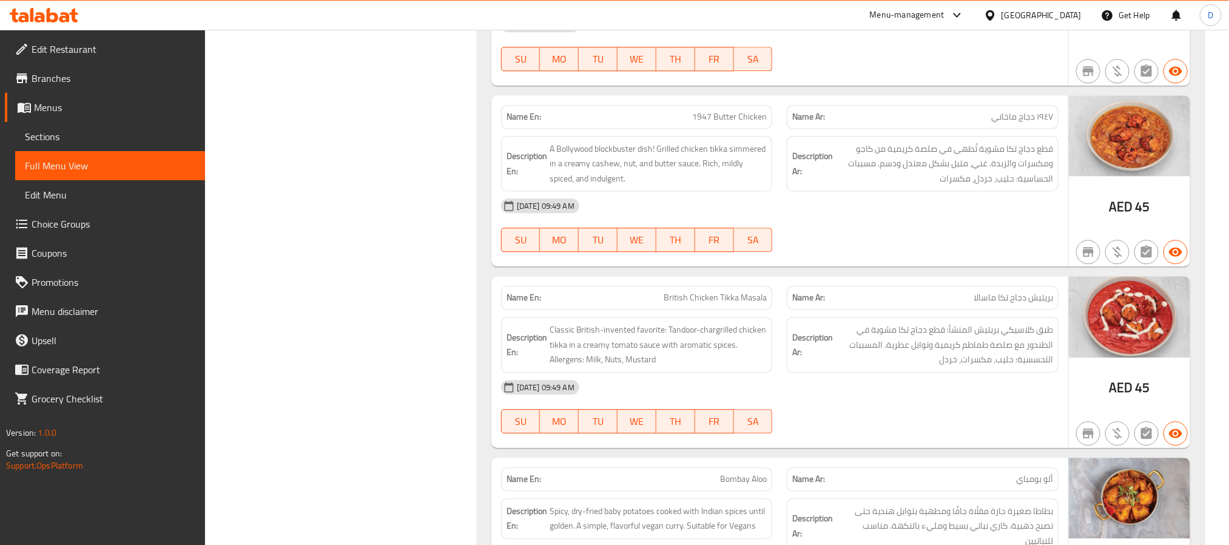
click at [690, 291] on span "British Chicken Tikka Masala" at bounding box center [715, 297] width 103 height 13
copy span "British Chicken Tikka Masala"
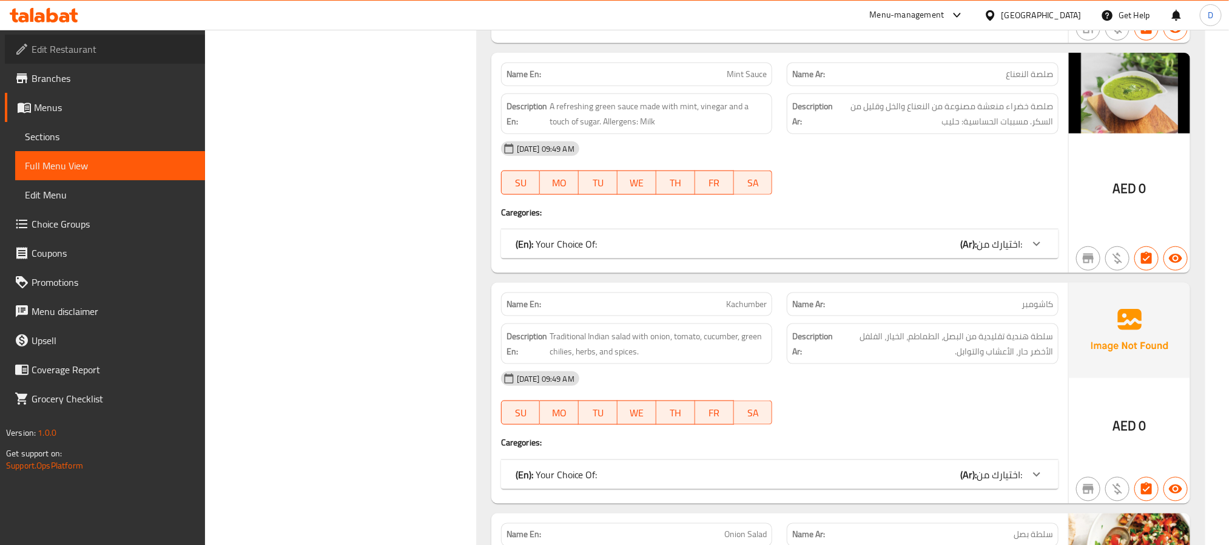
click at [100, 58] on link "Edit Restaurant" at bounding box center [105, 49] width 200 height 29
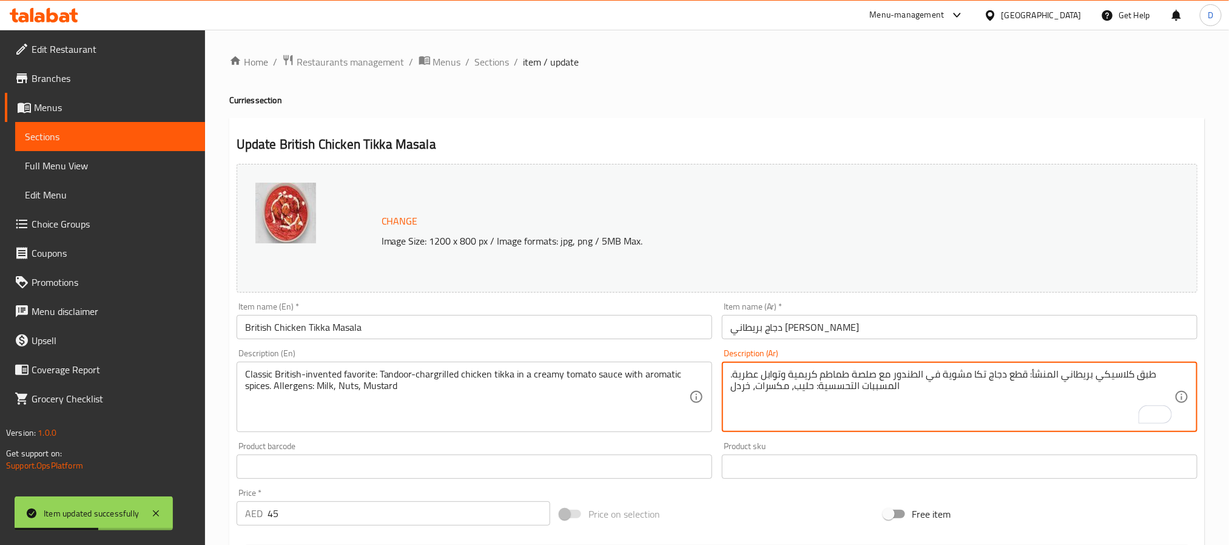
click at [962, 377] on textarea "طبق كلاسيكي بريطاني المنشأ: قطع دجاج تكا مشوية في الطندور مع صلصة طماطم كريمية …" at bounding box center [952, 397] width 444 height 58
paste textarea "مشوية عالفحم"
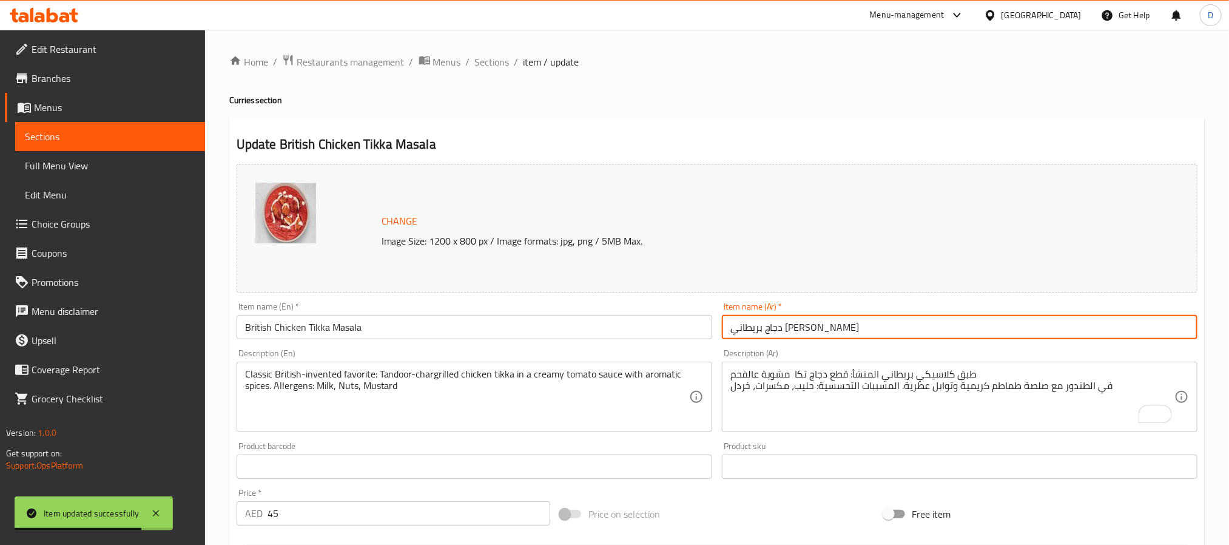
click at [1019, 328] on input "دجاج بريطاني [PERSON_NAME]" at bounding box center [960, 327] width 476 height 24
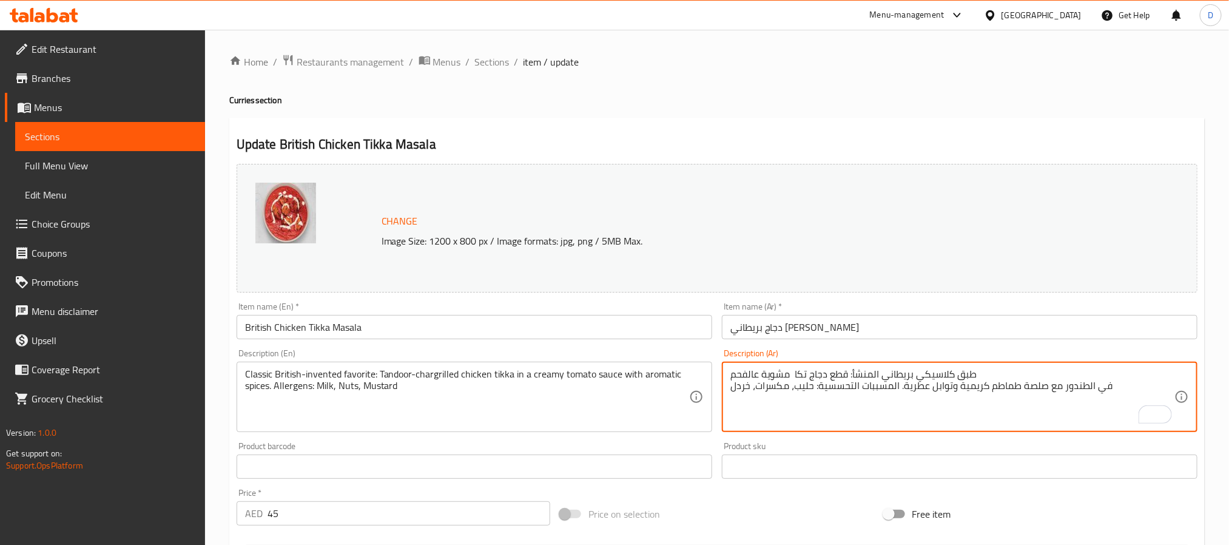
click at [1081, 386] on textarea "طبق كلاسيكي بريطاني المنشأ: قطع دجاج تكا مشوية عالفحم في الطندور مع صلصة طماطم …" at bounding box center [952, 397] width 444 height 58
type textarea "طبق كلاسيكي بريطاني المنشأ: قطع دجاج تكا مشوية عالفحم في التندور مع صلصة طماطم …"
click at [1082, 348] on div "Description (Ar) طبق كلاسيكي بريطاني المنشأ: قطع دجاج تكا مشوية عالفحم في التند…" at bounding box center [959, 390] width 485 height 93
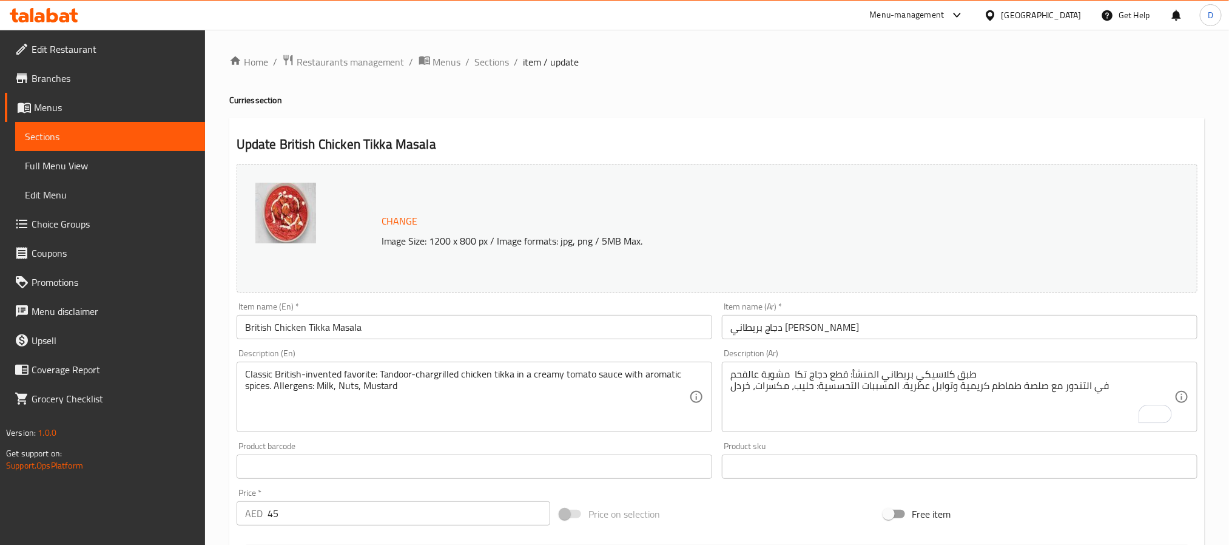
click at [1085, 326] on input "دجاج بريطاني [PERSON_NAME]" at bounding box center [960, 327] width 476 height 24
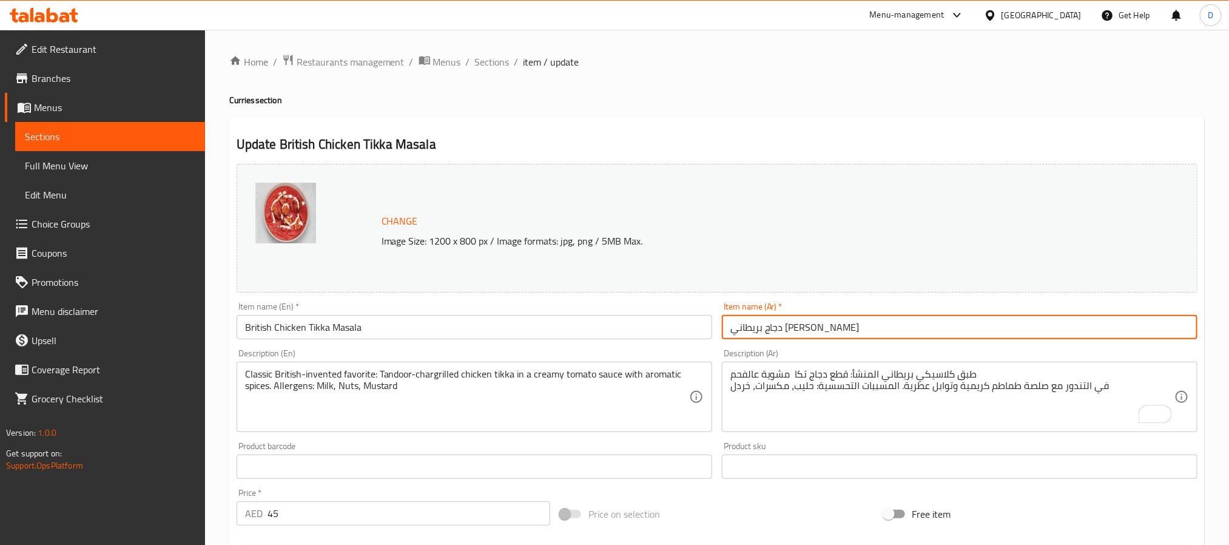
click at [500, 56] on span "Sections" at bounding box center [492, 62] width 35 height 15
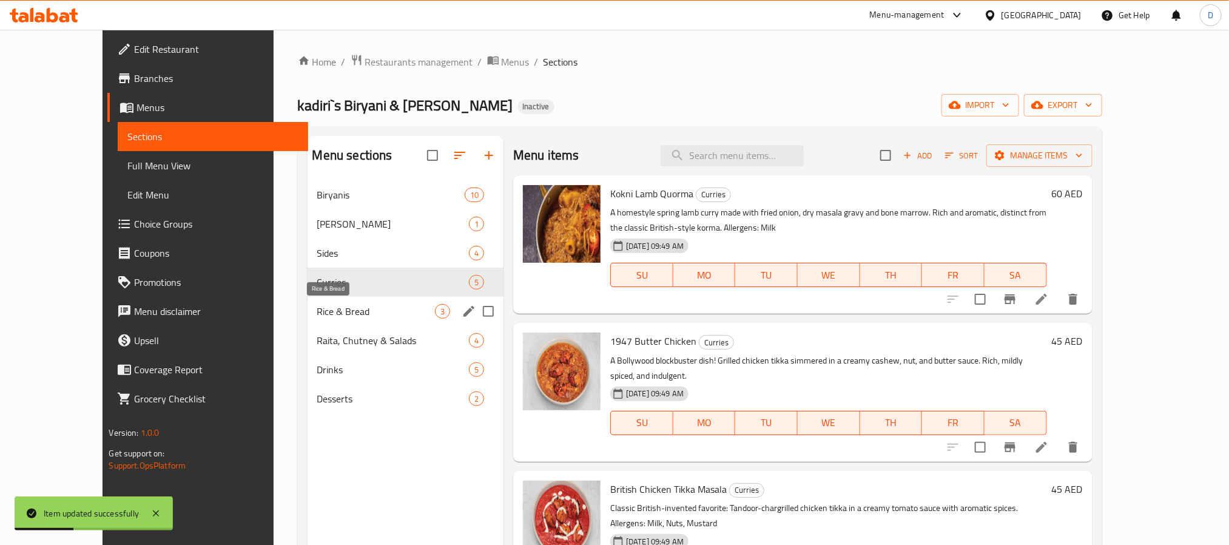
click at [322, 295] on div "Curries 5" at bounding box center [406, 282] width 196 height 29
click at [353, 318] on span "Rice & Bread" at bounding box center [376, 311] width 118 height 15
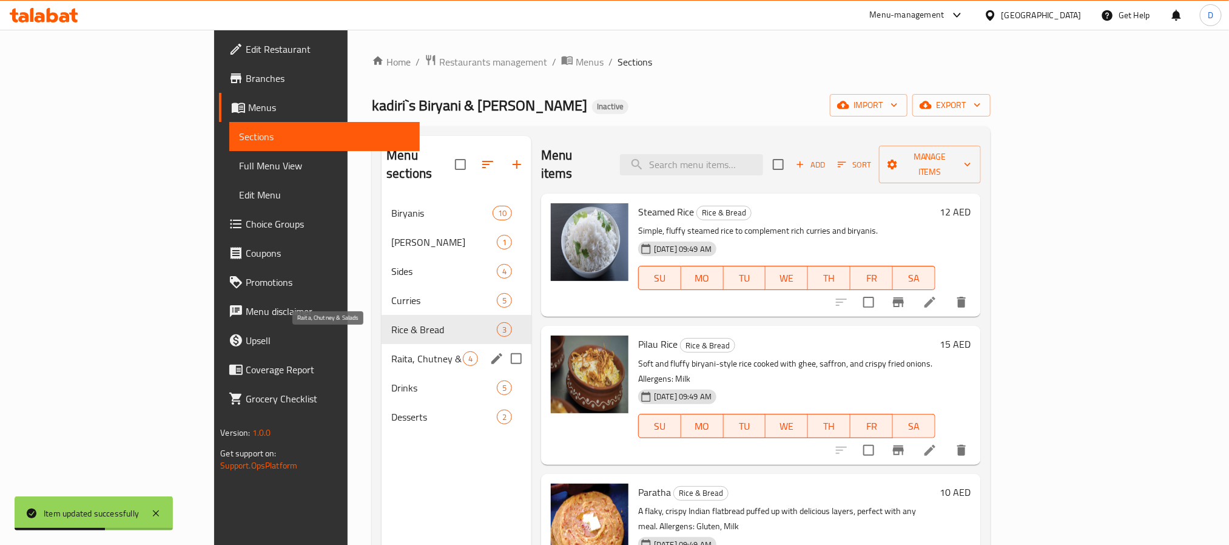
click at [391, 351] on span "Raita, Chutney & Salads" at bounding box center [427, 358] width 72 height 15
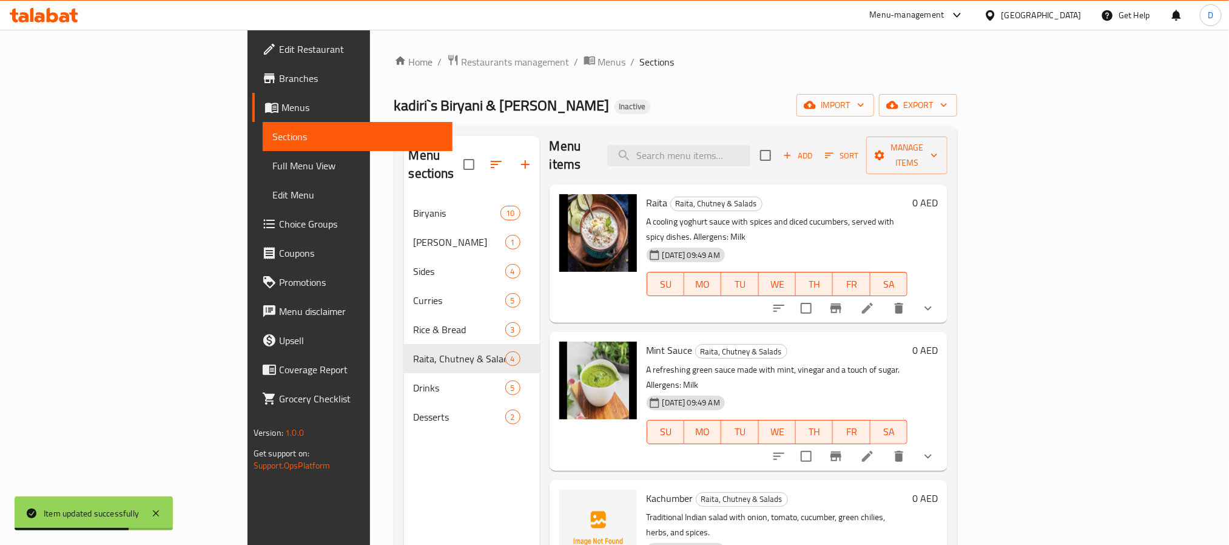
scroll to position [15, 0]
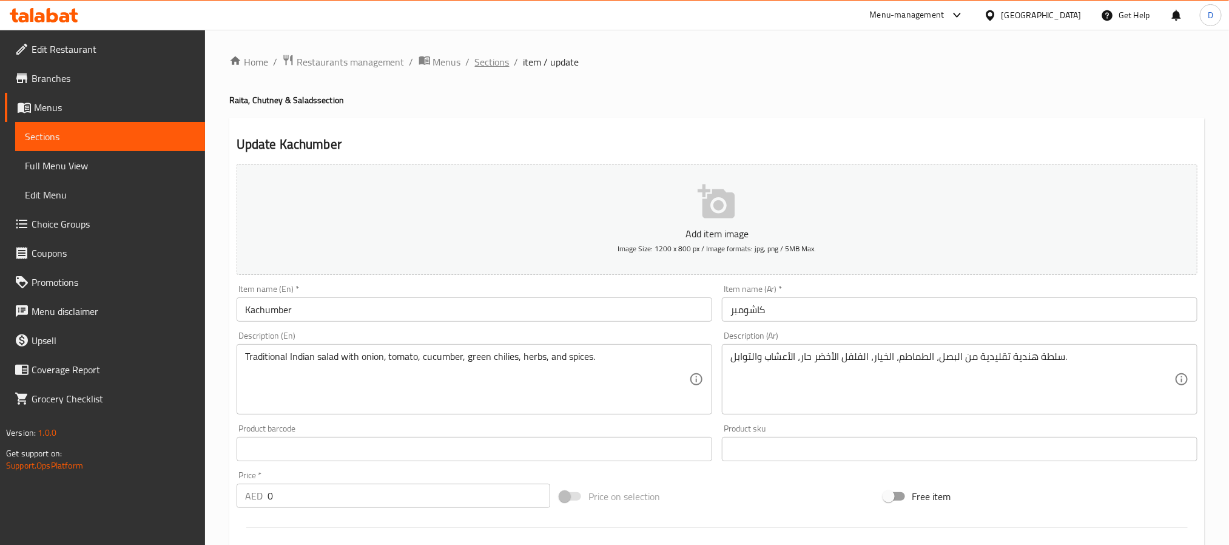
click at [494, 62] on span "Sections" at bounding box center [492, 62] width 35 height 15
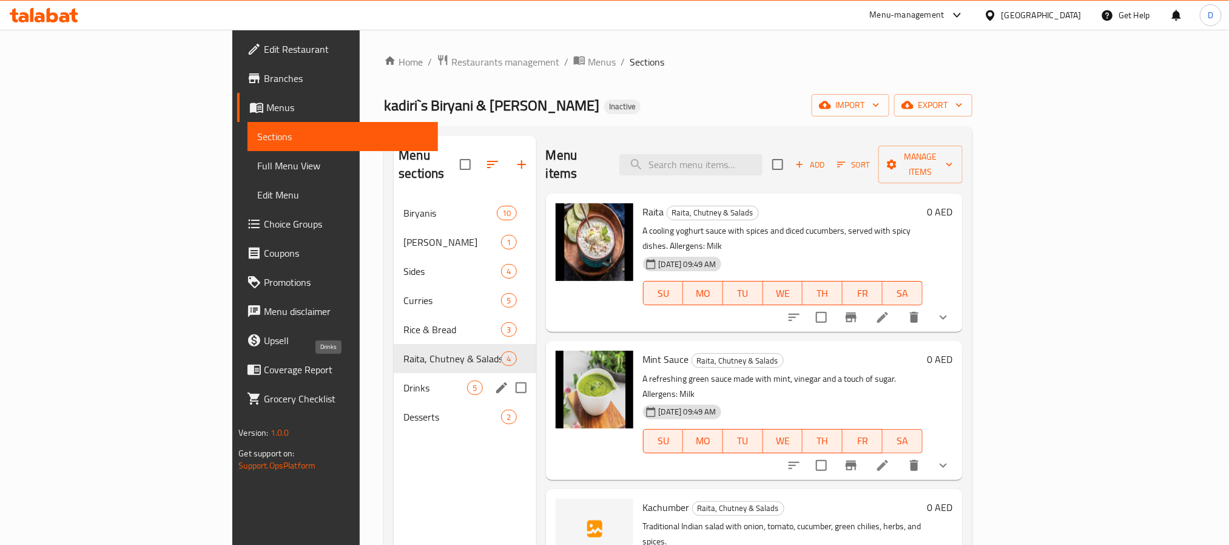
click at [403, 380] on span "Drinks" at bounding box center [435, 387] width 64 height 15
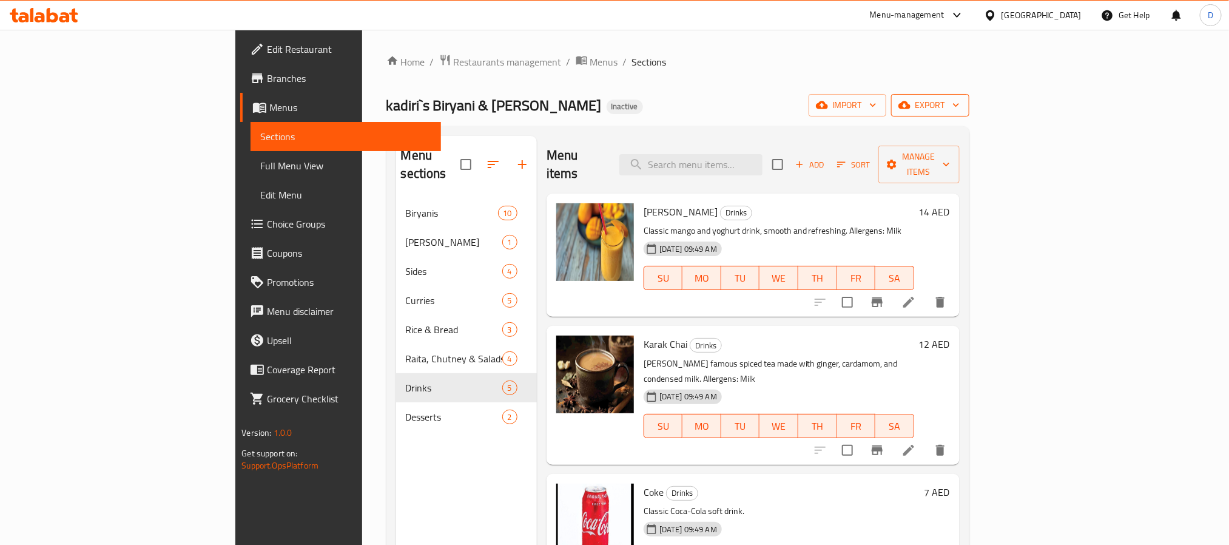
click at [969, 96] on button "export" at bounding box center [930, 105] width 78 height 22
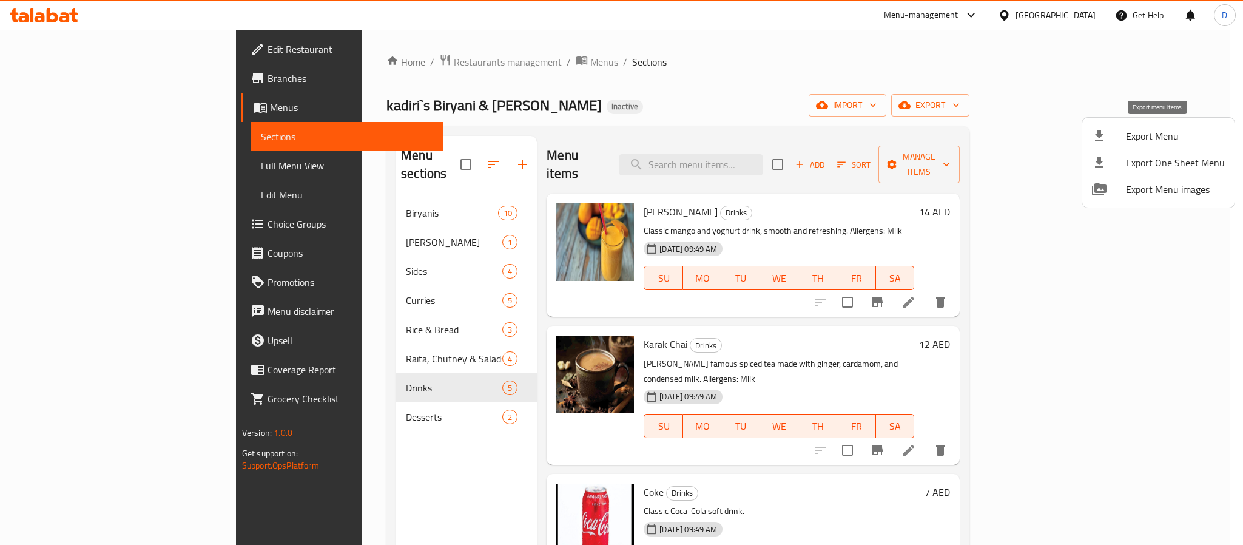
click at [1152, 135] on span "Export Menu" at bounding box center [1175, 136] width 99 height 15
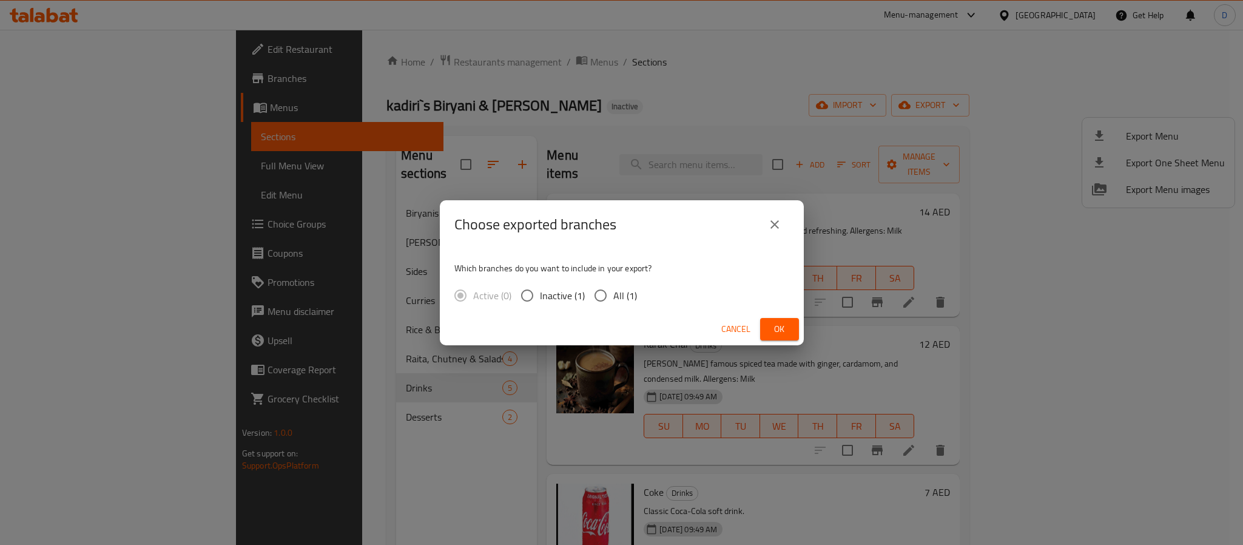
click at [779, 326] on span "Ok" at bounding box center [779, 329] width 19 height 15
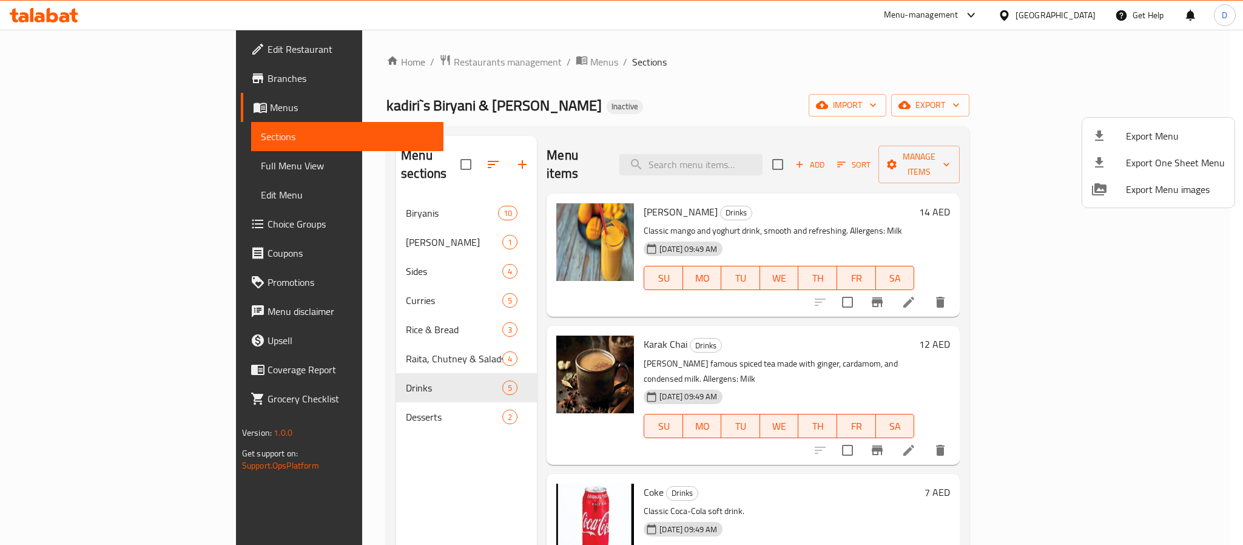
click at [335, 224] on div at bounding box center [621, 272] width 1243 height 545
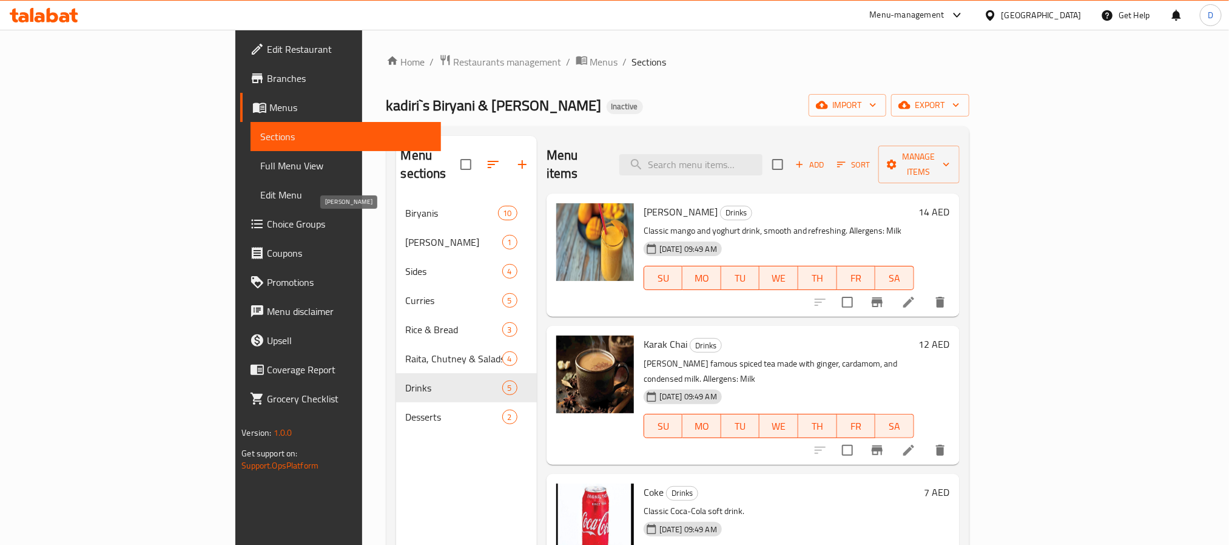
click at [406, 235] on span "[PERSON_NAME]" at bounding box center [454, 242] width 96 height 15
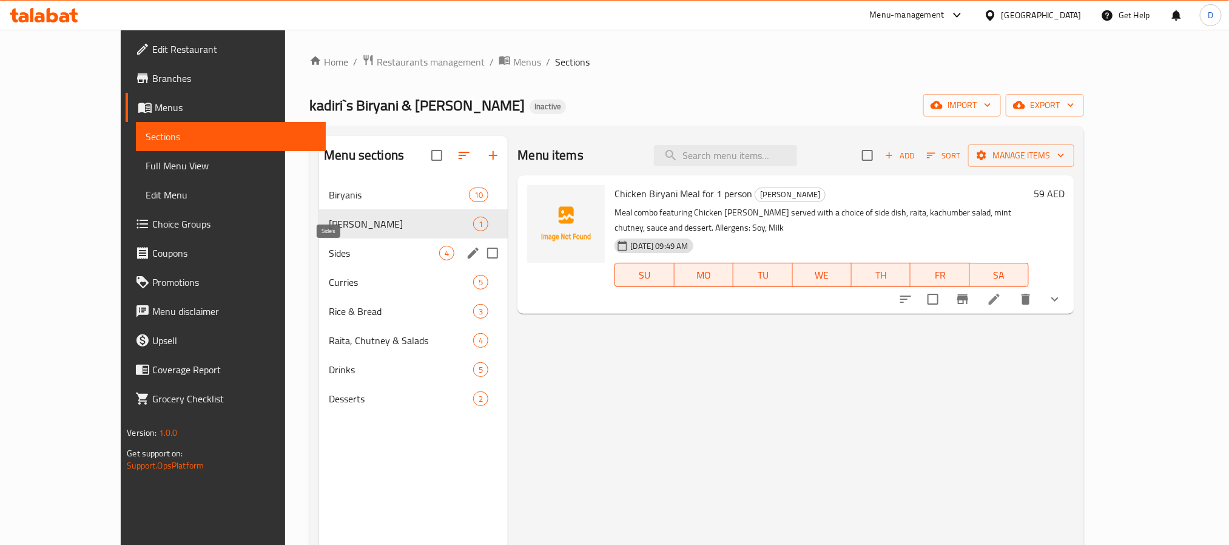
click at [337, 246] on span "Sides" at bounding box center [384, 253] width 110 height 15
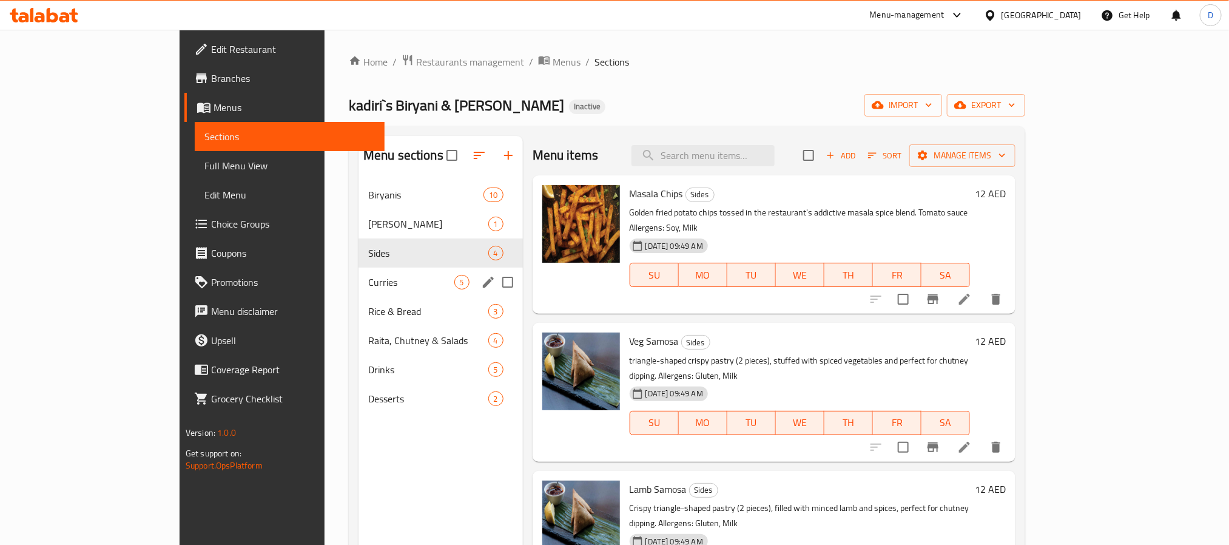
click at [376, 288] on span "Curries" at bounding box center [411, 282] width 86 height 15
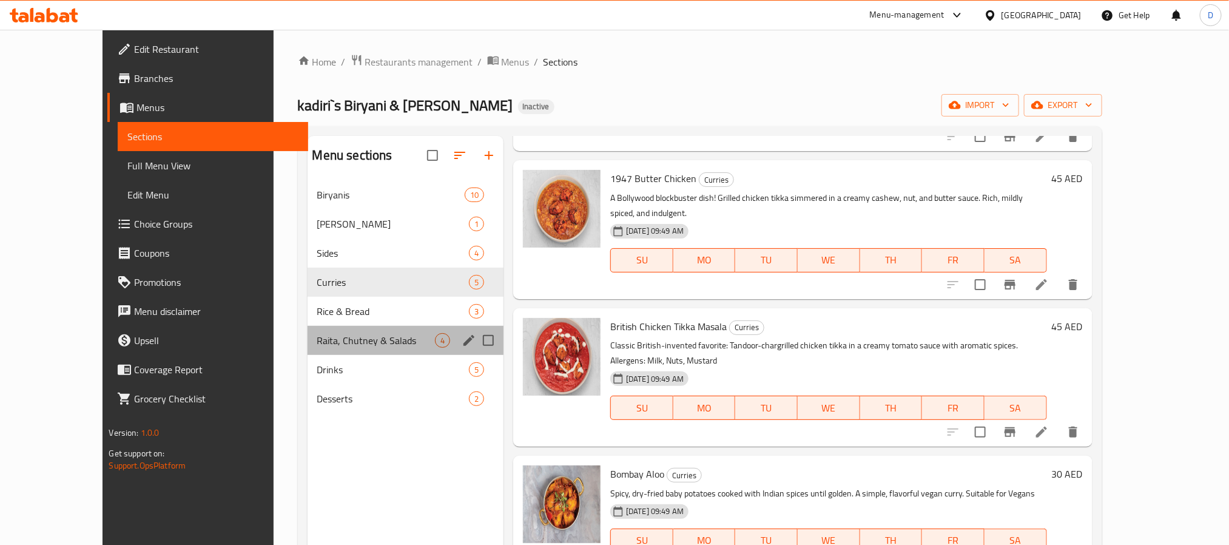
click at [349, 326] on div "Raita, Chutney & Salads 4" at bounding box center [406, 340] width 196 height 29
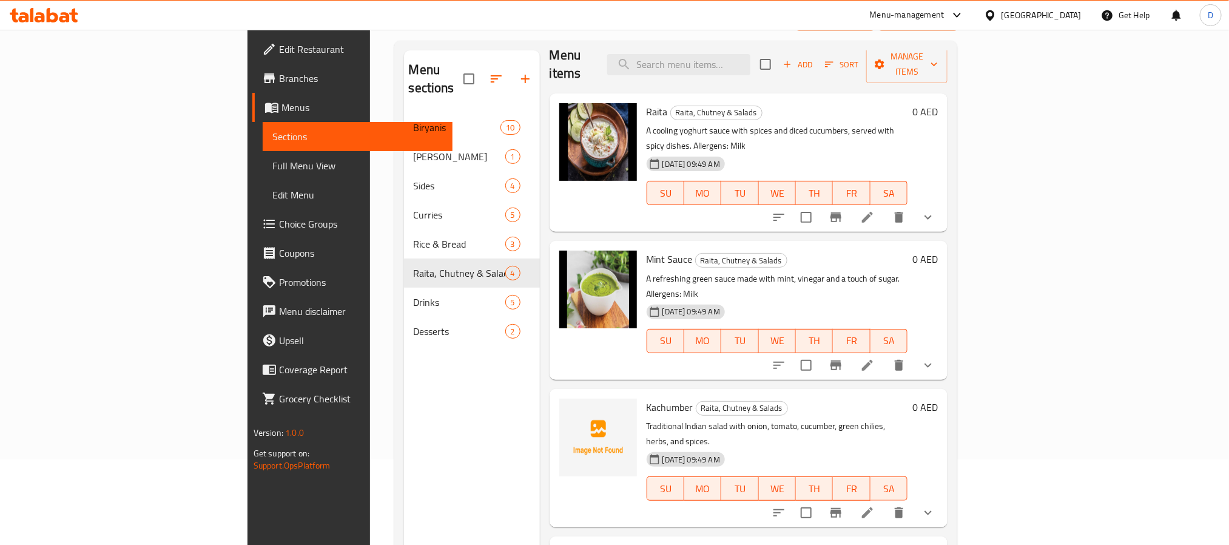
scroll to position [170, 0]
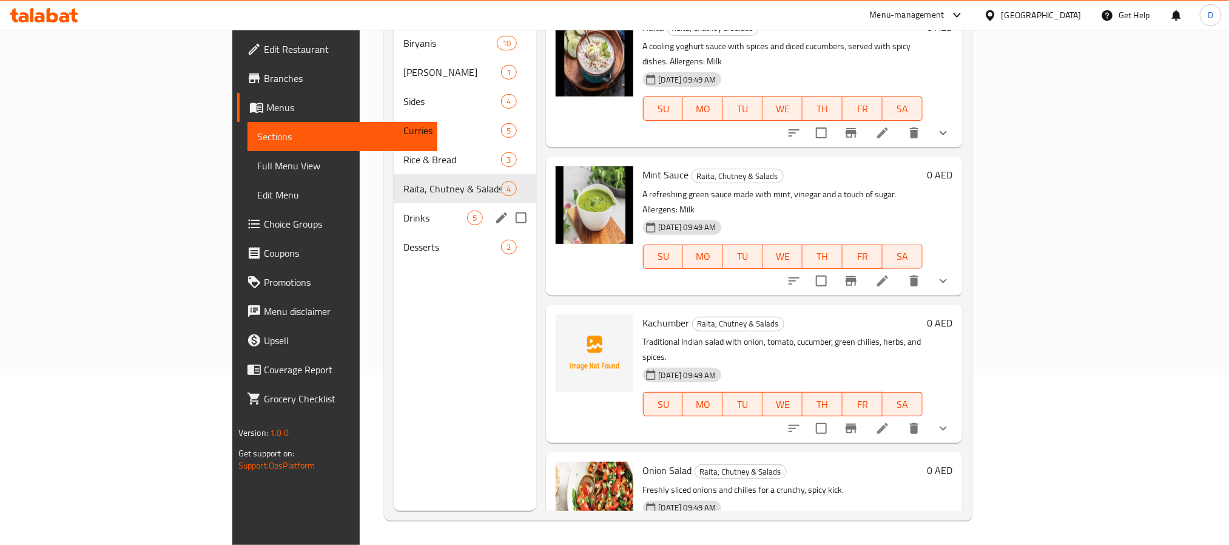
click at [403, 211] on span "Drinks" at bounding box center [435, 218] width 64 height 15
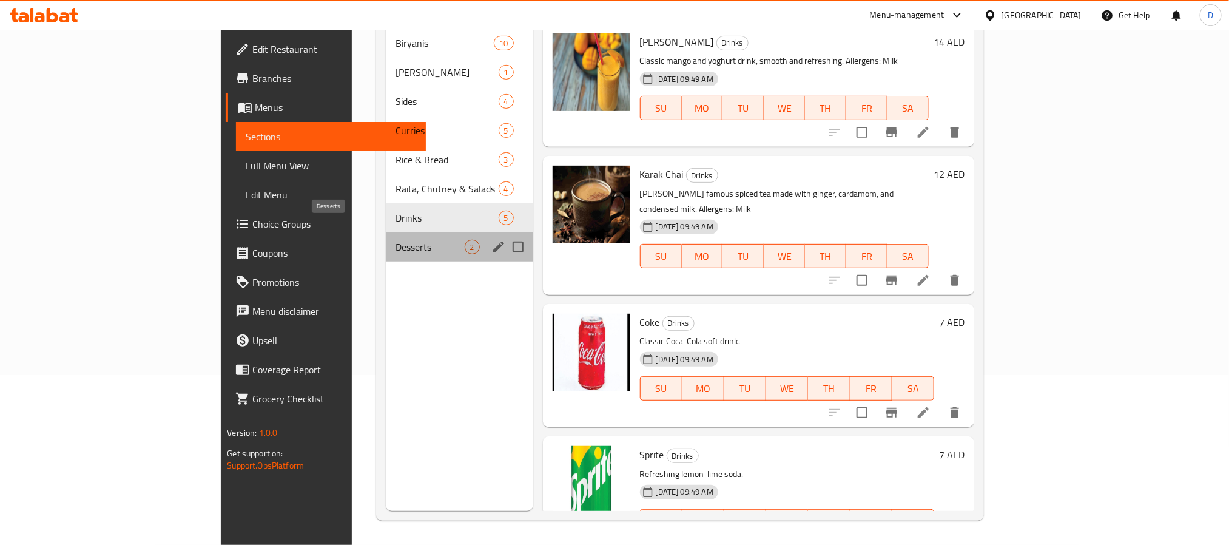
click at [396, 240] on span "Desserts" at bounding box center [430, 247] width 69 height 15
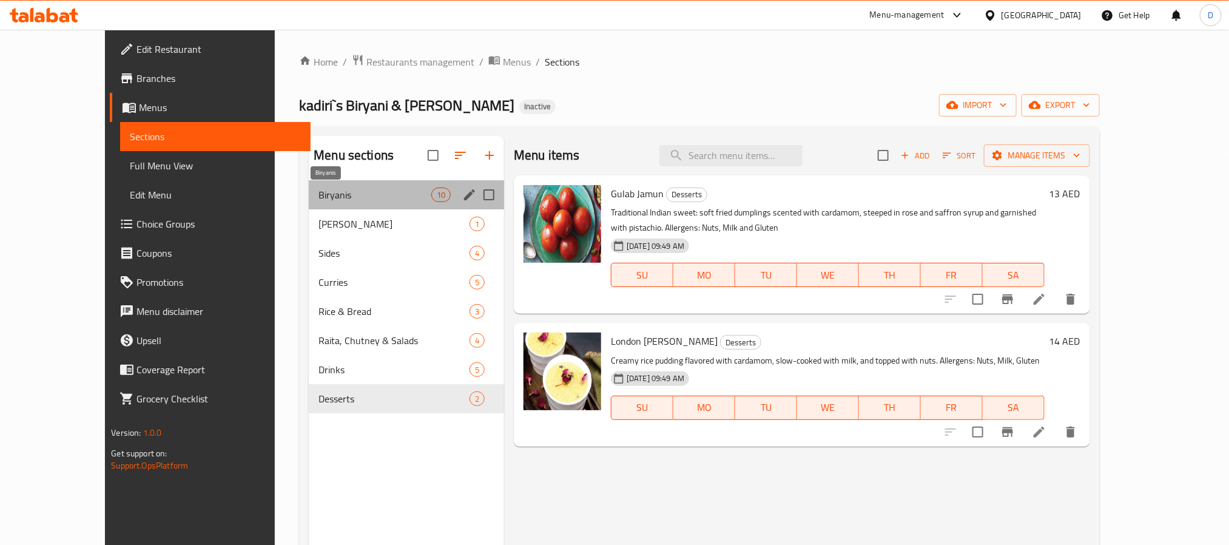
click at [324, 199] on span "Biryanis" at bounding box center [374, 194] width 113 height 15
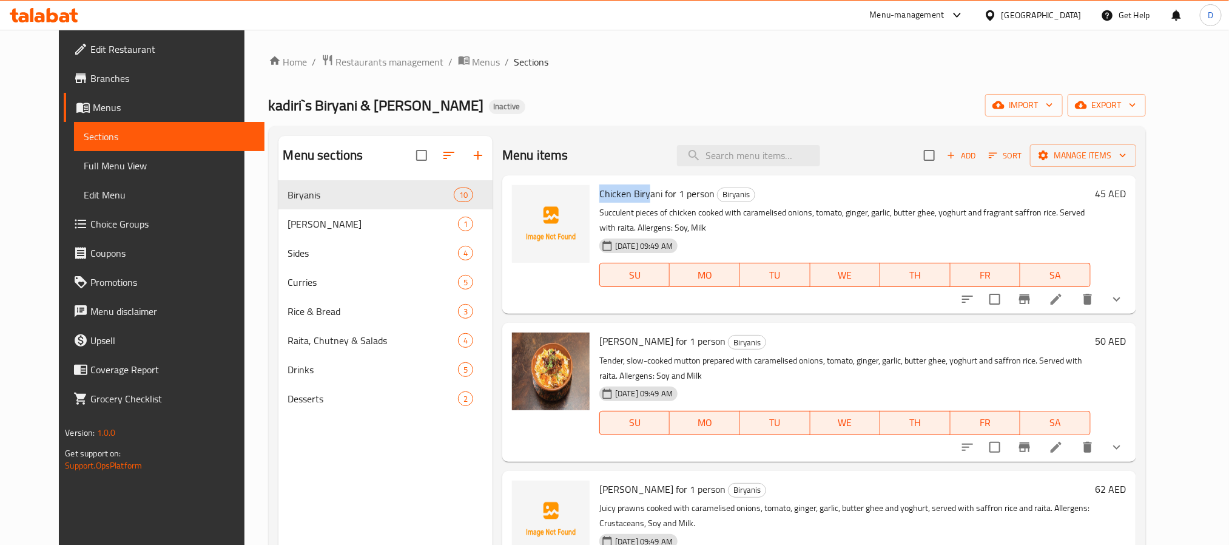
drag, startPoint x: 586, startPoint y: 195, endPoint x: 635, endPoint y: 194, distance: 49.2
click at [635, 194] on span "Chicken Biryani for 1 person" at bounding box center [656, 193] width 115 height 18
copy span "Chicken Biry"
